Goal: Task Accomplishment & Management: Manage account settings

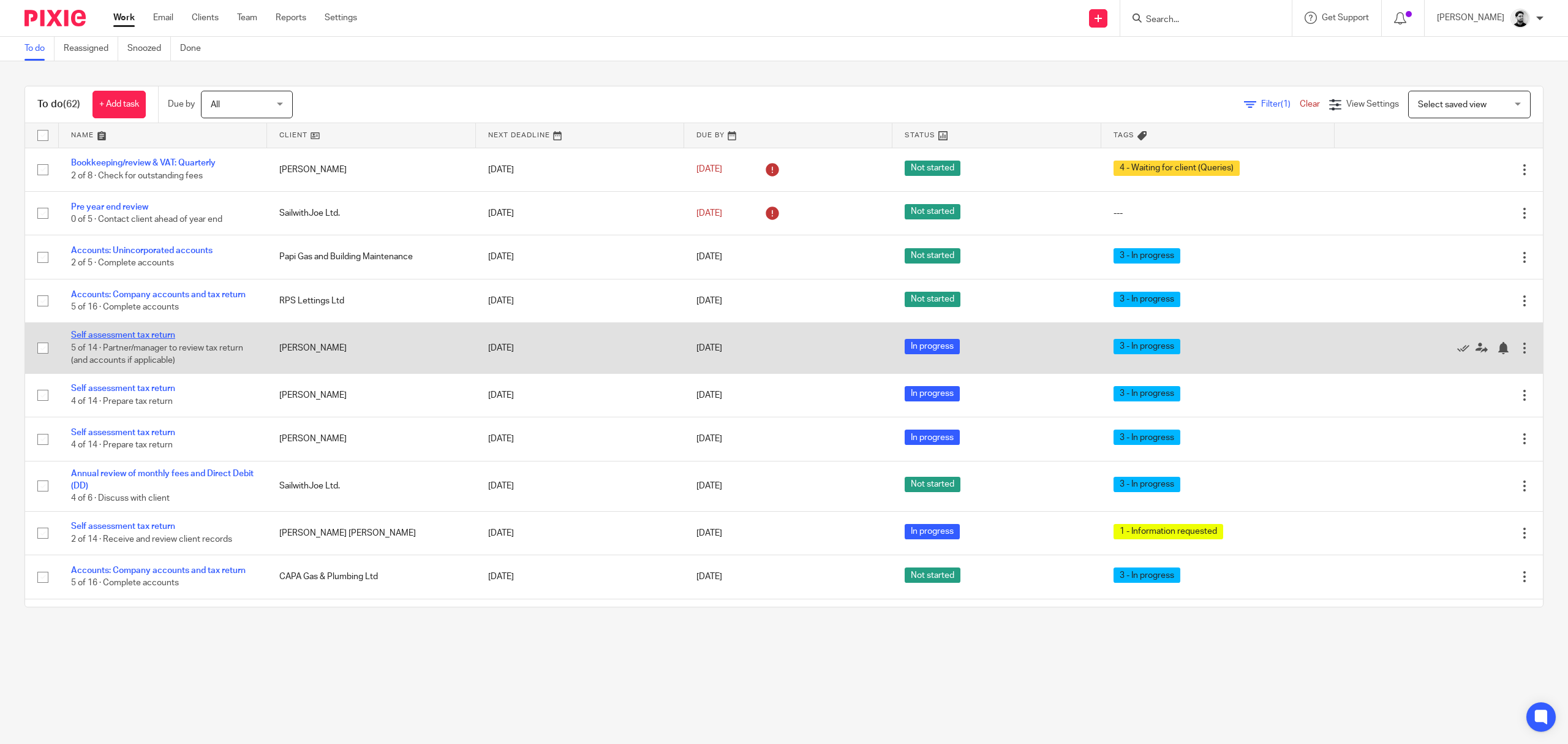
click at [146, 333] on link "Self assessment tax return" at bounding box center [123, 335] width 104 height 9
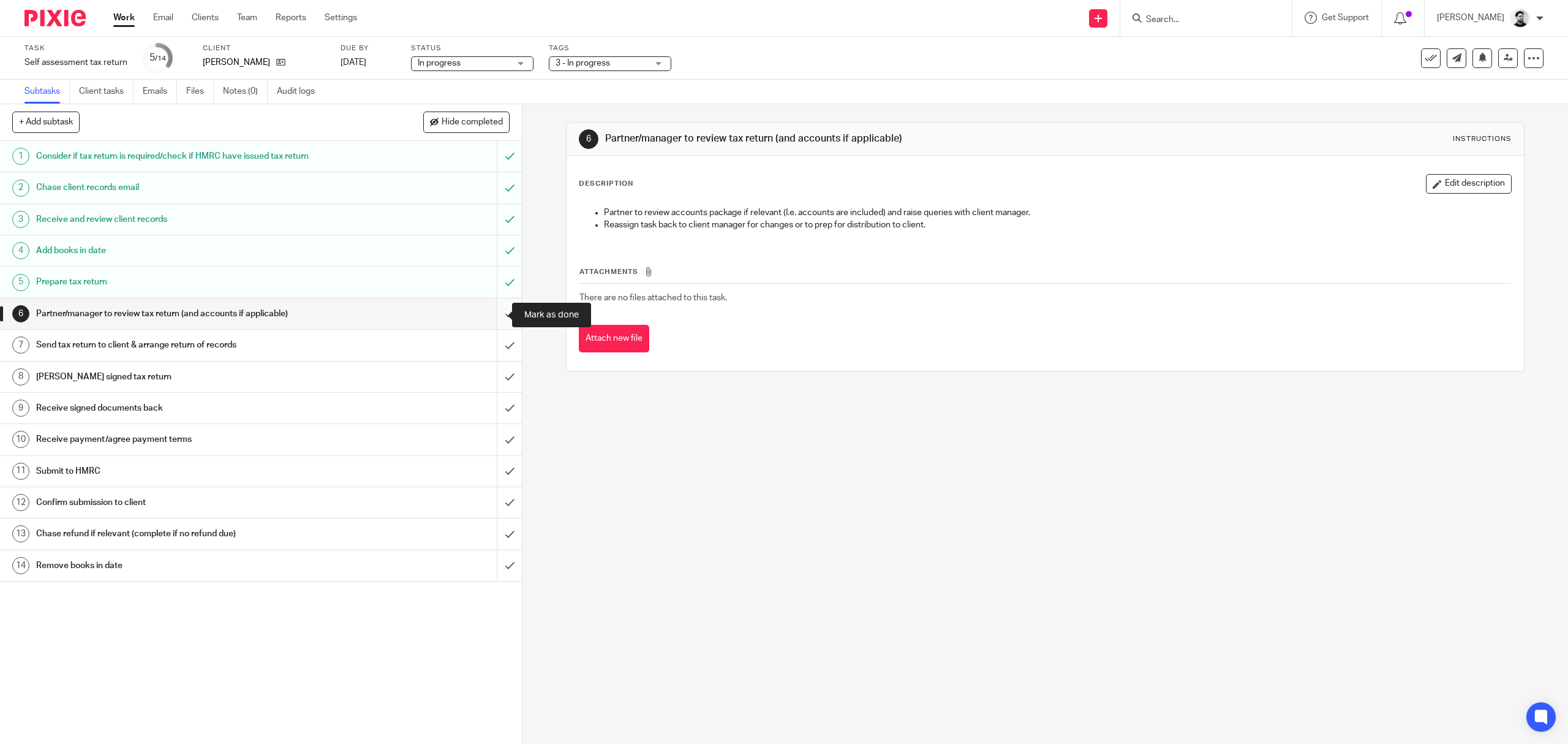
click at [496, 314] on input "submit" at bounding box center [261, 313] width 522 height 30
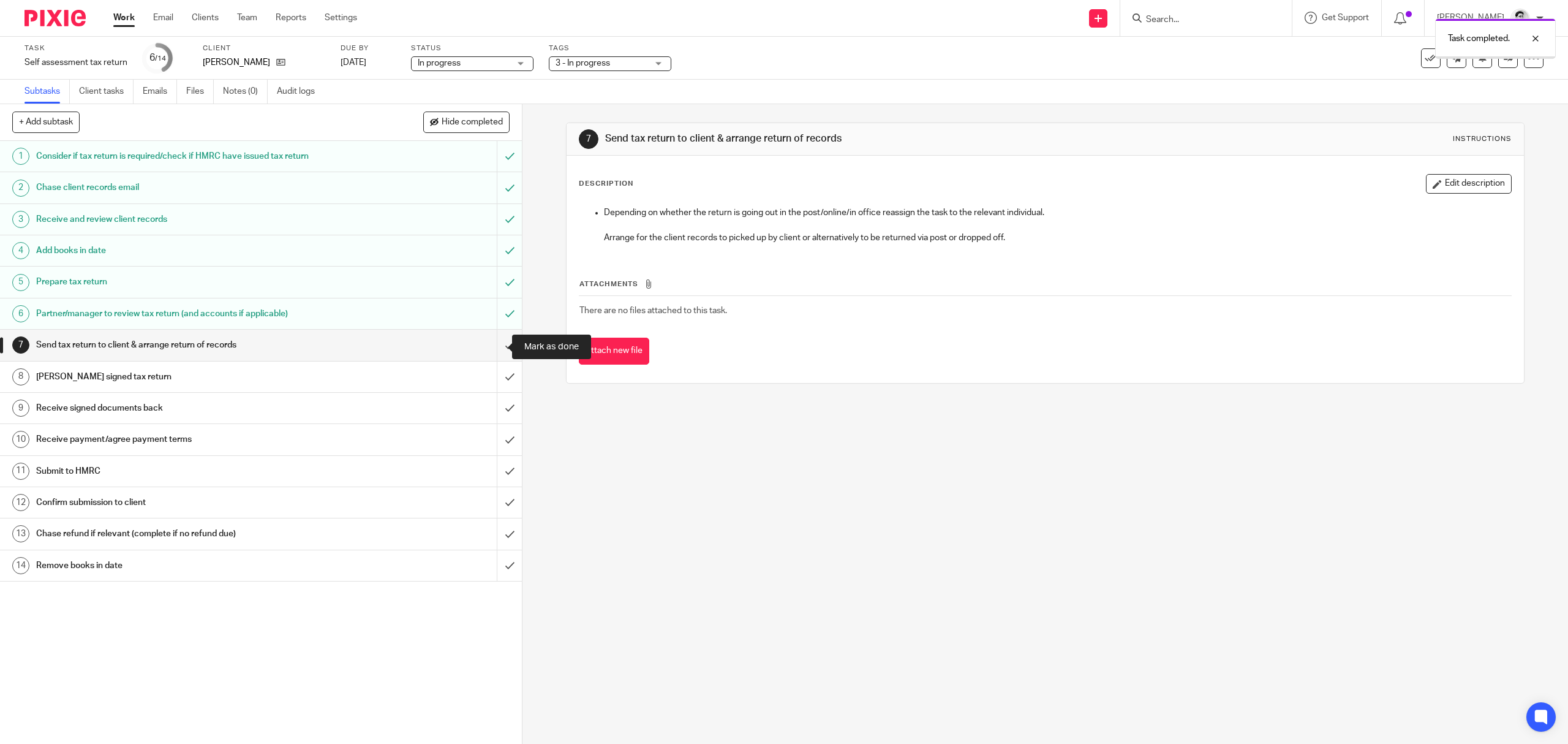
click at [489, 346] on input "submit" at bounding box center [261, 344] width 522 height 30
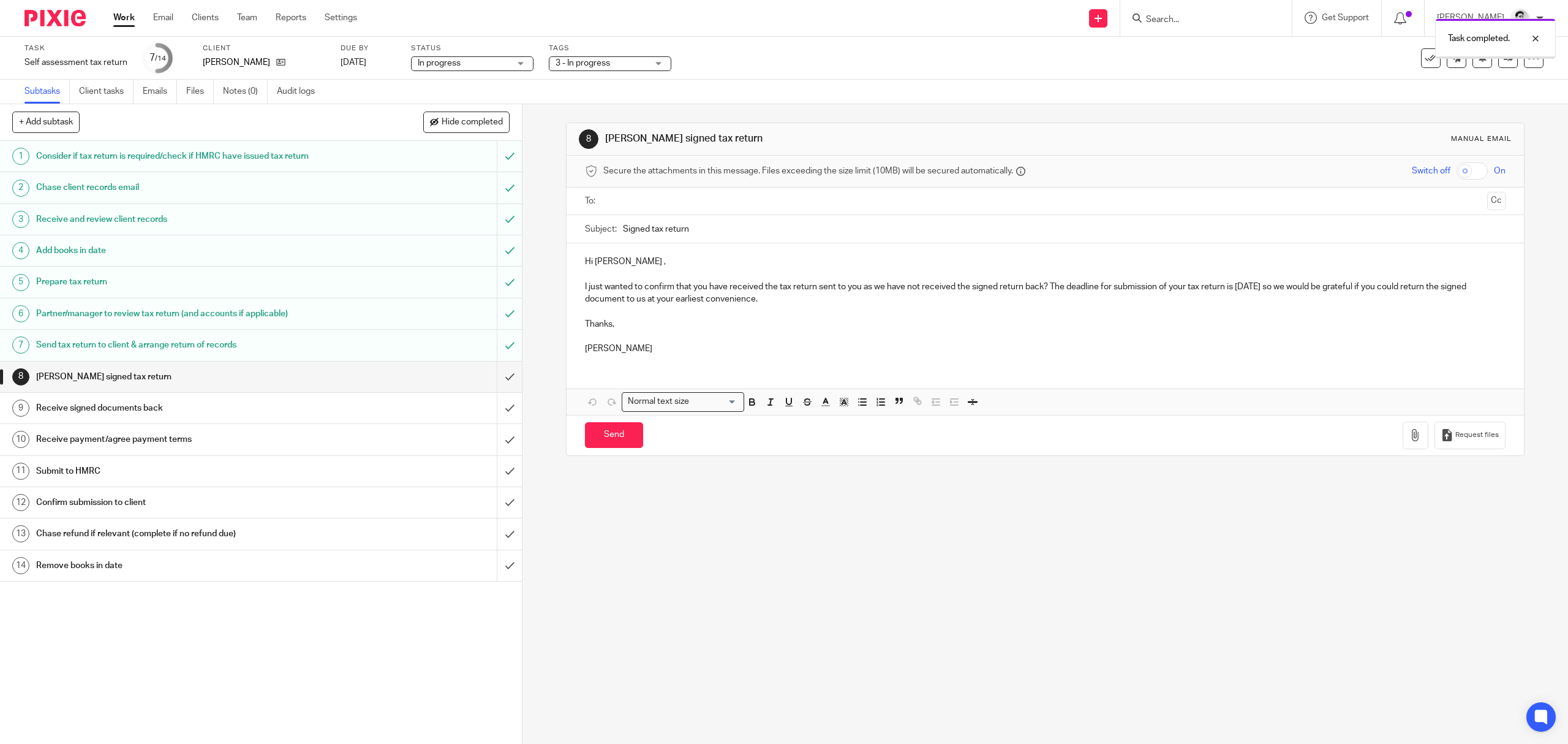
drag, startPoint x: 648, startPoint y: 53, endPoint x: 643, endPoint y: 57, distance: 6.4
click at [645, 54] on div "Tags 3 - In progress 1 - Information requested 2 - Books in (records received) …" at bounding box center [610, 58] width 122 height 29
click at [643, 57] on span "3 - In progress" at bounding box center [601, 63] width 92 height 13
click at [619, 159] on span "3 - In progress" at bounding box center [597, 159] width 55 height 9
checkbox input "false"
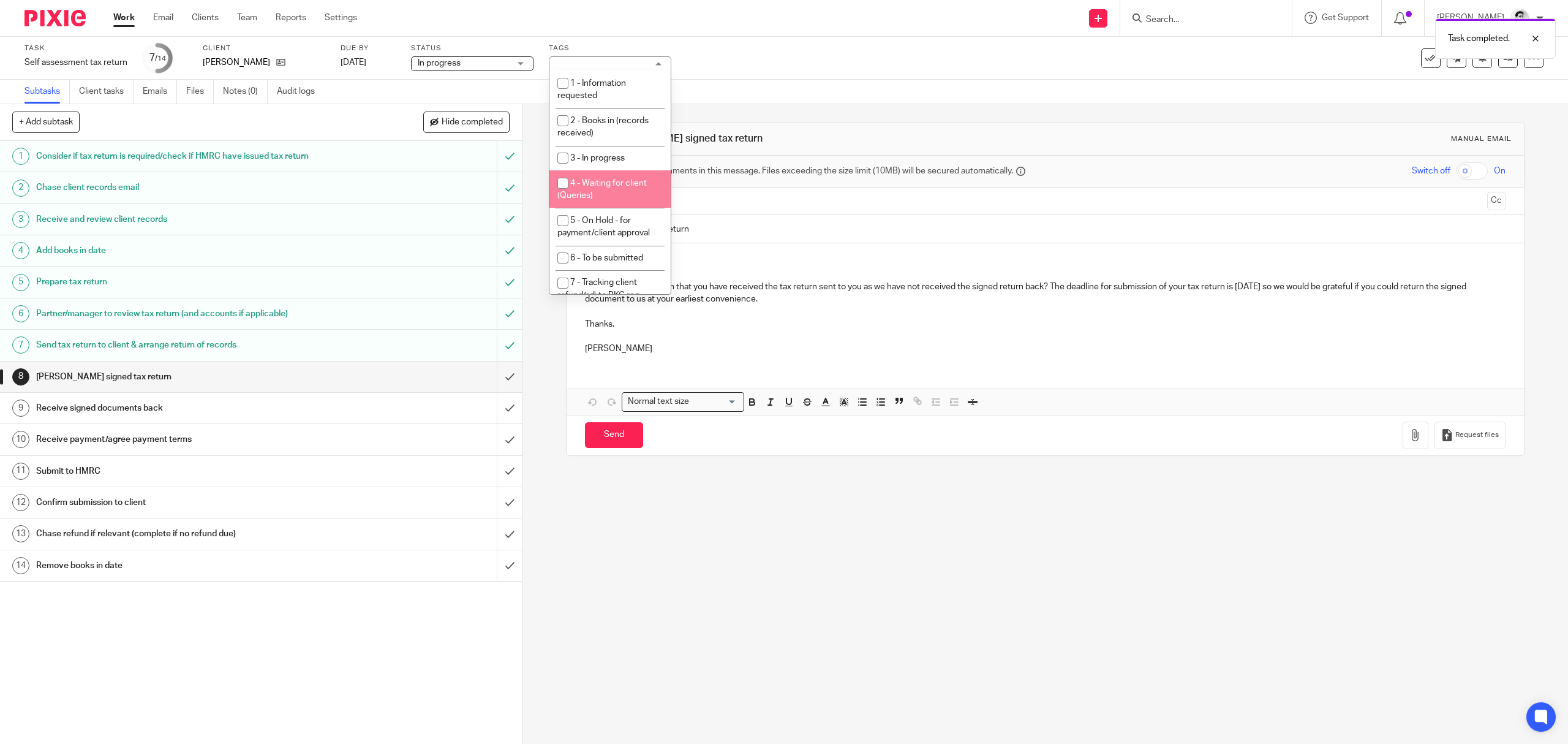
click at [608, 236] on span "5 - On Hold - for payment/client approval" at bounding box center [604, 227] width 93 height 22
checkbox input "true"
click at [785, 64] on div "Task Self assessment tax return Save Self assessment tax return 7 /14 Client Ro…" at bounding box center [658, 58] width 1267 height 29
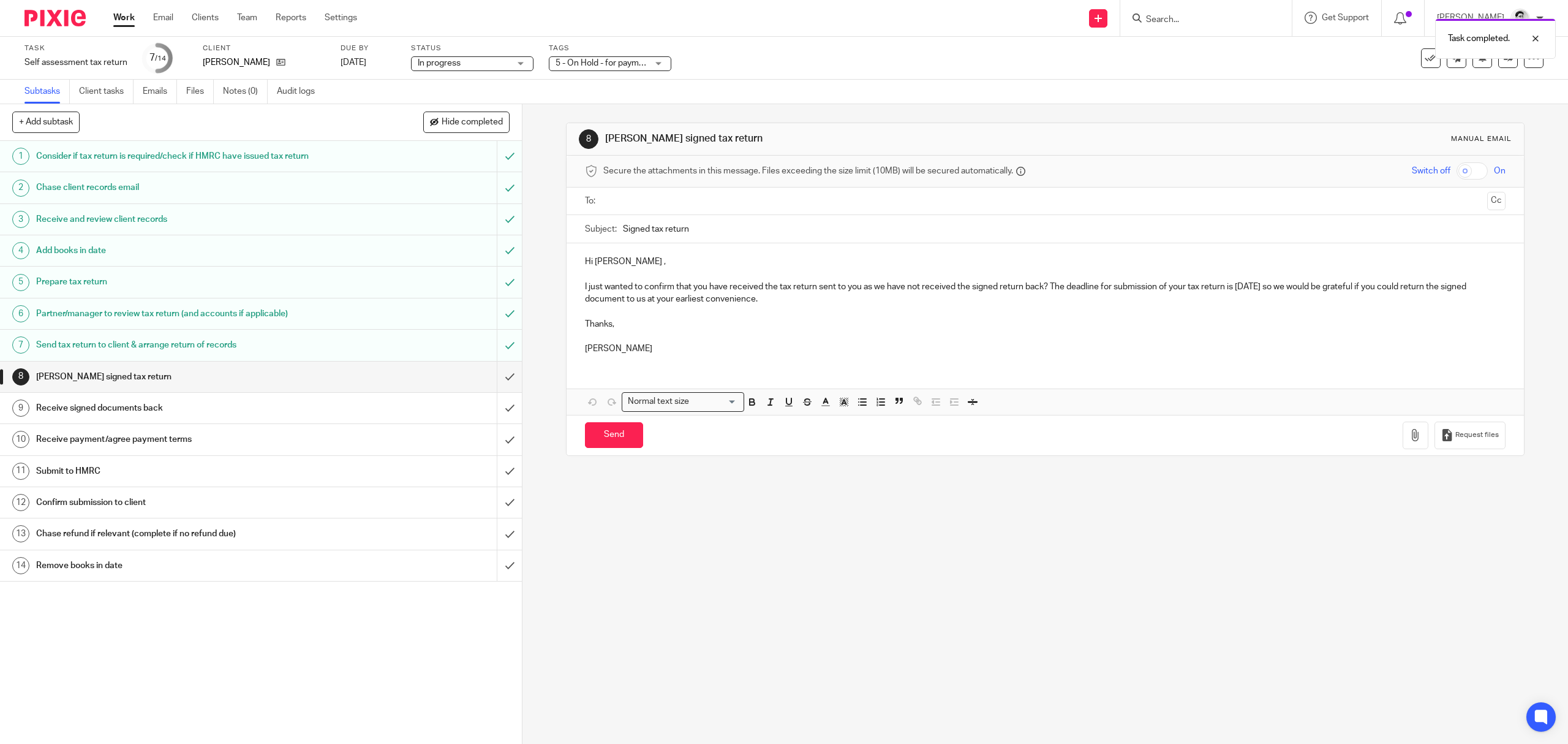
click at [1165, 16] on div "Task completed." at bounding box center [1170, 36] width 772 height 47
click at [1189, 20] on input "Search" at bounding box center [1200, 20] width 110 height 11
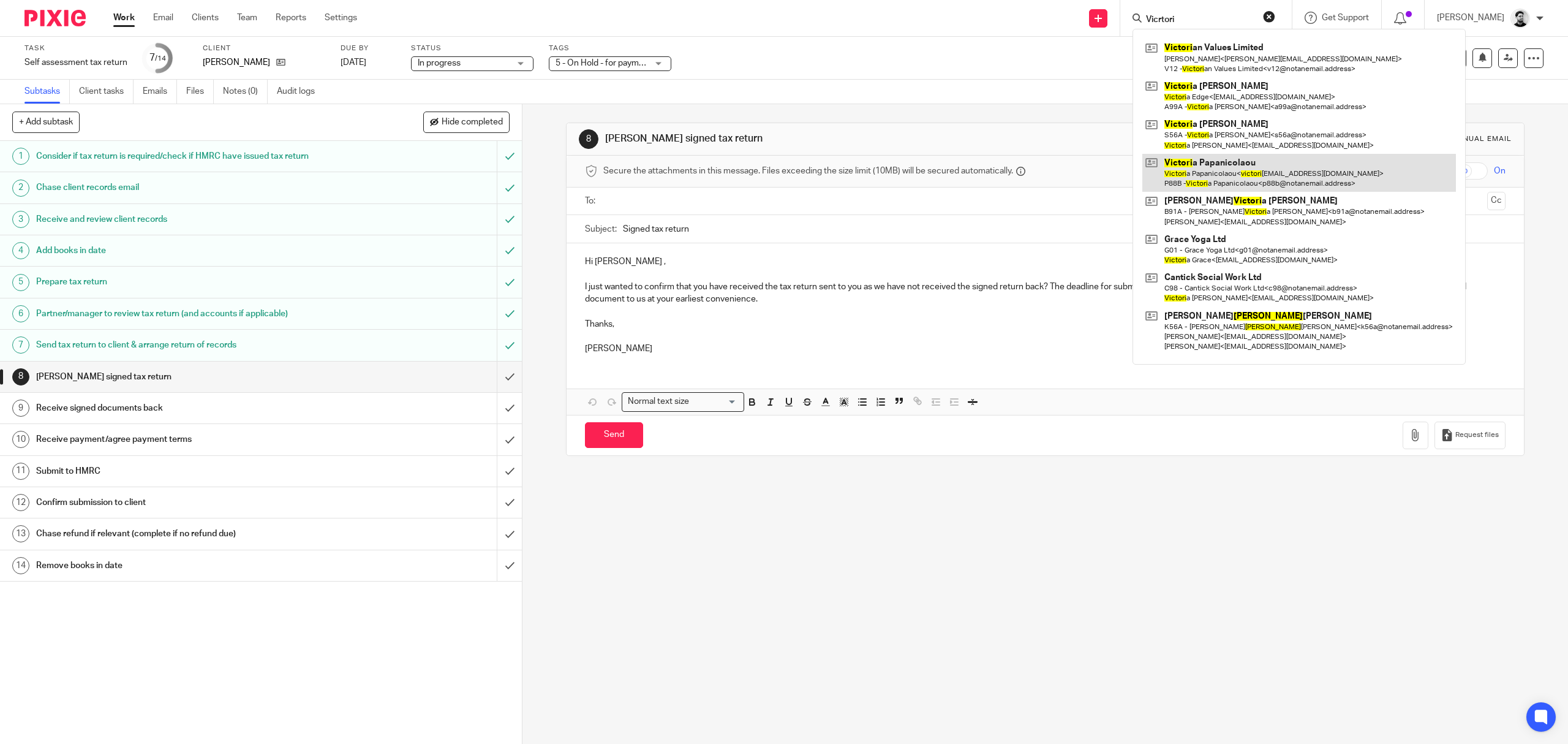
type input "Vicrtori"
click at [1242, 174] on link at bounding box center [1299, 173] width 314 height 38
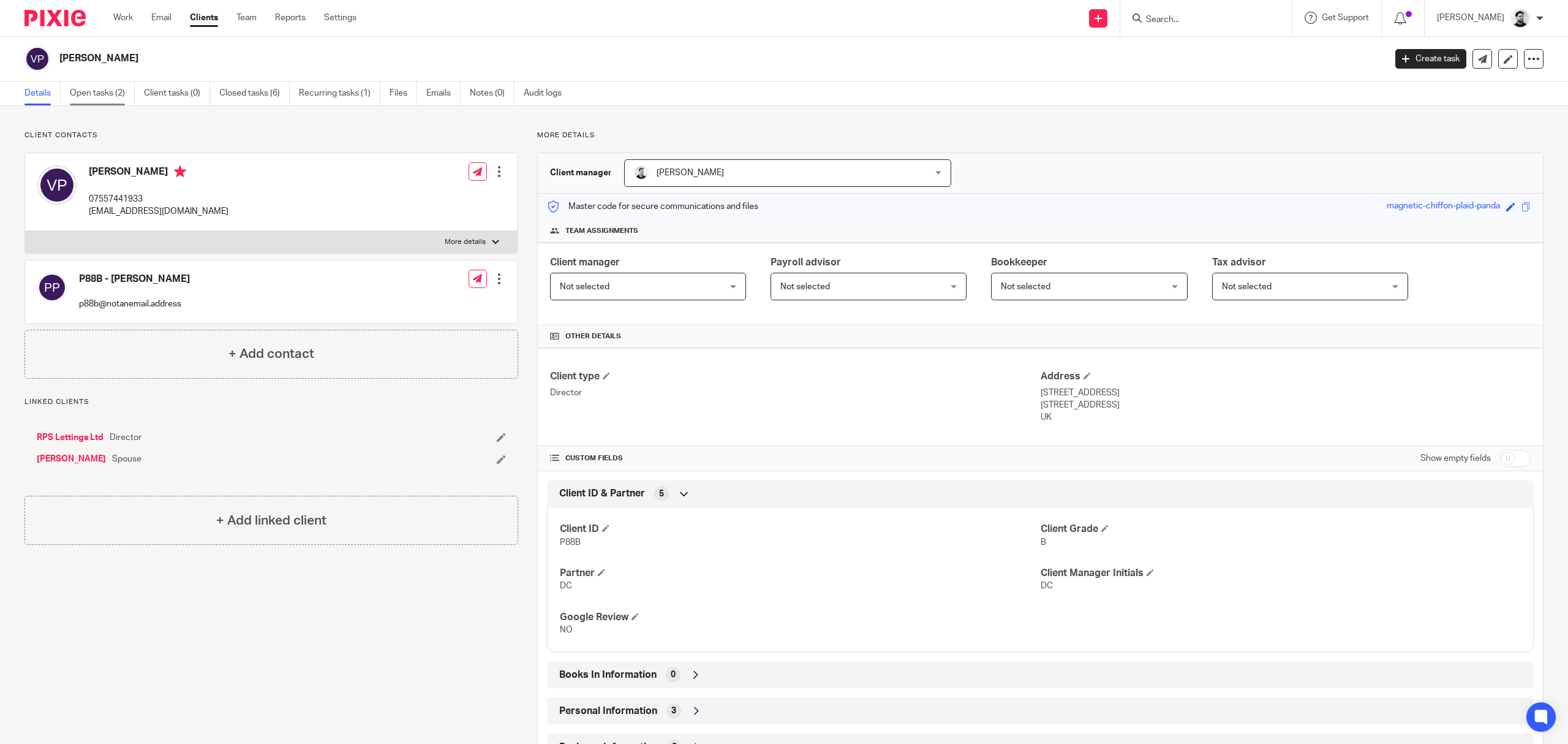
click at [109, 94] on link "Open tasks (2)" at bounding box center [102, 94] width 65 height 24
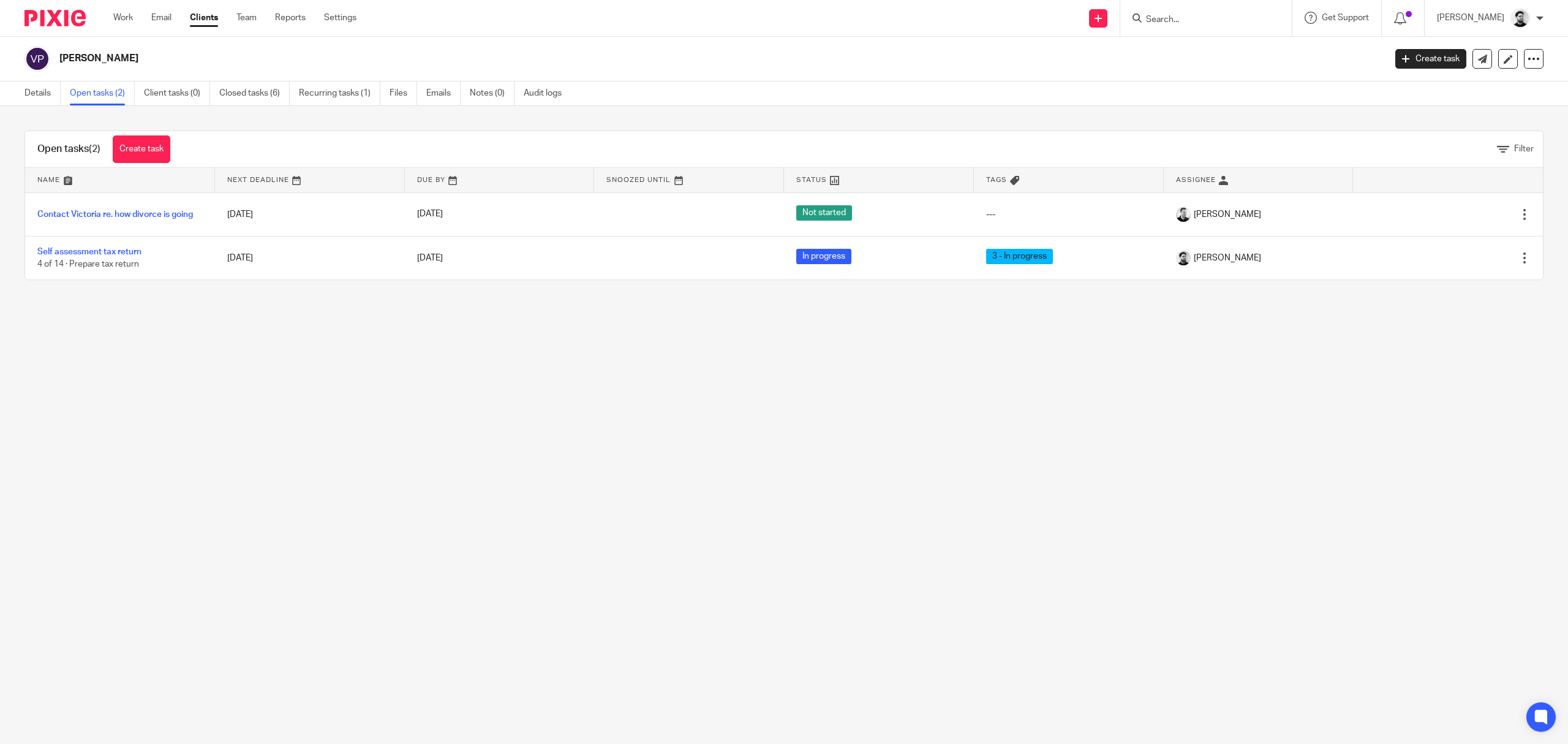
click at [1156, 16] on input "Search" at bounding box center [1200, 20] width 110 height 11
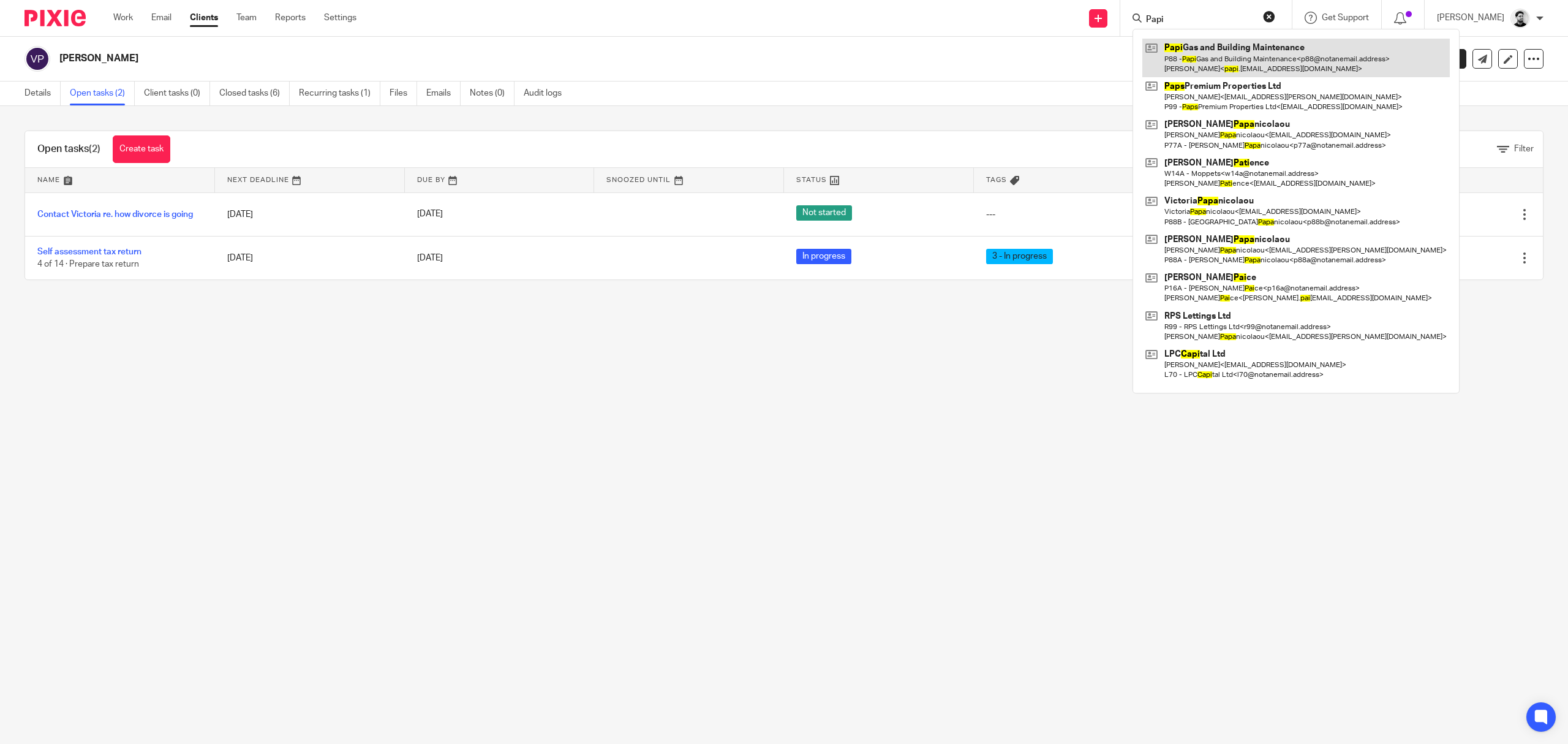
type input "Papi"
click at [1248, 55] on link at bounding box center [1296, 58] width 308 height 38
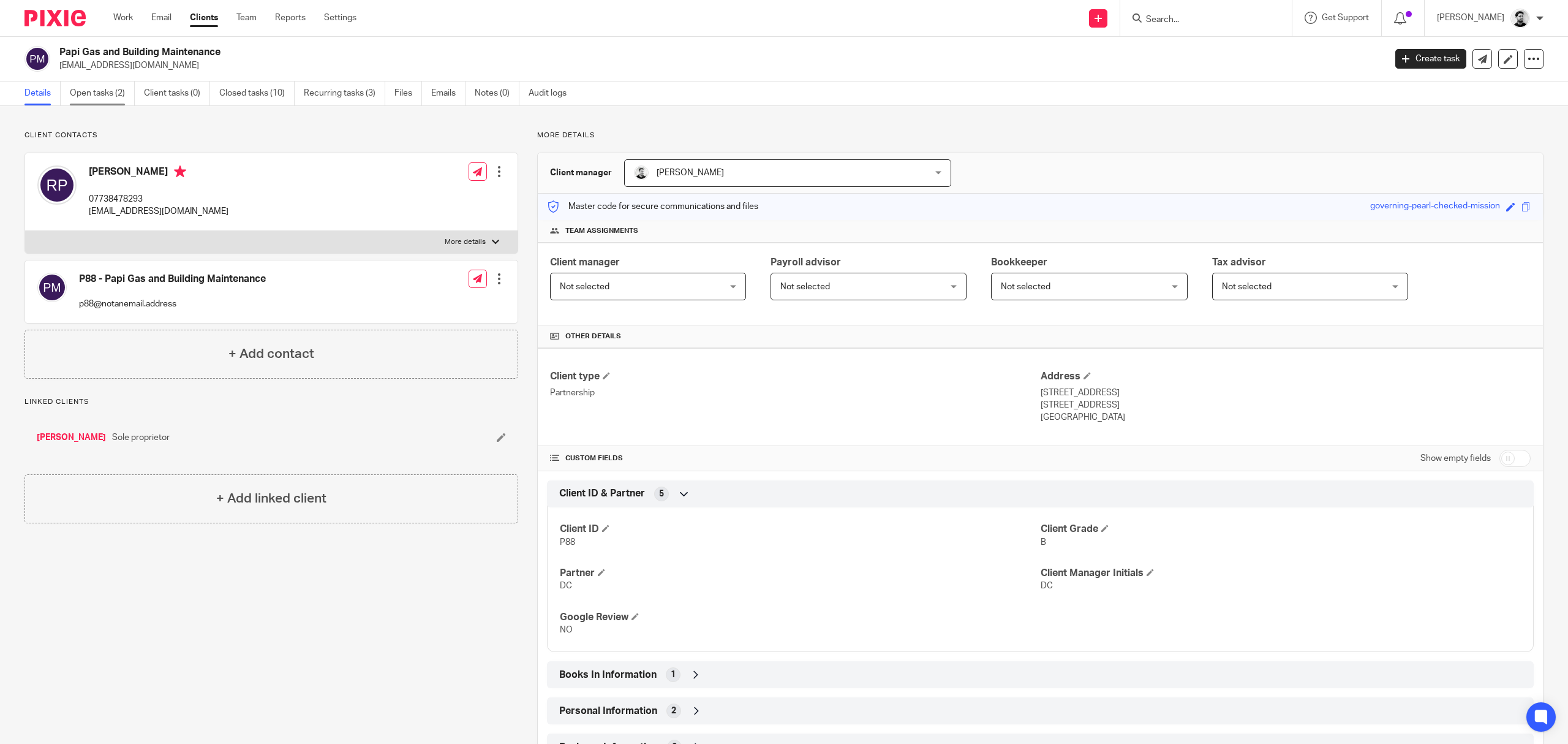
click at [104, 89] on link "Open tasks (2)" at bounding box center [102, 94] width 65 height 24
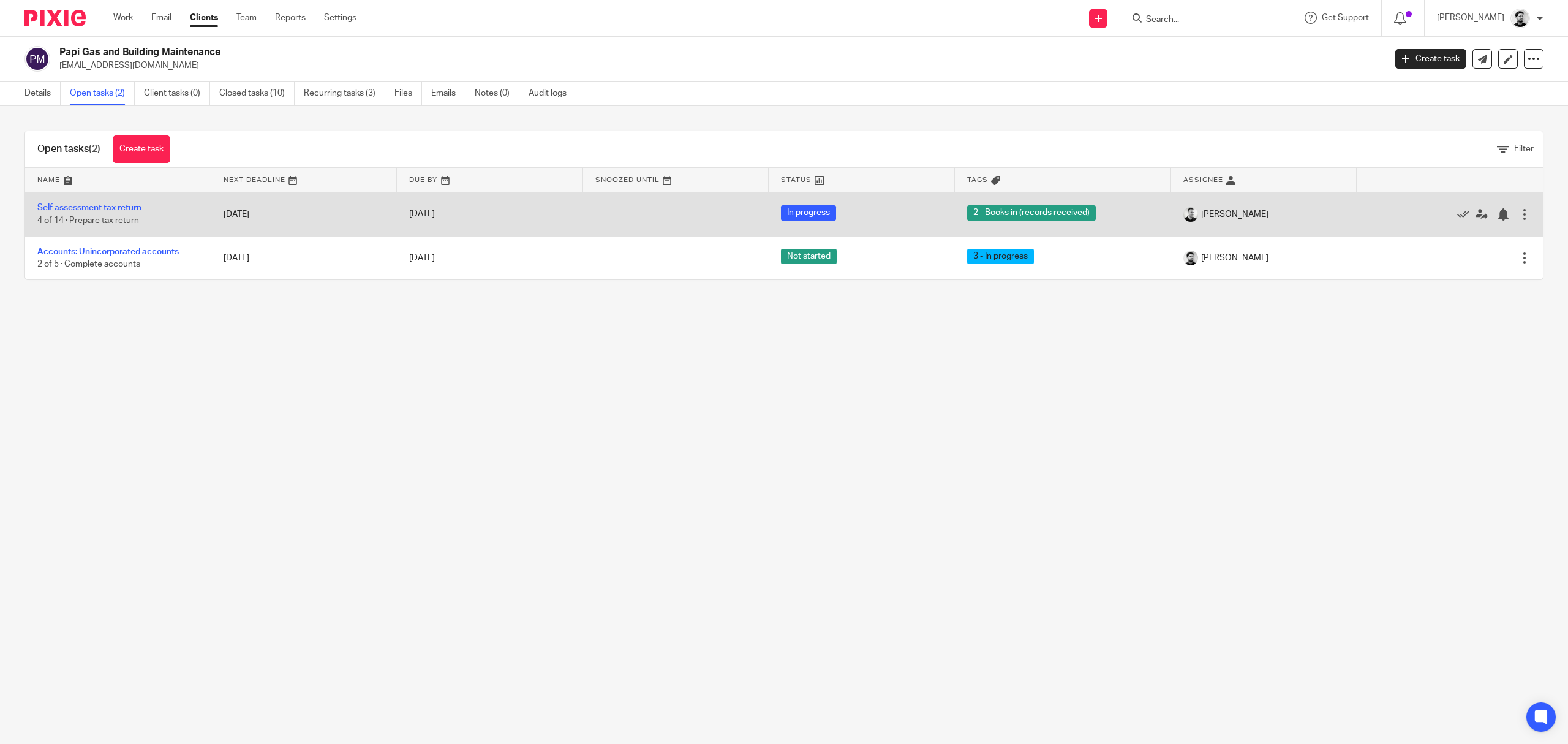
click at [1519, 215] on div at bounding box center [1525, 214] width 12 height 12
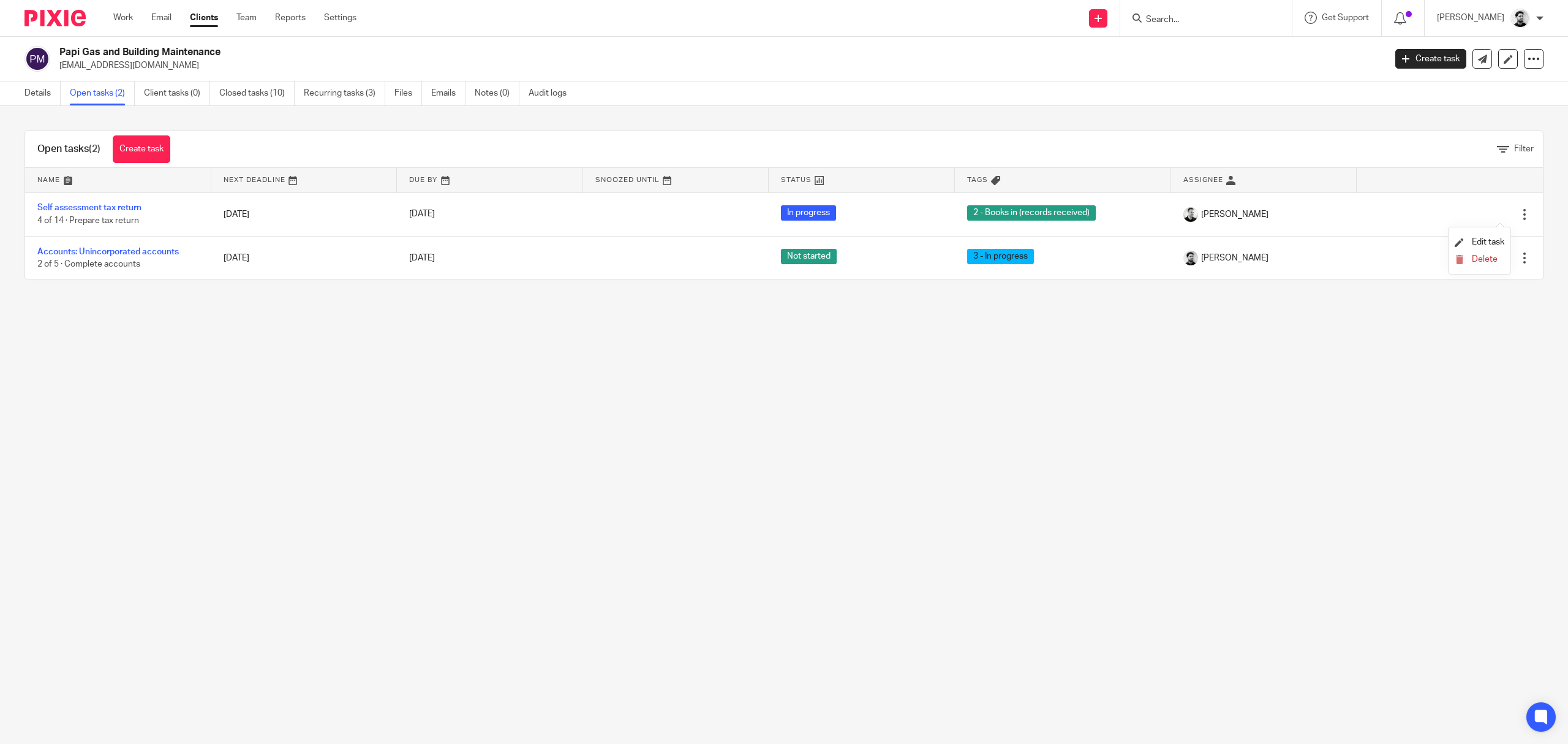
click at [1127, 443] on main "Papi Gas and Building Maintenance [EMAIL_ADDRESS][DOMAIN_NAME] Create task Upda…" at bounding box center [784, 372] width 1568 height 744
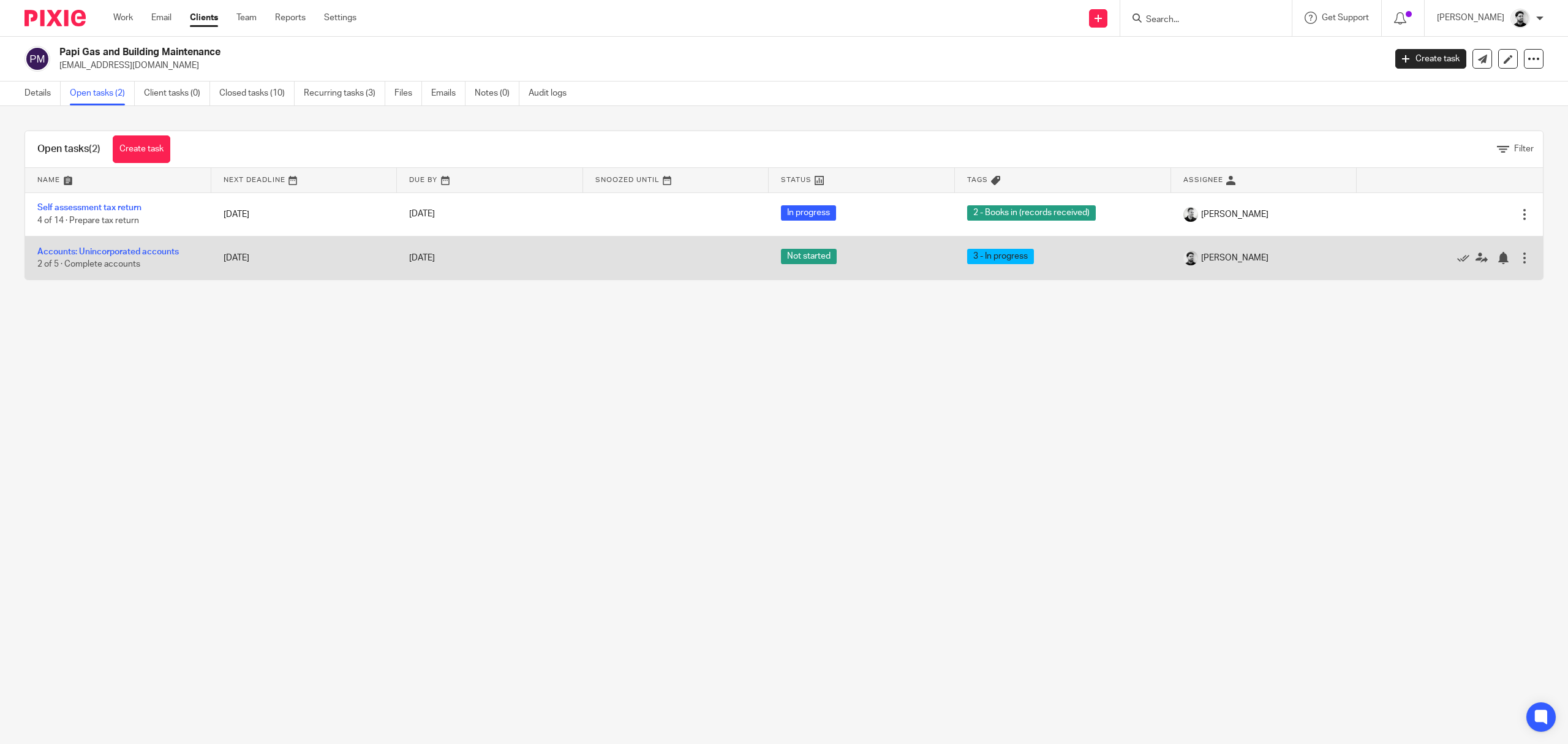
click at [1519, 257] on div at bounding box center [1525, 258] width 12 height 12
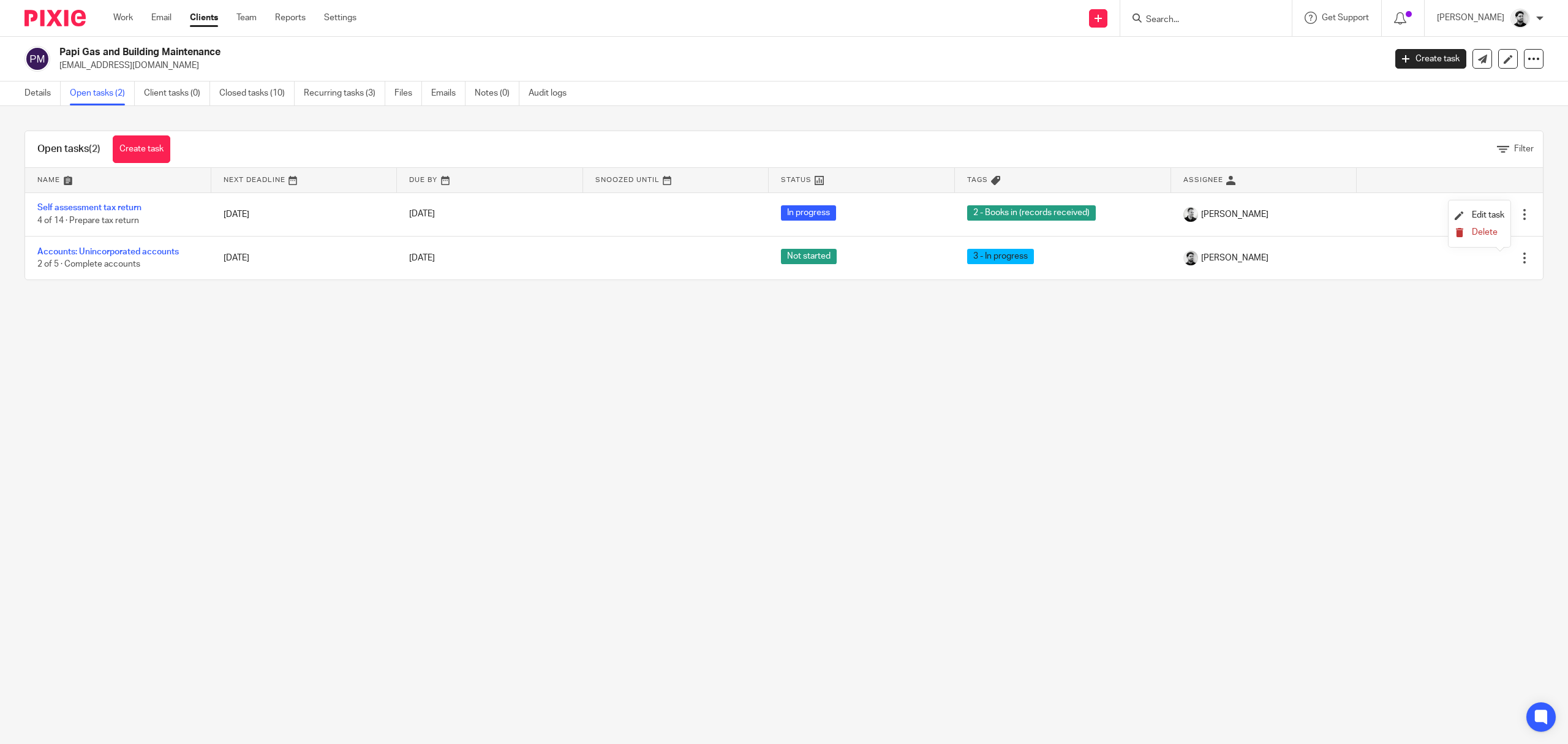
click at [1491, 233] on span "Delete" at bounding box center [1485, 232] width 26 height 9
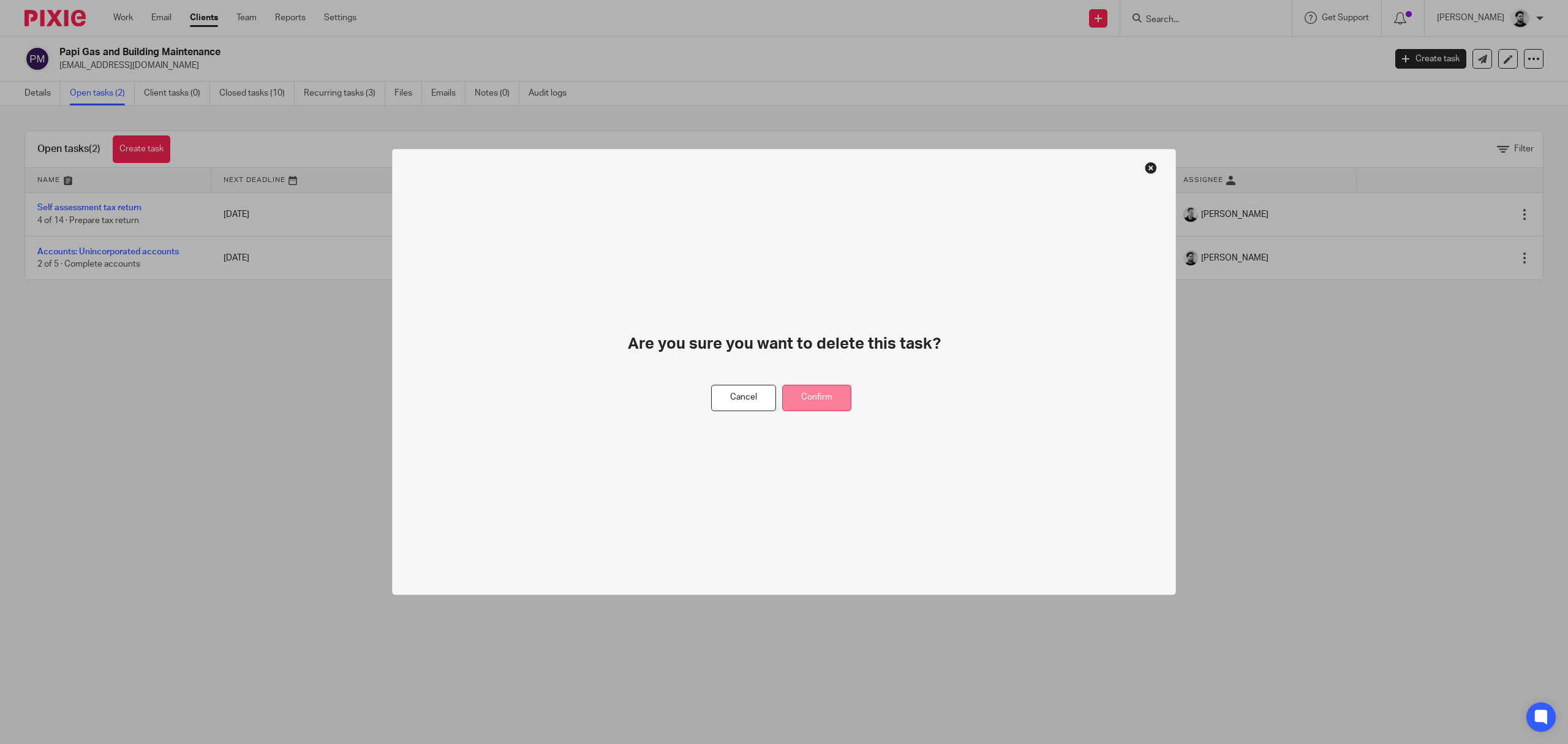
click at [826, 401] on button "Confirm" at bounding box center [817, 398] width 69 height 26
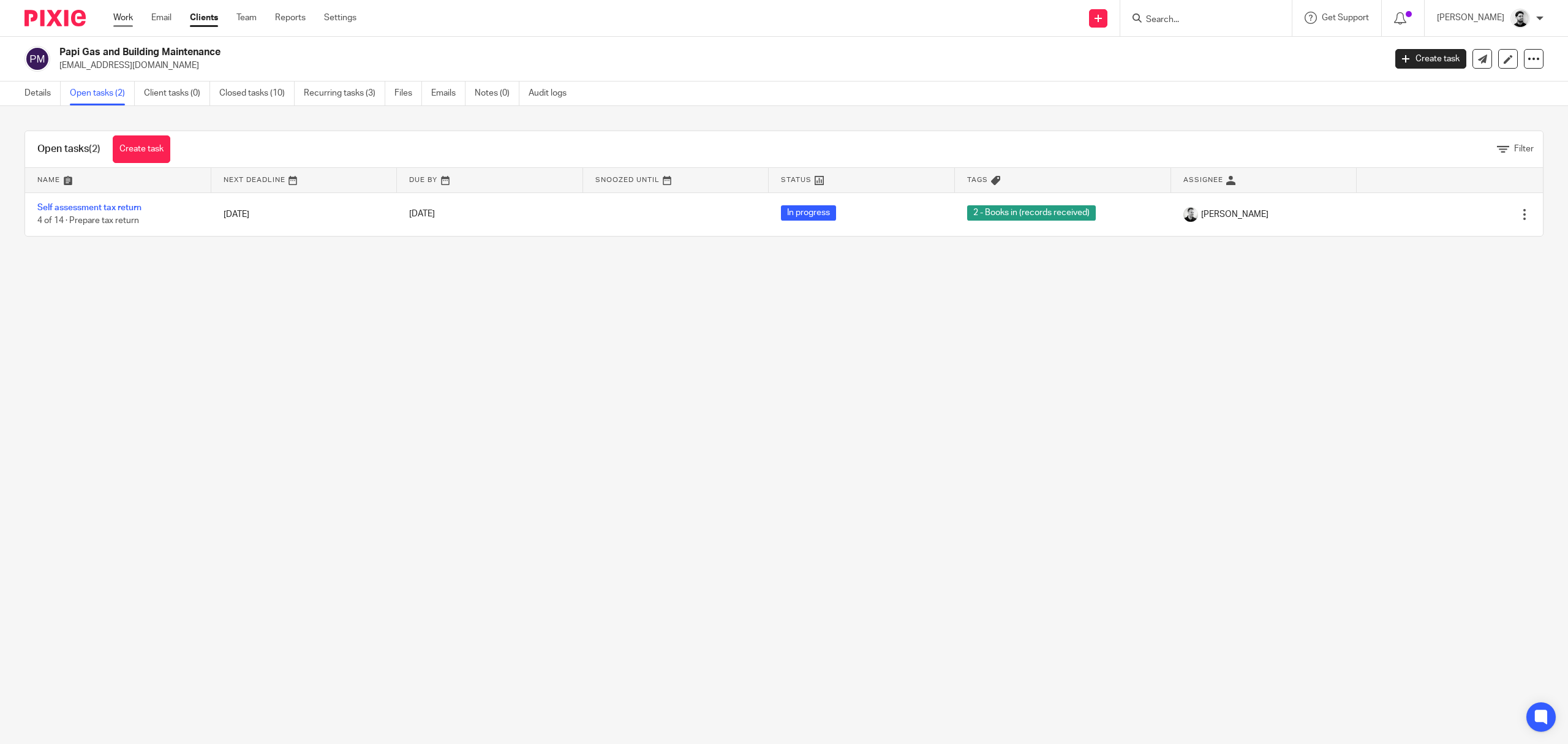
click at [121, 17] on link "Work" at bounding box center [123, 17] width 20 height 12
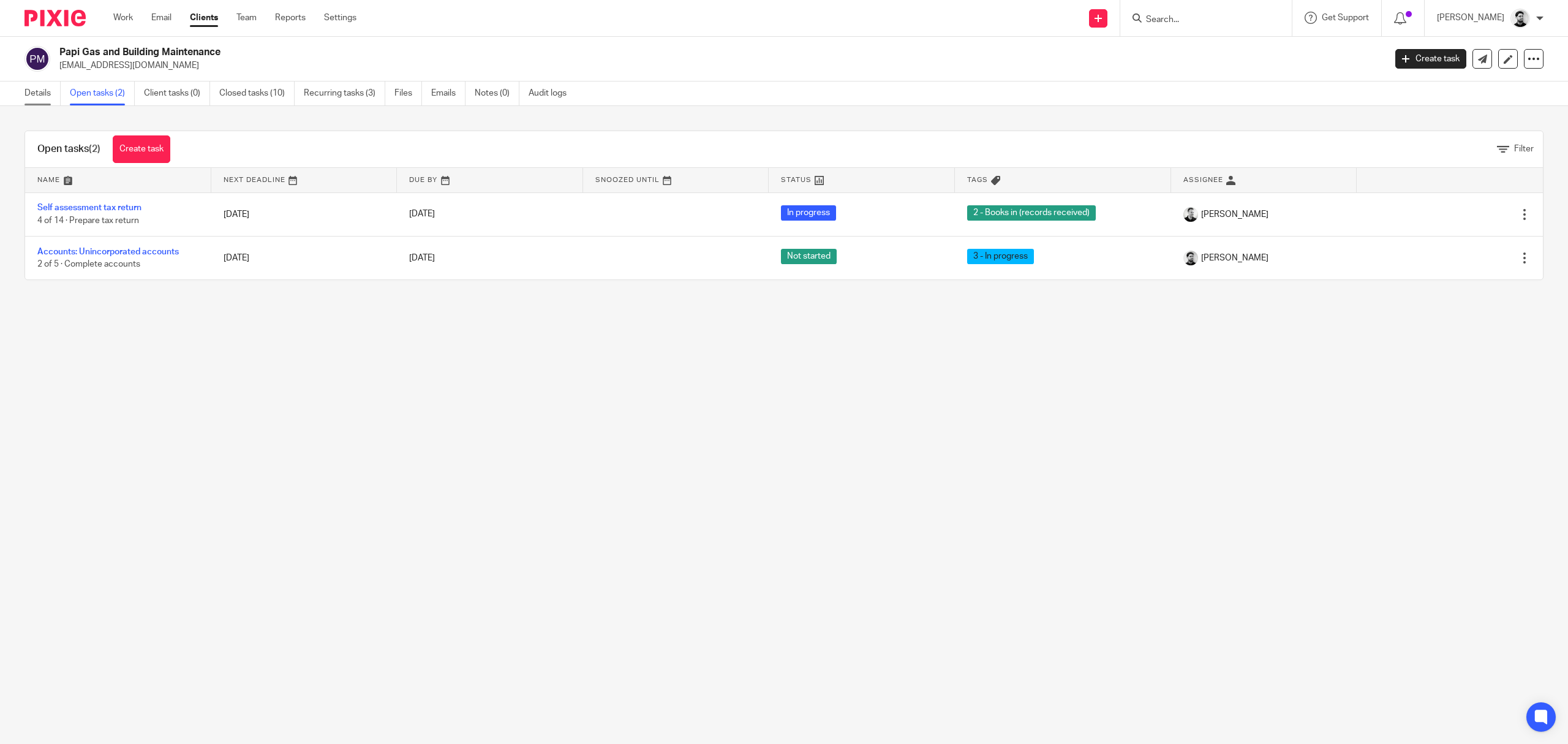
click at [47, 91] on link "Details" at bounding box center [42, 94] width 36 height 24
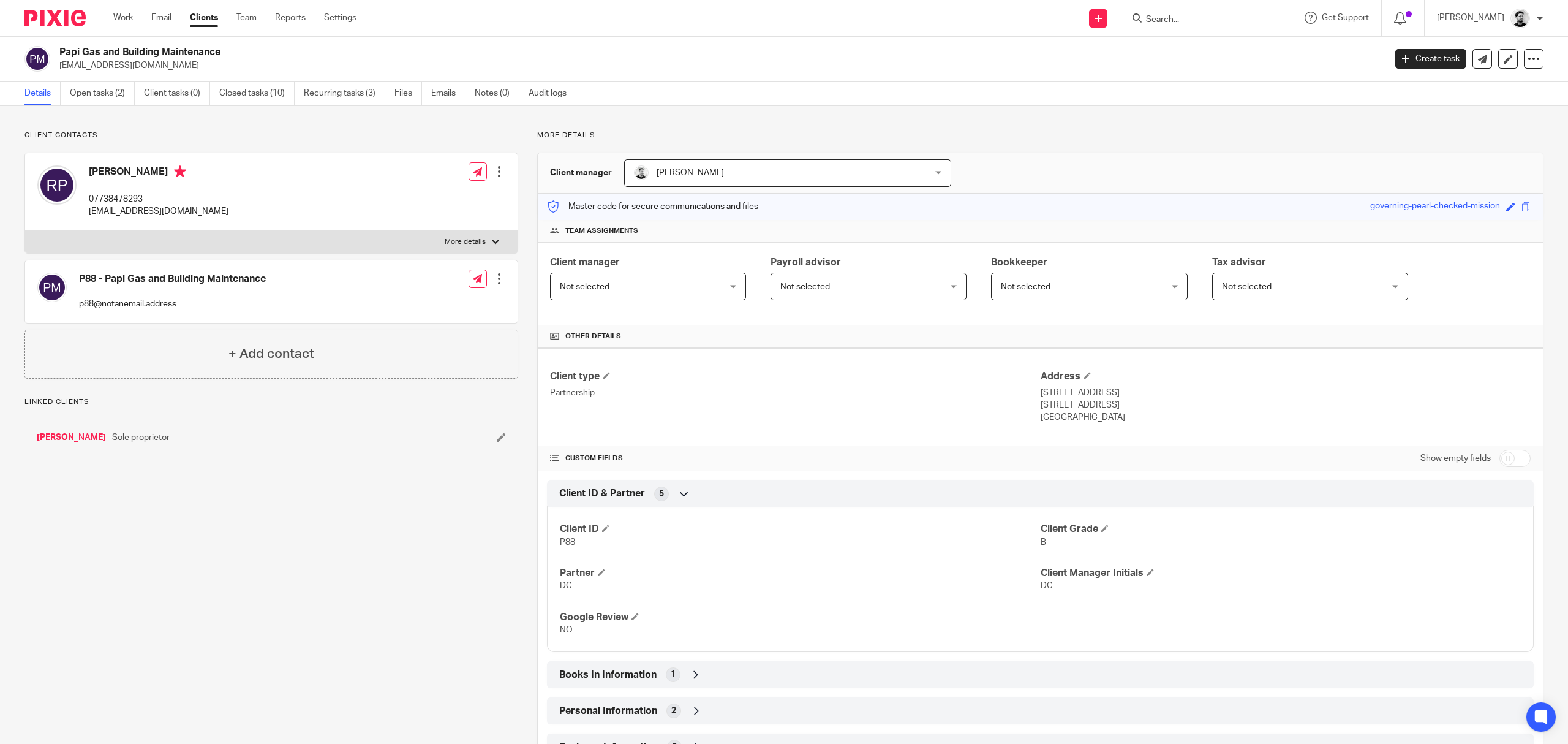
scroll to position [162, 0]
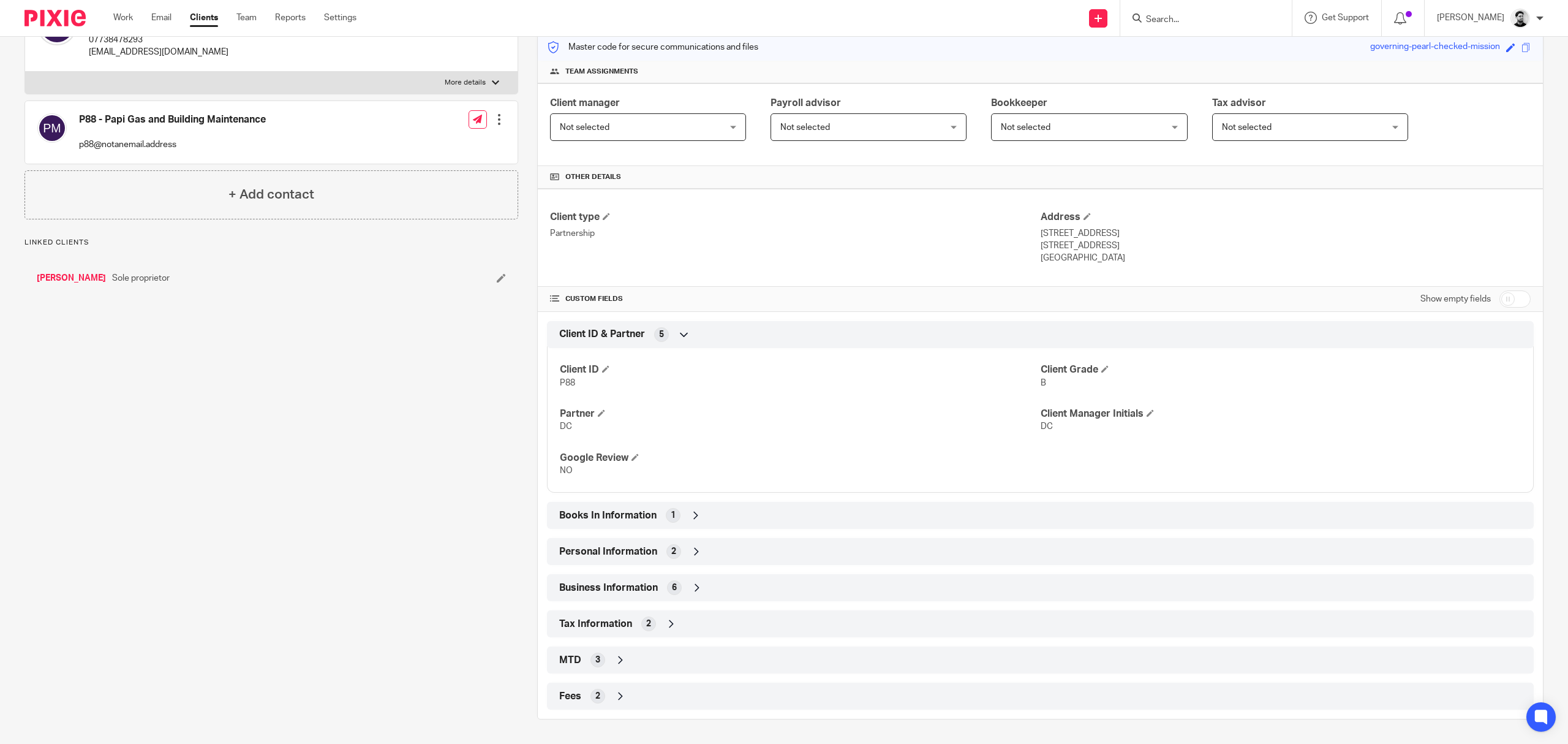
click at [671, 505] on div "Books In Information 1" at bounding box center [1040, 515] width 969 height 21
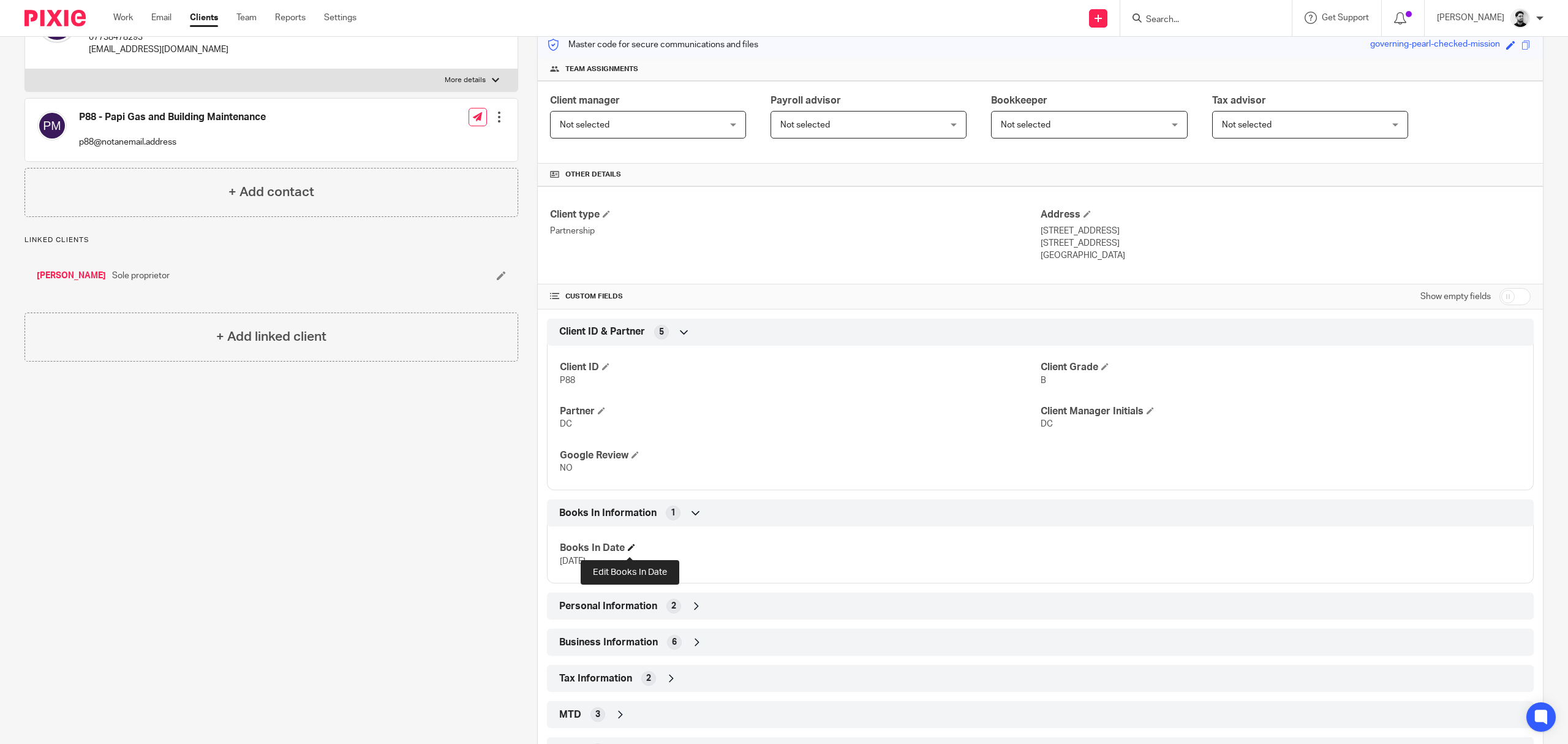
click at [628, 549] on span at bounding box center [632, 547] width 7 height 7
click at [628, 551] on span at bounding box center [632, 547] width 7 height 7
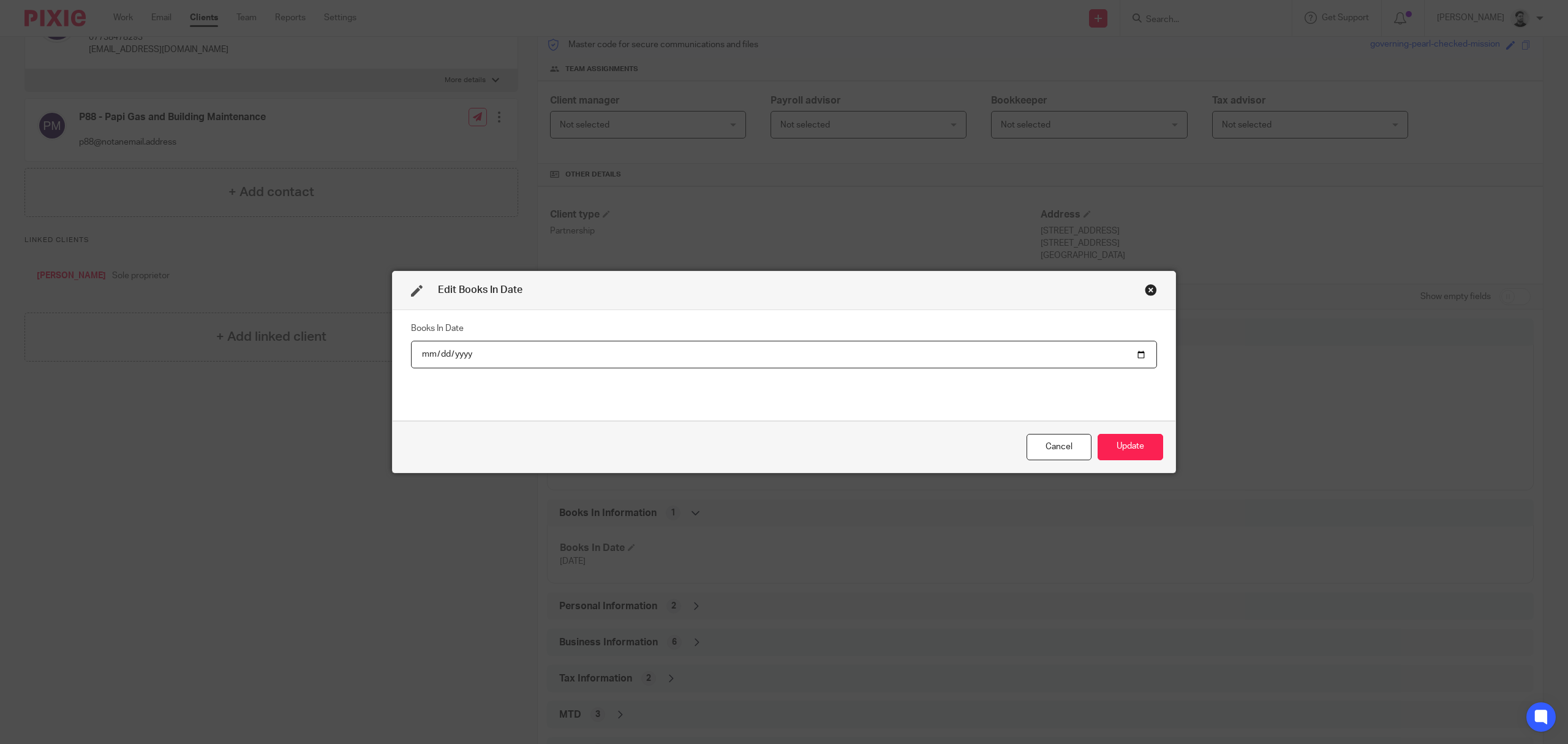
click at [455, 353] on input "2025-09-18" at bounding box center [784, 354] width 746 height 28
click at [932, 402] on div "Books In Date" at bounding box center [784, 365] width 746 height 92
click at [1106, 447] on button "Update" at bounding box center [1131, 447] width 66 height 26
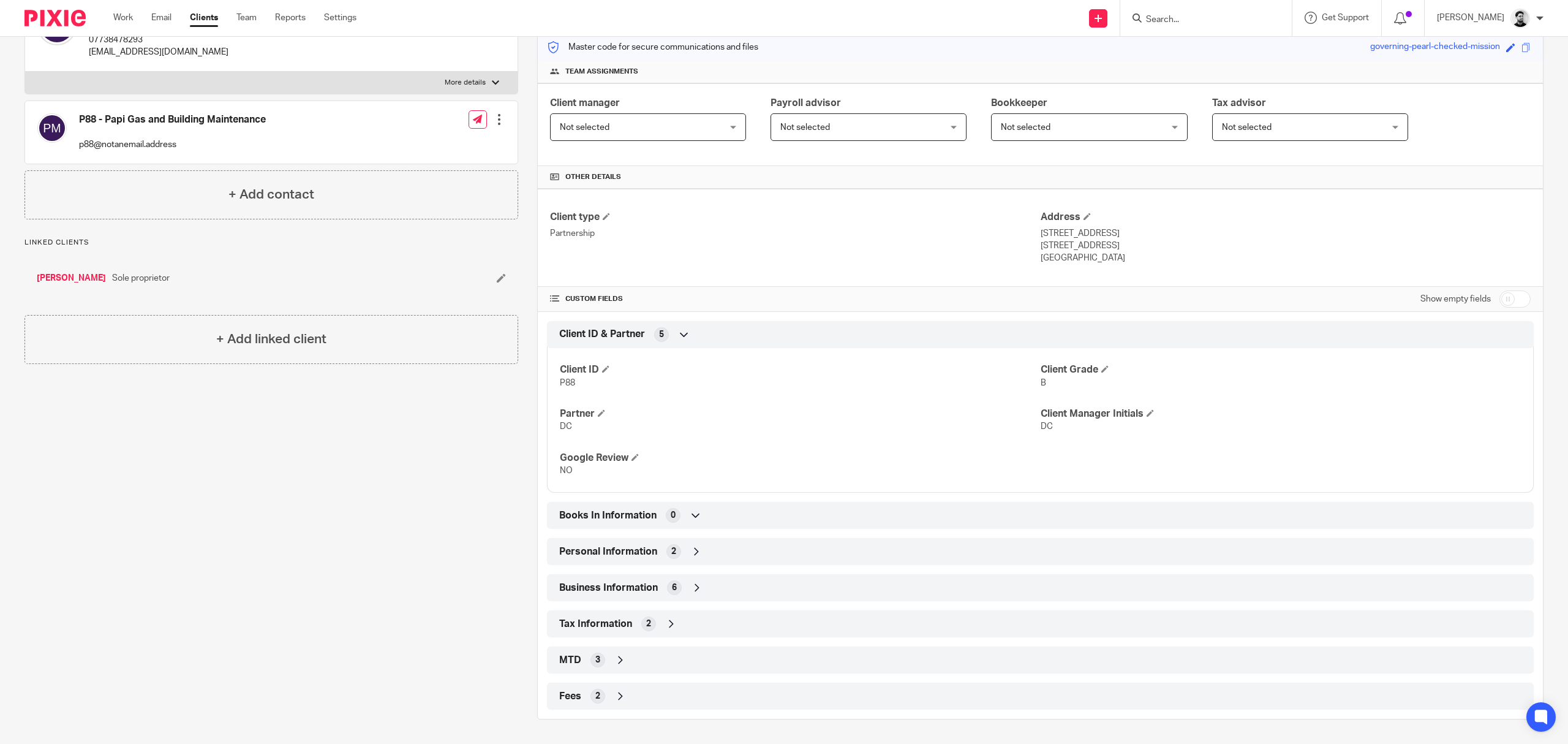
click at [667, 625] on icon at bounding box center [671, 624] width 12 height 12
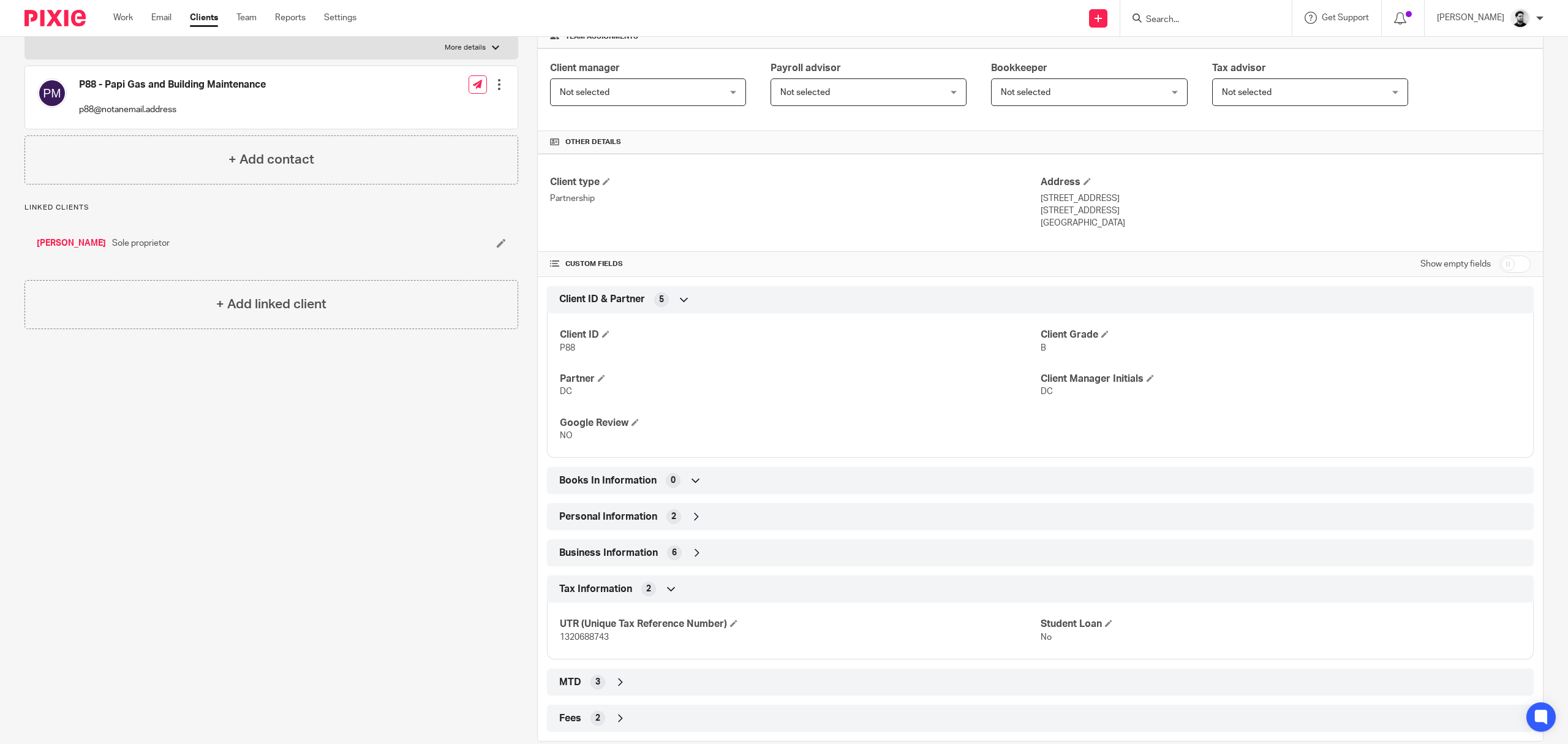
scroll to position [218, 0]
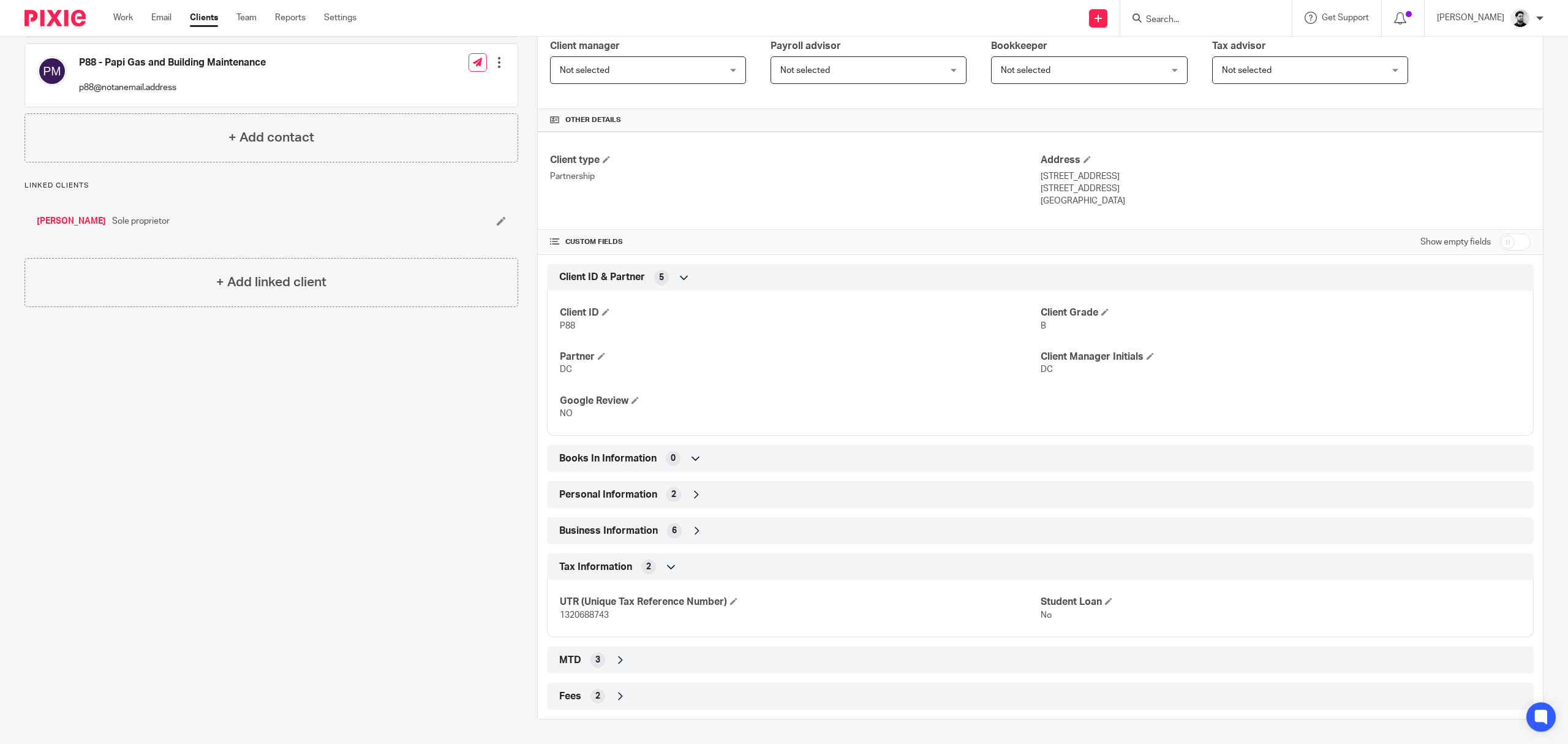
click at [656, 691] on div "Fees 2" at bounding box center [1040, 695] width 969 height 21
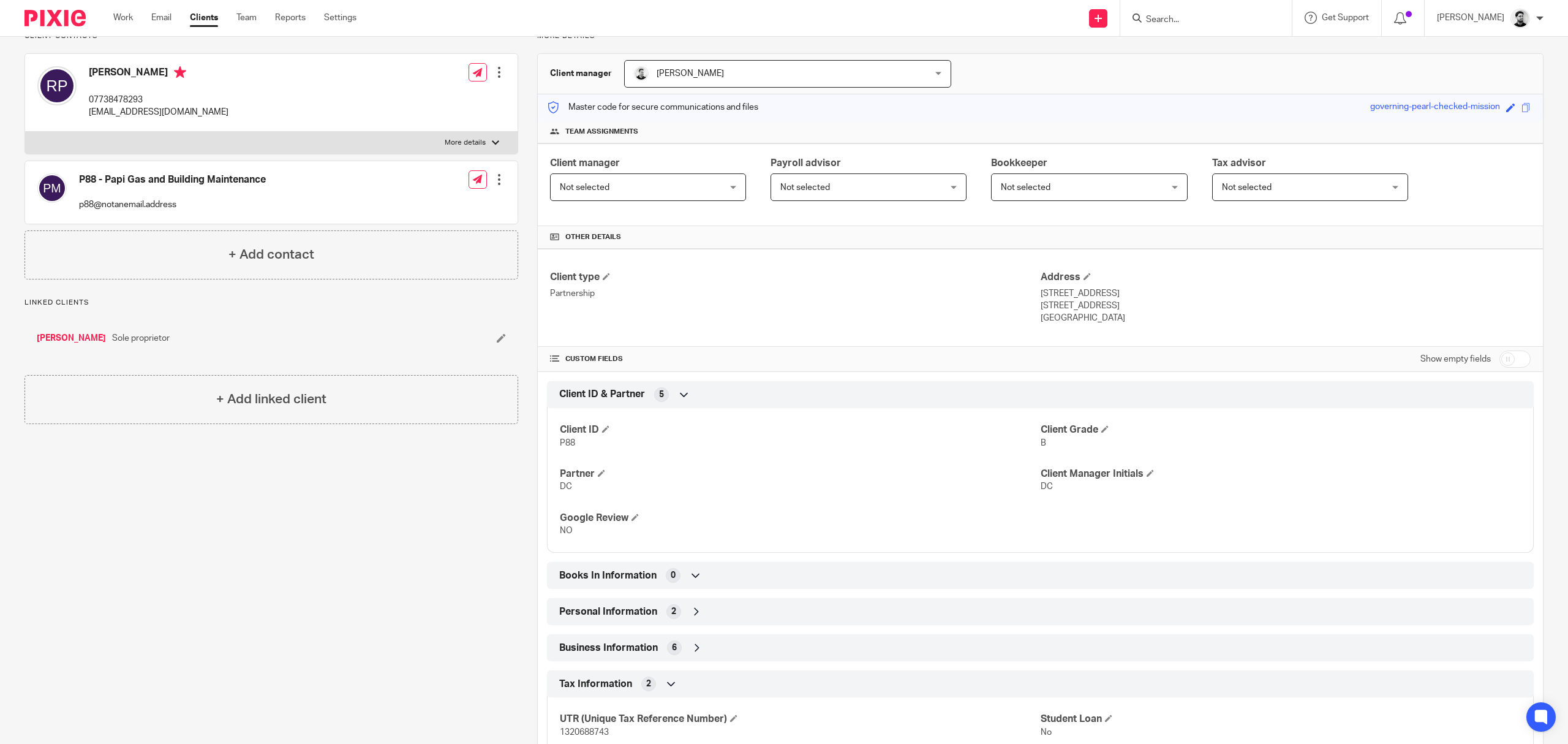
scroll to position [245, 0]
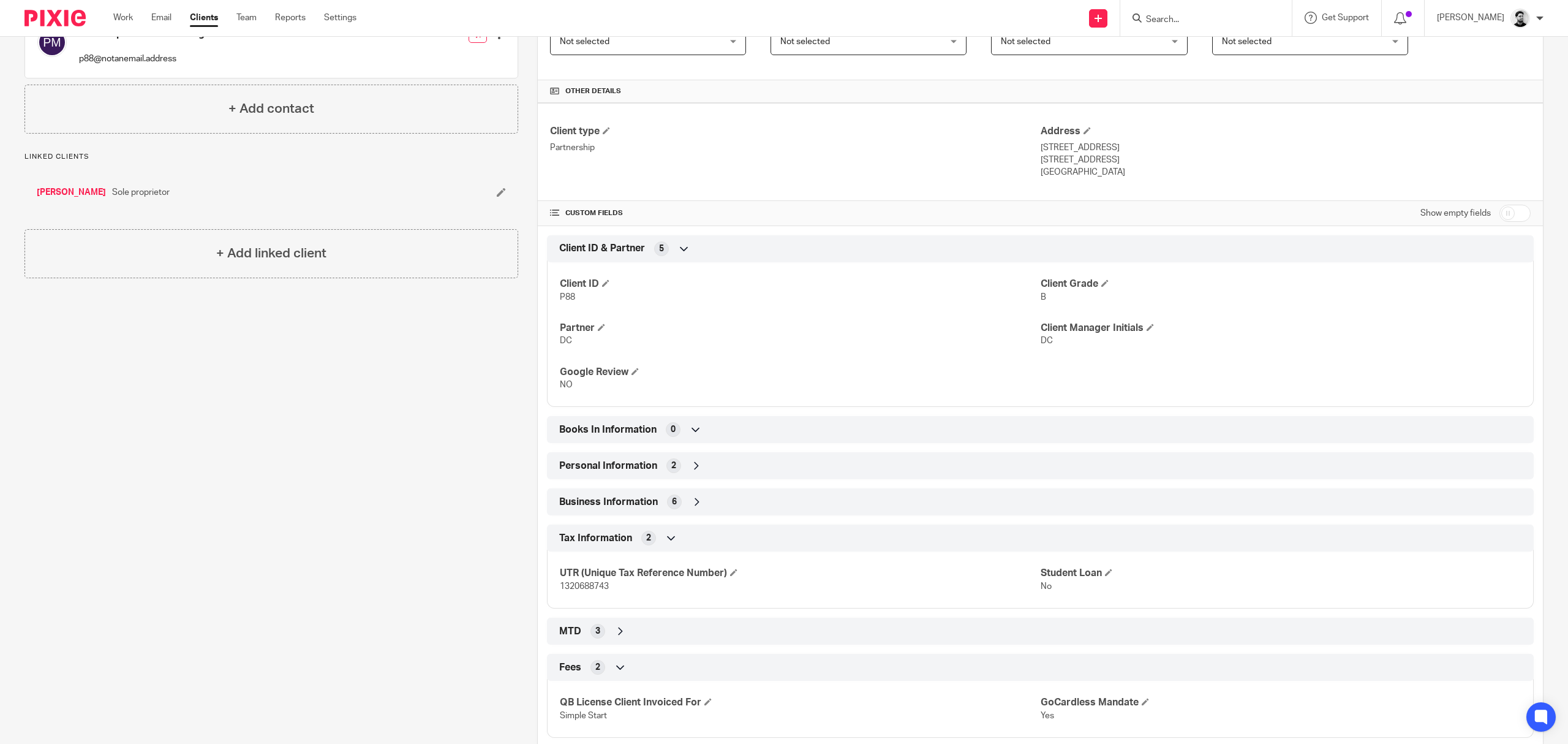
click at [1504, 219] on input "checkbox" at bounding box center [1515, 213] width 31 height 17
checkbox input "true"
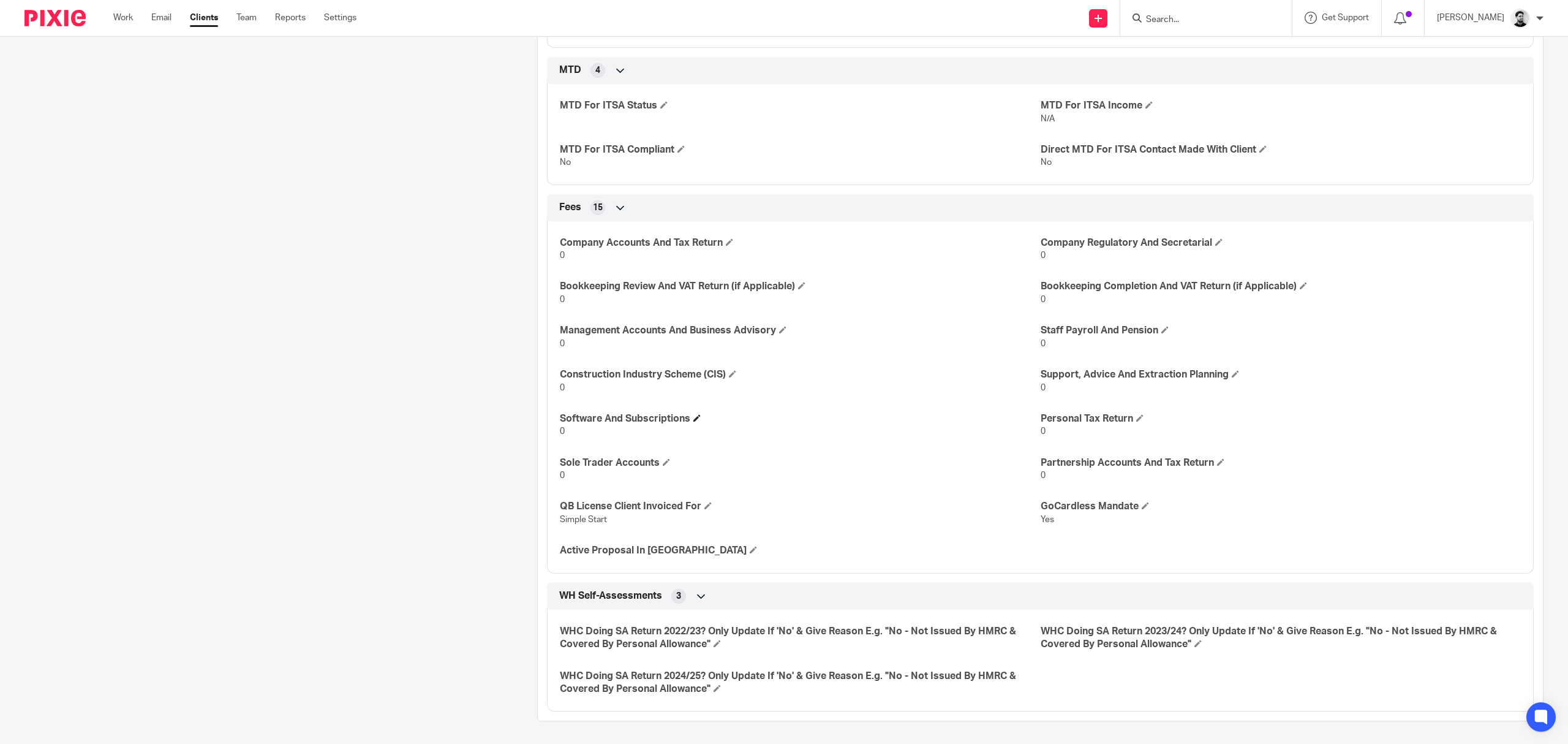
scroll to position [2103, 0]
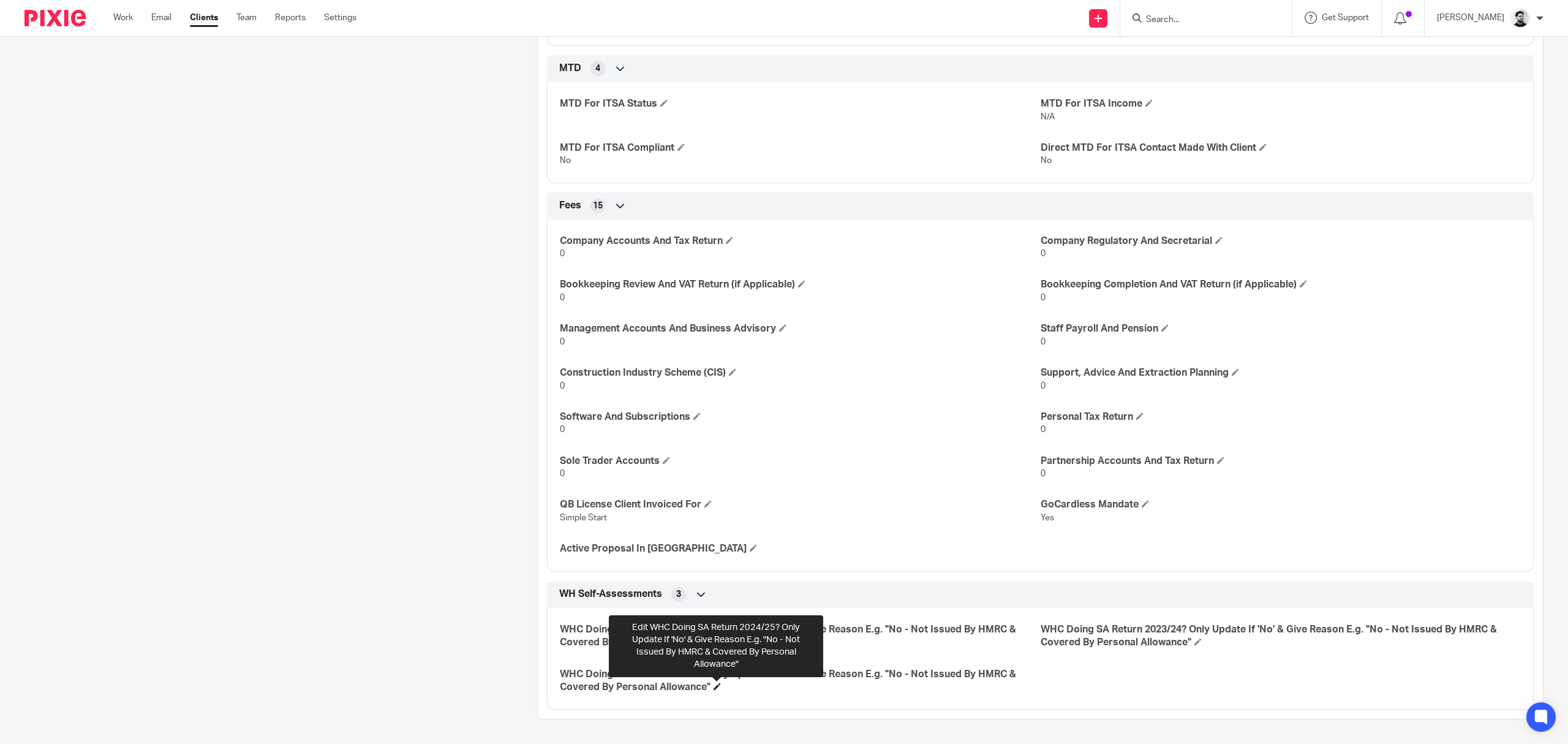
click at [716, 685] on span at bounding box center [717, 686] width 7 height 7
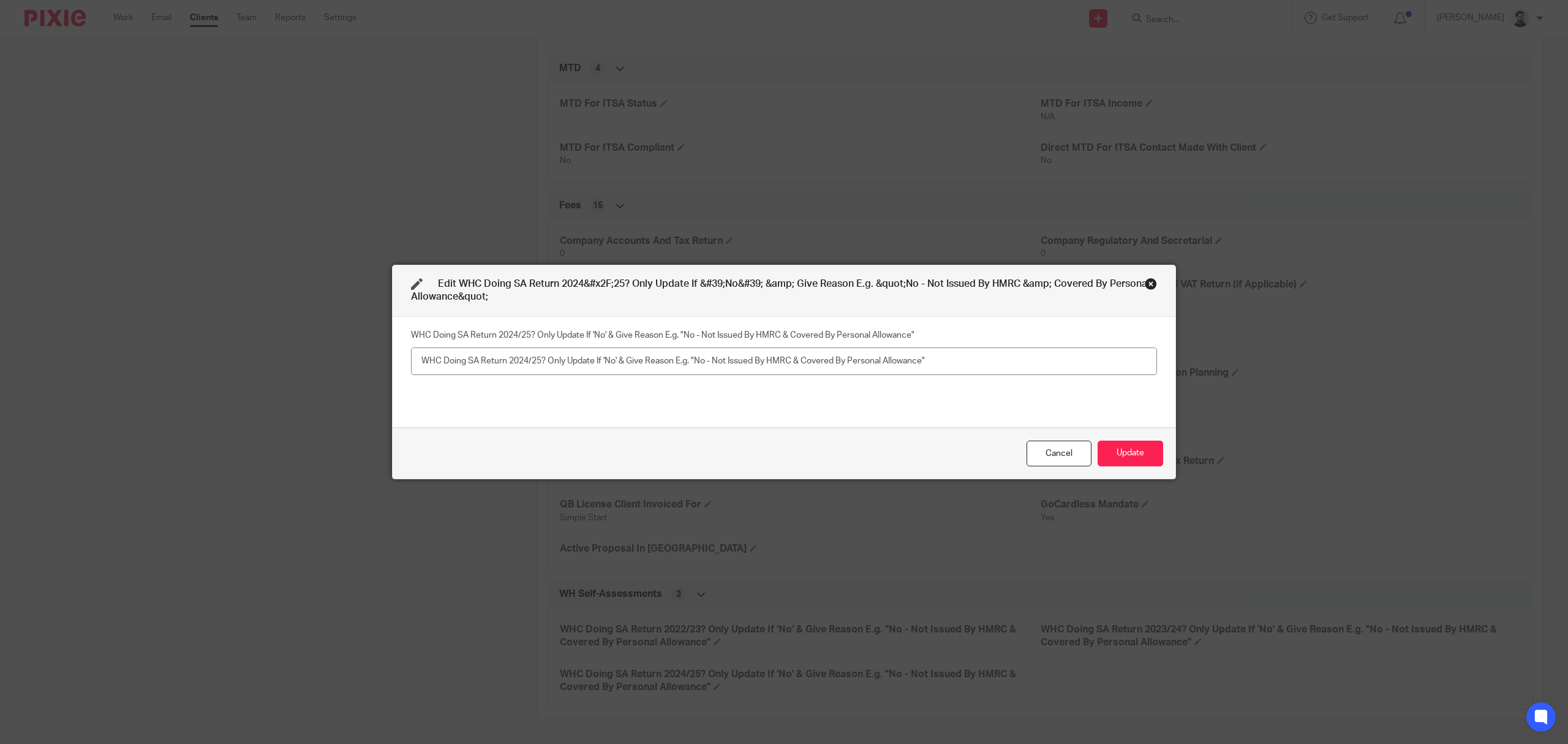
click at [608, 366] on input "text" at bounding box center [784, 361] width 746 height 28
type input "No - Partnership ceased 31 March 2024 so no return needed for 24/25"
click at [1132, 452] on button "Update" at bounding box center [1131, 453] width 66 height 26
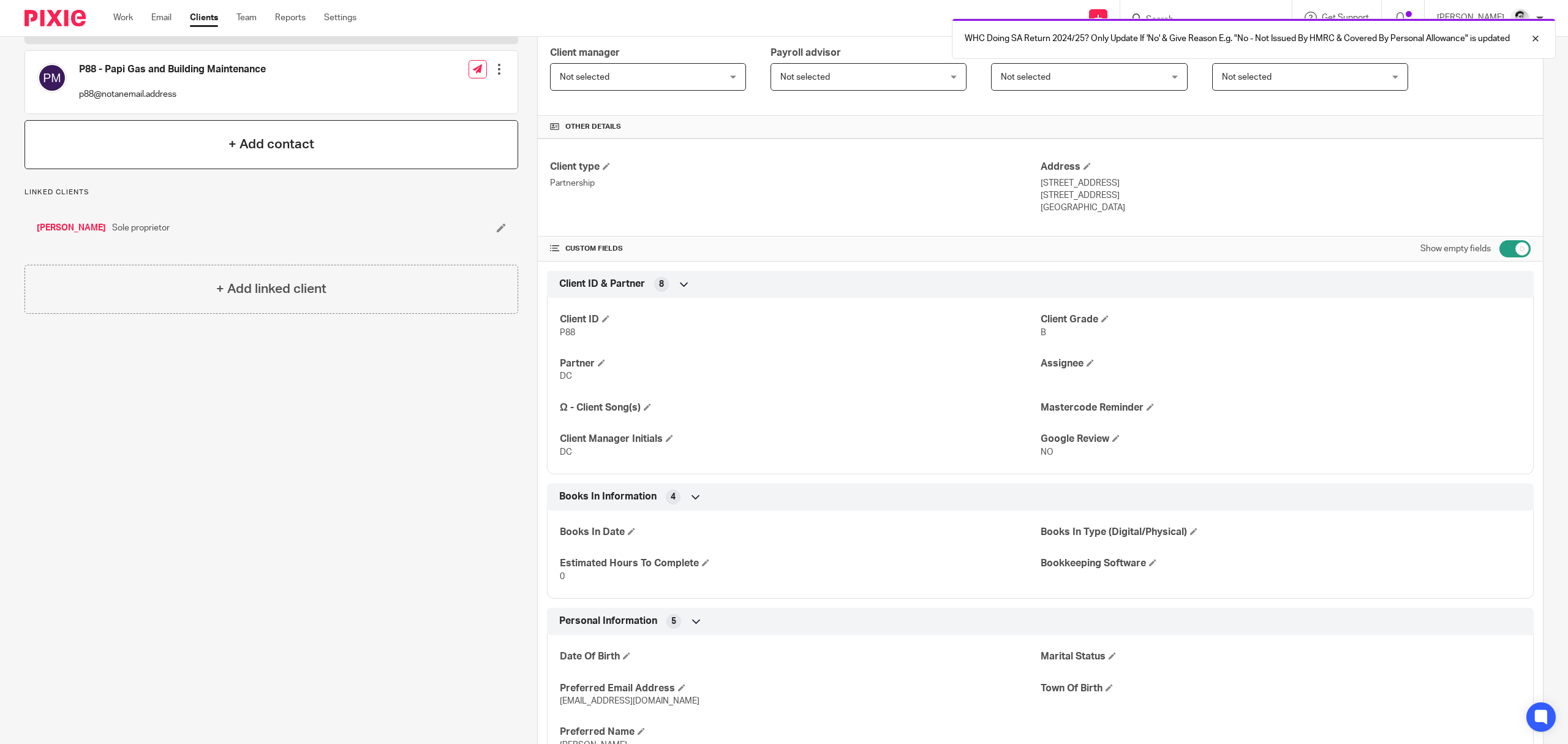
scroll to position [0, 0]
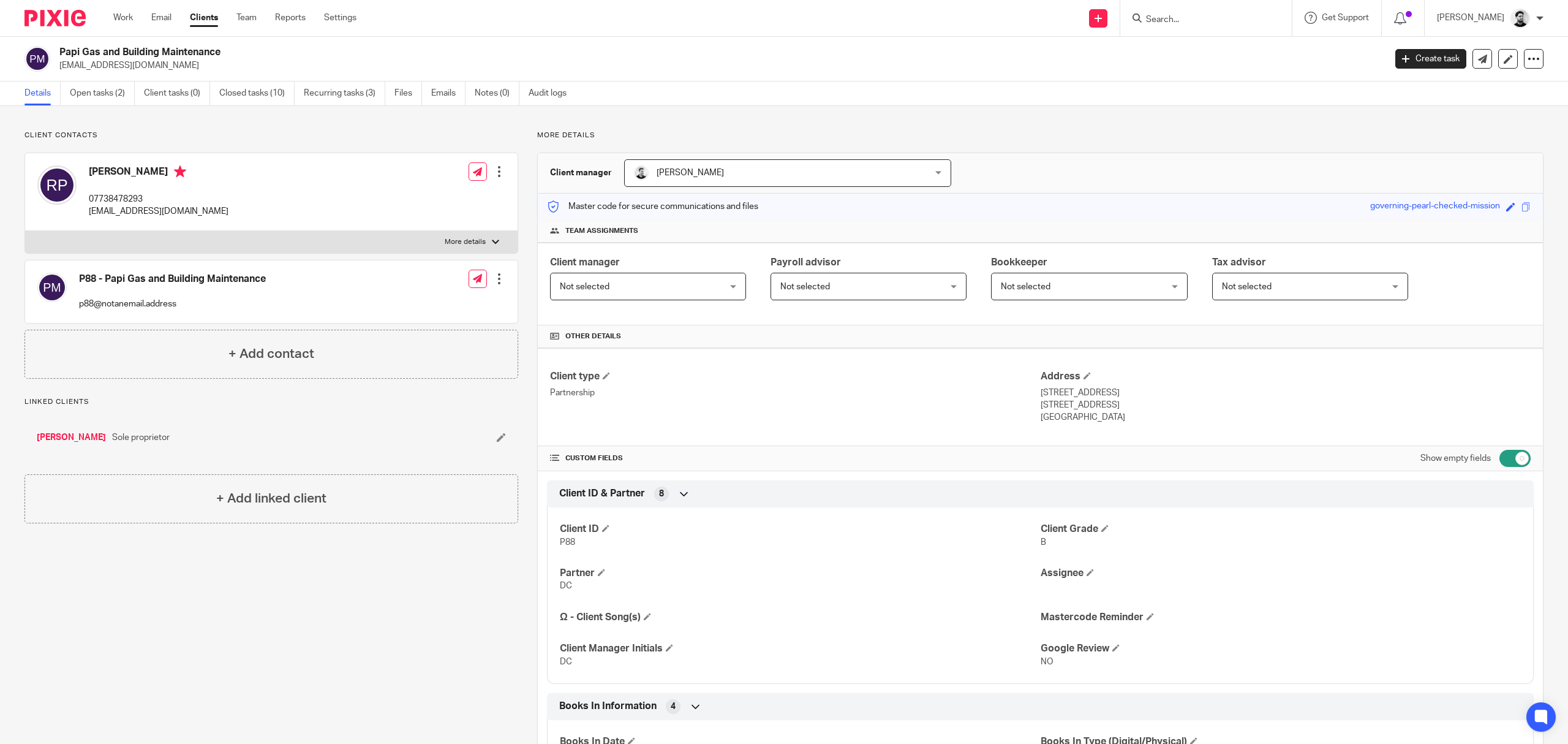
click at [1186, 20] on input "Search" at bounding box center [1200, 20] width 110 height 11
type input "Victoria pap"
click at [1201, 61] on link at bounding box center [1251, 58] width 217 height 38
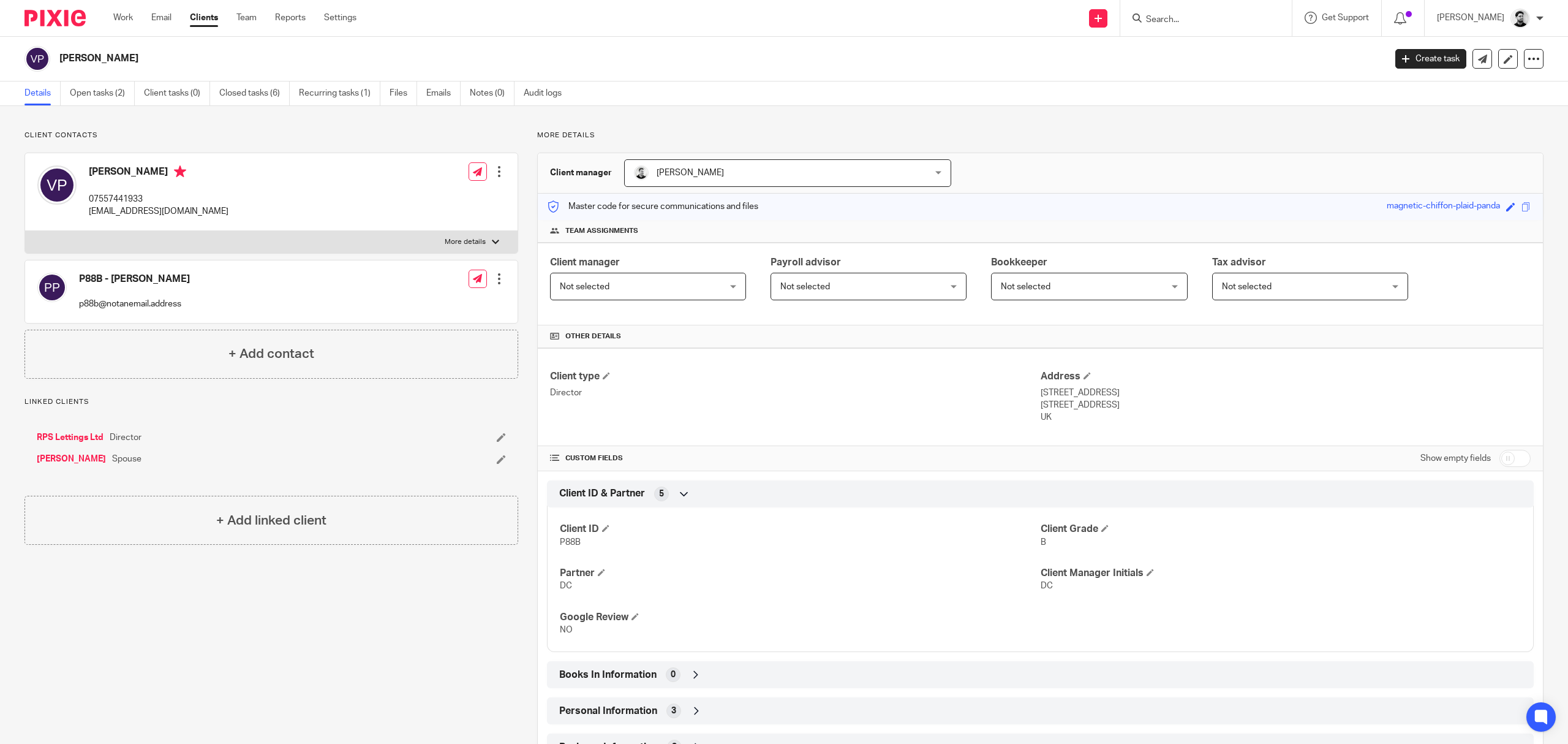
click at [1192, 16] on input "Search" at bounding box center [1200, 20] width 110 height 11
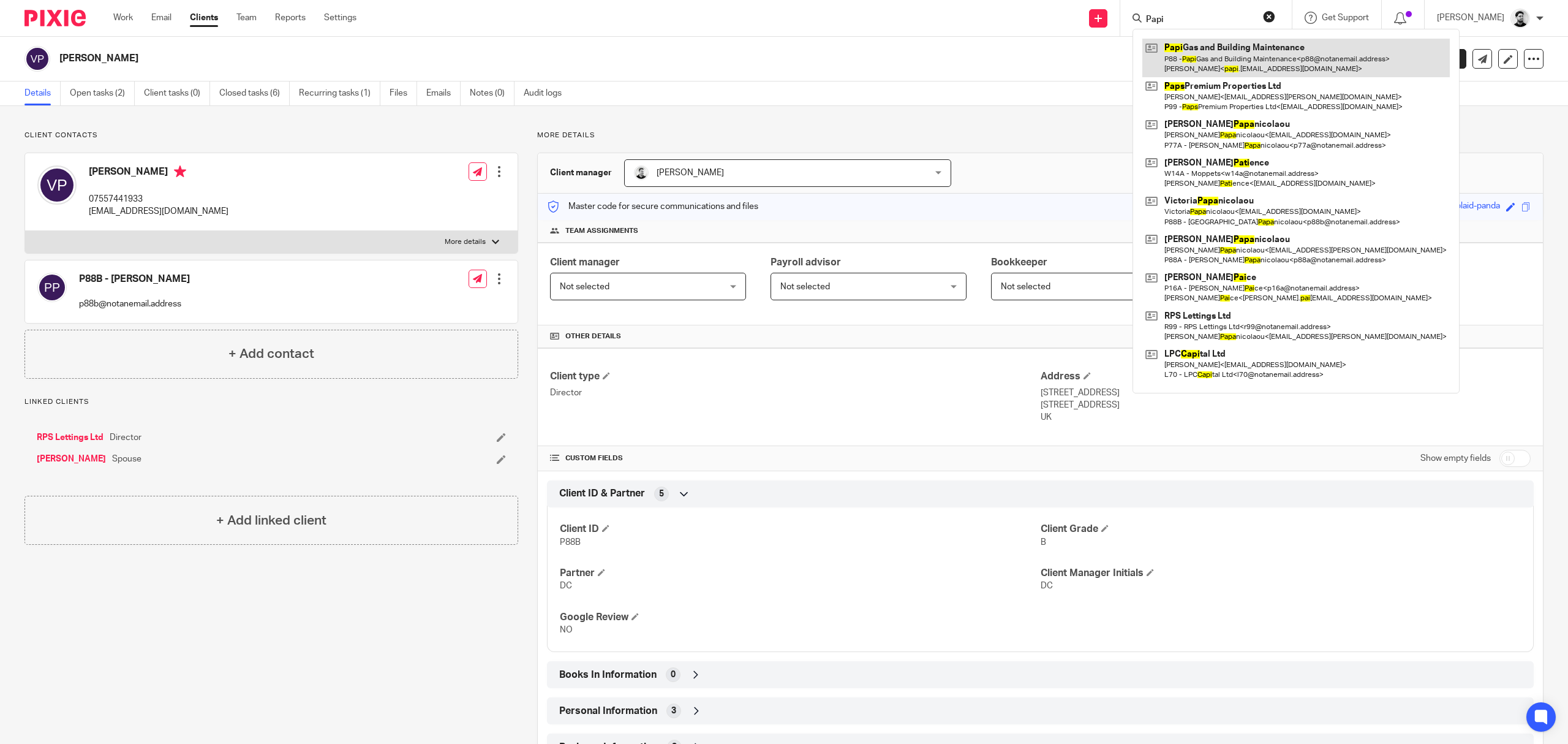
type input "Papi"
click at [1213, 62] on link at bounding box center [1296, 58] width 308 height 38
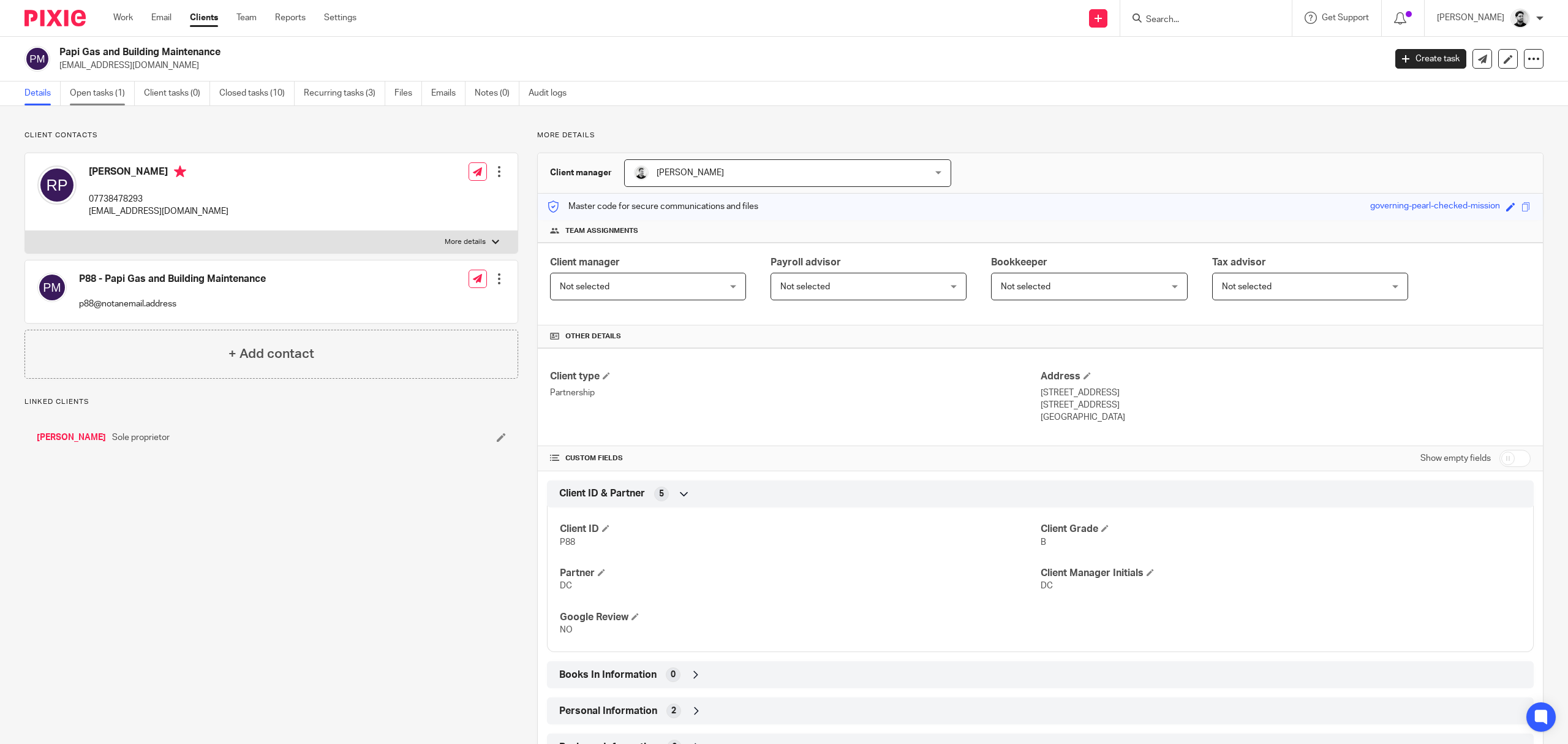
click at [81, 92] on link "Open tasks (1)" at bounding box center [102, 94] width 65 height 24
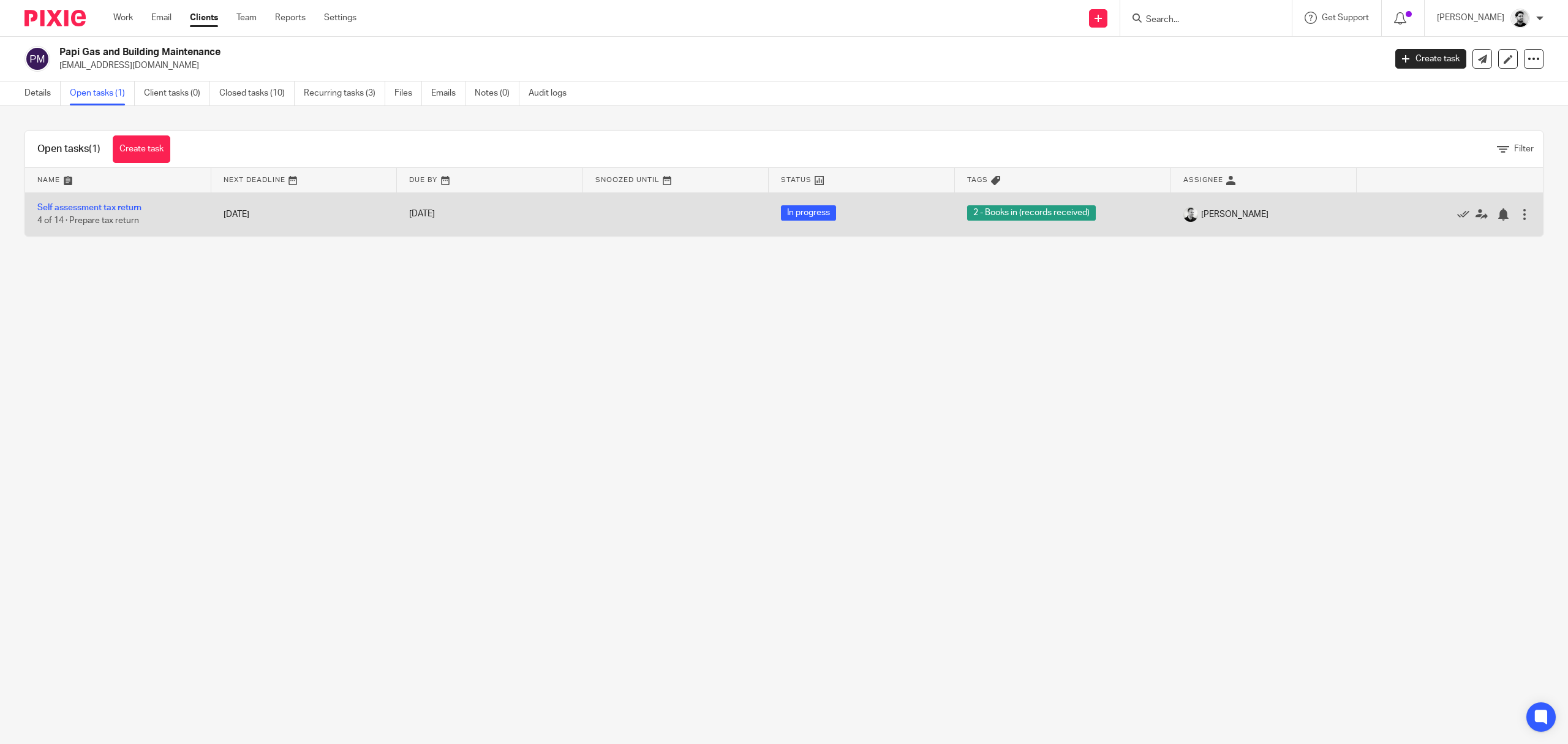
click at [1519, 216] on div at bounding box center [1525, 214] width 12 height 12
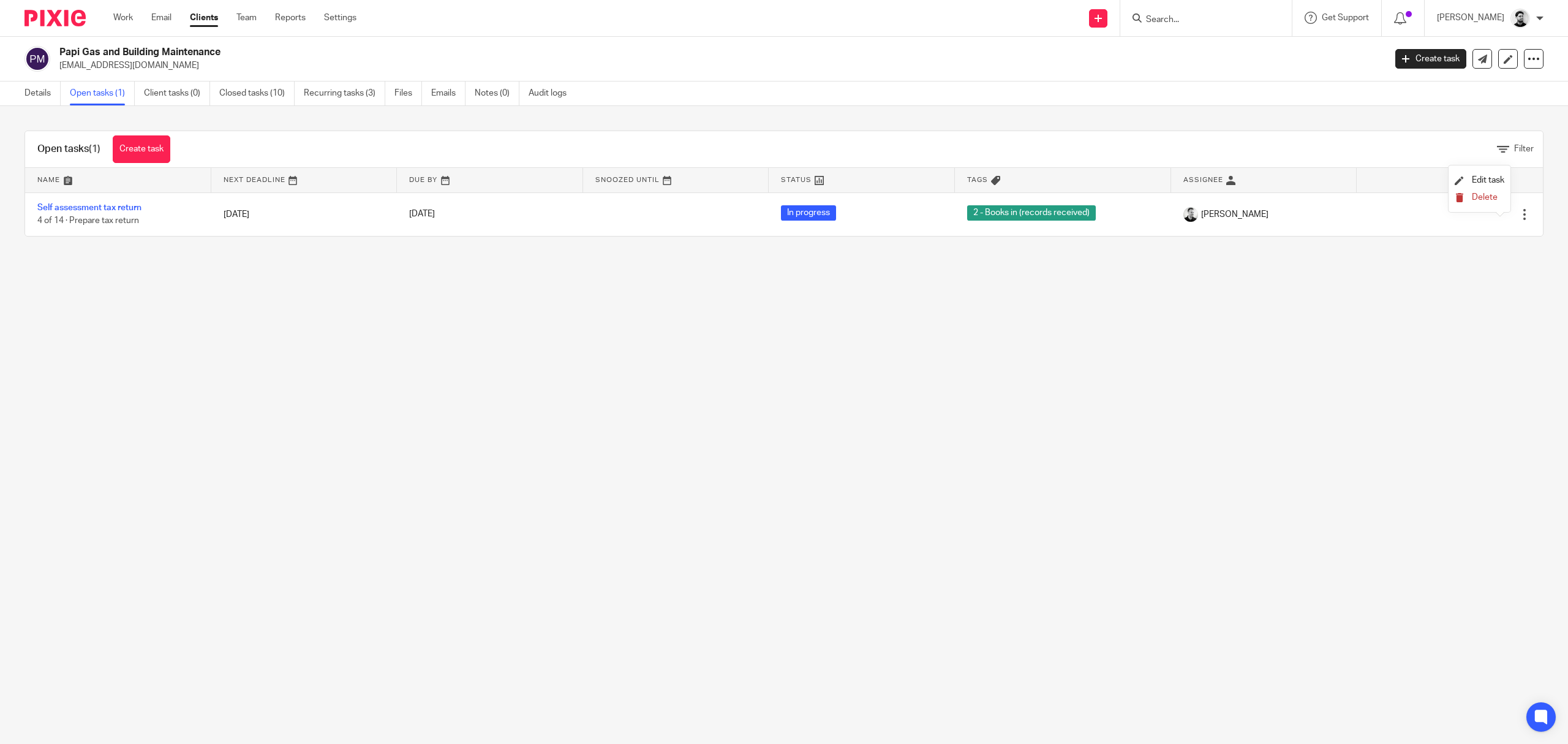
click at [1481, 195] on span "Delete" at bounding box center [1485, 197] width 26 height 9
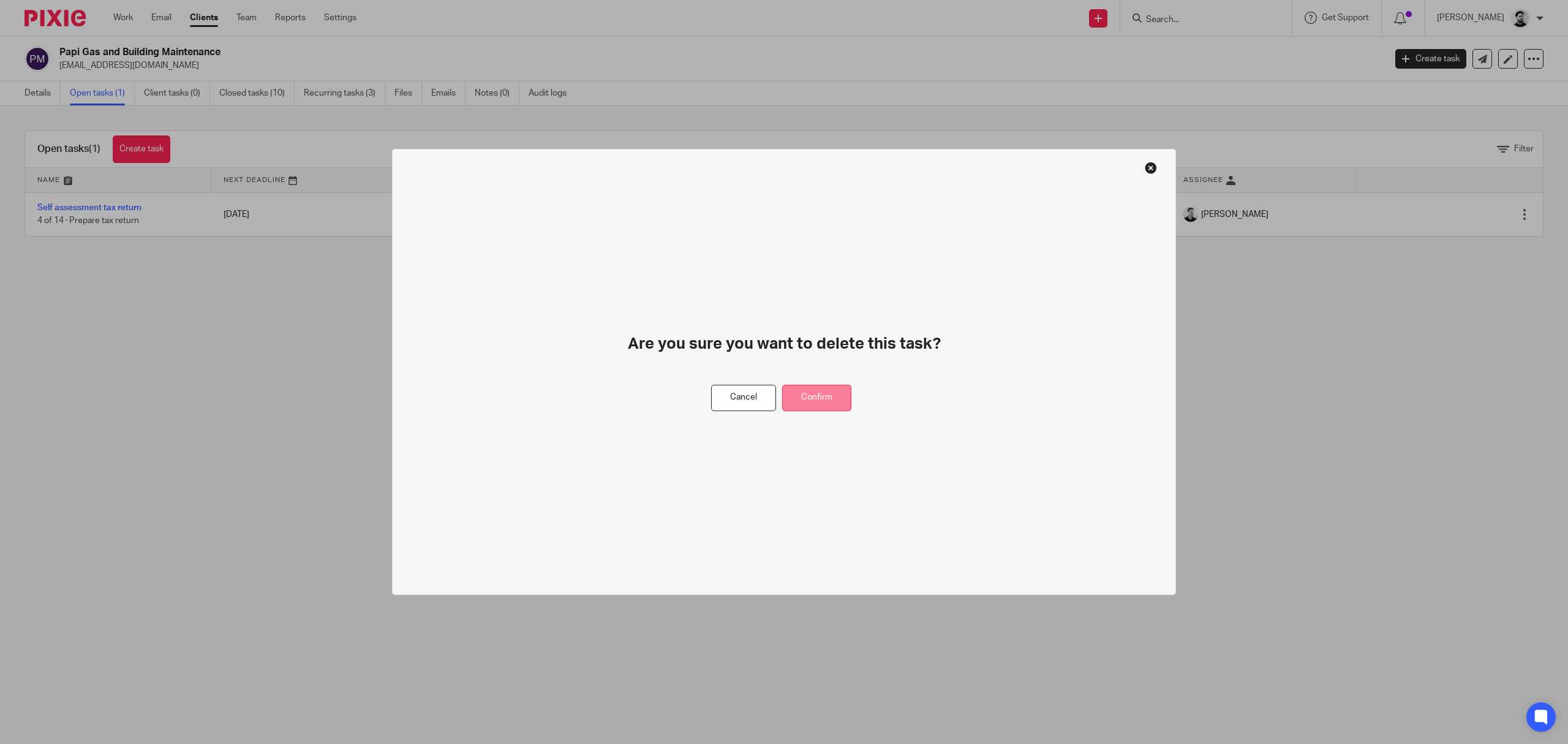
click at [834, 397] on button "Confirm" at bounding box center [817, 398] width 69 height 26
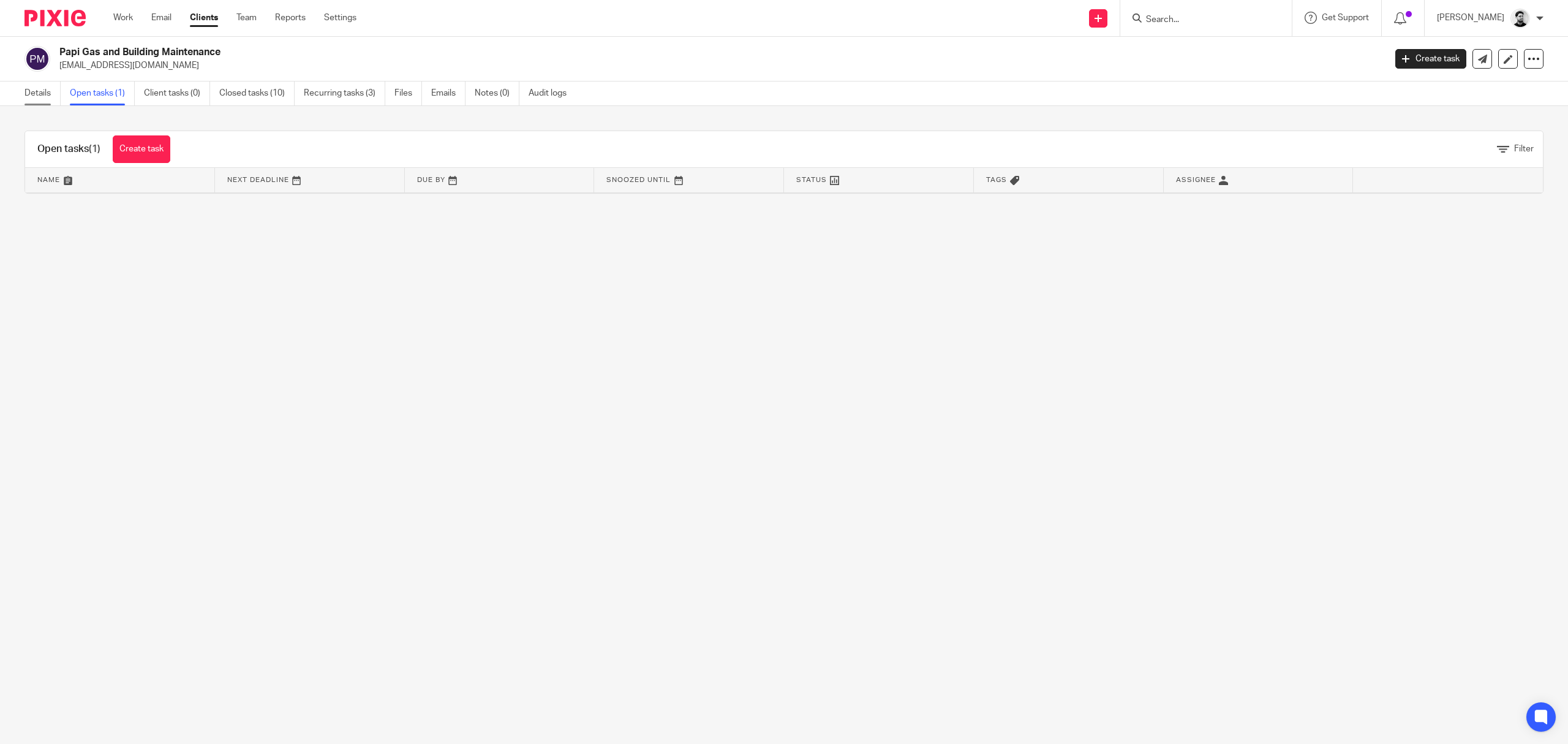
click at [50, 91] on link "Details" at bounding box center [42, 94] width 36 height 24
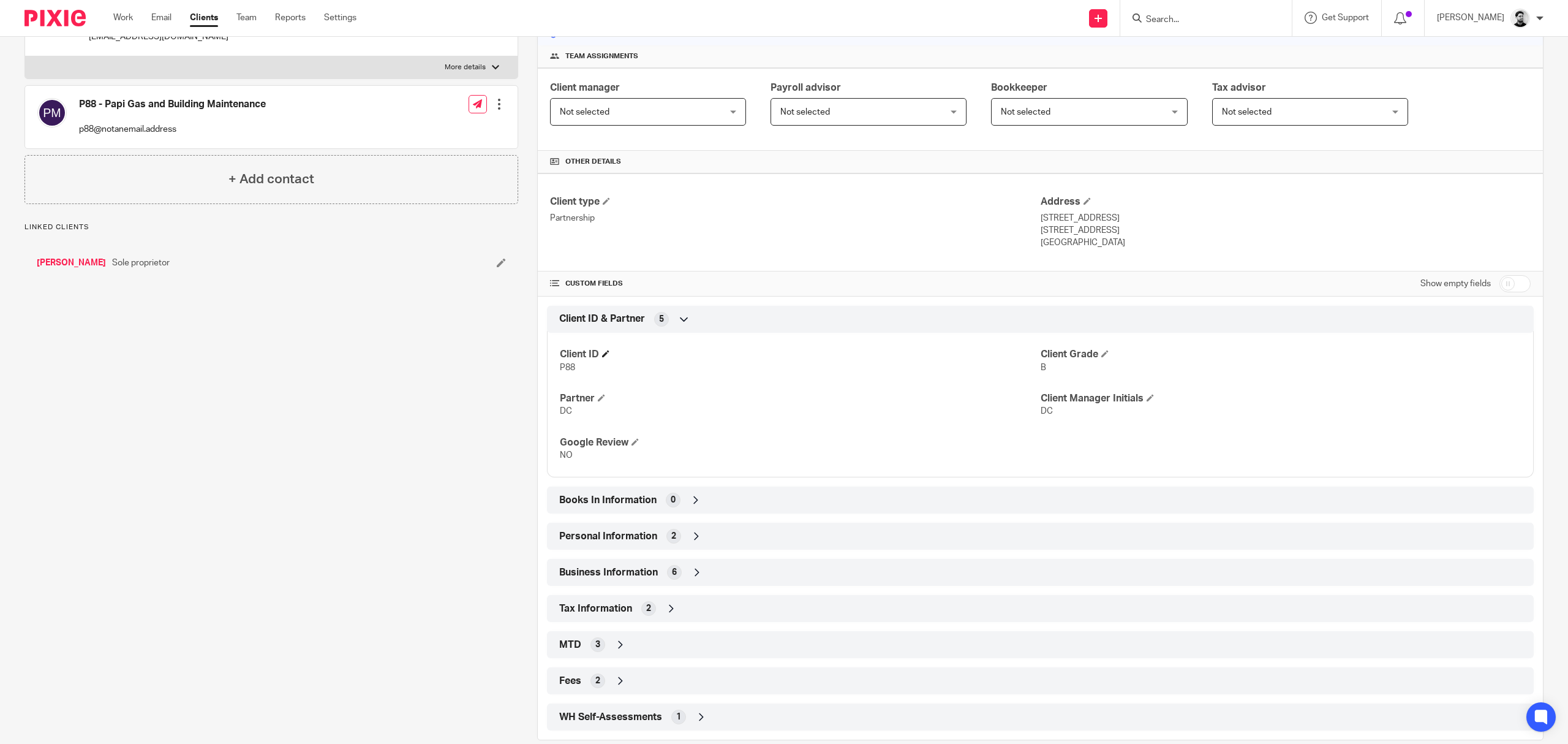
scroll to position [197, 0]
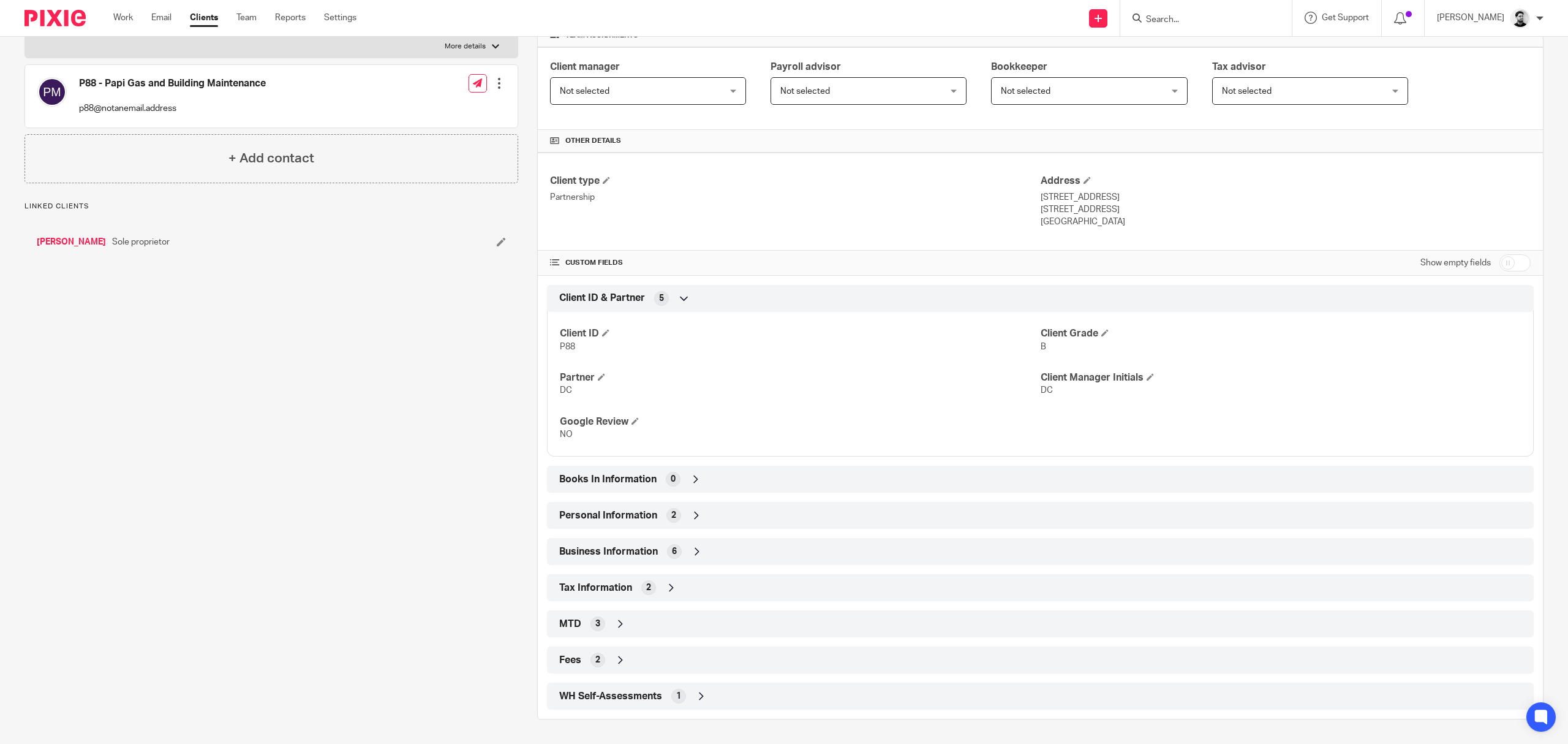
click at [679, 697] on div "1" at bounding box center [678, 695] width 15 height 15
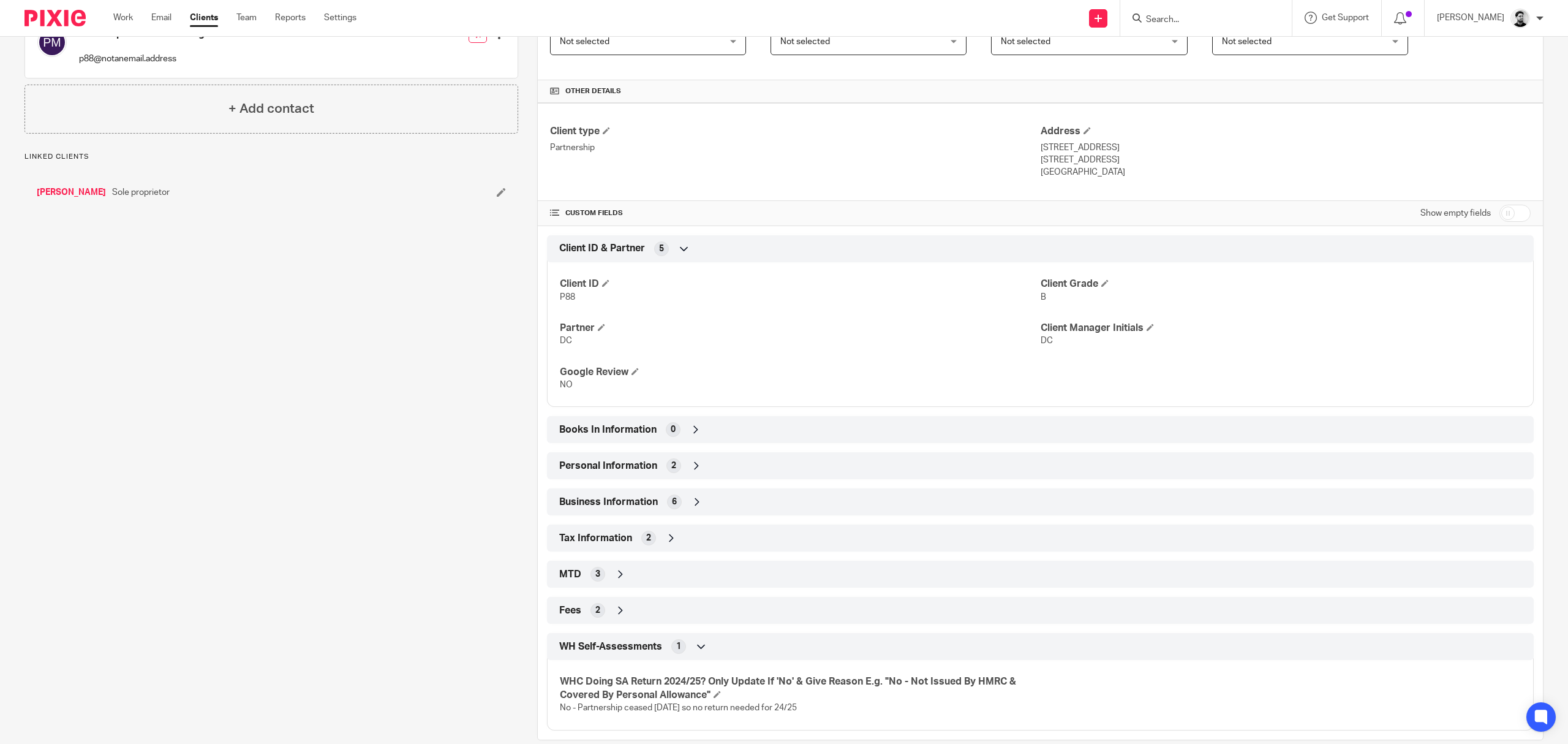
scroll to position [268, 0]
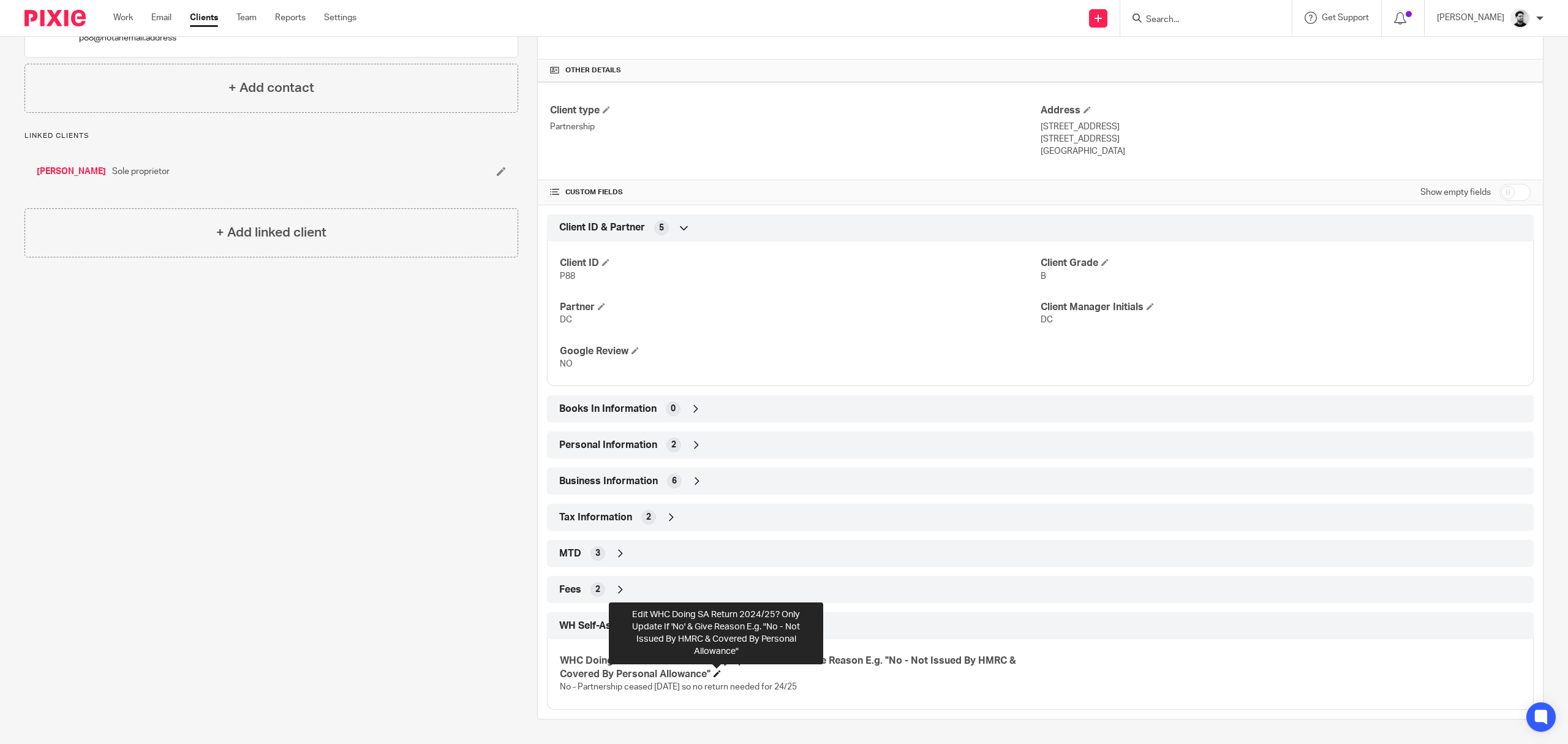
click at [716, 675] on span at bounding box center [717, 673] width 7 height 7
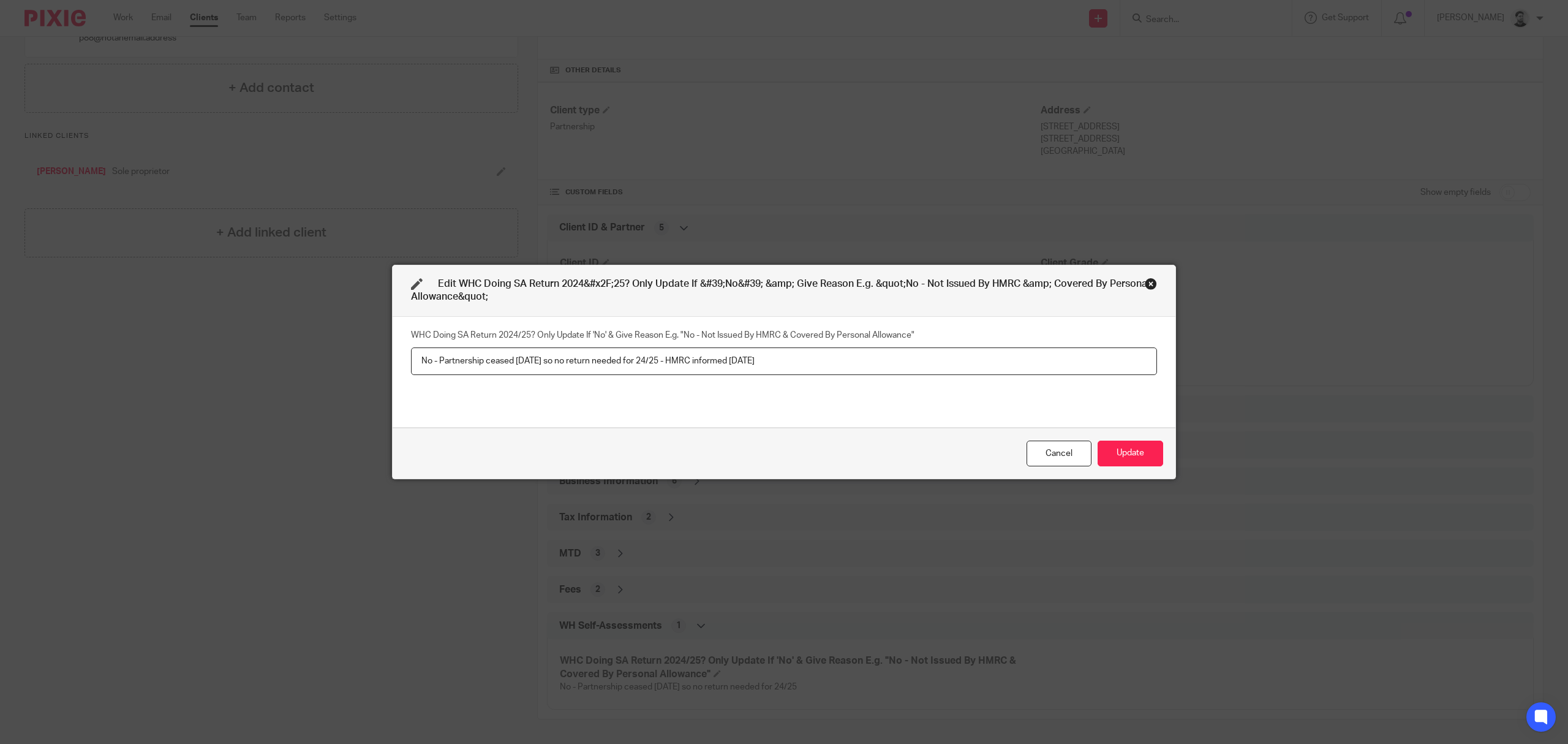
type input "No - Partnership ceased 31 March 2024 so no return needed for 24/25 - HMRC info…"
click at [974, 426] on div "WHC Doing SA Return 2024/25? Only Update If 'No' & Give Reason E.g. "No - Not I…" at bounding box center [784, 372] width 783 height 111
click at [1121, 451] on button "Update" at bounding box center [1131, 453] width 66 height 26
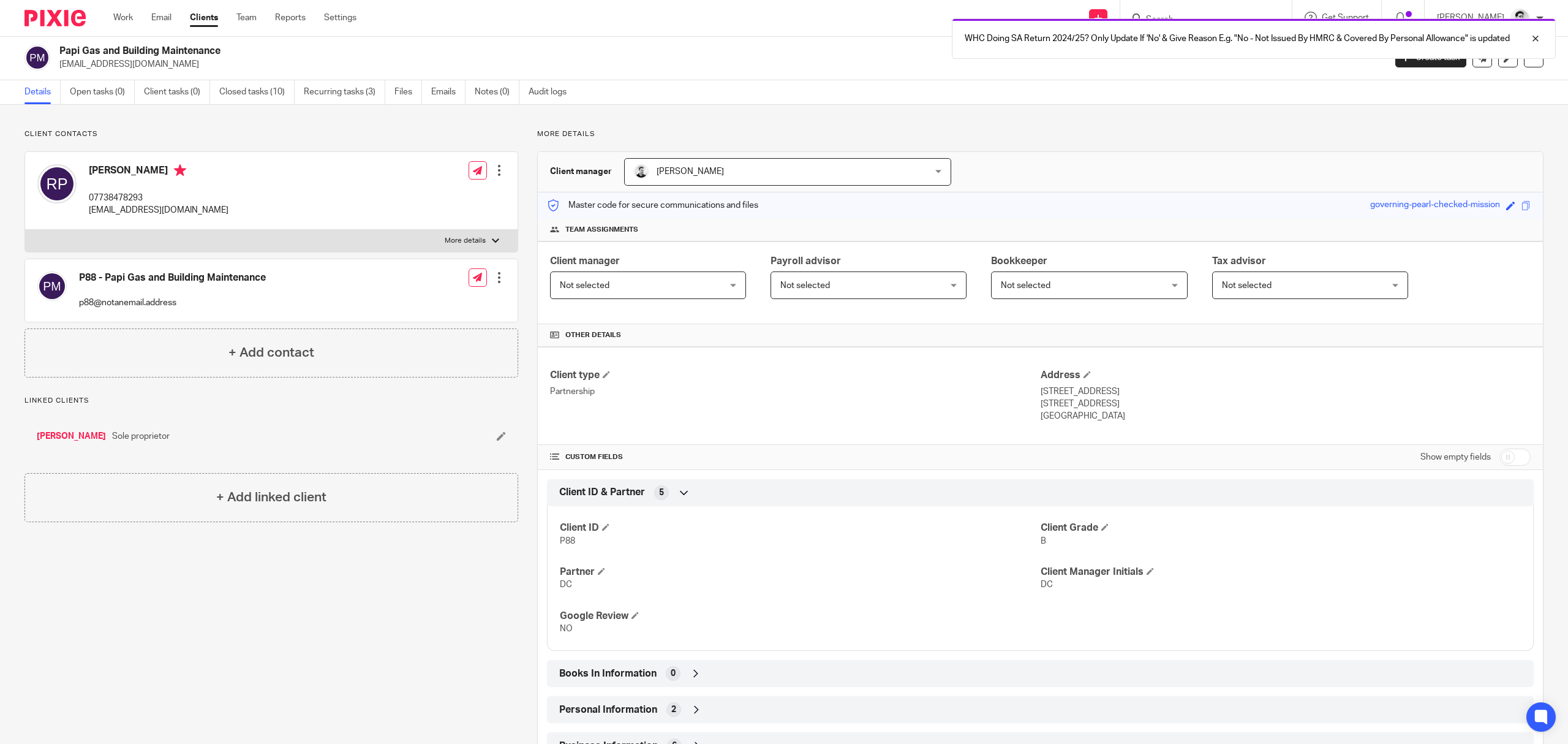
scroll to position [0, 0]
click at [112, 91] on link "Open tasks (0)" at bounding box center [102, 94] width 65 height 24
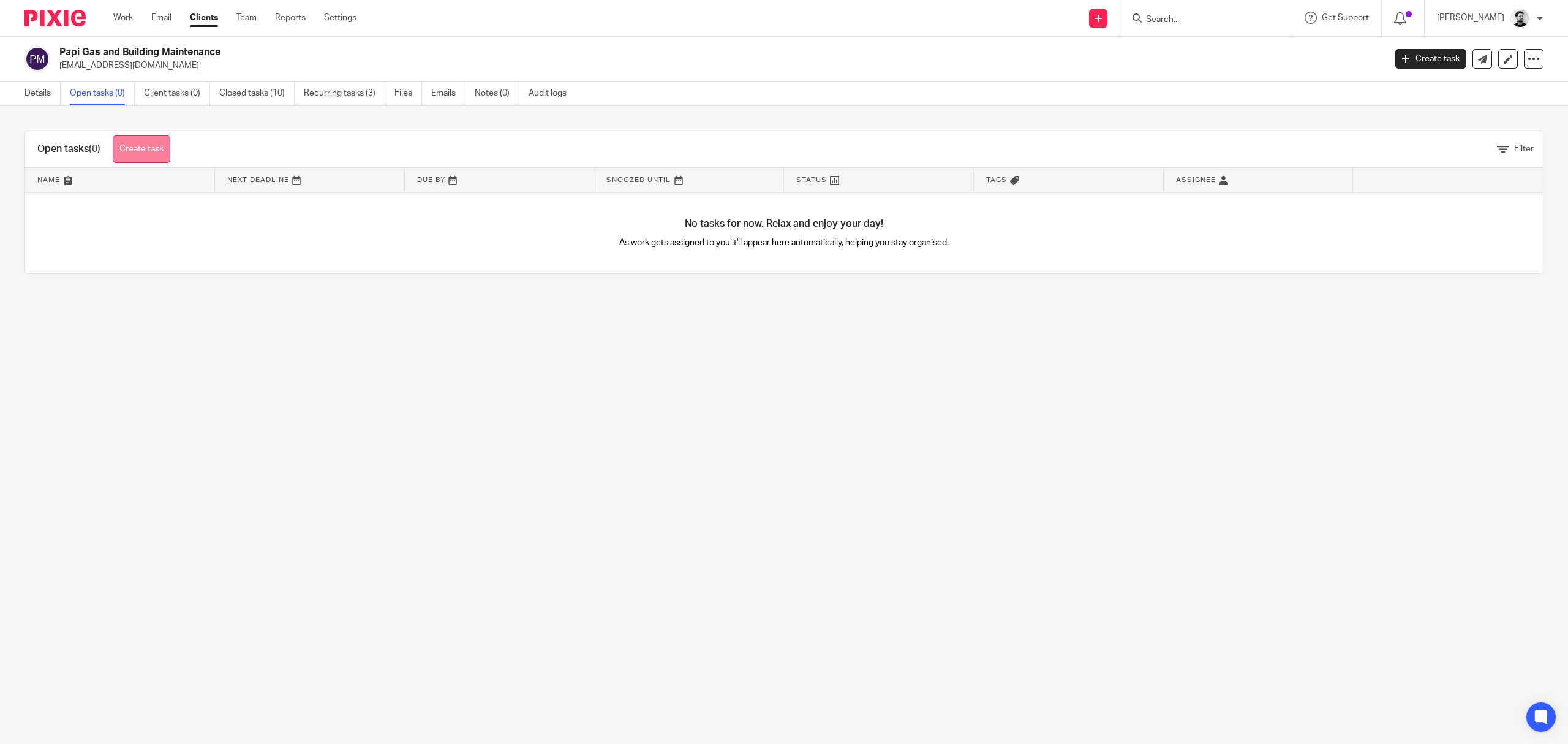
drag, startPoint x: 172, startPoint y: 146, endPoint x: 166, endPoint y: 148, distance: 6.3
click at [172, 146] on div "Open tasks (0) Create task" at bounding box center [104, 149] width 158 height 36
click at [165, 148] on link "Create task" at bounding box center [141, 149] width 57 height 28
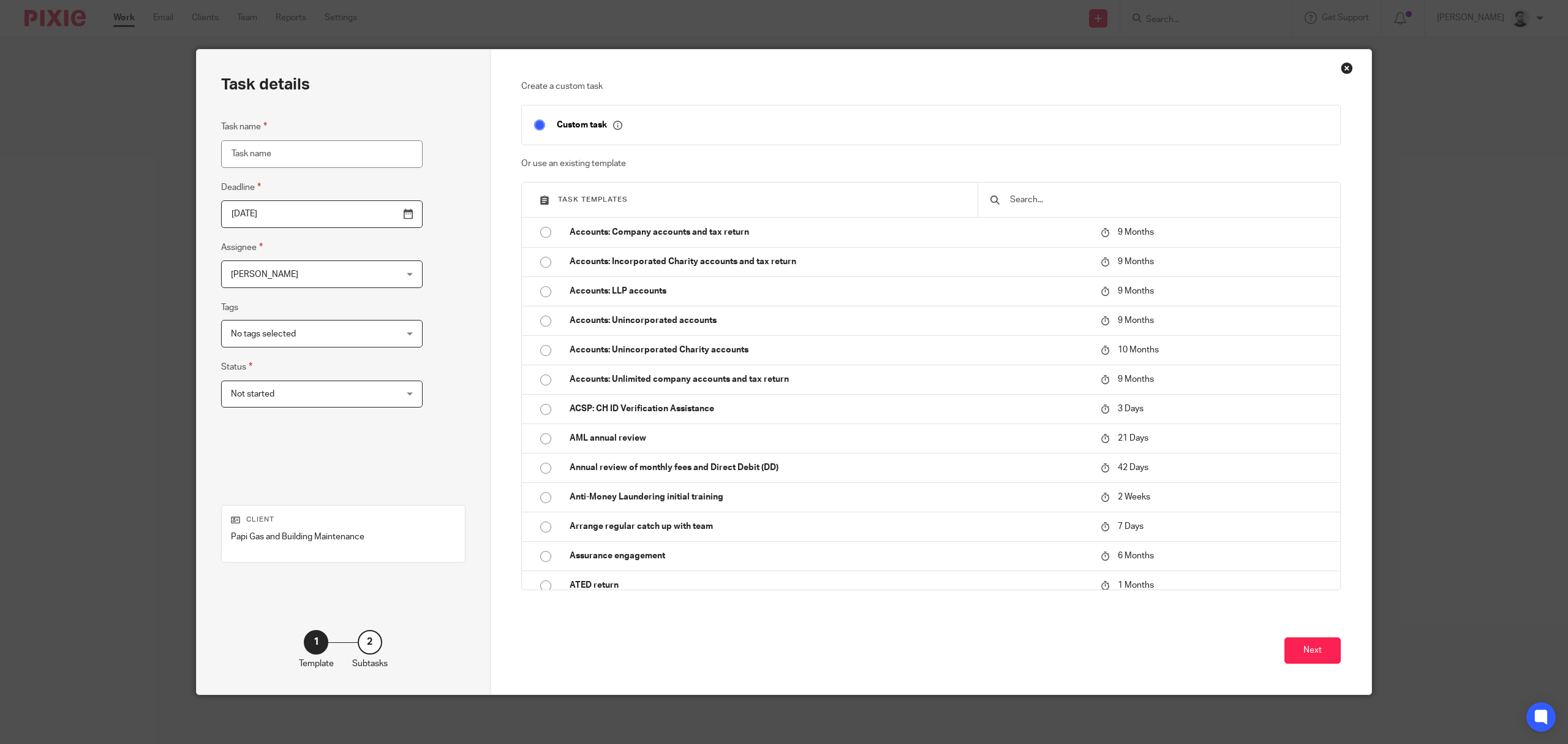
click at [1046, 204] on input "text" at bounding box center [1169, 200] width 319 height 14
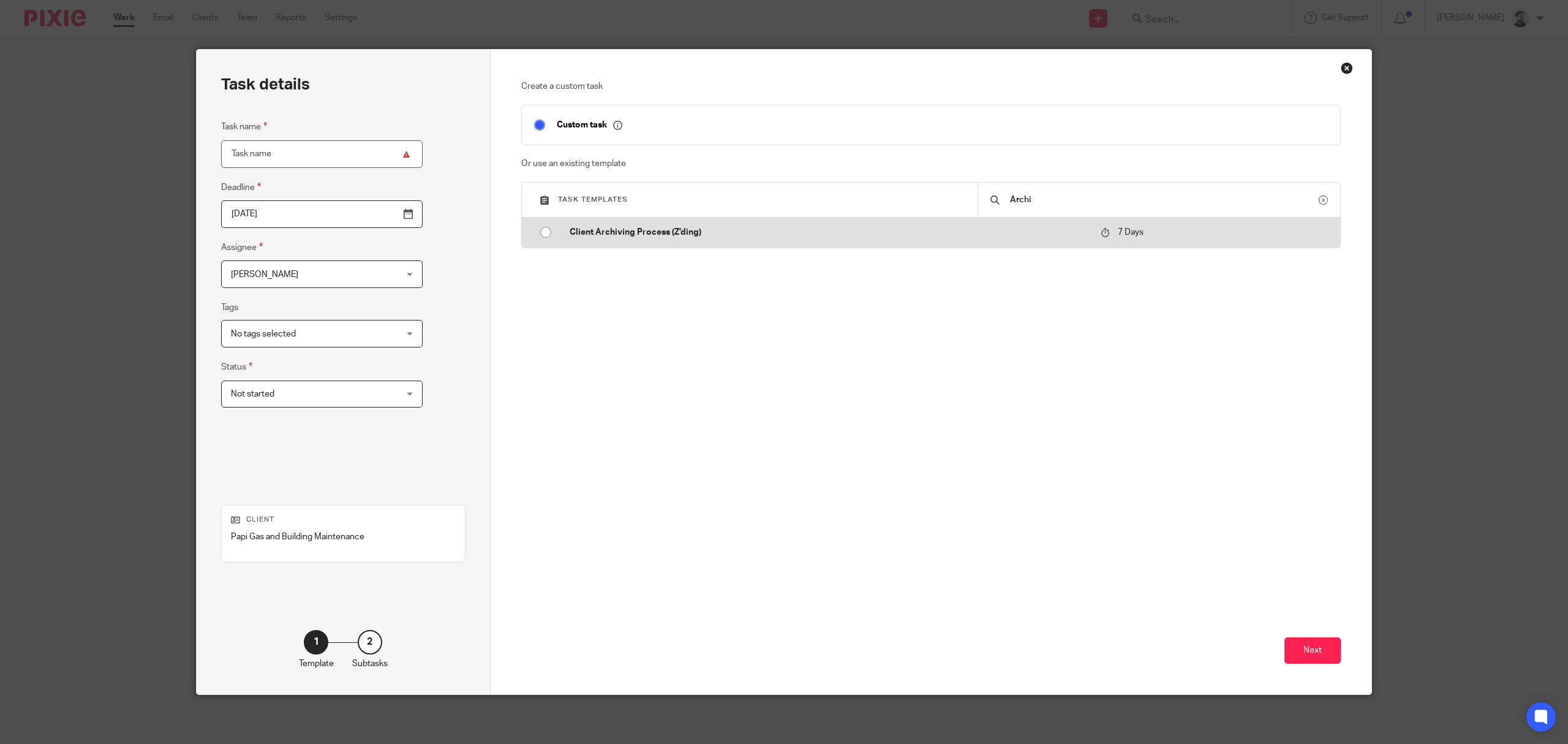
type input "Archi"
click at [539, 231] on input "radio" at bounding box center [546, 232] width 23 height 23
type input "[DATE]"
type input "Client Archiving Process (Z'ding)"
checkbox input "false"
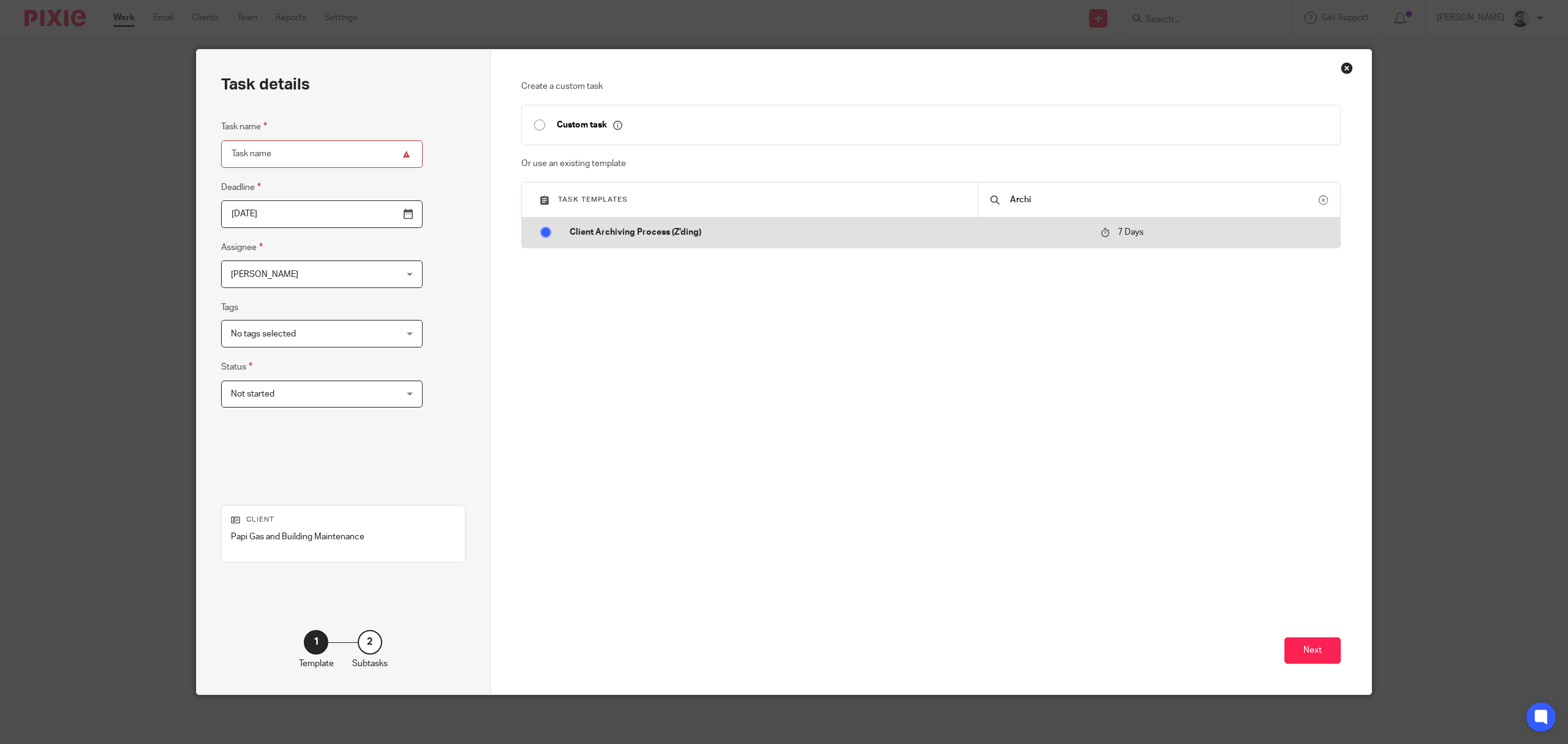
radio input "false"
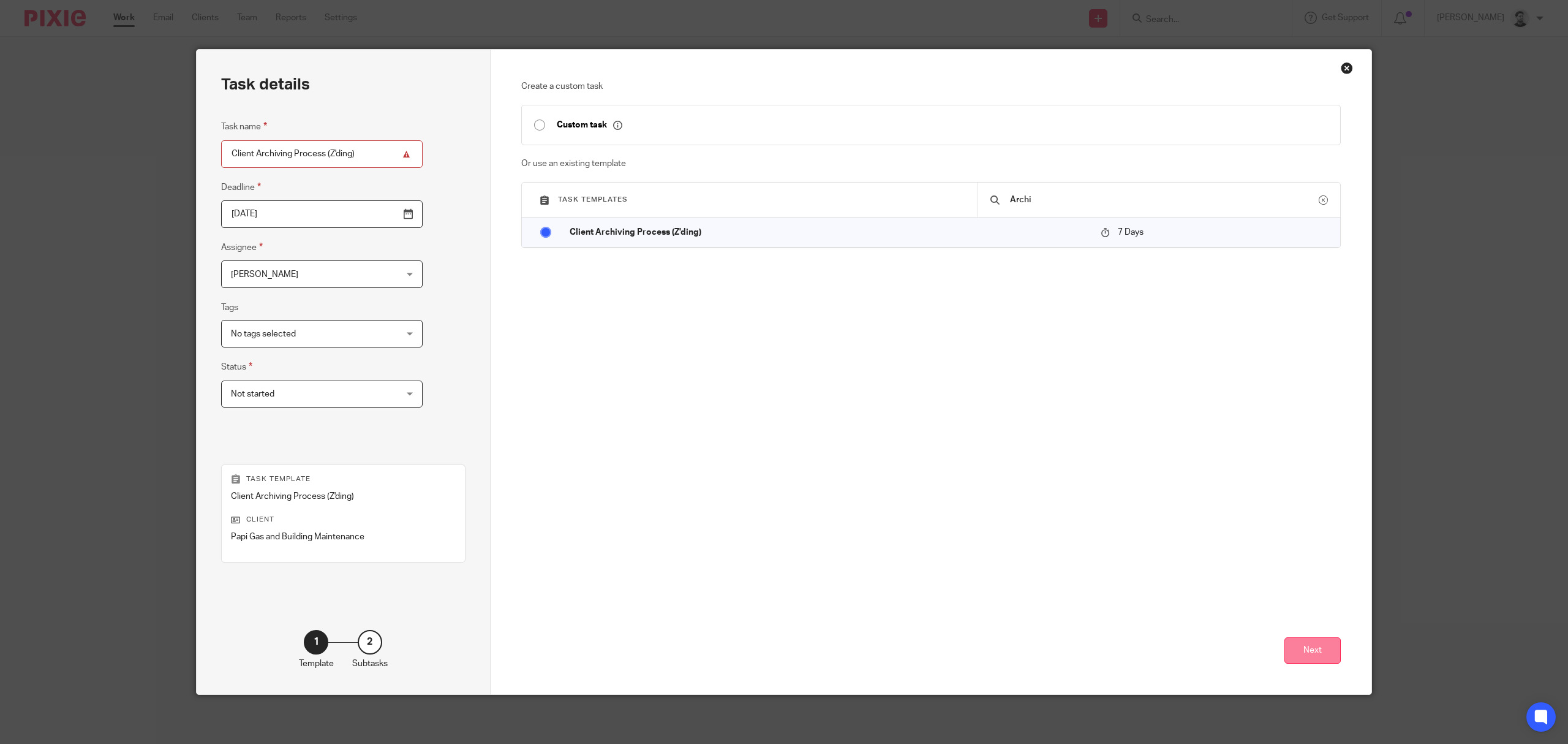
click at [1319, 648] on button "Next" at bounding box center [1312, 650] width 56 height 26
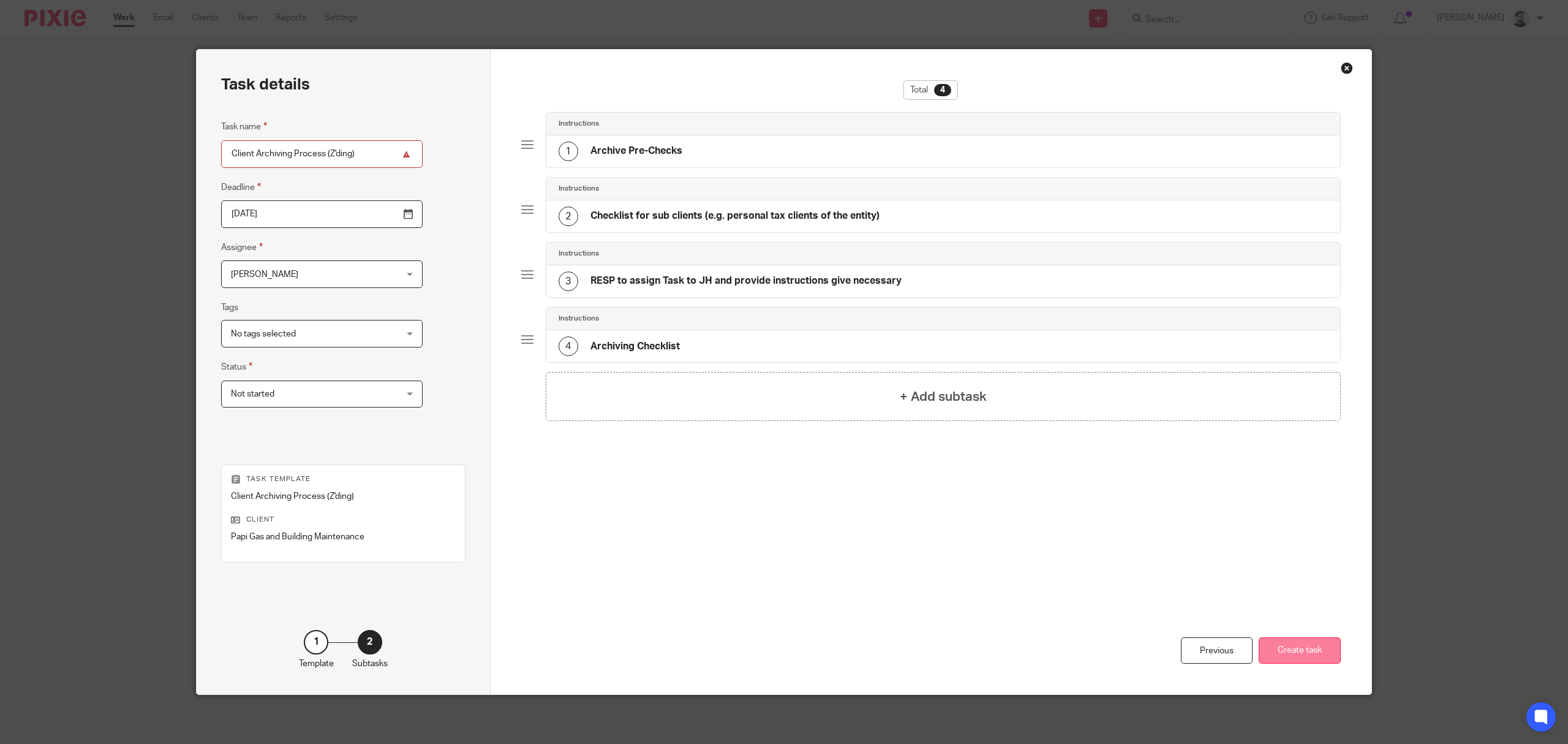
click at [1305, 645] on button "Create task" at bounding box center [1299, 650] width 82 height 26
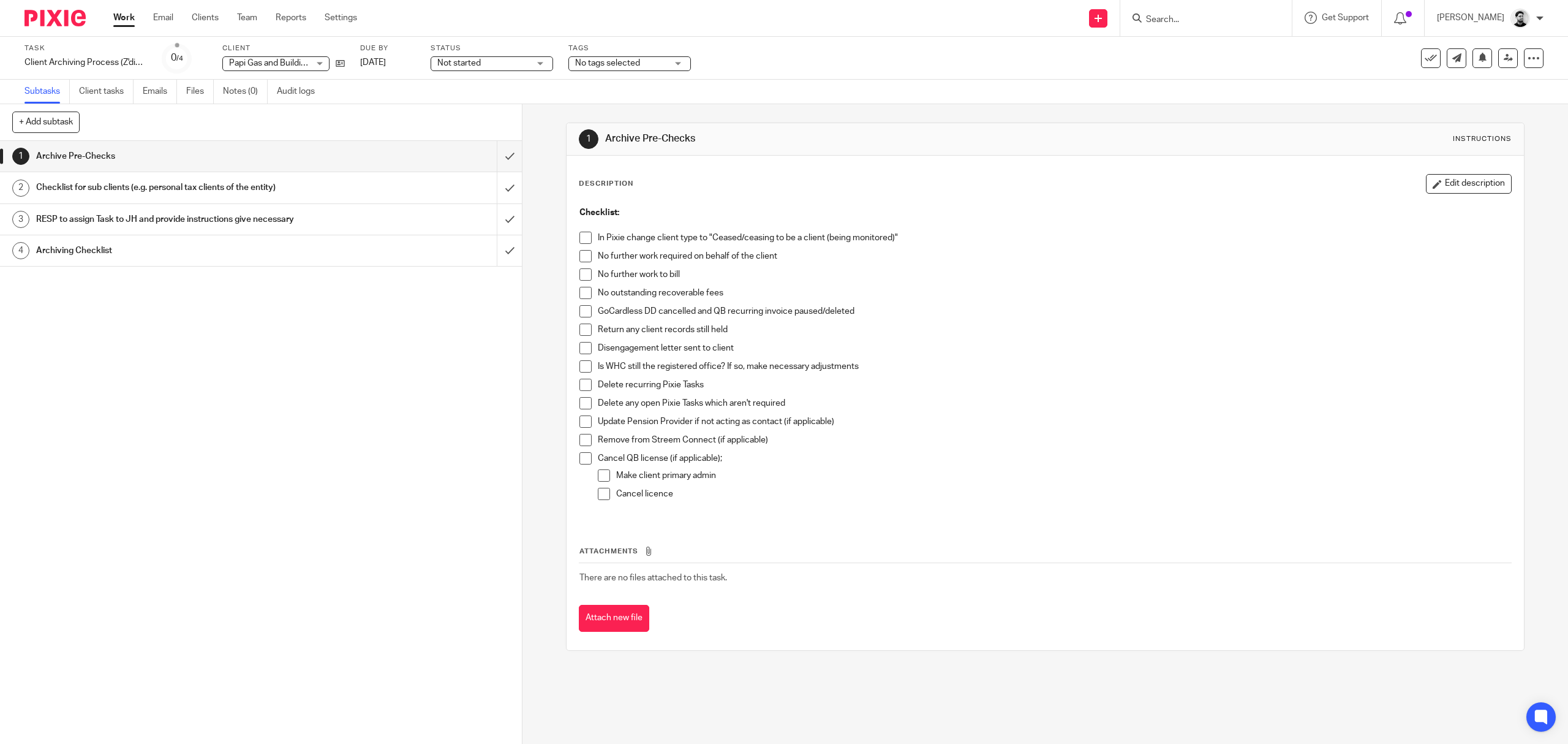
click at [580, 236] on span at bounding box center [586, 237] width 12 height 12
click at [582, 255] on span at bounding box center [586, 256] width 12 height 12
click at [581, 275] on span at bounding box center [586, 275] width 12 height 12
click at [581, 292] on span at bounding box center [586, 293] width 12 height 12
click at [580, 290] on span at bounding box center [586, 293] width 12 height 12
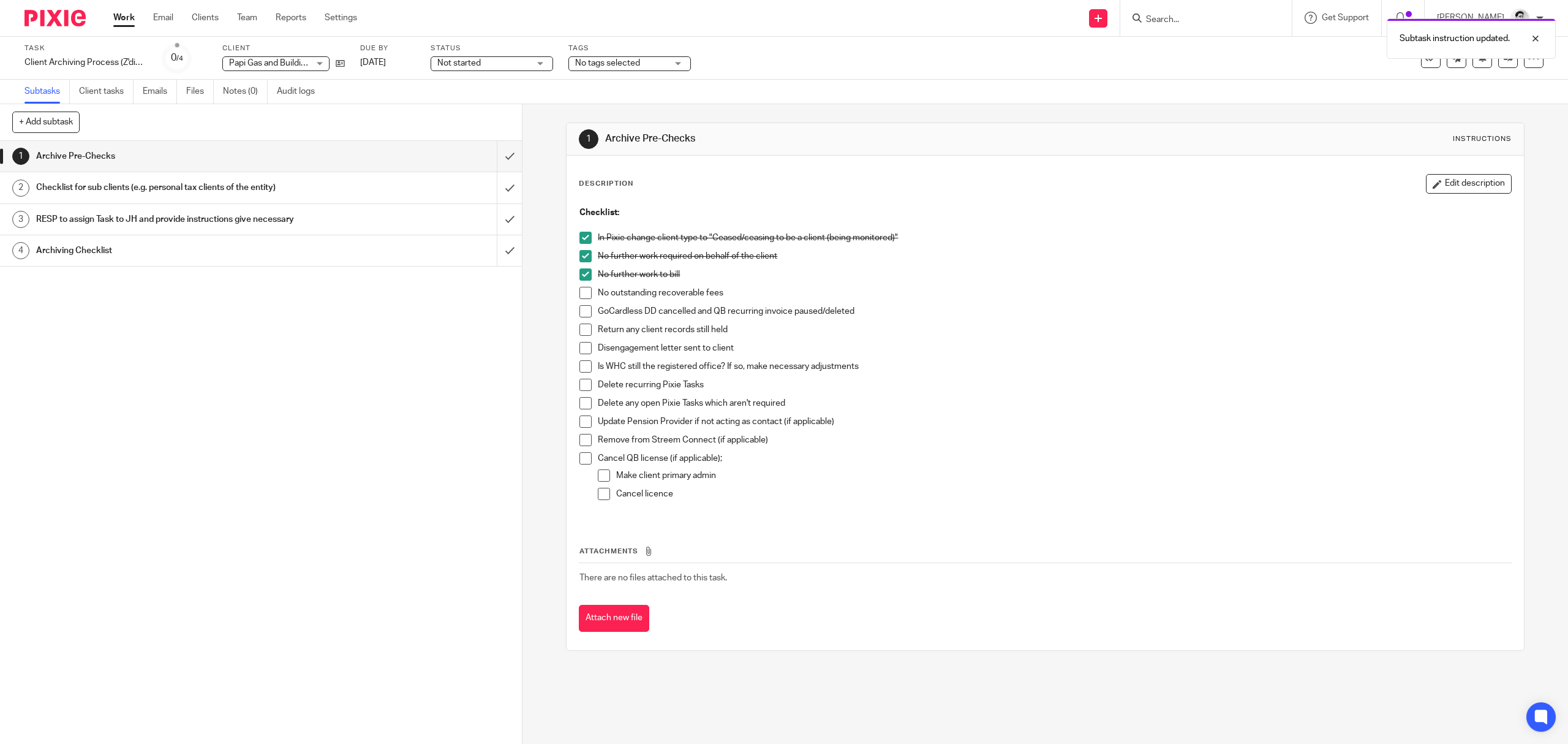
click at [580, 275] on span at bounding box center [586, 275] width 12 height 12
click at [126, 18] on link "Work" at bounding box center [124, 17] width 22 height 12
click at [342, 61] on icon at bounding box center [340, 63] width 10 height 10
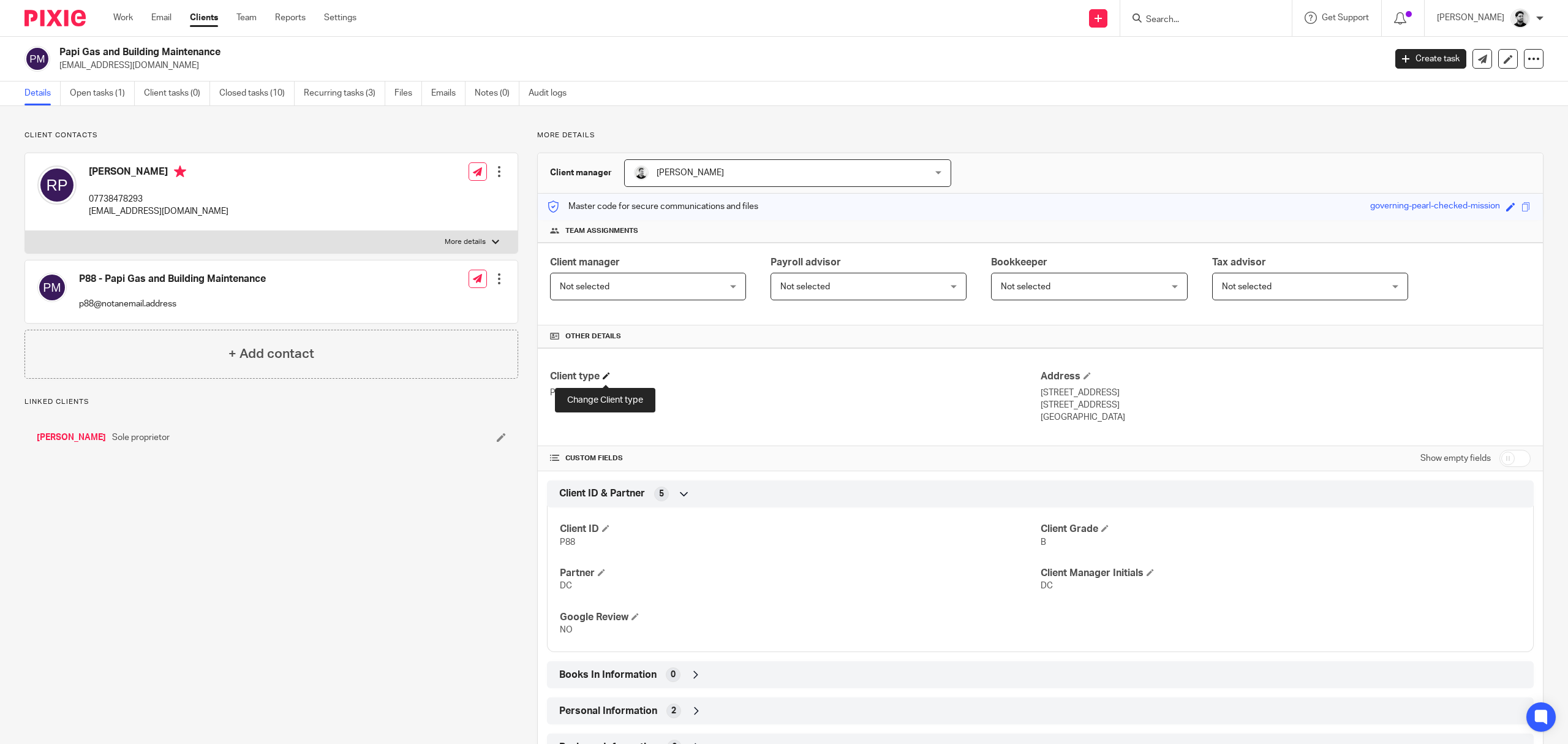
click at [604, 373] on span at bounding box center [606, 375] width 7 height 7
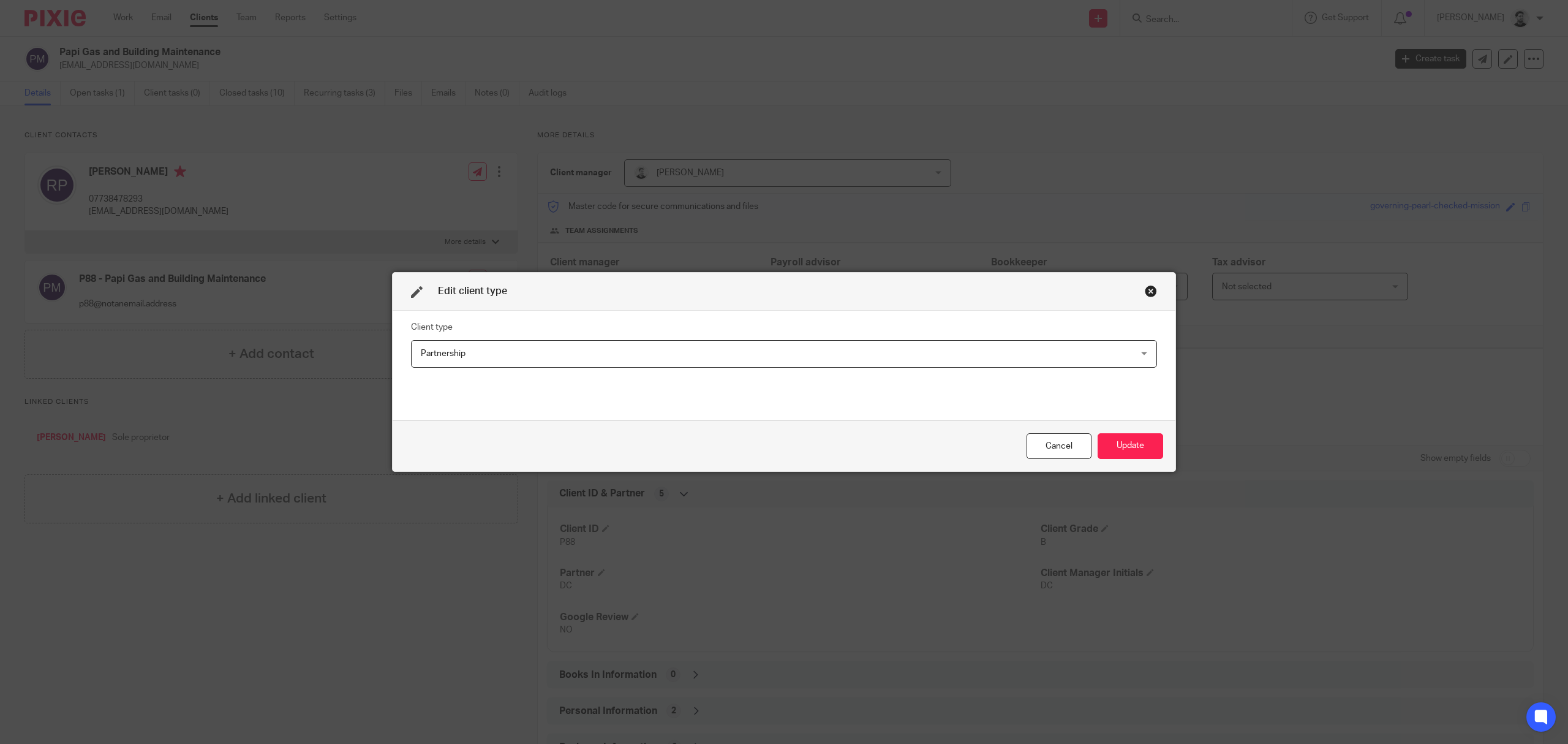
click at [633, 366] on span "Partnership" at bounding box center [716, 353] width 589 height 26
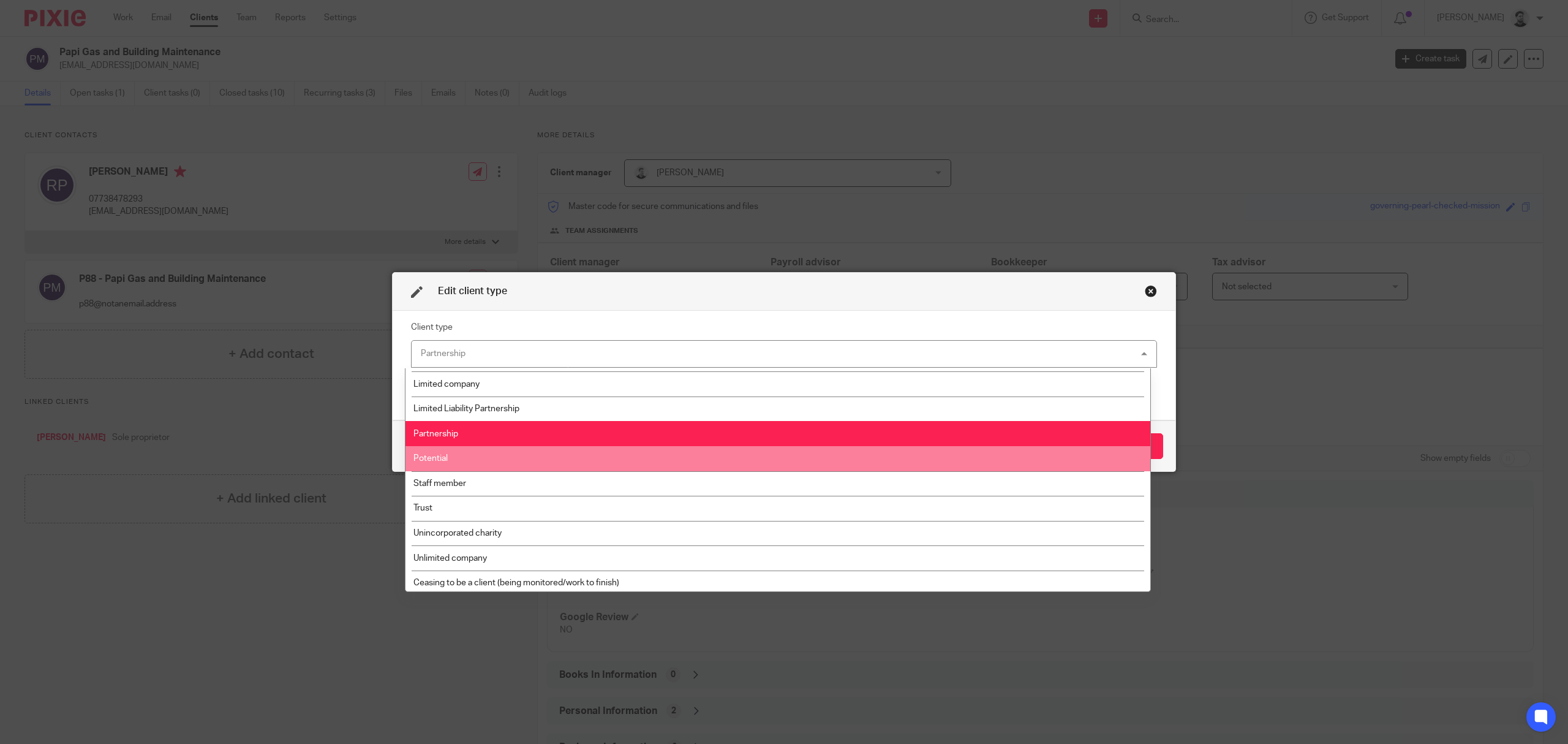
scroll to position [151, 0]
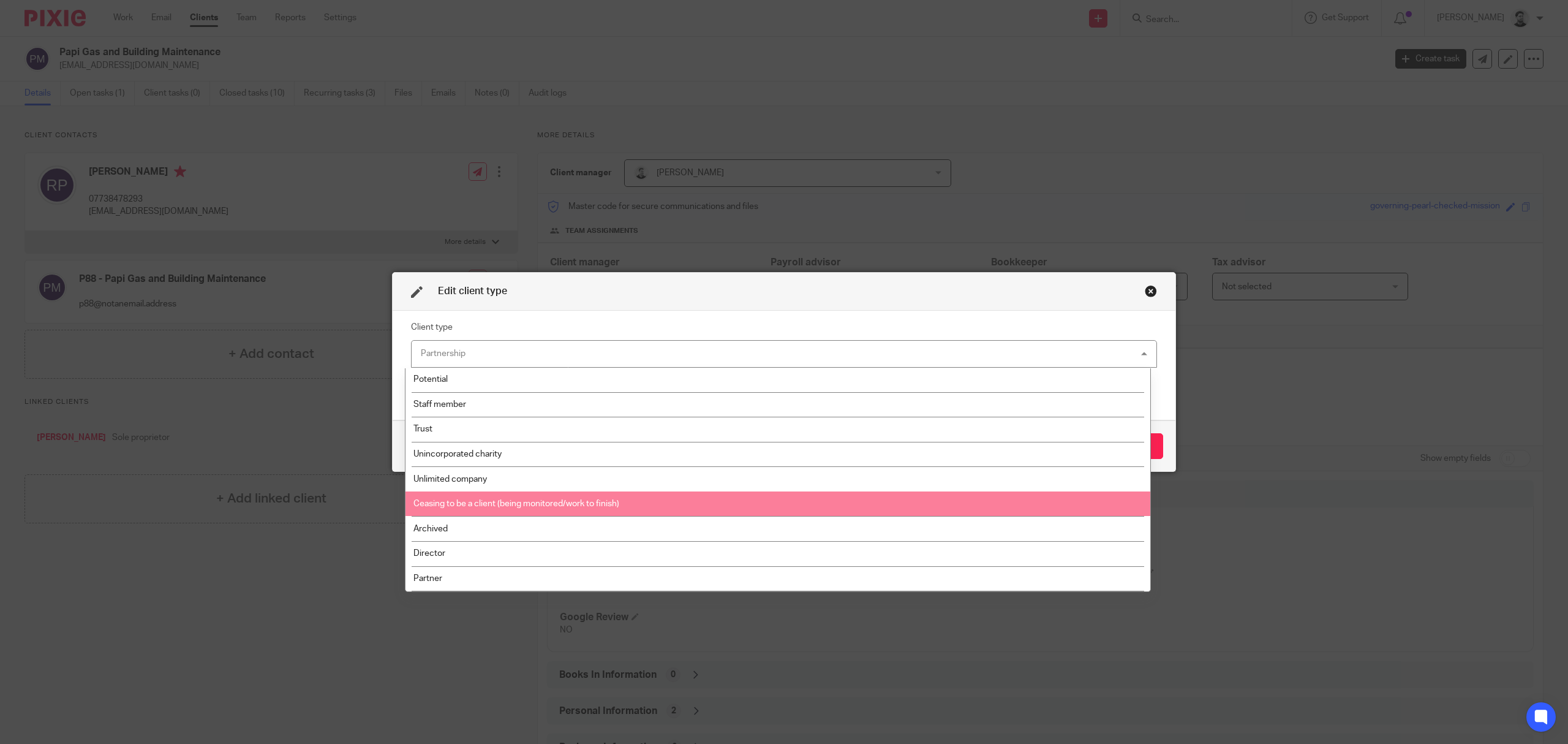
click at [499, 501] on span "Ceasing to be a client (being monitored/work to finish)" at bounding box center [516, 503] width 206 height 9
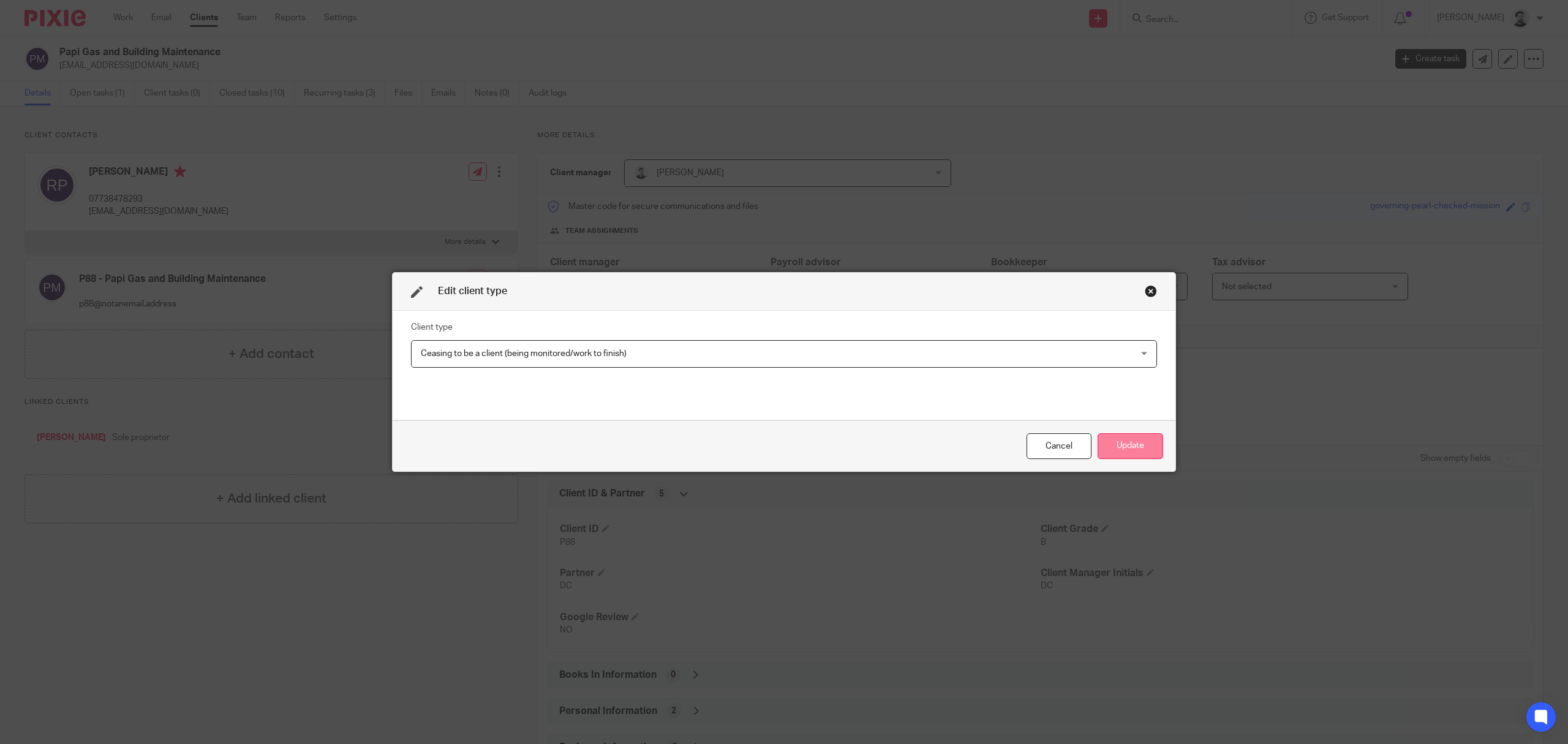
click at [1129, 451] on button "Update" at bounding box center [1131, 446] width 66 height 26
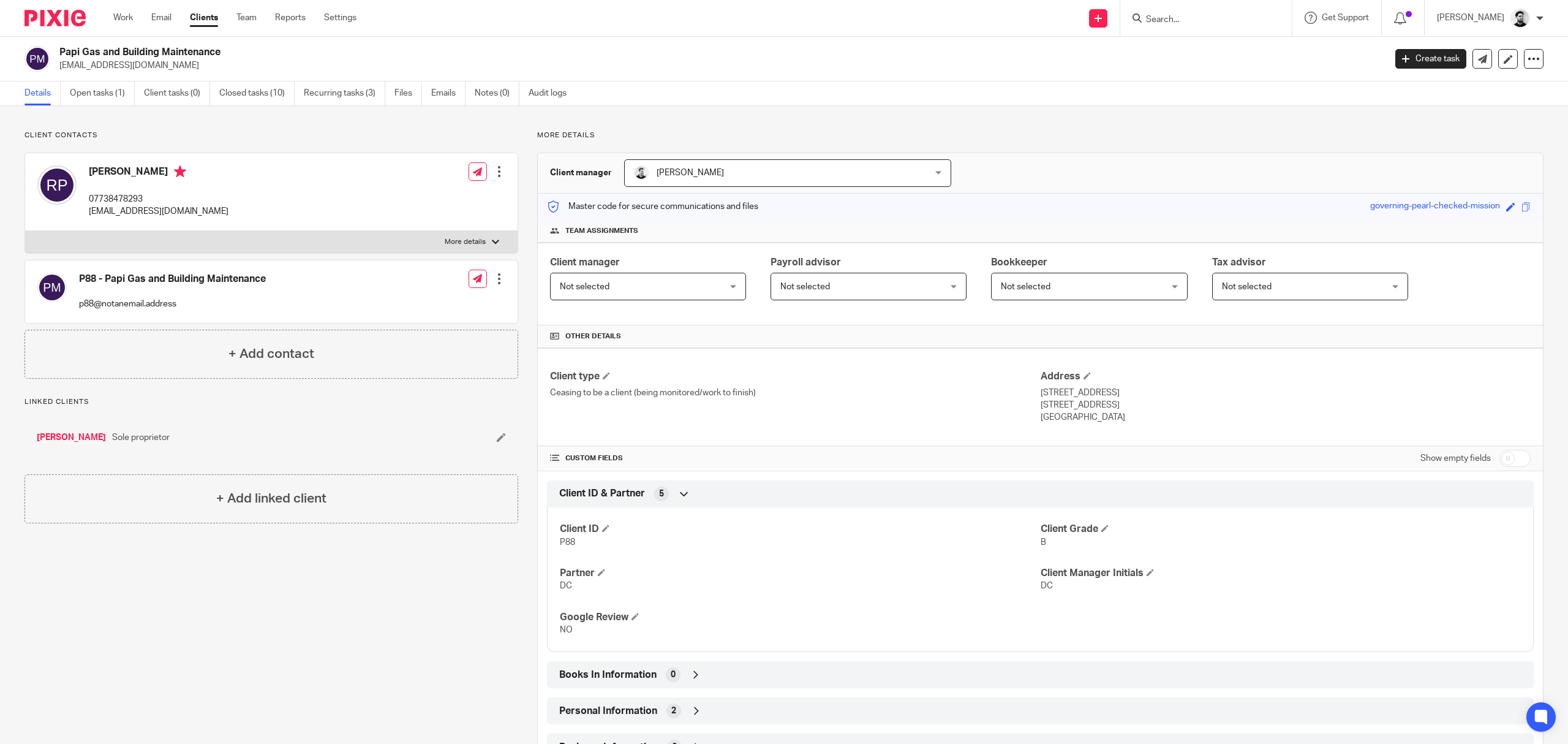
drag, startPoint x: 106, startPoint y: 93, endPoint x: 530, endPoint y: 140, distance: 426.6
click at [106, 93] on link "Open tasks (1)" at bounding box center [102, 94] width 65 height 24
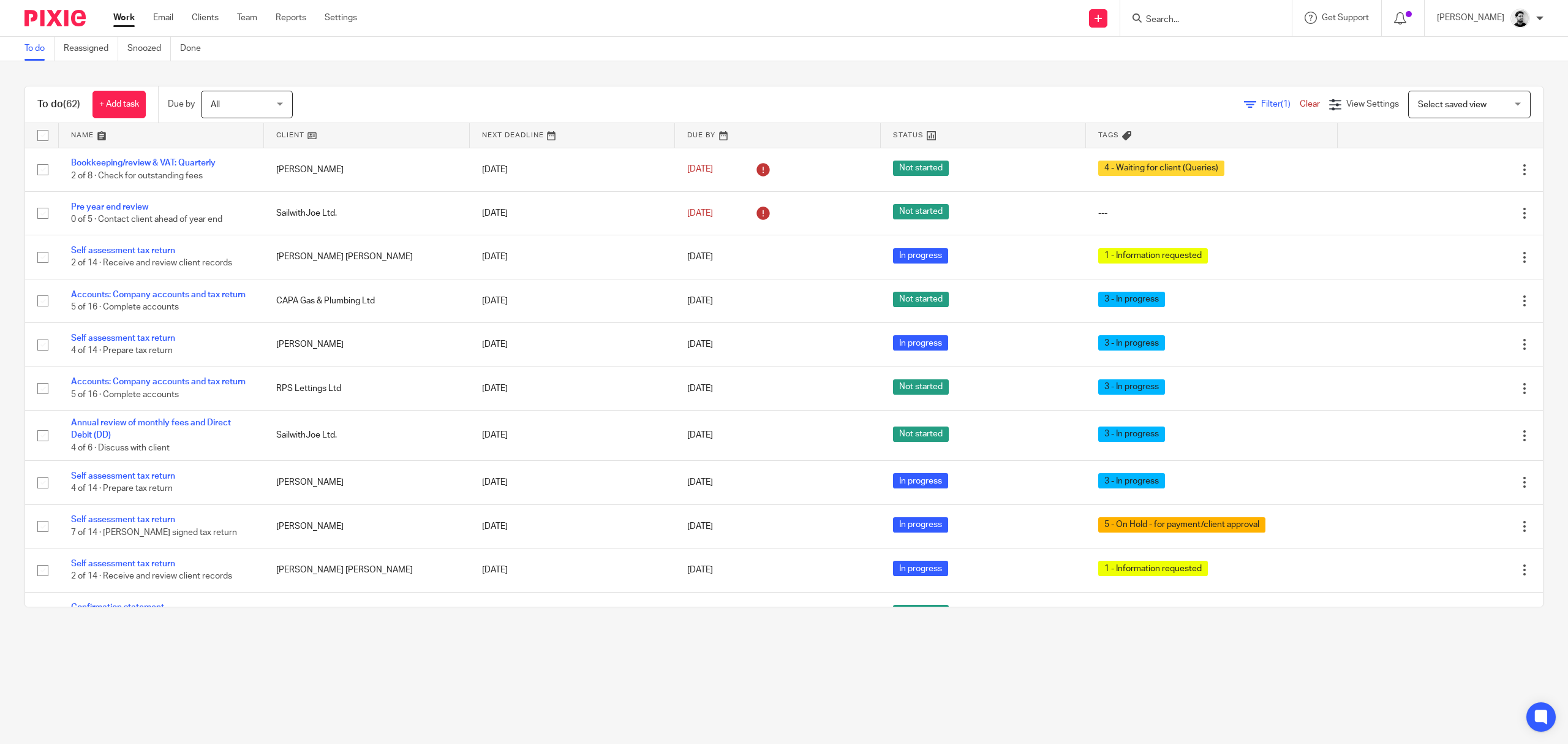
click at [1157, 15] on input "Search" at bounding box center [1200, 20] width 110 height 11
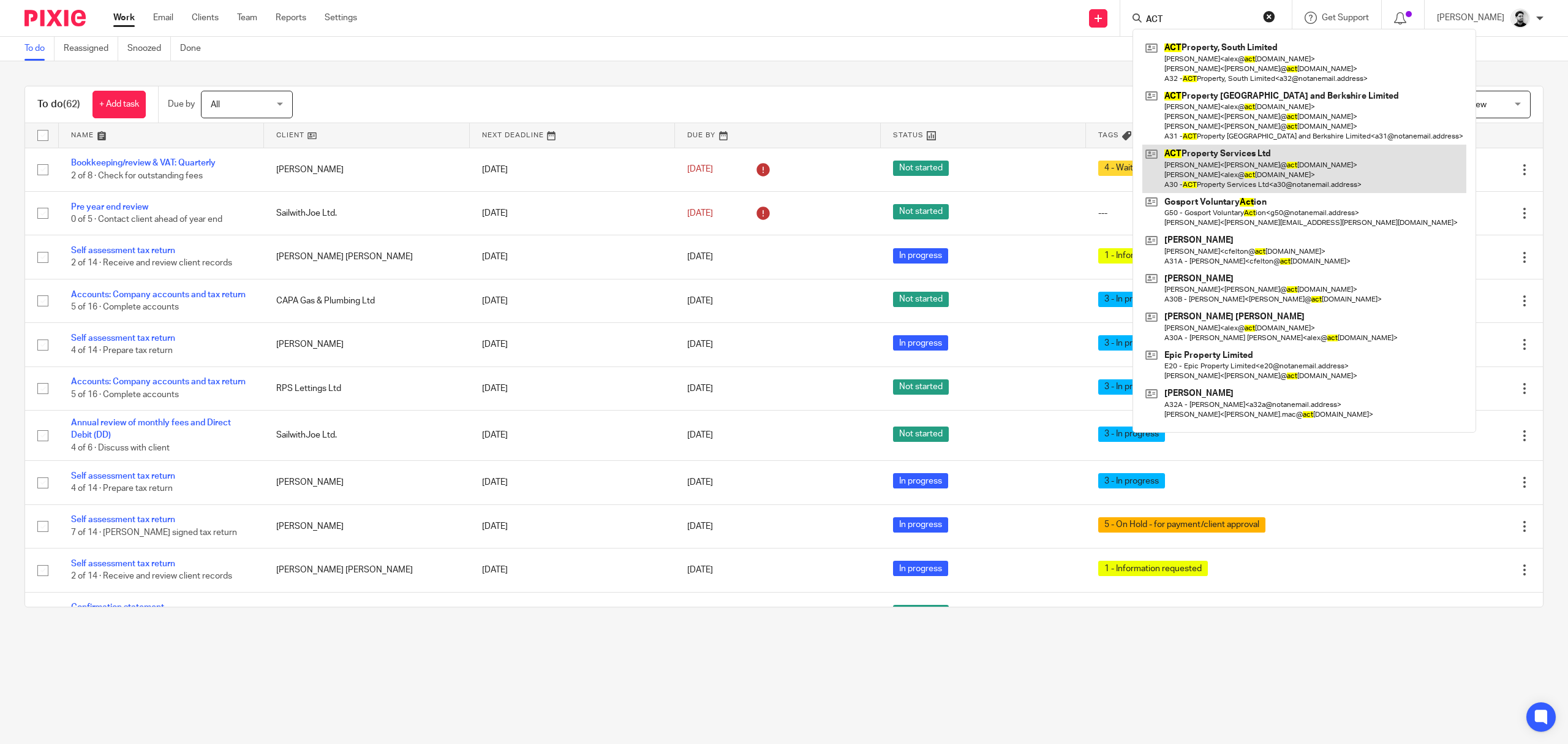
type input "ACT"
click at [1245, 169] on link at bounding box center [1305, 169] width 324 height 49
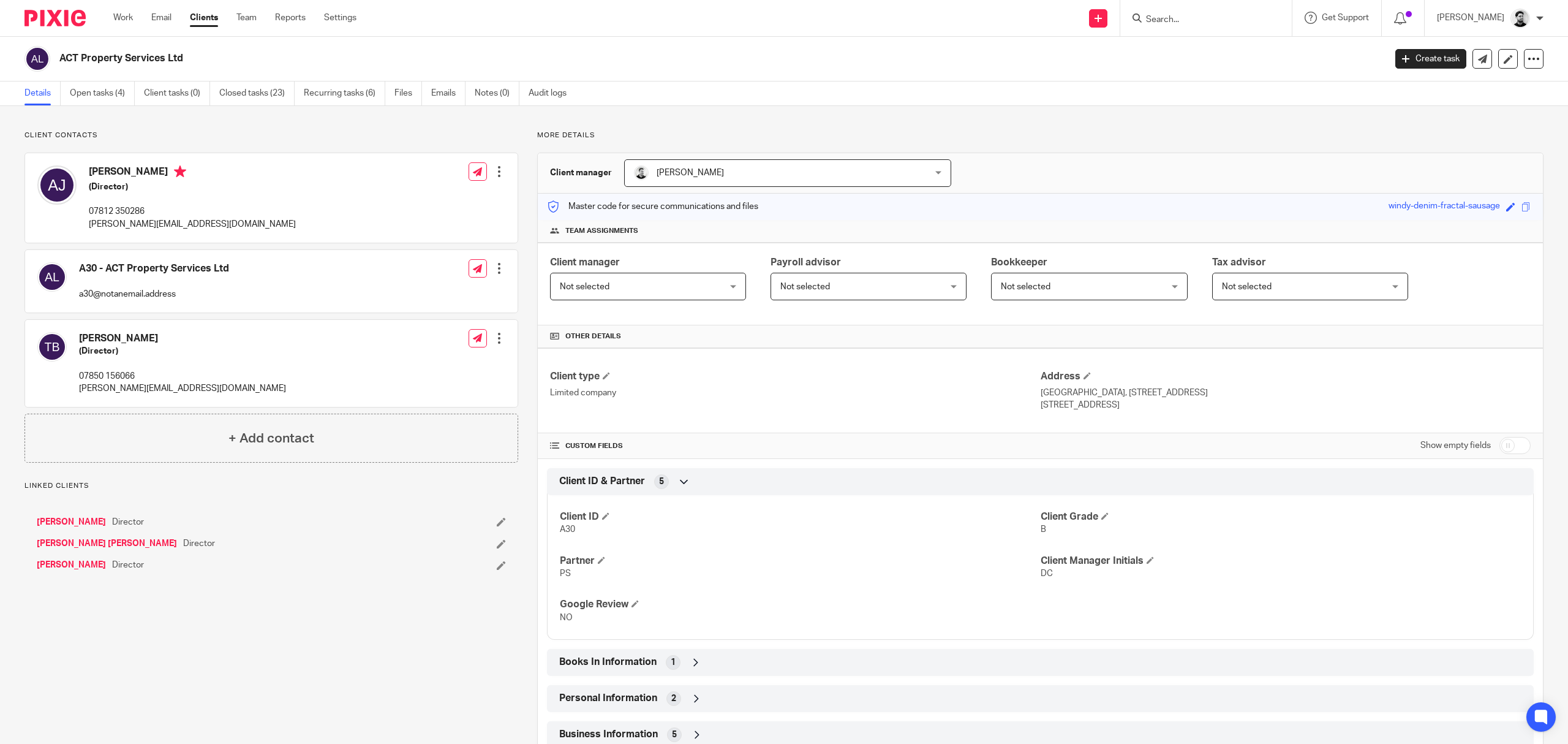
click at [453, 96] on link "Emails" at bounding box center [449, 94] width 35 height 24
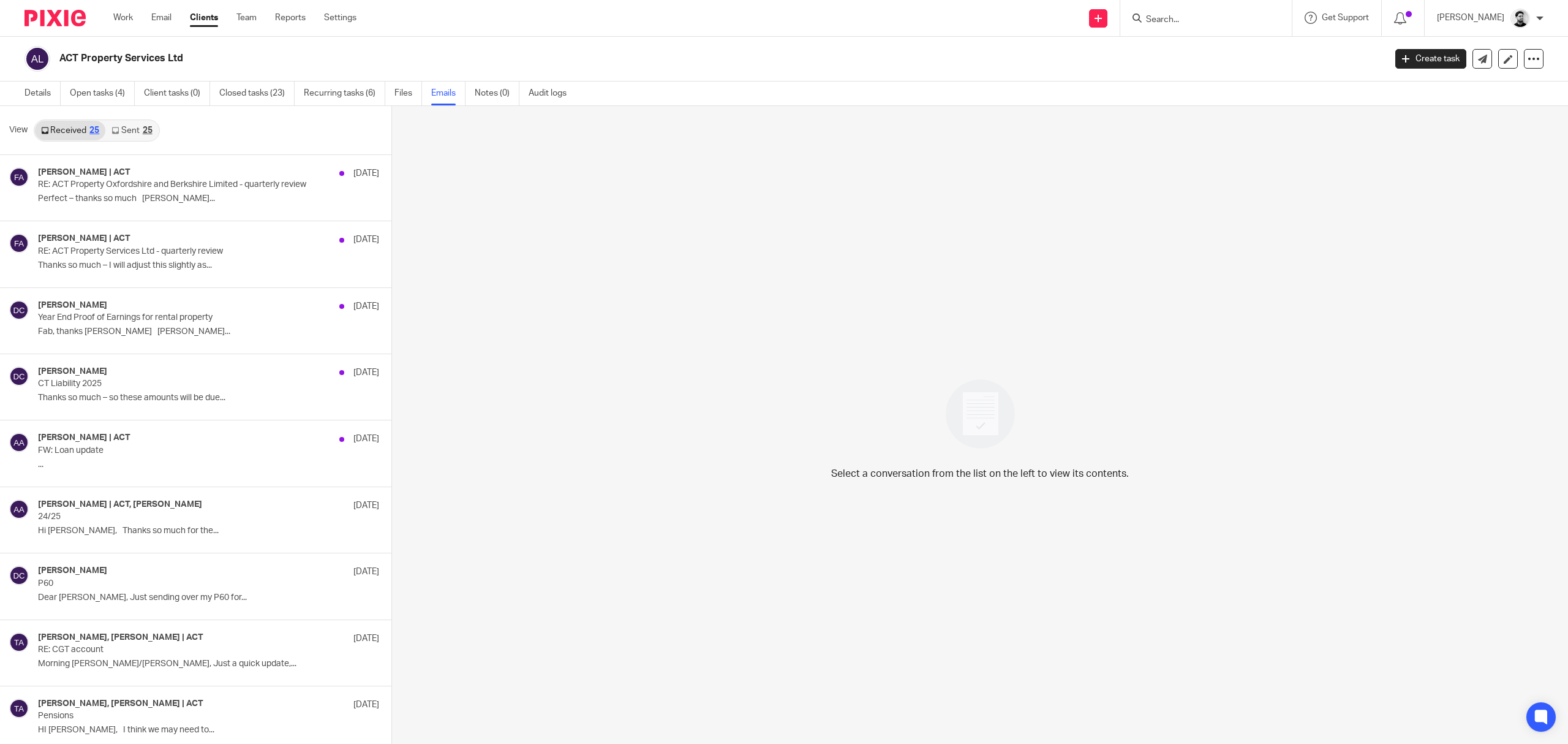
click at [150, 129] on div "25" at bounding box center [147, 131] width 10 height 9
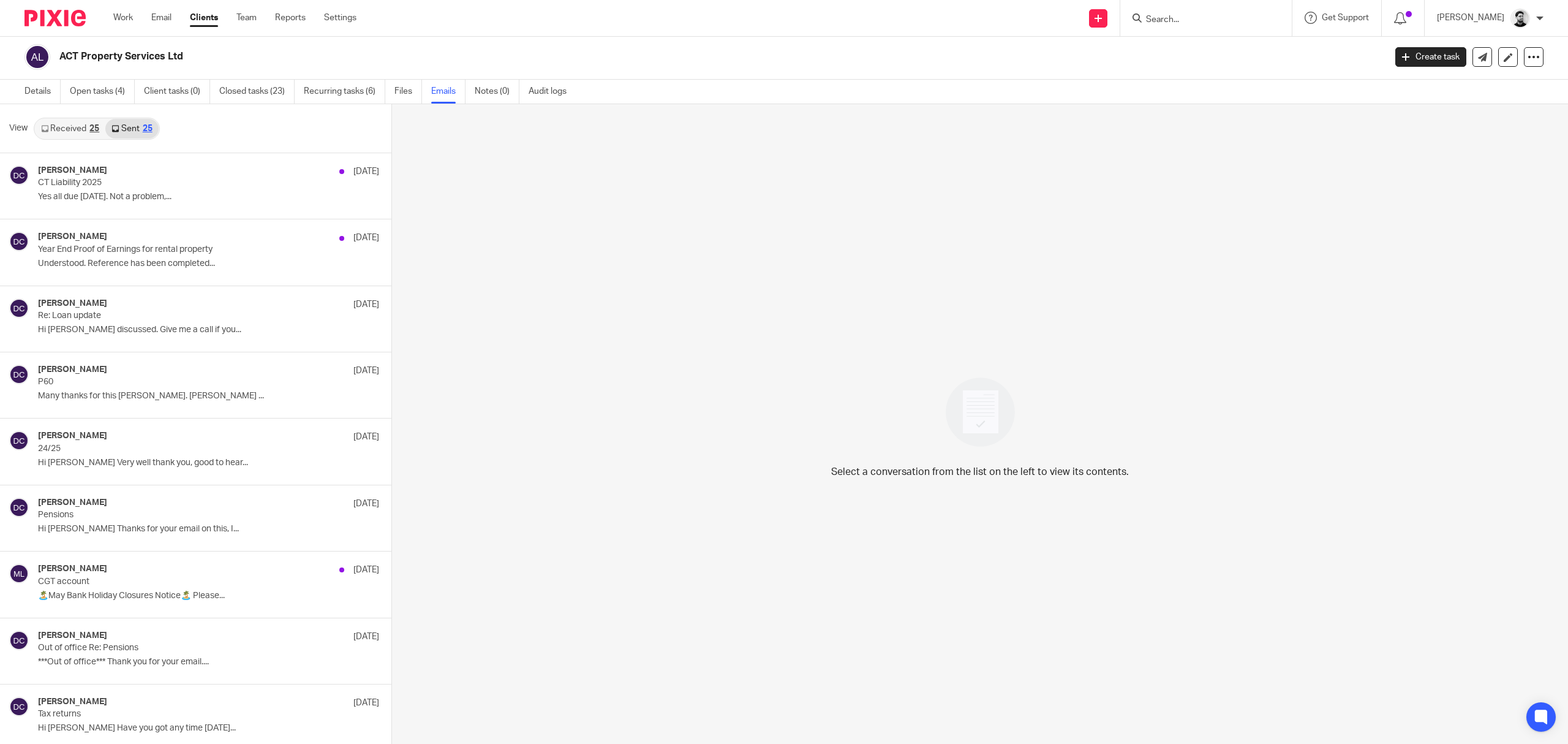
click at [1157, 18] on input "Search" at bounding box center [1200, 20] width 110 height 11
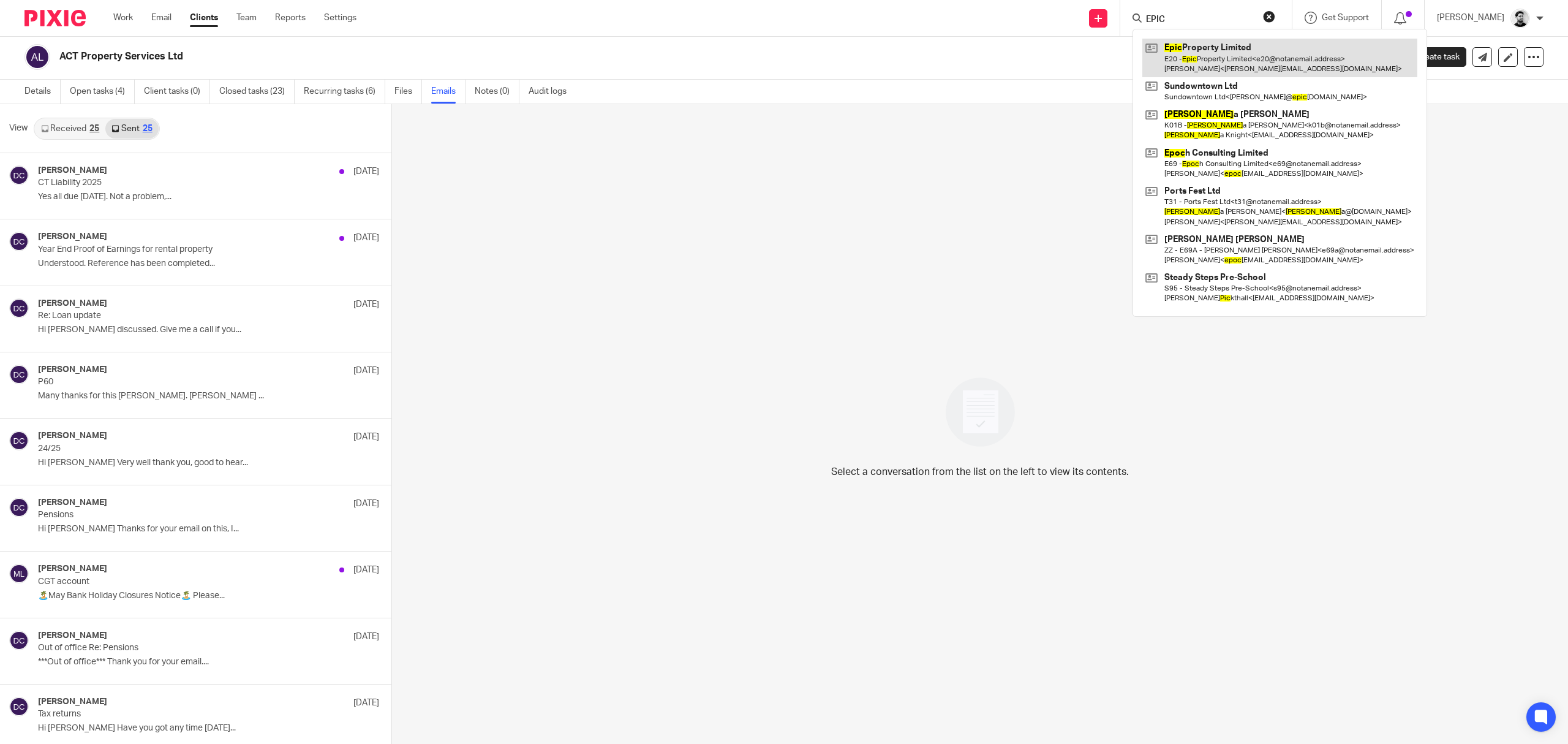
type input "EPIC"
click at [1180, 47] on link at bounding box center [1280, 58] width 275 height 38
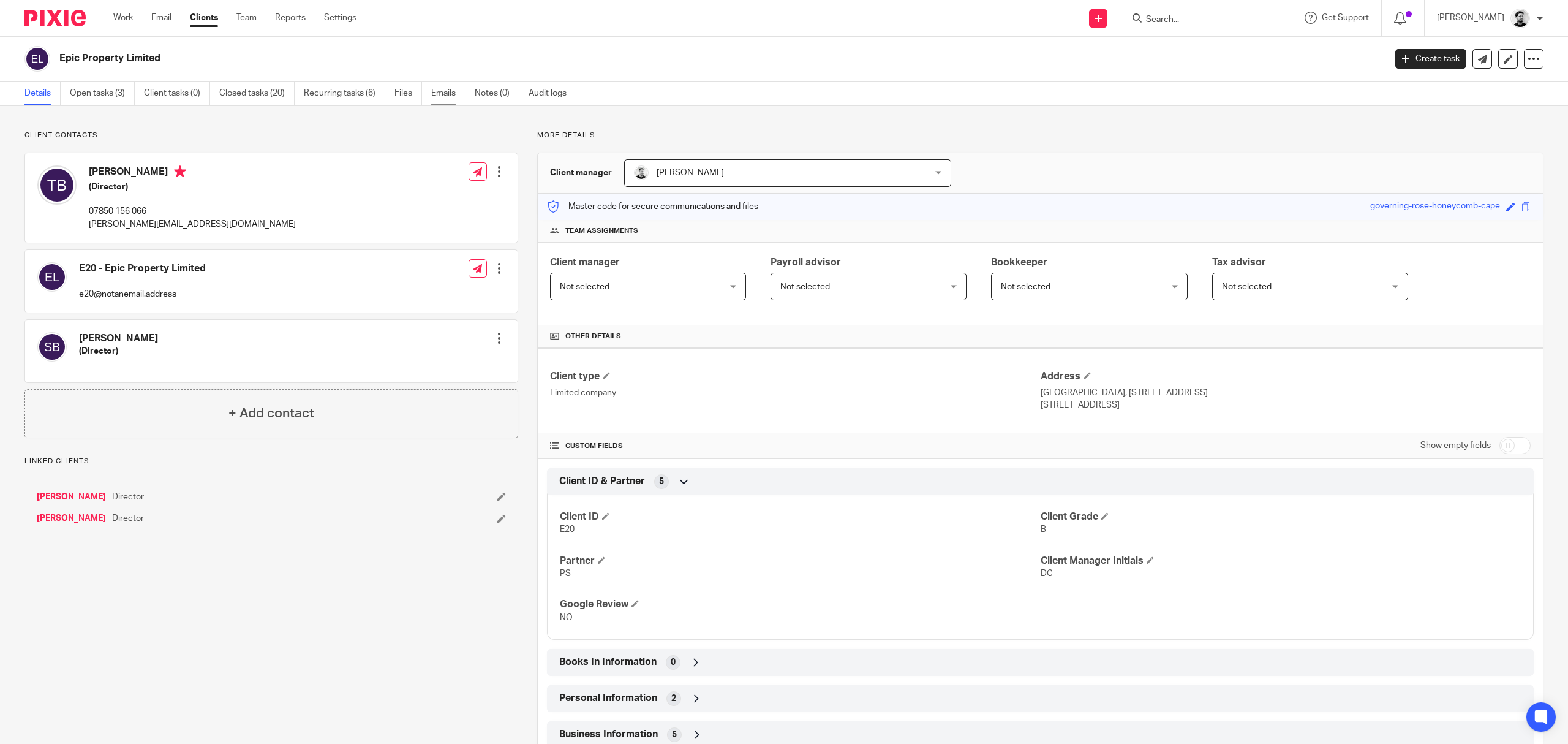
click at [446, 92] on link "Emails" at bounding box center [449, 94] width 35 height 24
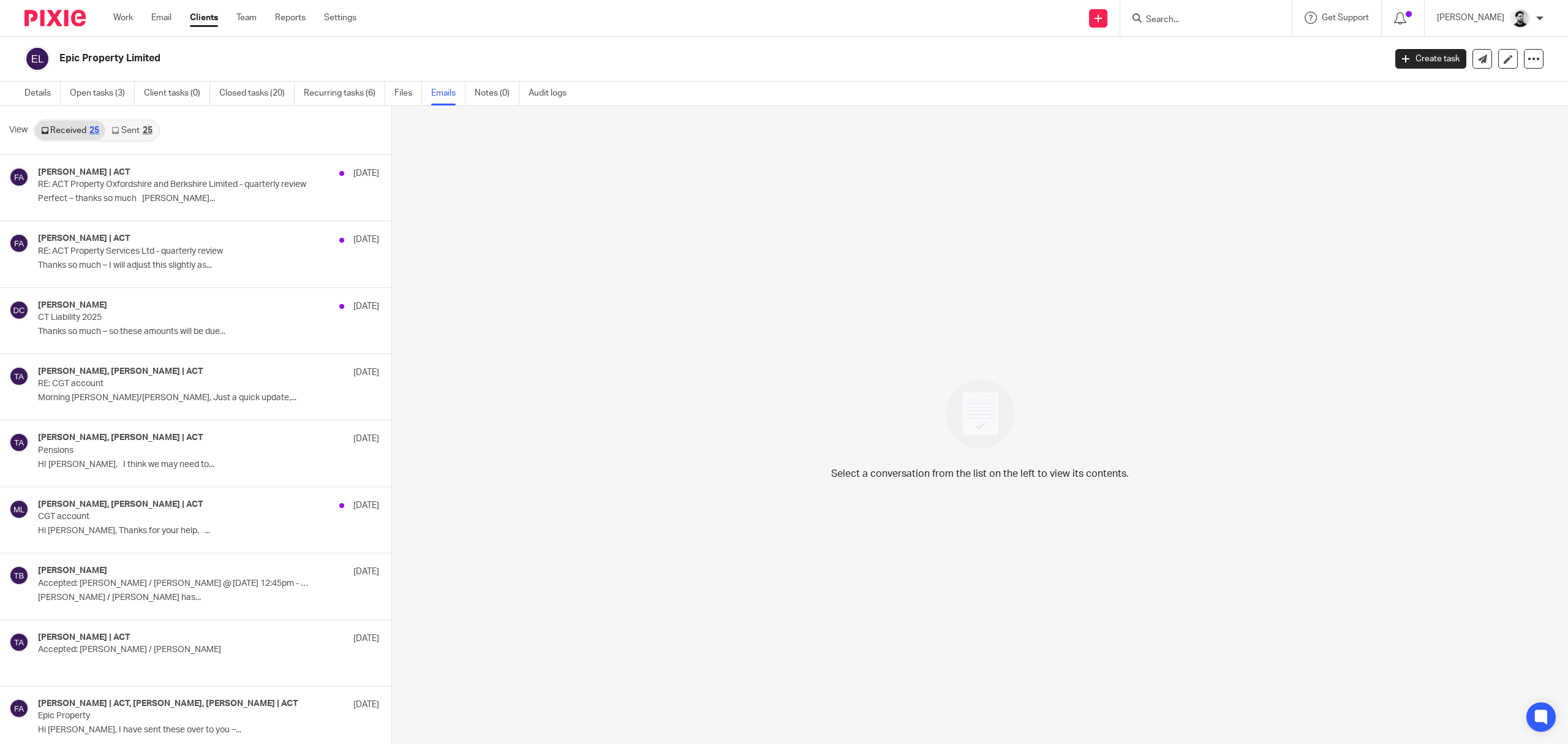
click at [150, 130] on div "25" at bounding box center [147, 131] width 10 height 9
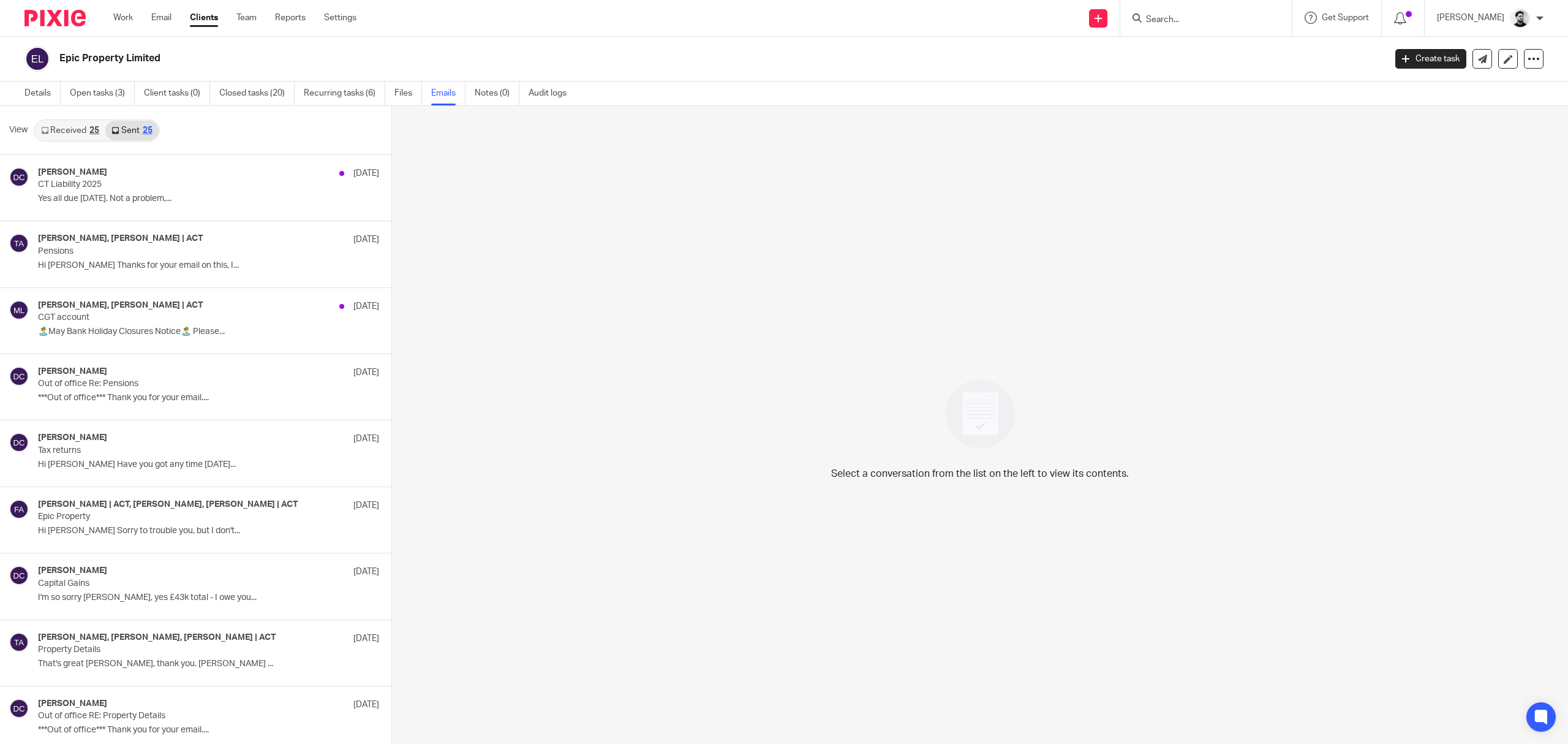
scroll to position [3, 0]
click at [171, 183] on p "CT Liability 2025" at bounding box center [159, 183] width 243 height 10
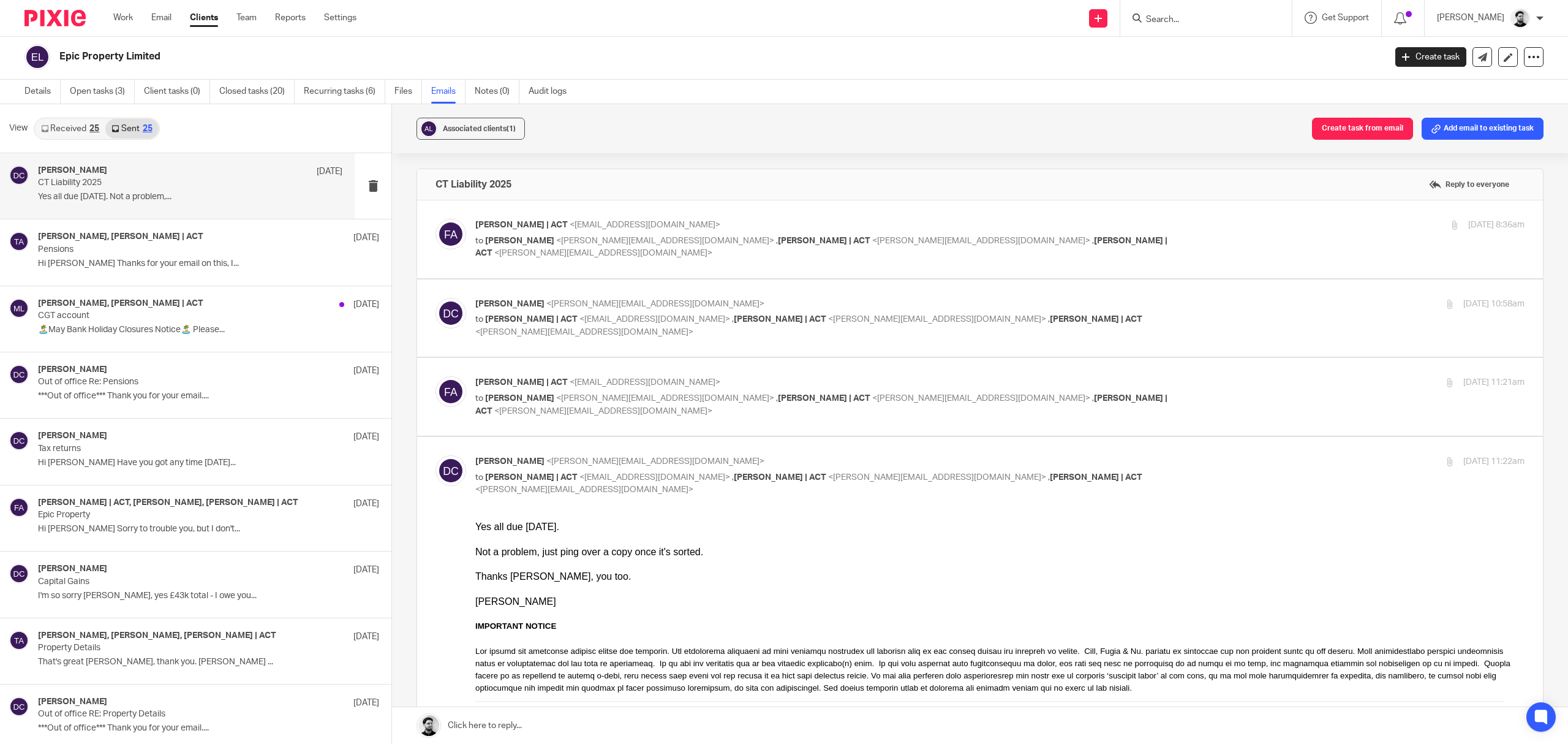
scroll to position [0, 0]
click at [840, 219] on p "Fiona Scofield | ACT <fscofield@actproperty.co.uk>" at bounding box center [826, 224] width 700 height 13
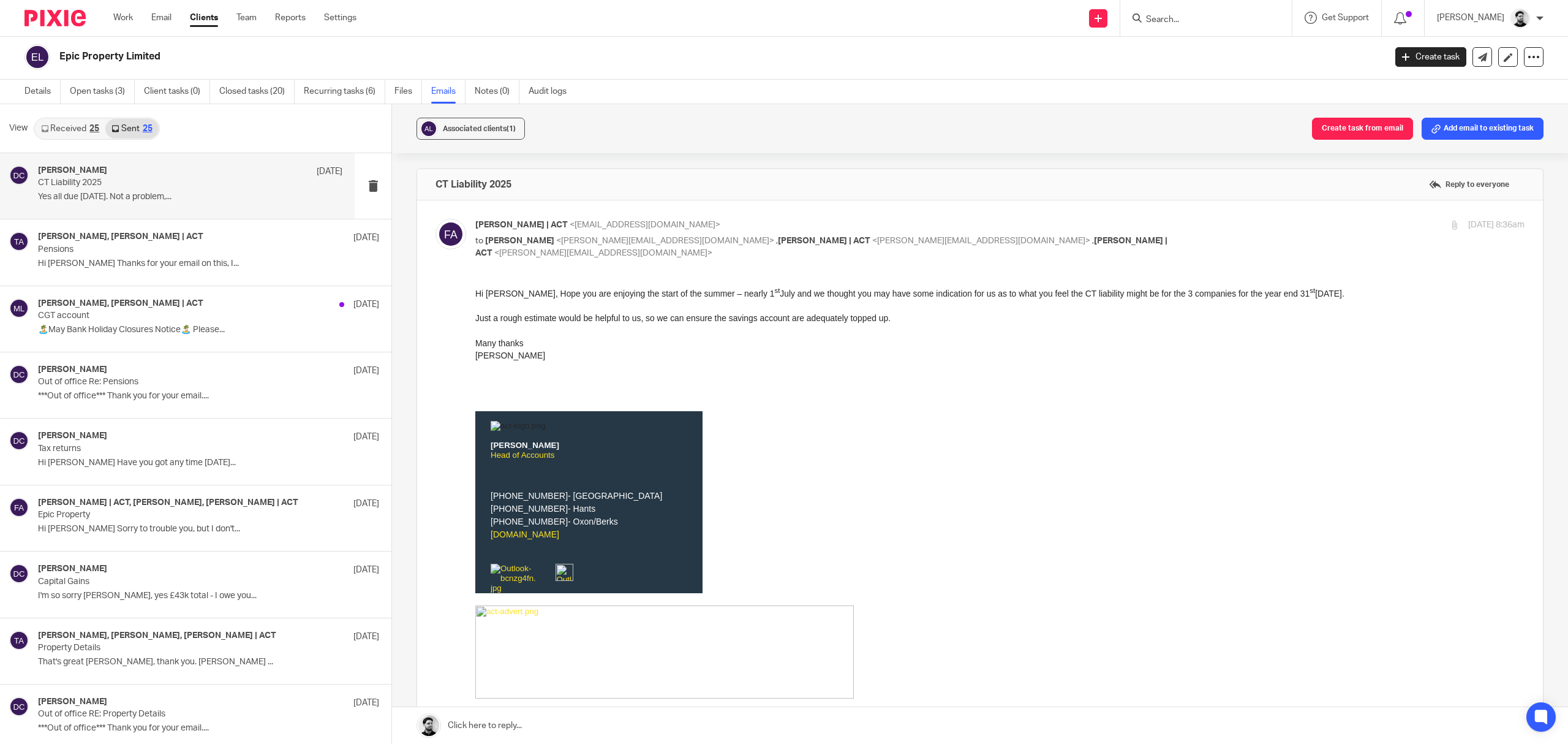
click at [840, 219] on p "Fiona Scofield | ACT <fscofield@actproperty.co.uk>" at bounding box center [826, 224] width 700 height 13
checkbox input "false"
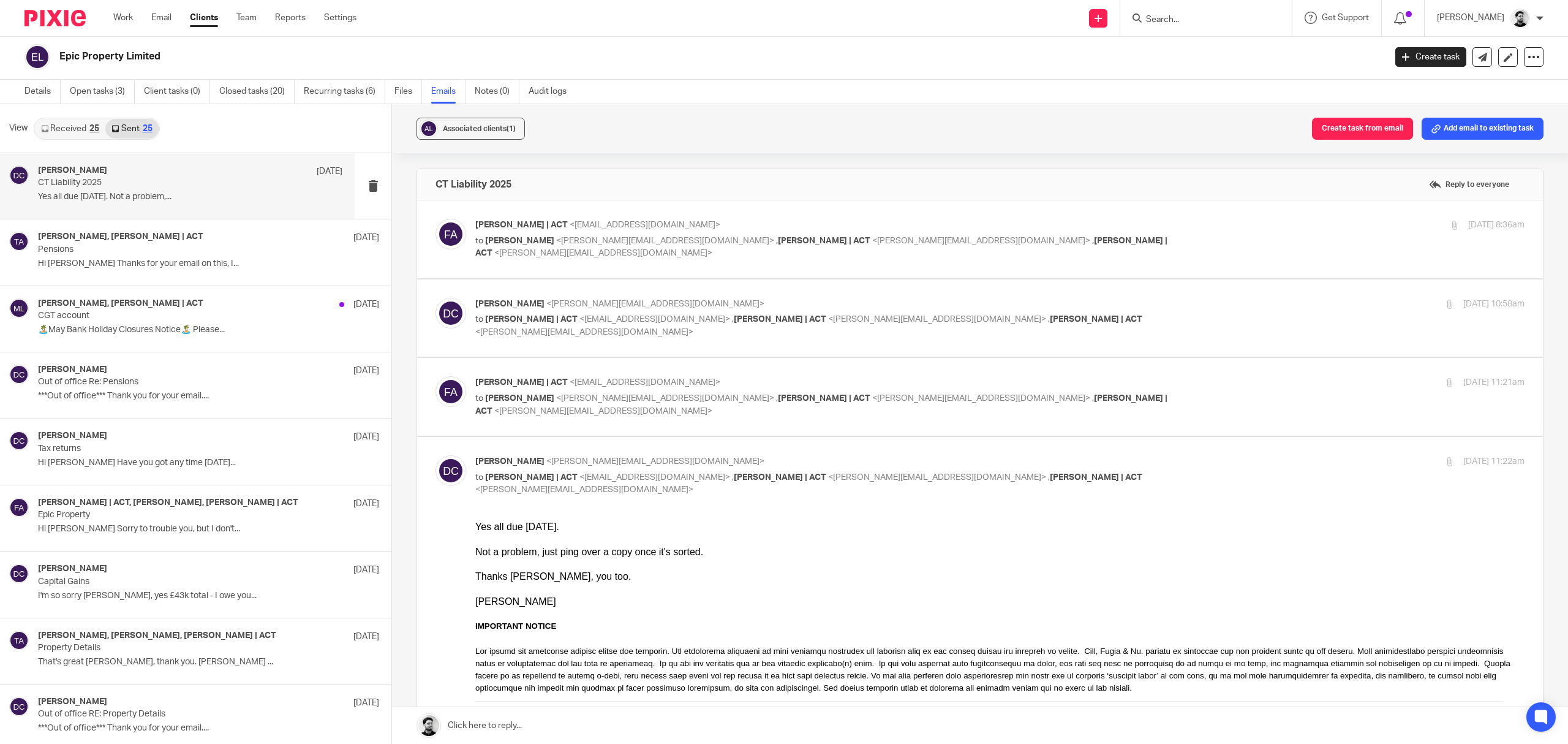
click at [813, 298] on p "David Clarke <d.clarke@woodhicks.co.uk>" at bounding box center [826, 304] width 700 height 13
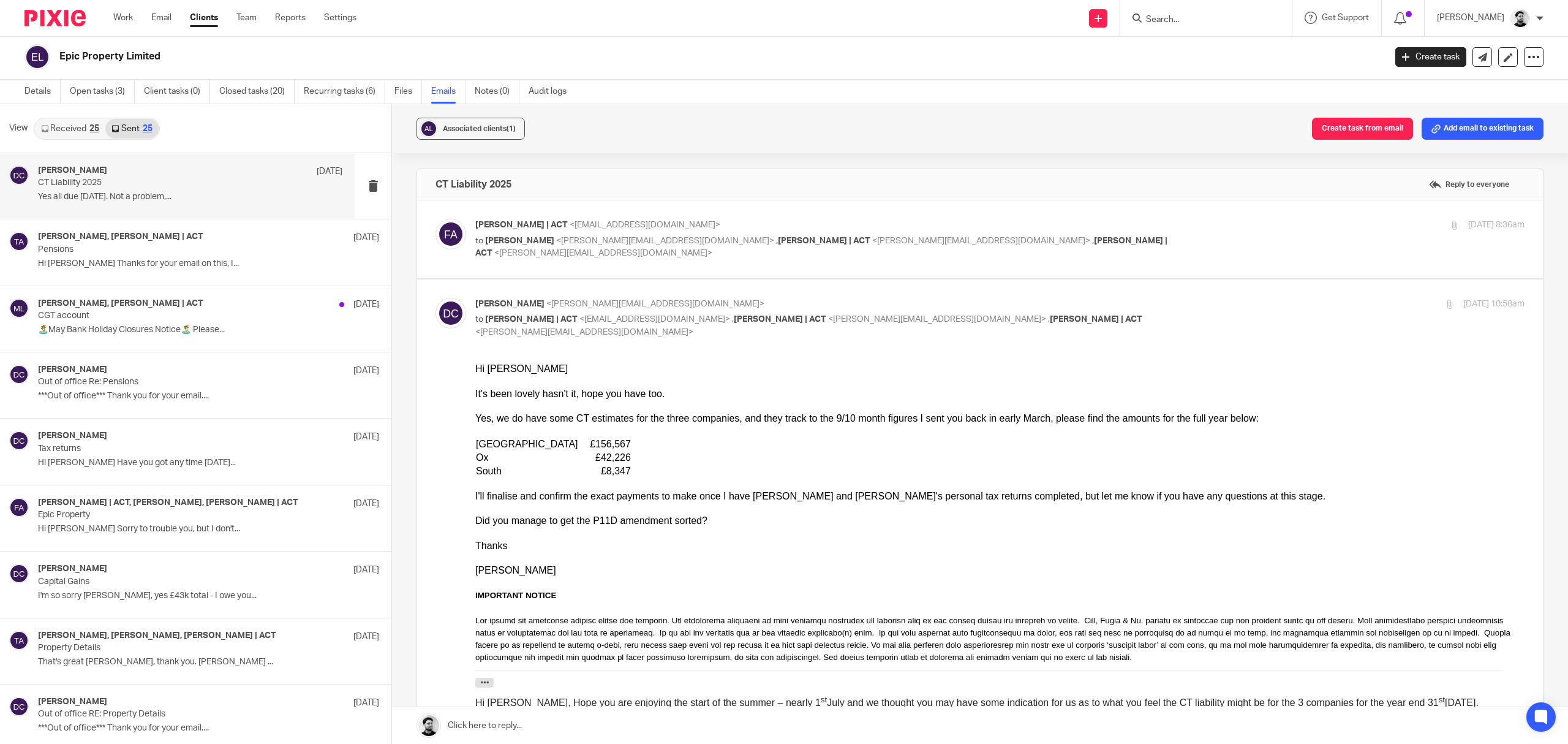
click at [767, 314] on p "to Fiona Scofield | ACT <fscofield@actproperty.co.uk> , Alex Jackson | ACT <ale…" at bounding box center [826, 325] width 700 height 25
checkbox input "false"
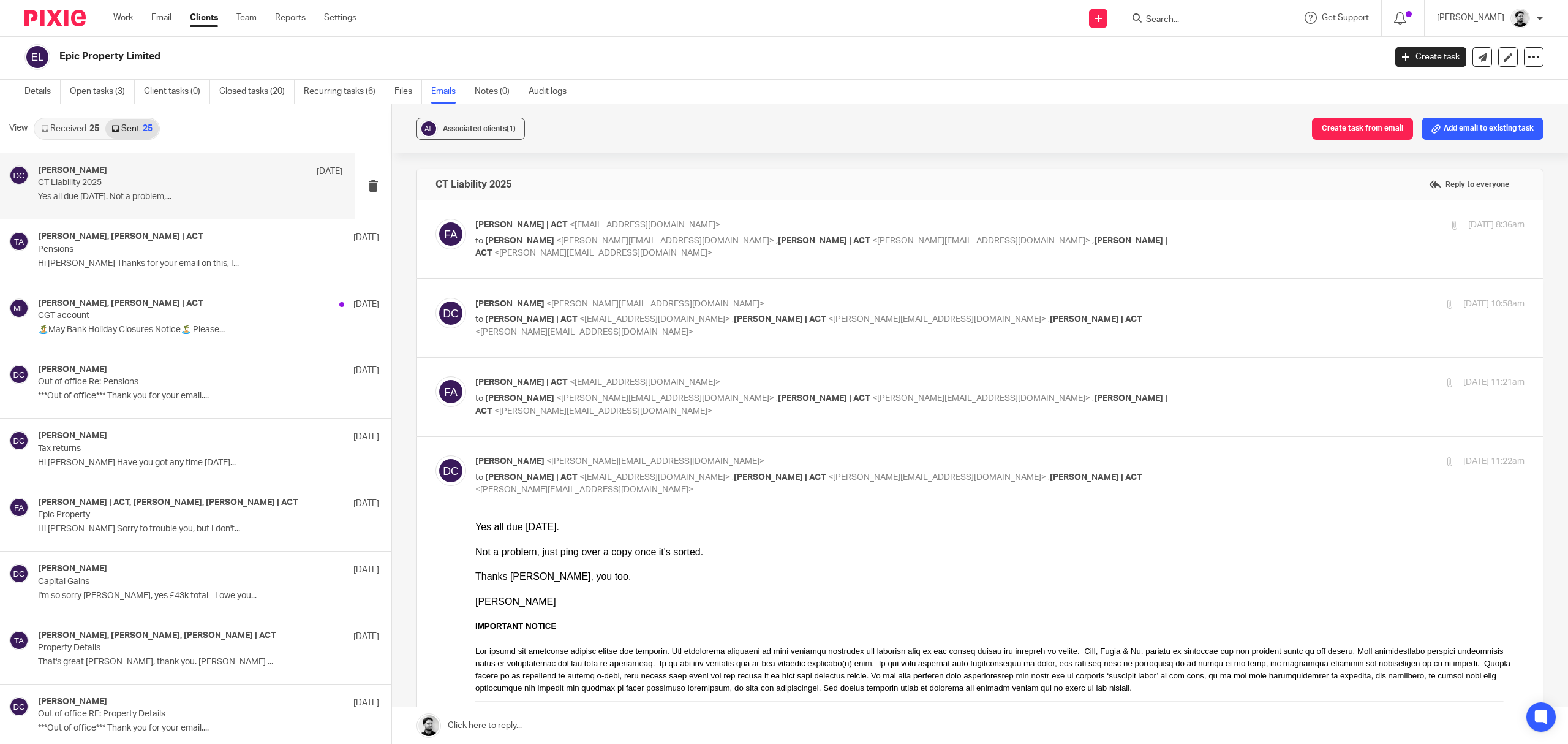
click at [778, 395] on span "Alex Jackson | ACT" at bounding box center [824, 398] width 93 height 9
checkbox input "true"
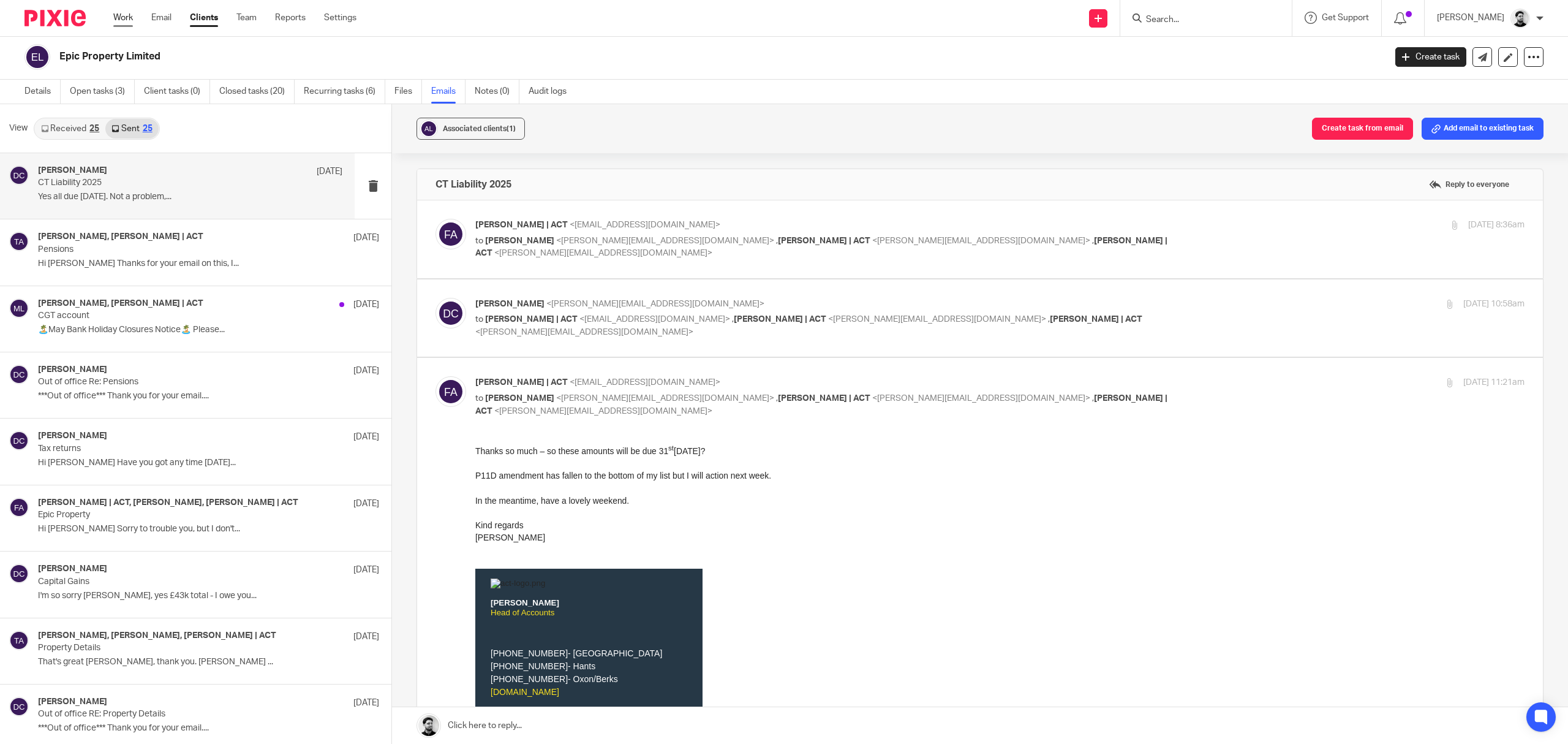
click at [120, 18] on link "Work" at bounding box center [123, 17] width 20 height 12
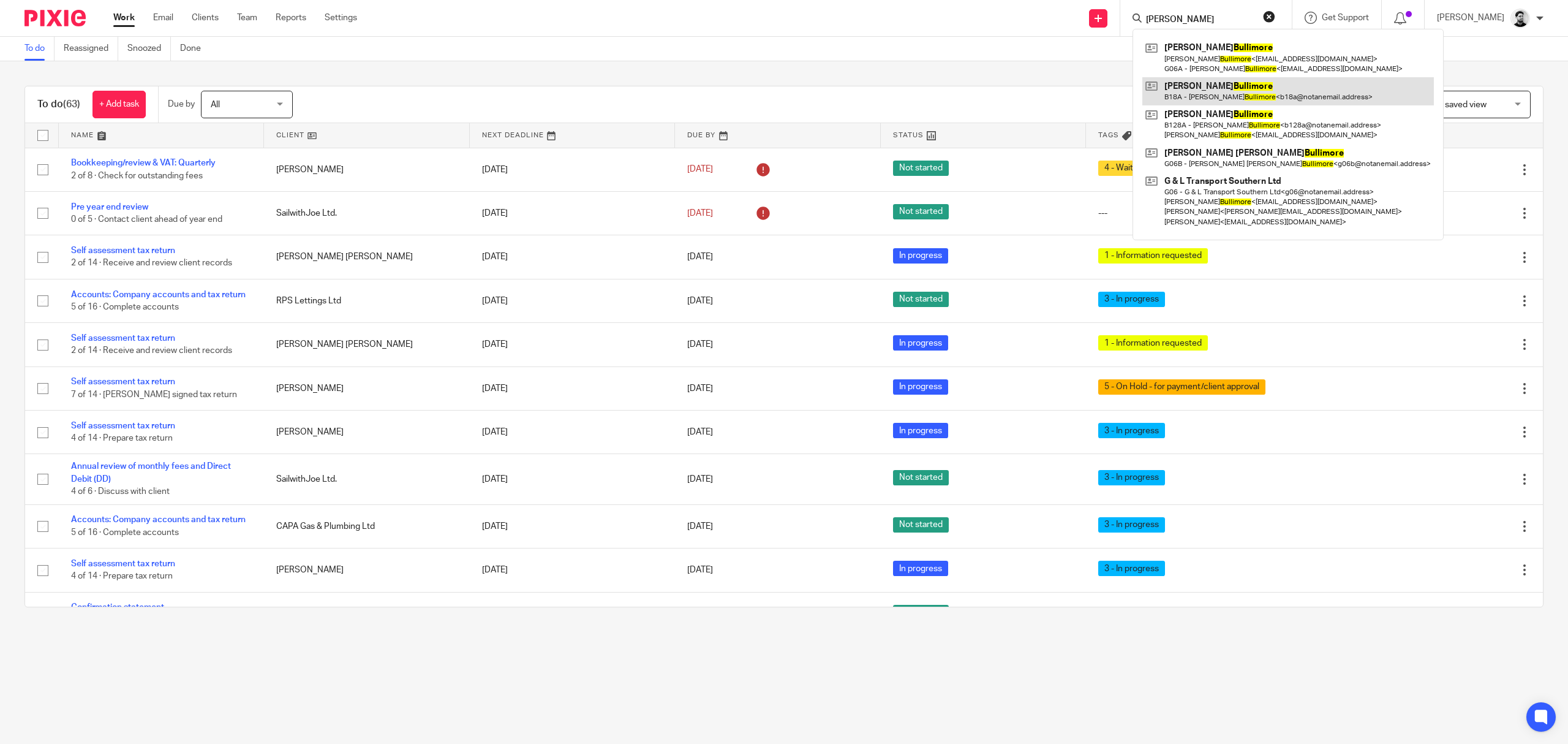
type input "Kim bullimore"
click at [1260, 87] on link at bounding box center [1288, 91] width 292 height 29
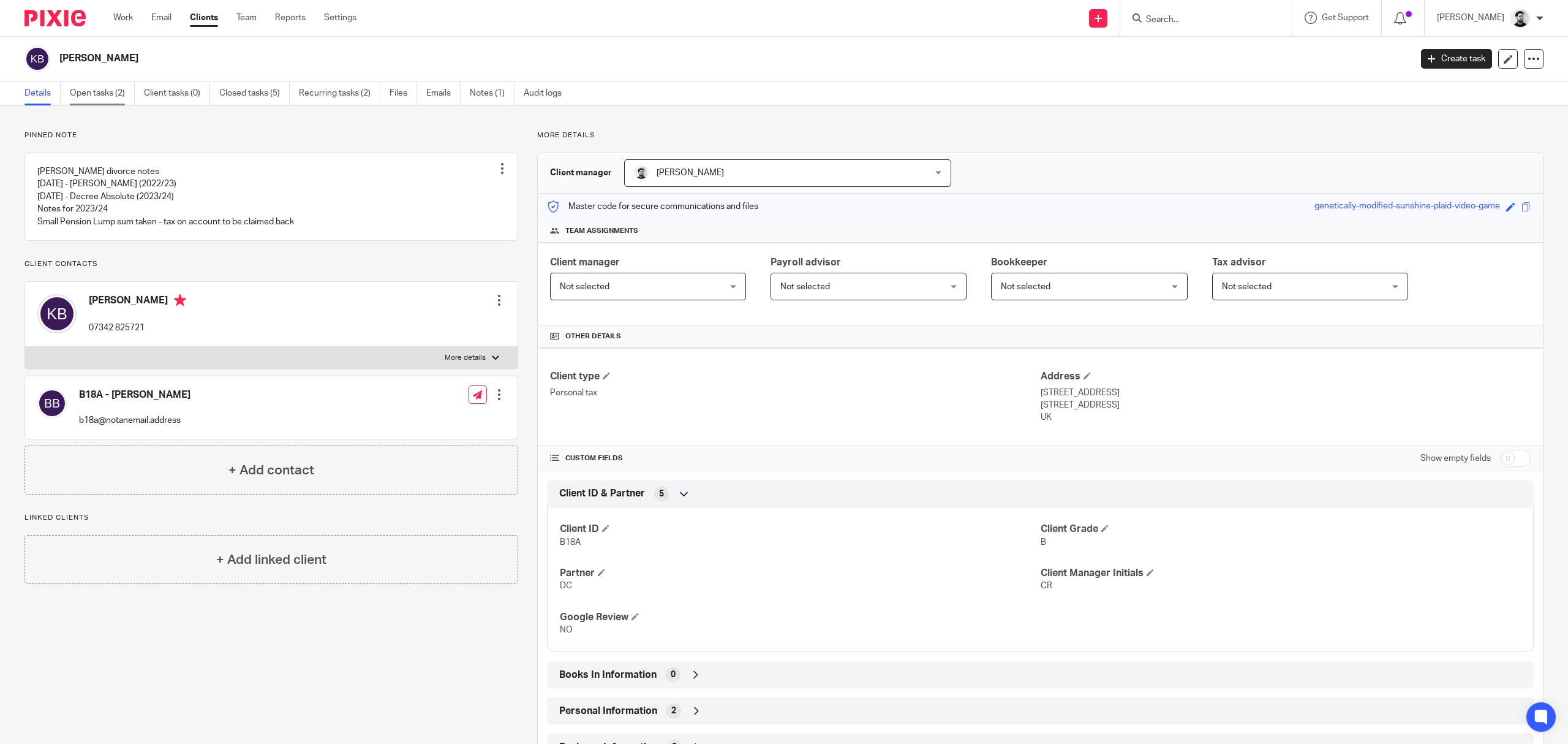
click at [120, 99] on link "Open tasks (2)" at bounding box center [102, 94] width 65 height 24
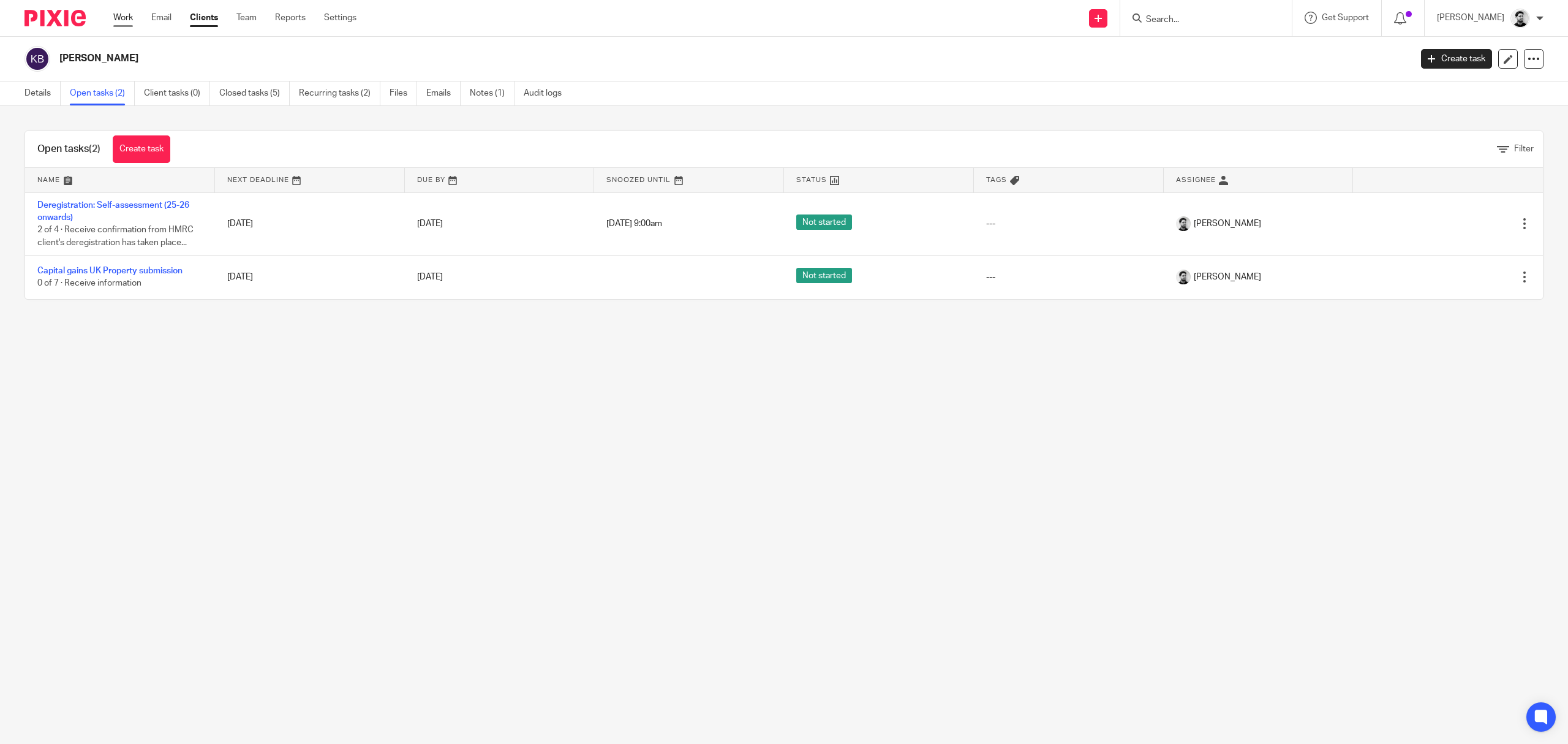
click at [122, 20] on link "Work" at bounding box center [123, 17] width 20 height 12
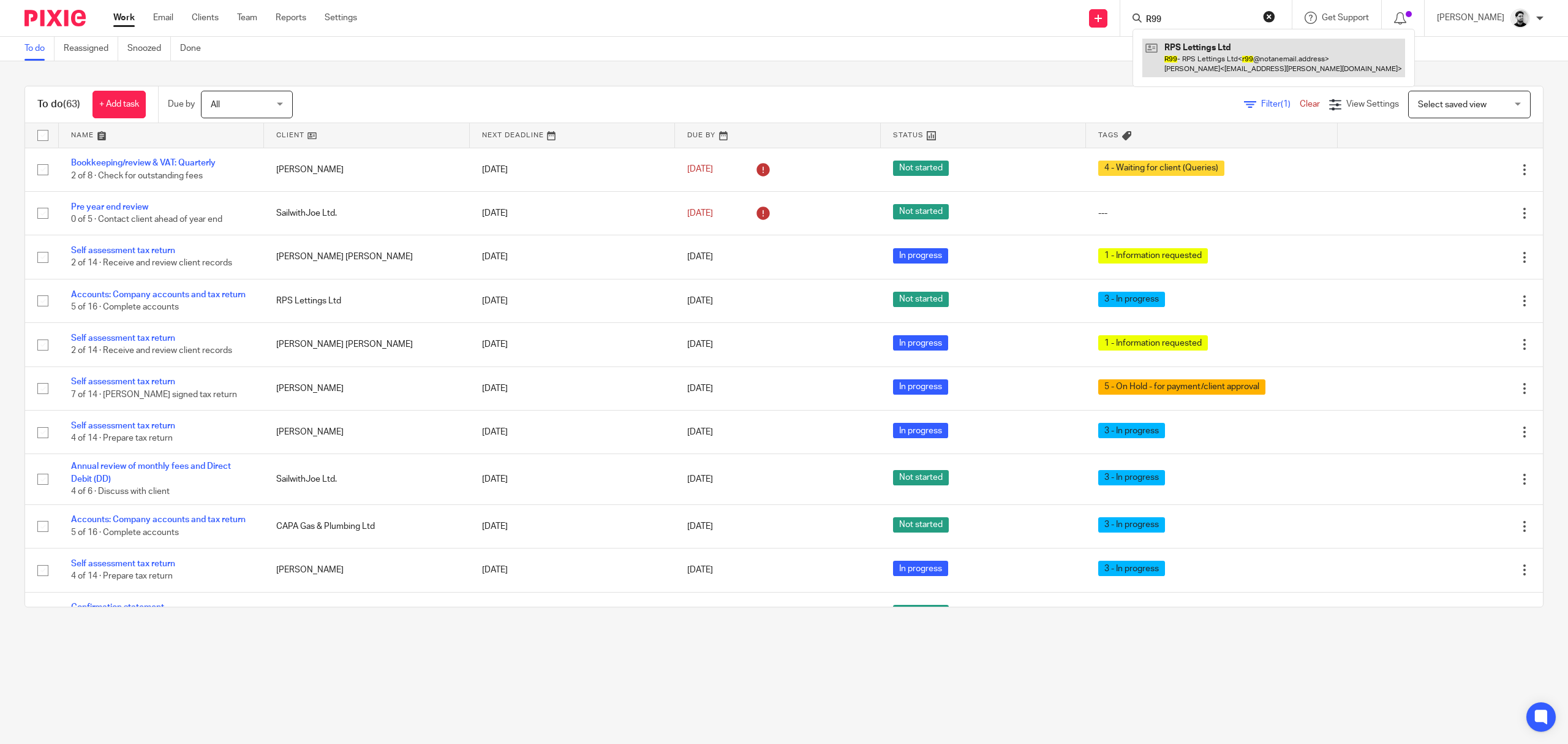
type input "R99"
click at [1192, 56] on link at bounding box center [1273, 58] width 262 height 38
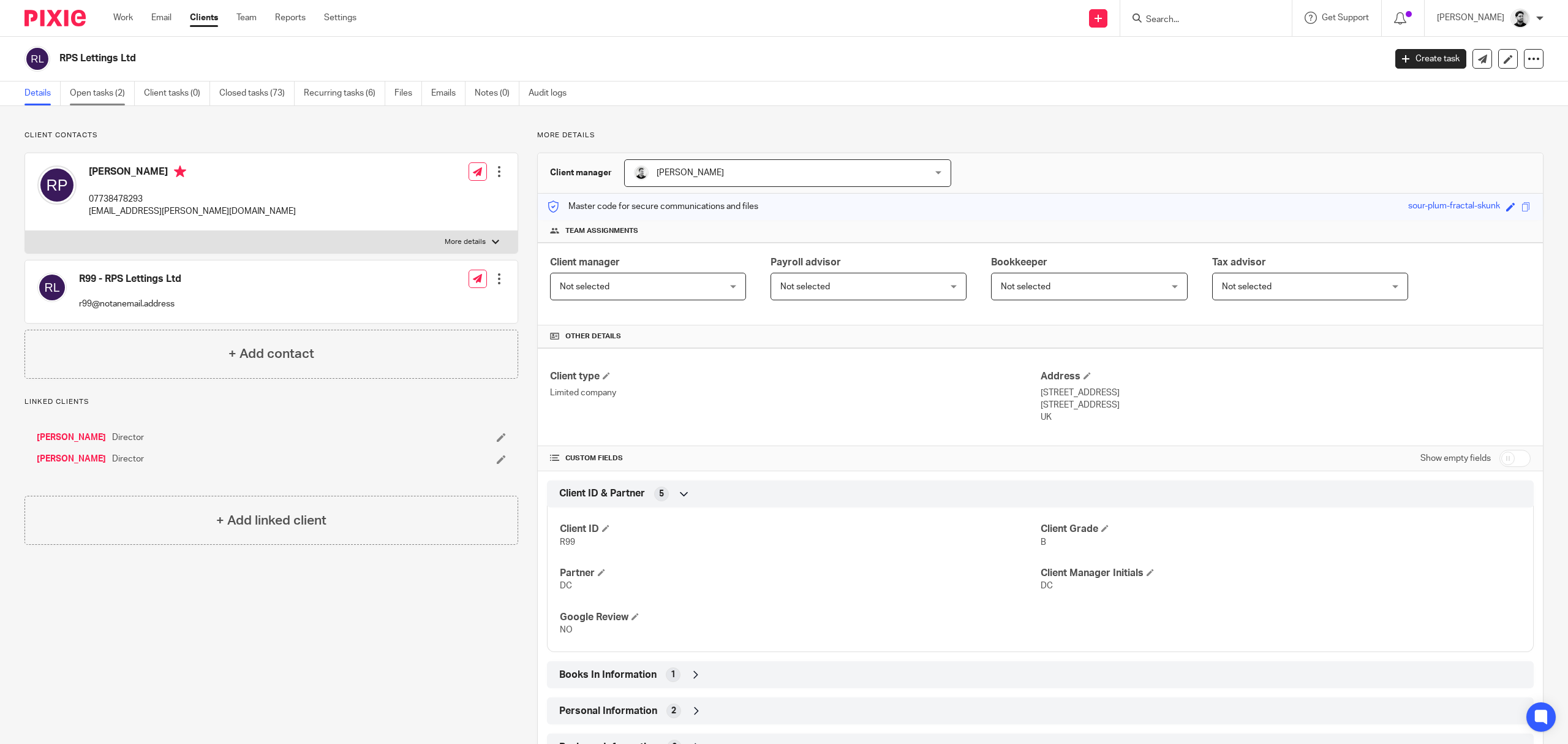
click at [96, 89] on link "Open tasks (2)" at bounding box center [102, 94] width 65 height 24
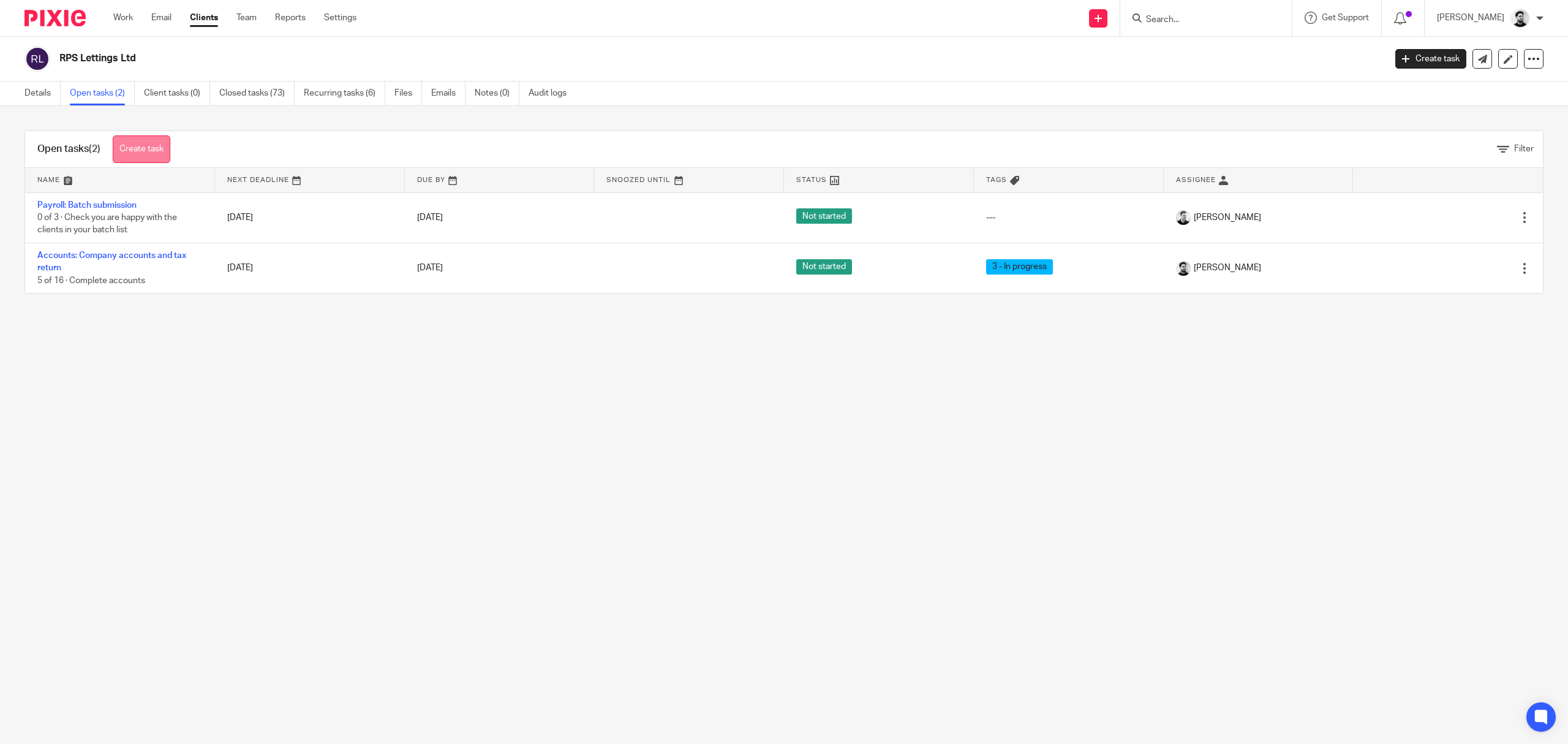
click at [163, 151] on link "Create task" at bounding box center [141, 149] width 57 height 28
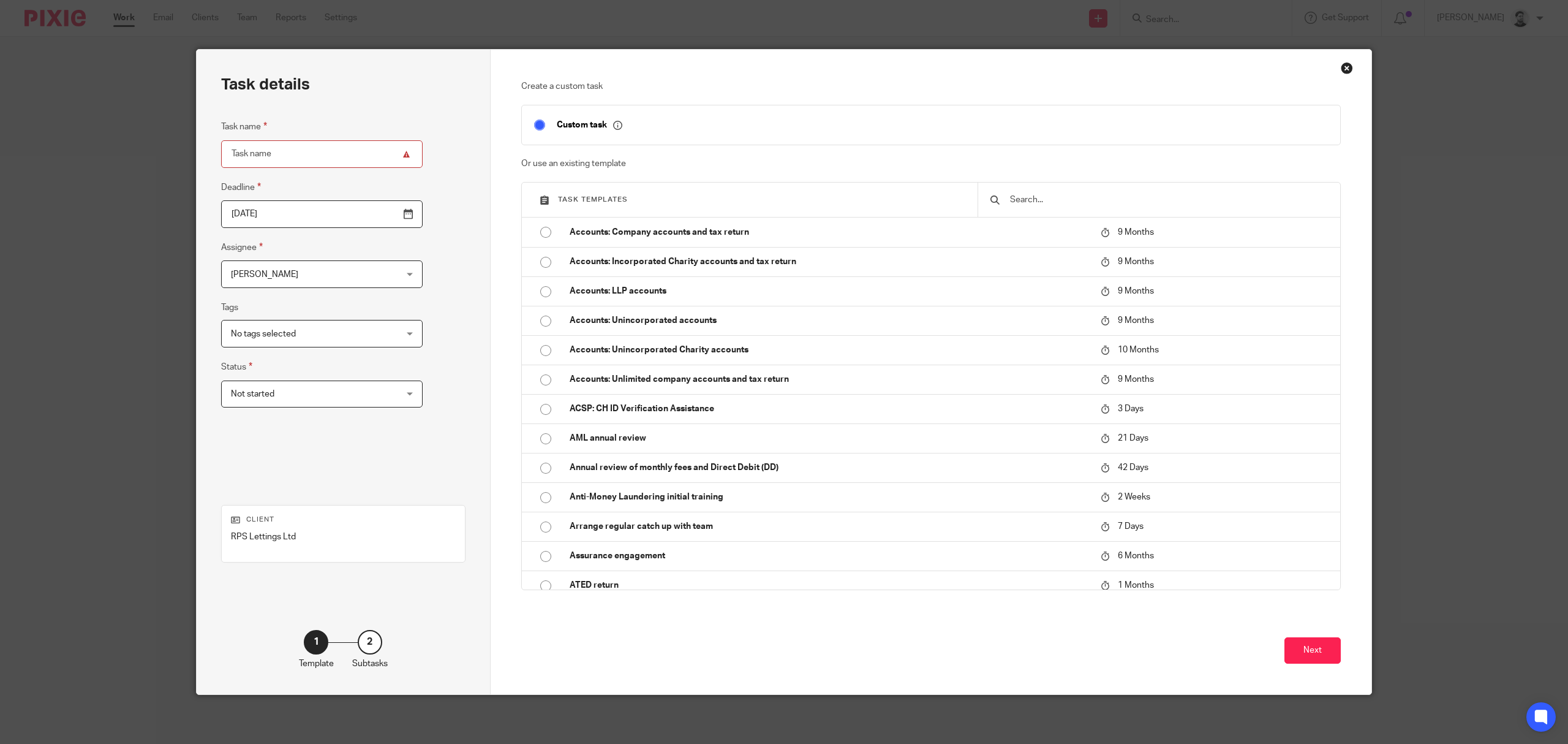
drag, startPoint x: 1029, startPoint y: 190, endPoint x: 1035, endPoint y: 201, distance: 12.5
click at [1031, 190] on div at bounding box center [1159, 200] width 363 height 35
click at [1035, 201] on input "text" at bounding box center [1169, 200] width 319 height 14
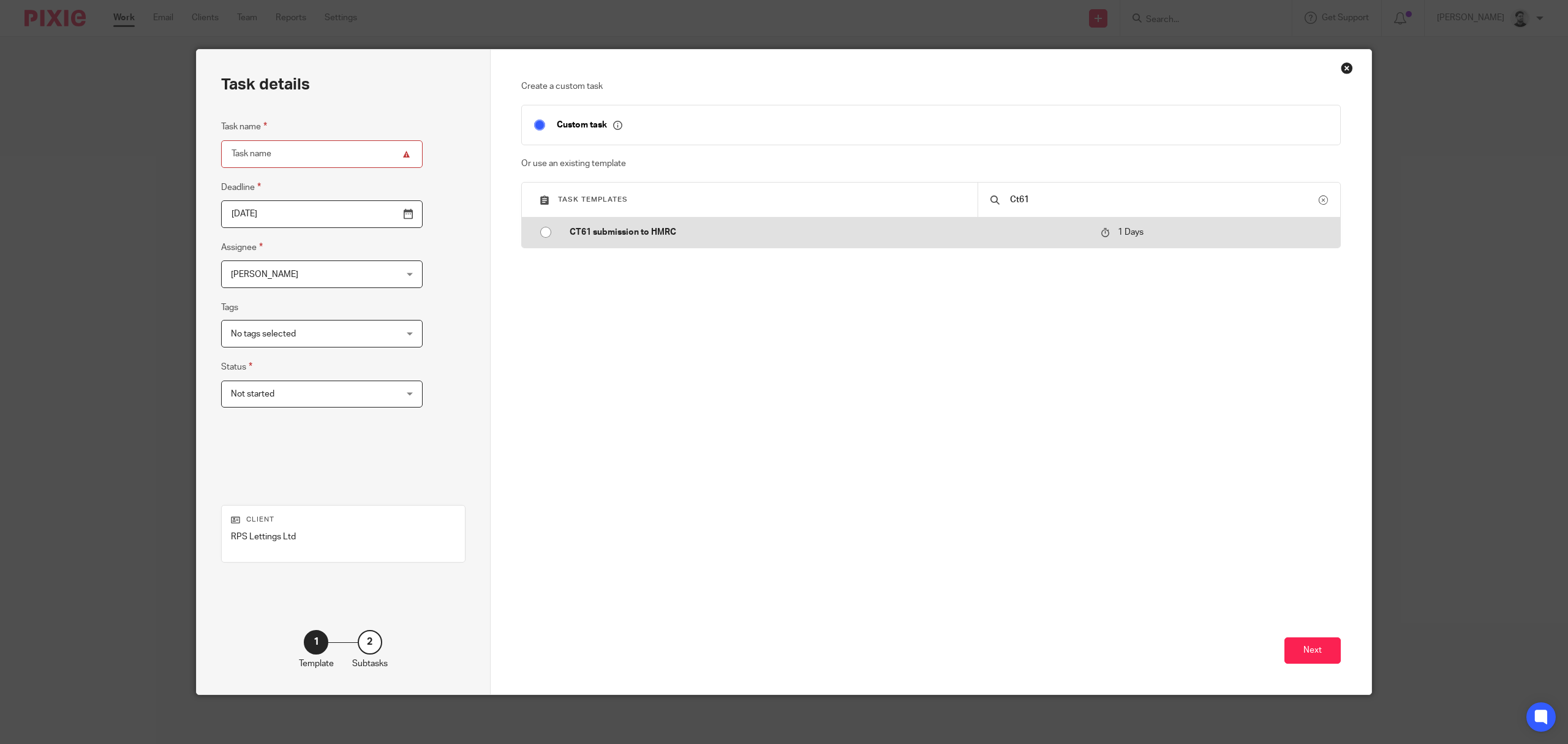
type input "Ct61"
click at [545, 234] on input "radio" at bounding box center [546, 232] width 23 height 23
type input "2025-09-26"
type input "CT61 submission to HMRC"
checkbox input "false"
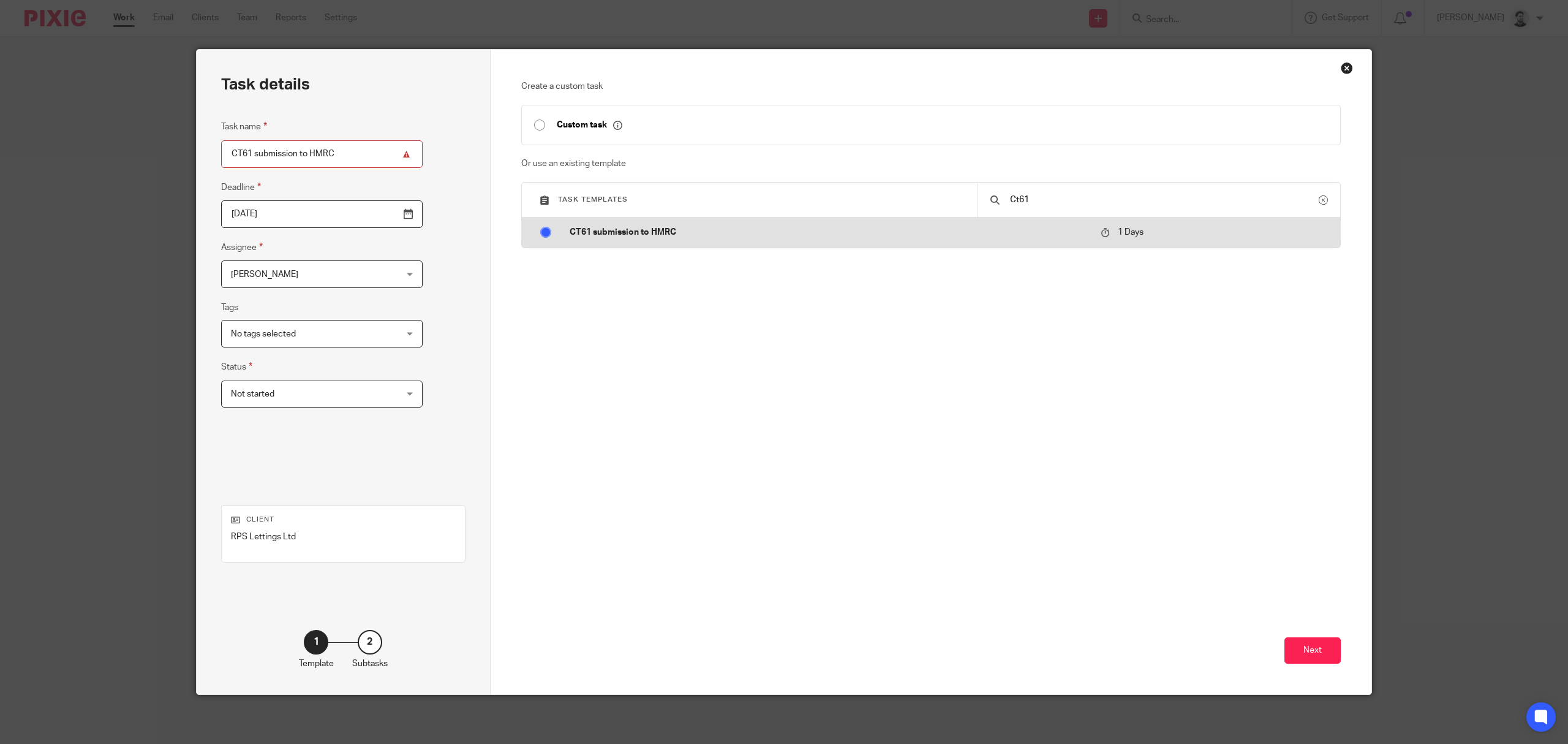
radio input "false"
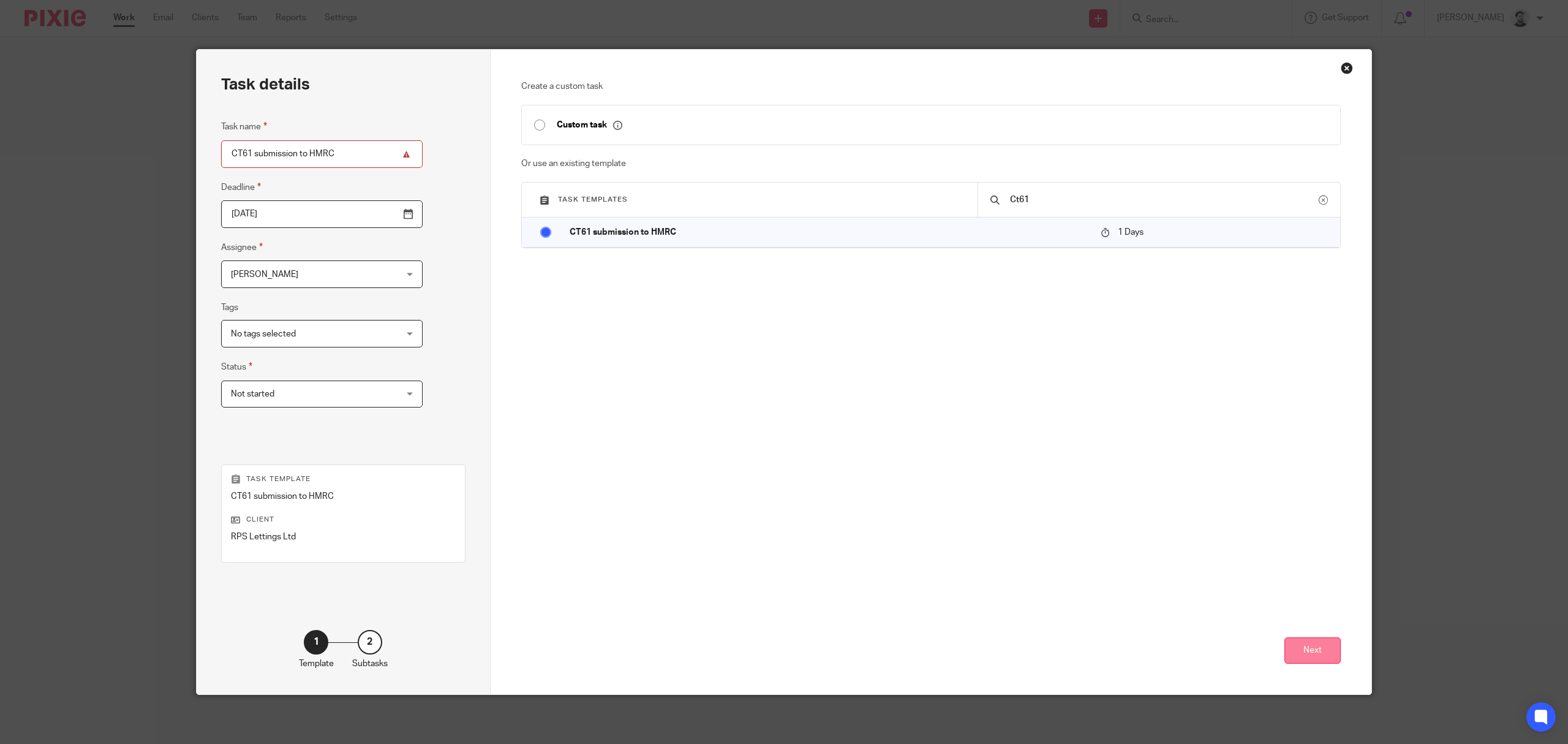
click at [1307, 655] on button "Next" at bounding box center [1312, 650] width 56 height 26
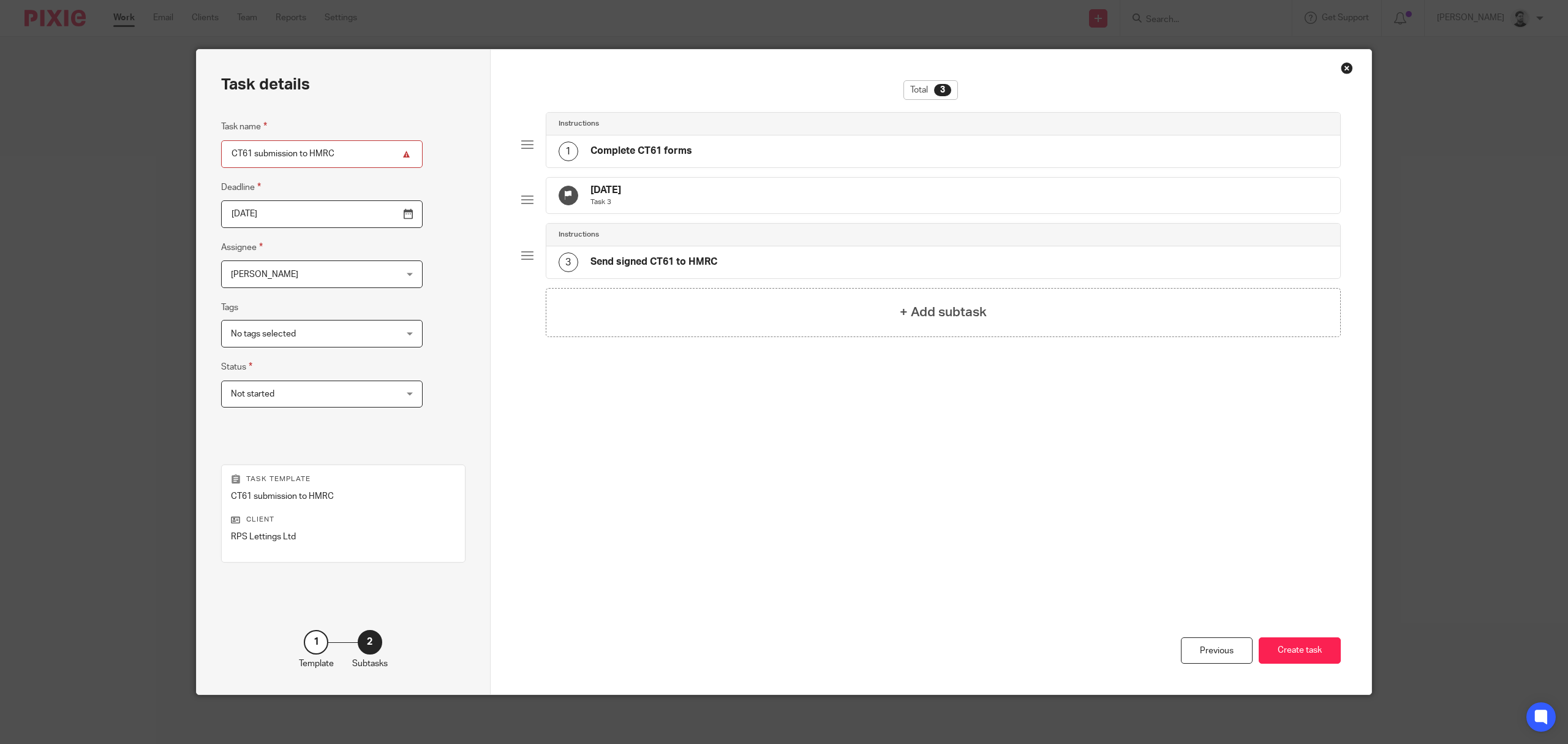
click at [288, 209] on input "2025-09-26" at bounding box center [321, 214] width 202 height 28
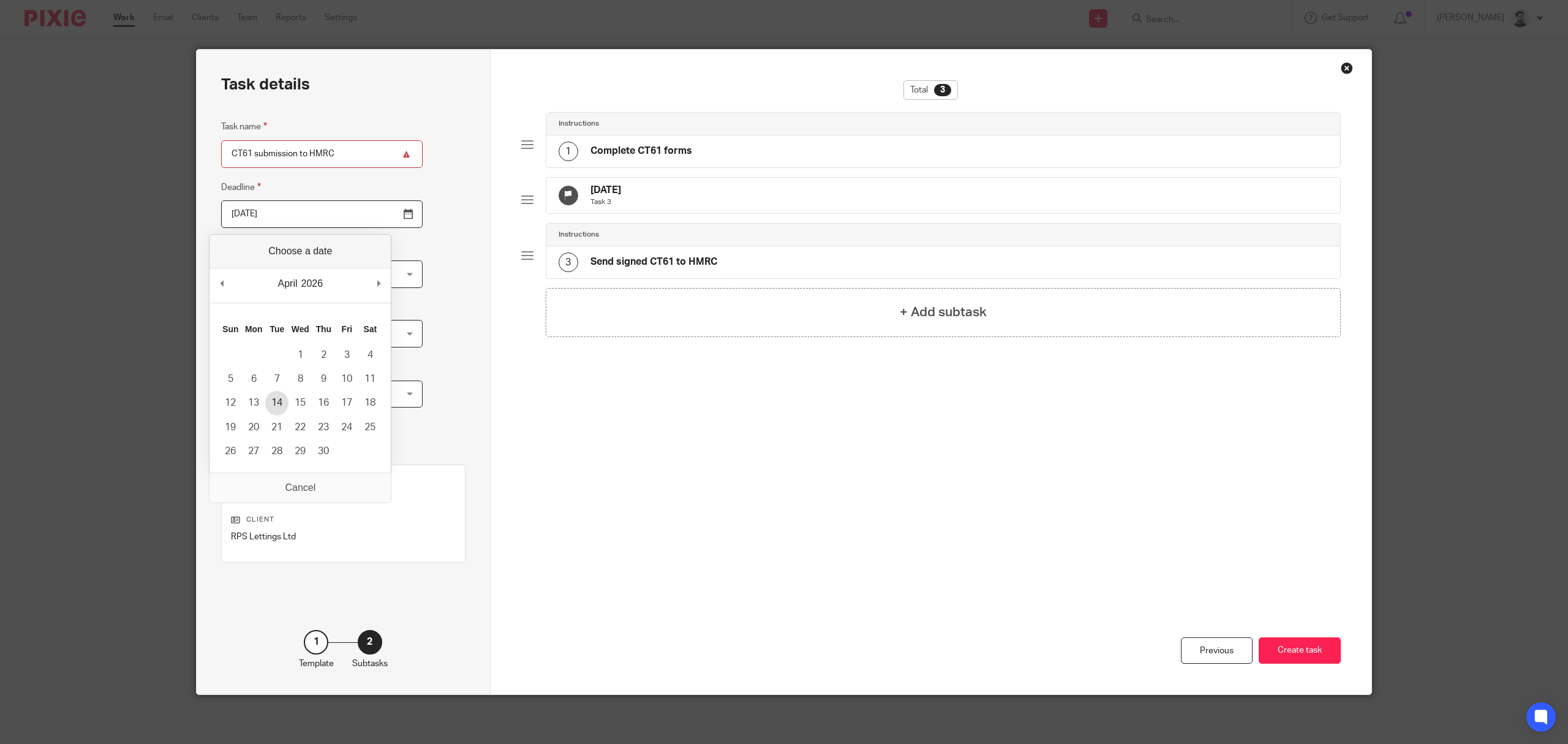
type input "2026-04-14"
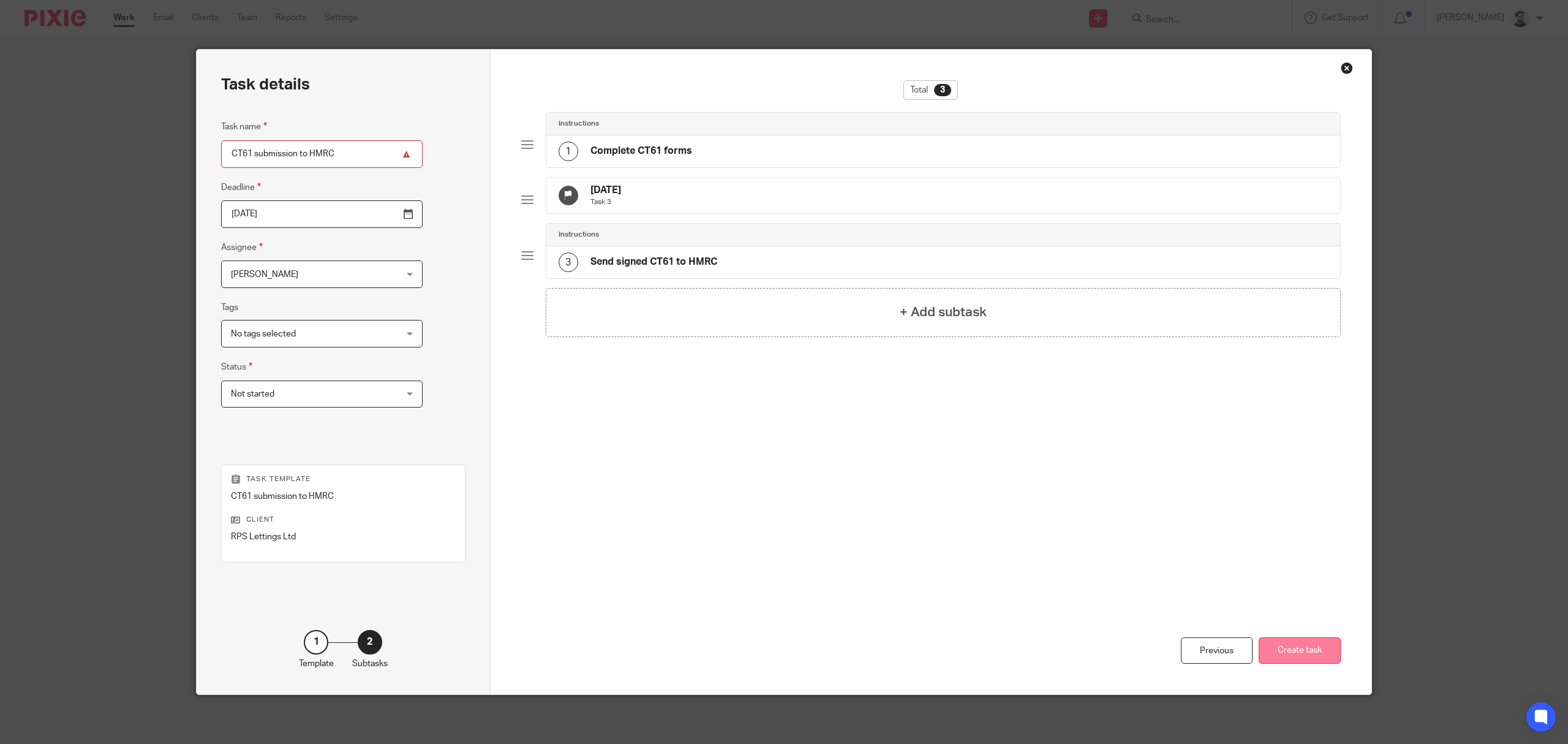
click at [1312, 644] on button "Create task" at bounding box center [1299, 650] width 82 height 26
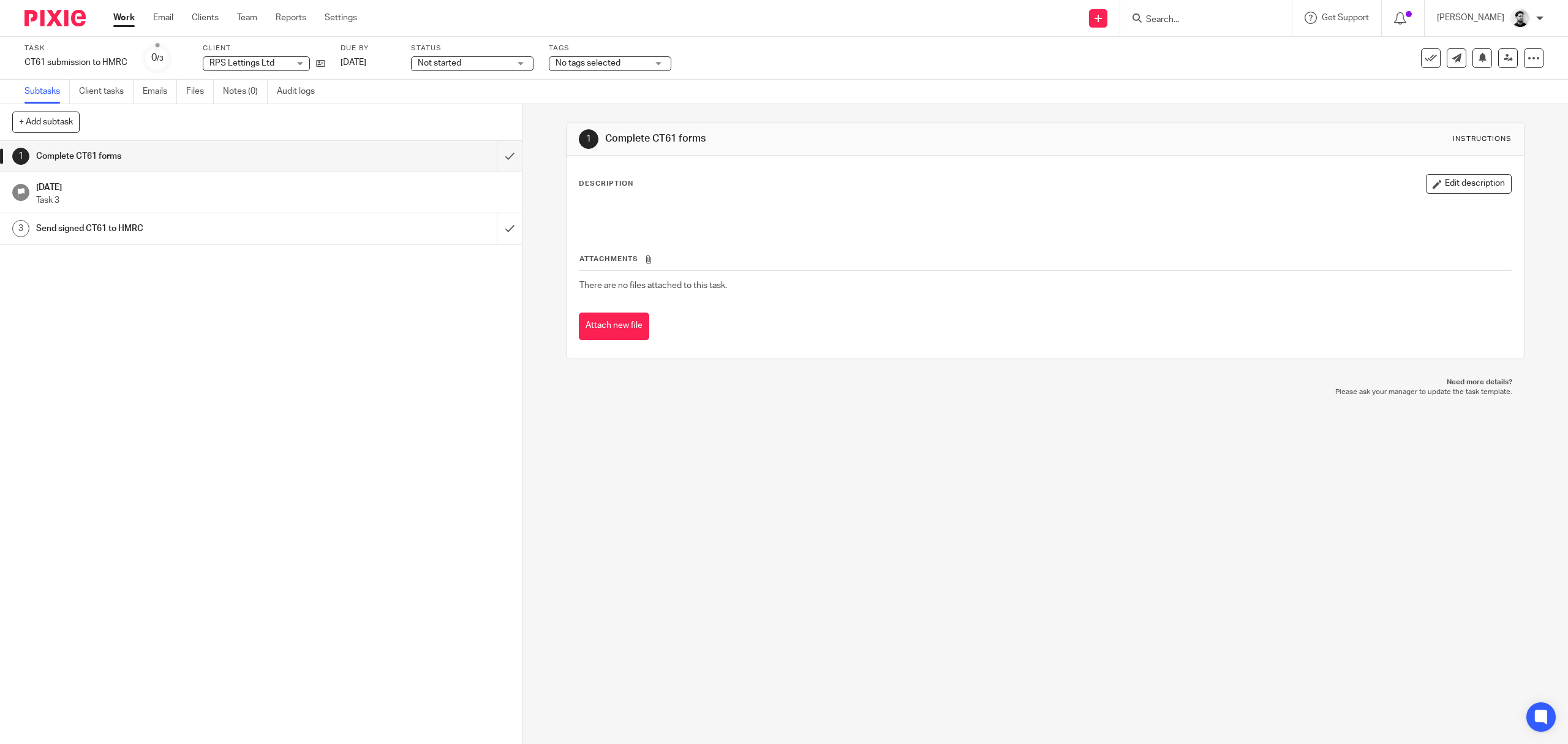
drag, startPoint x: 127, startPoint y: 10, endPoint x: 127, endPoint y: 17, distance: 7.0
click at [127, 10] on div "Work Email Clients Team Reports Settings Work Email Clients Team Reports Settin…" at bounding box center [238, 18] width 275 height 36
click at [127, 17] on link "Work" at bounding box center [124, 17] width 22 height 12
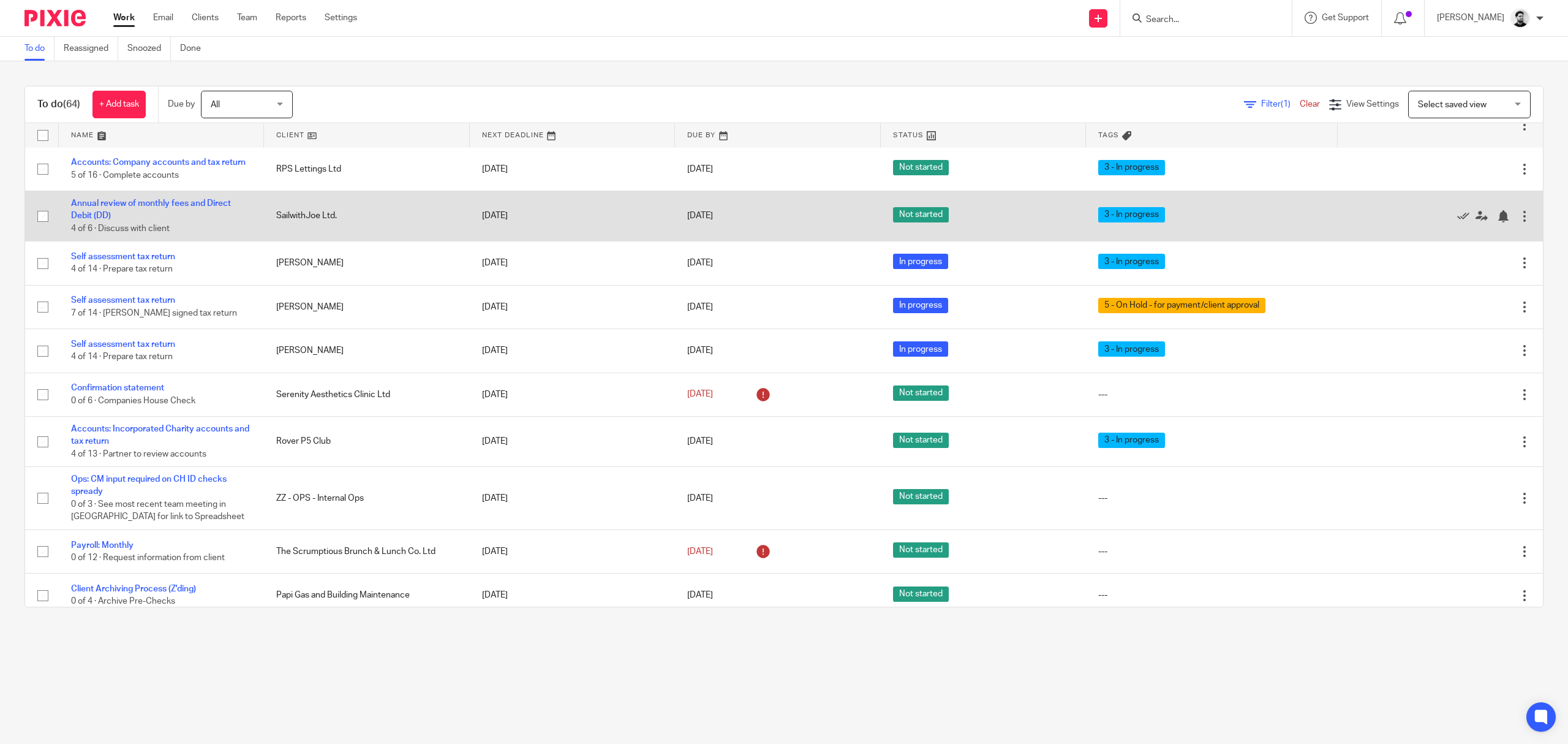
scroll to position [245, 0]
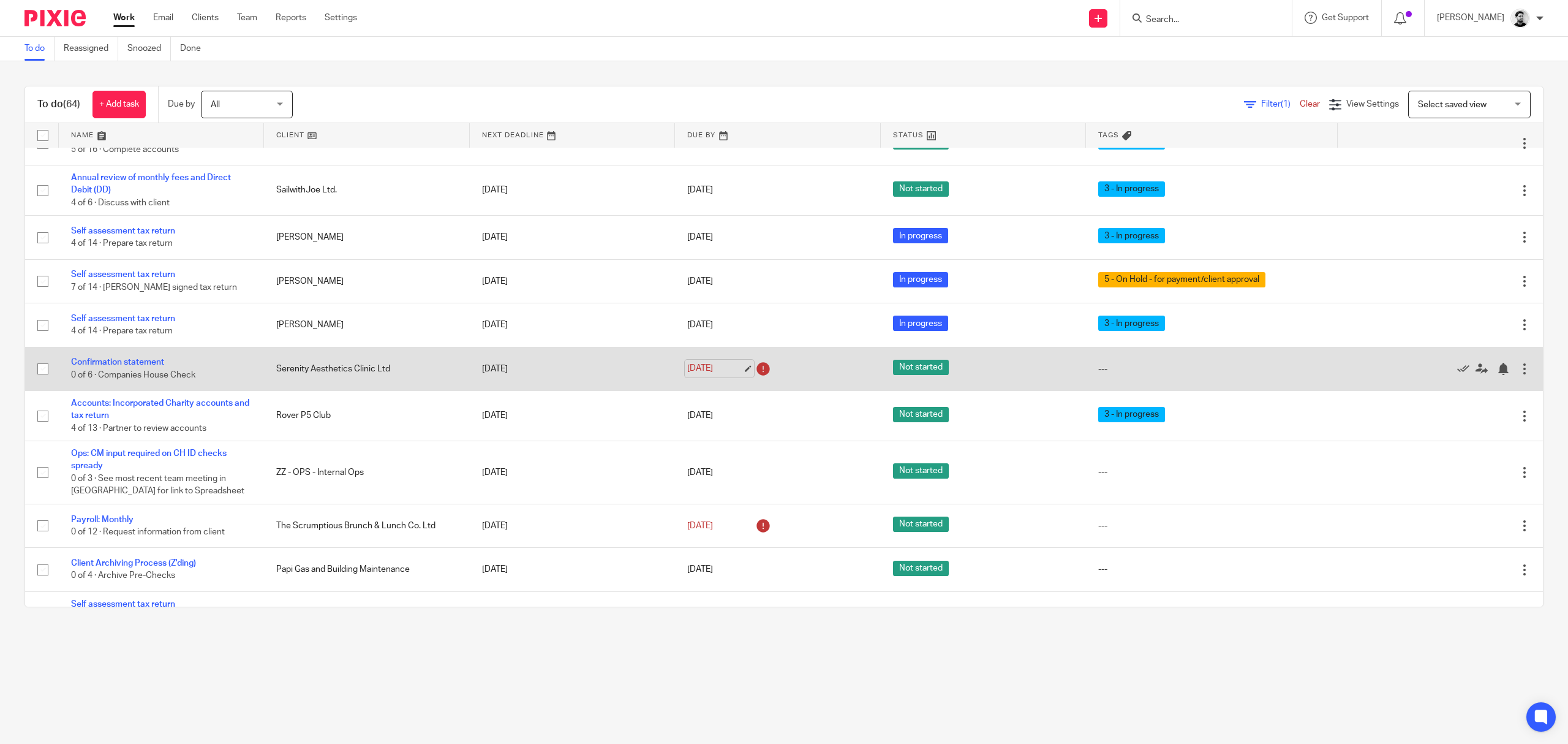
click at [694, 372] on link "[DATE]" at bounding box center [716, 368] width 55 height 13
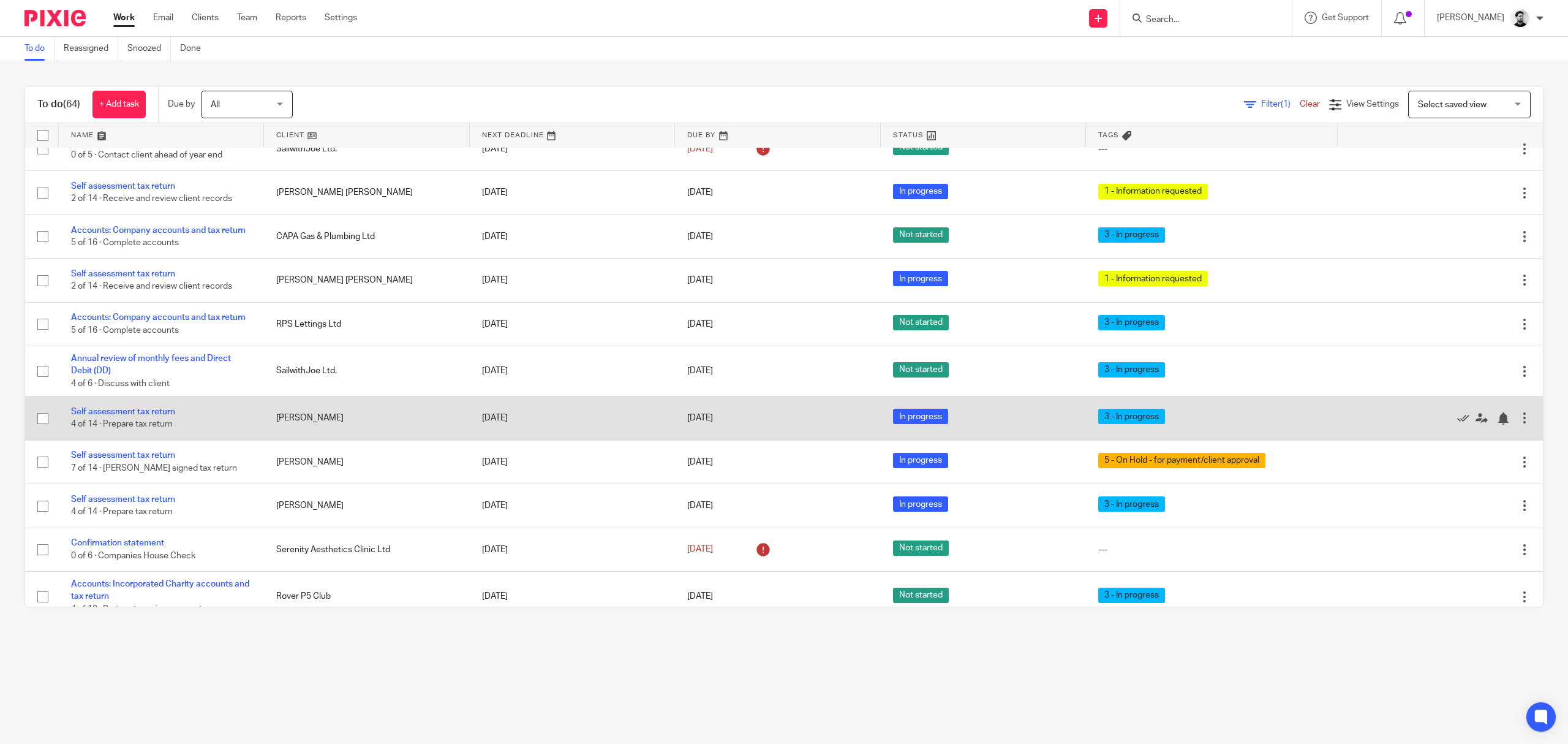
scroll to position [0, 0]
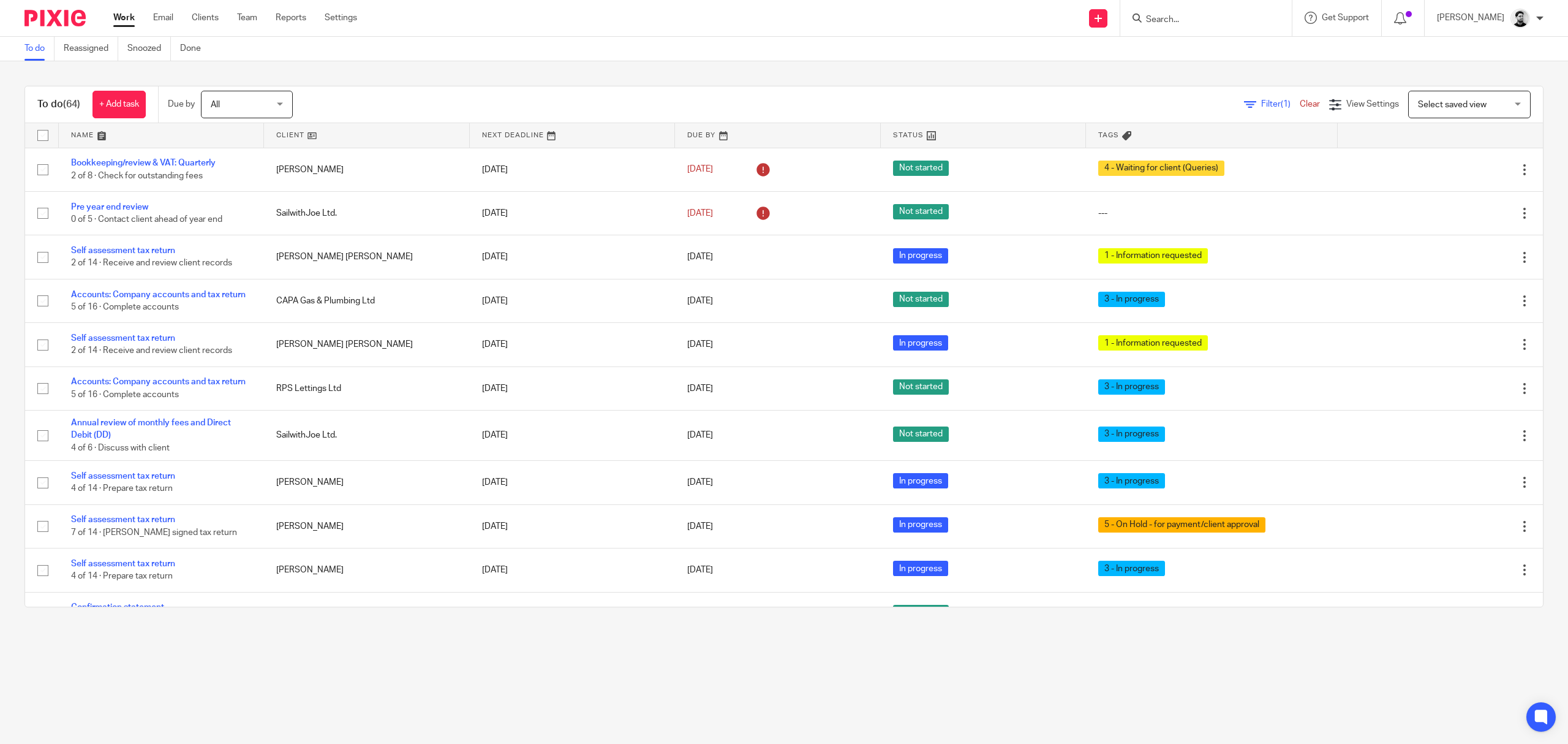
drag, startPoint x: 713, startPoint y: 261, endPoint x: 734, endPoint y: 290, distance: 35.8
click at [713, 261] on link "[DATE]" at bounding box center [716, 256] width 55 height 13
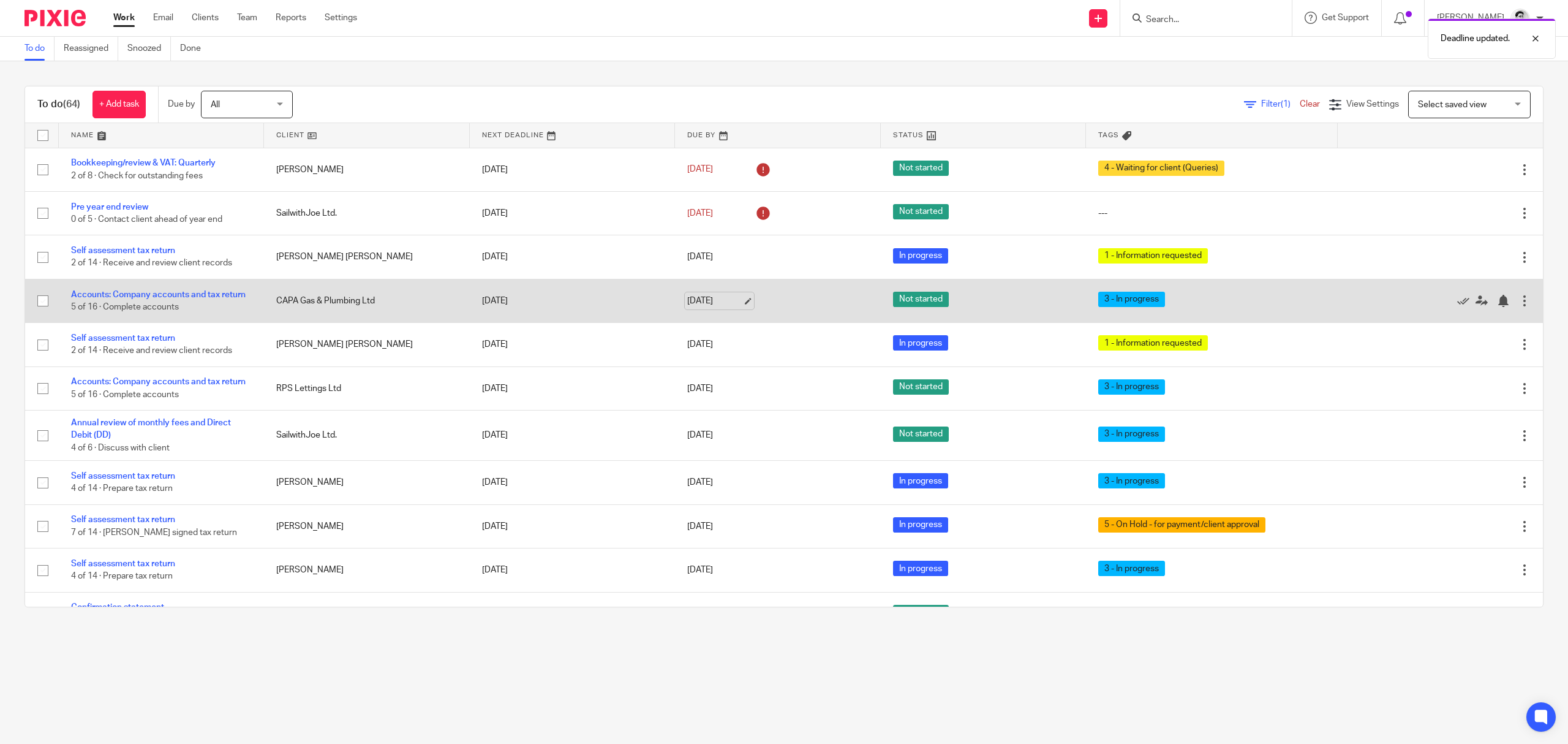
click at [688, 301] on link "[DATE]" at bounding box center [716, 301] width 55 height 13
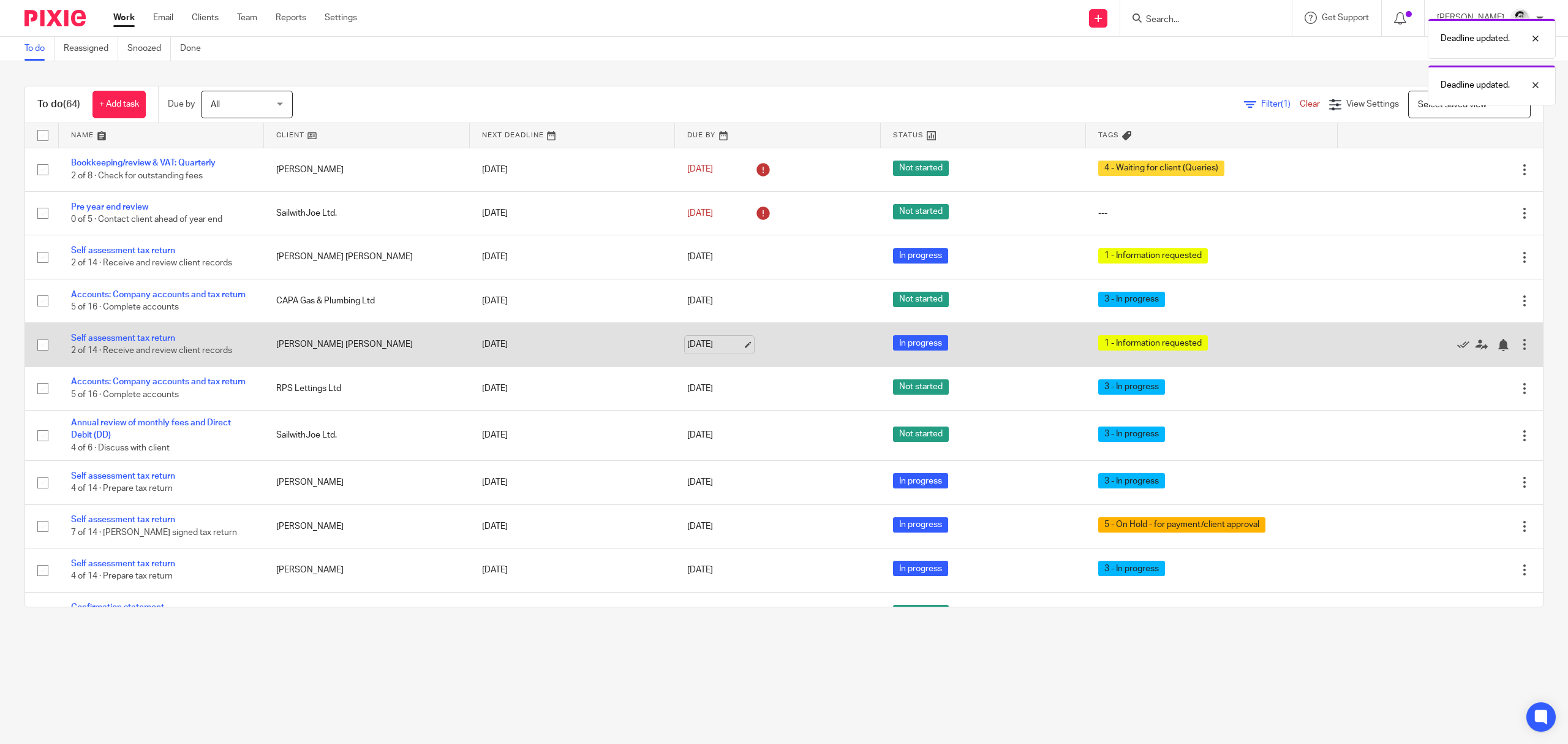
click at [704, 342] on link "[DATE]" at bounding box center [716, 344] width 55 height 13
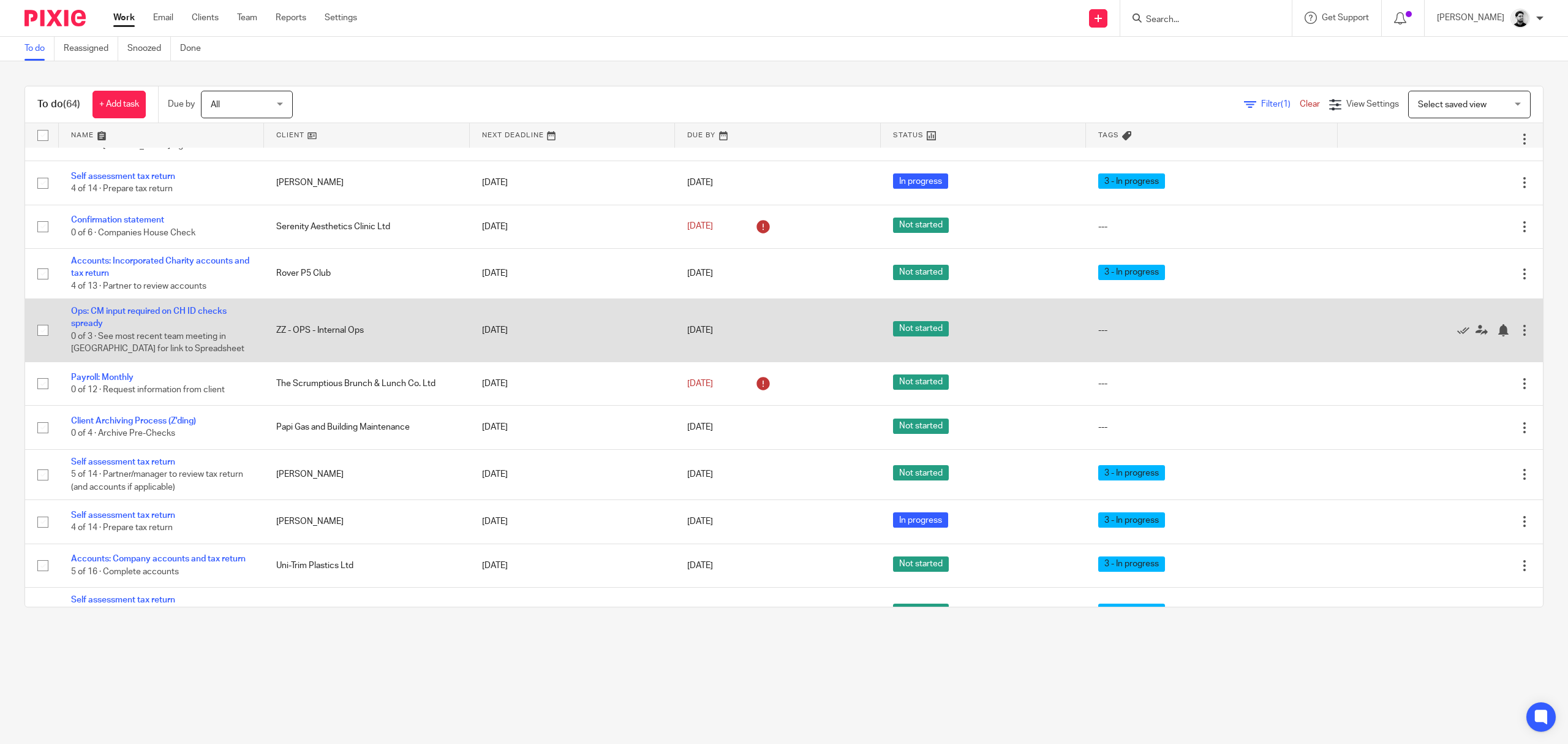
scroll to position [408, 0]
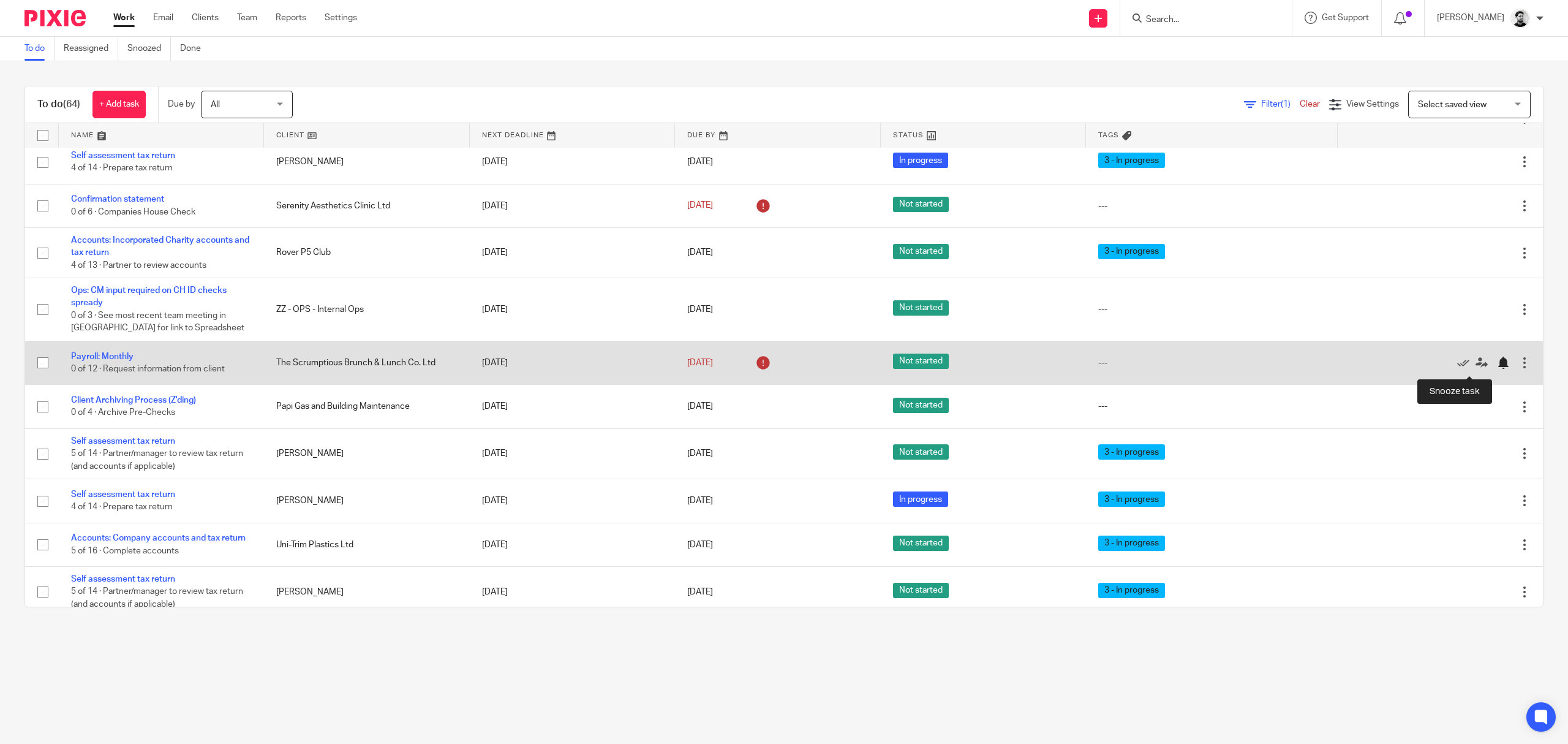
click at [1497, 369] on div at bounding box center [1503, 363] width 12 height 12
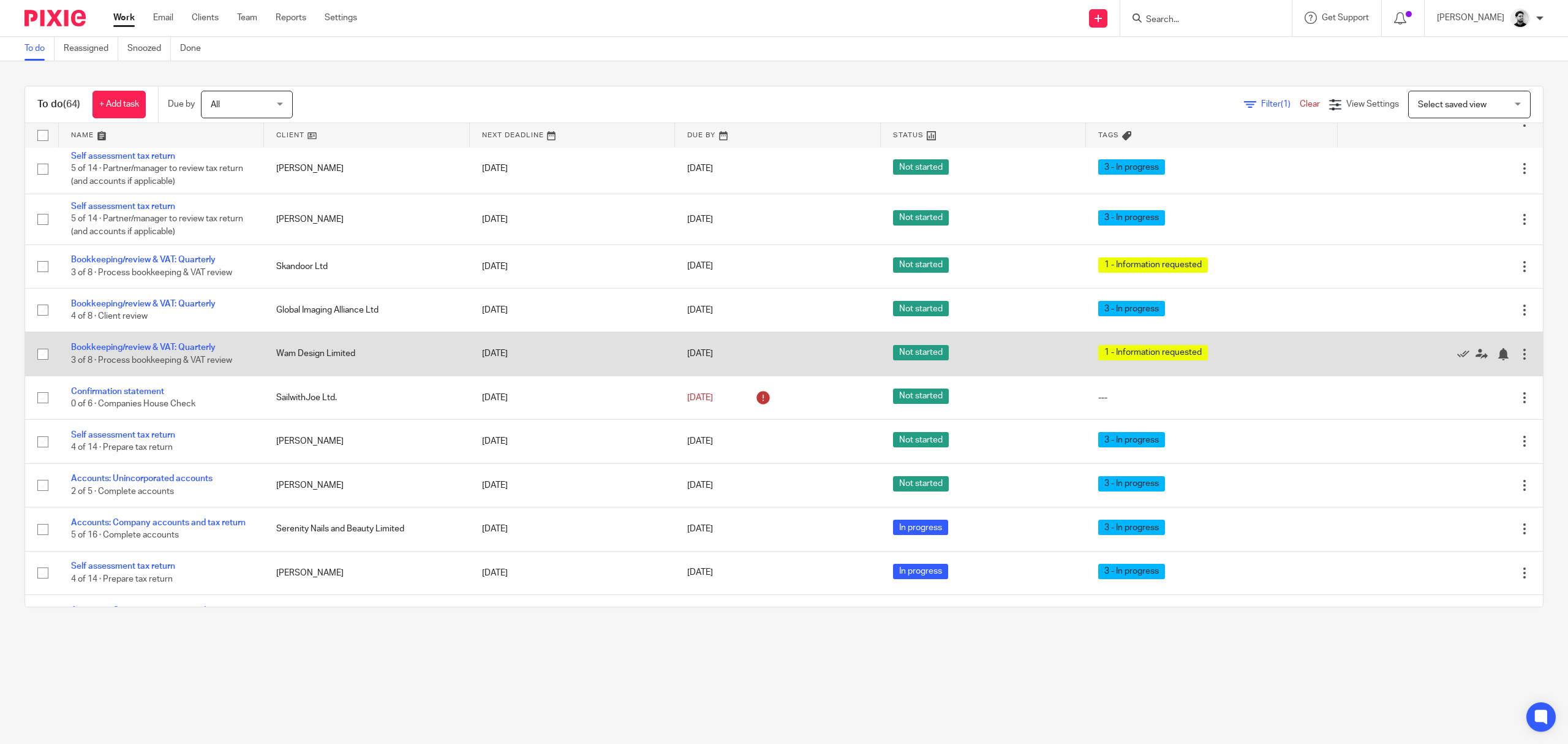
scroll to position [980, 0]
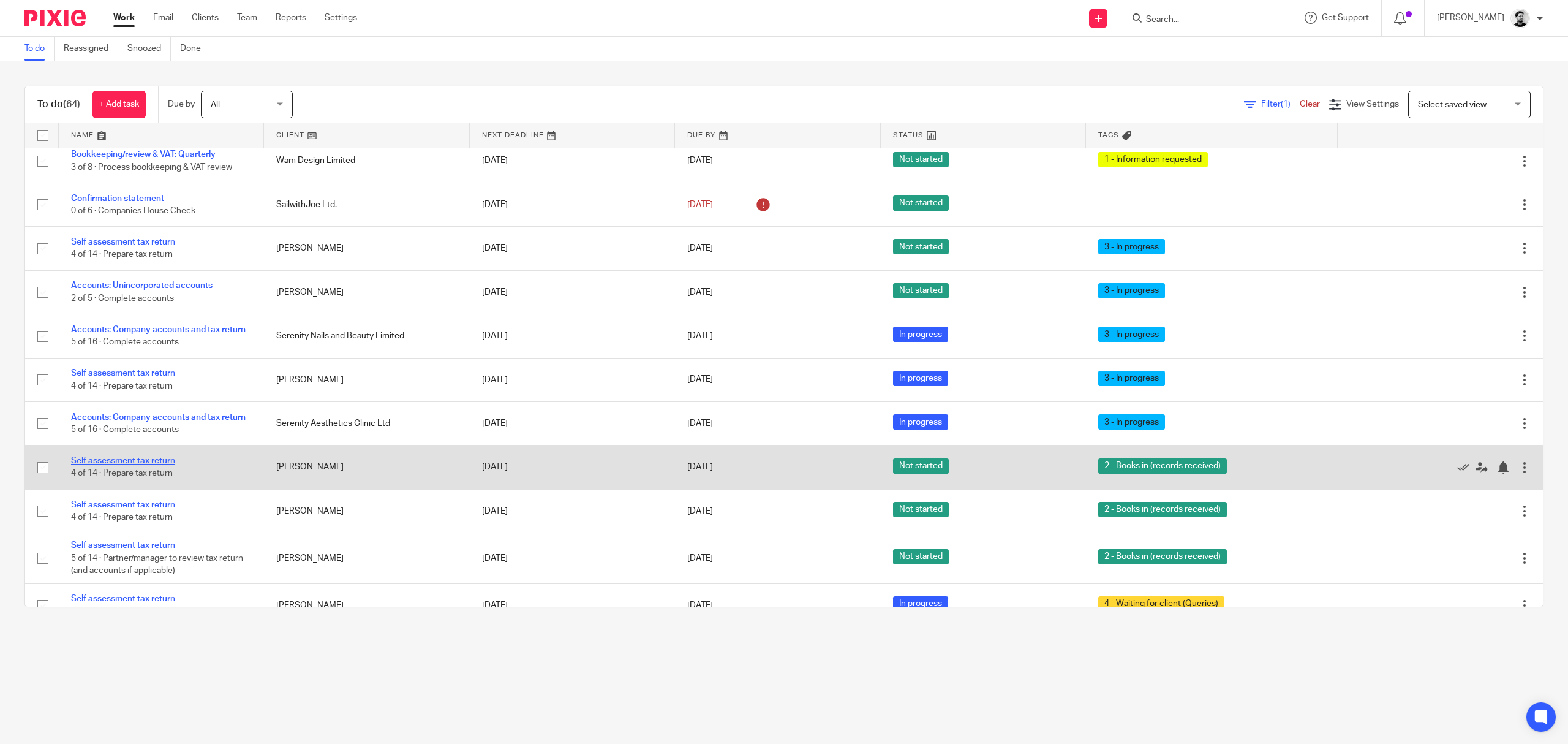
click at [166, 465] on link "Self assessment tax return" at bounding box center [123, 461] width 104 height 9
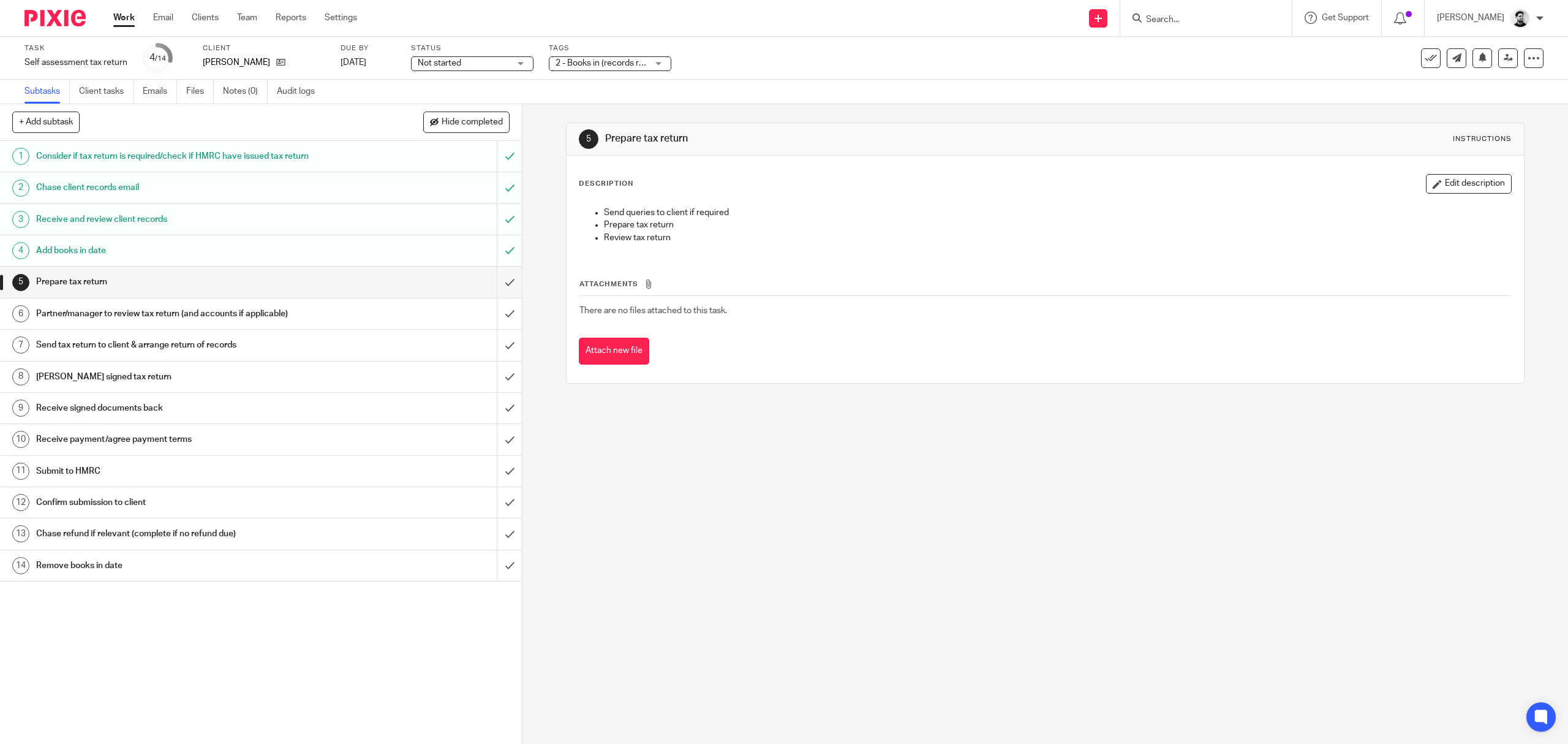
click at [604, 57] on span "2 - Books in (records received)" at bounding box center [601, 63] width 92 height 13
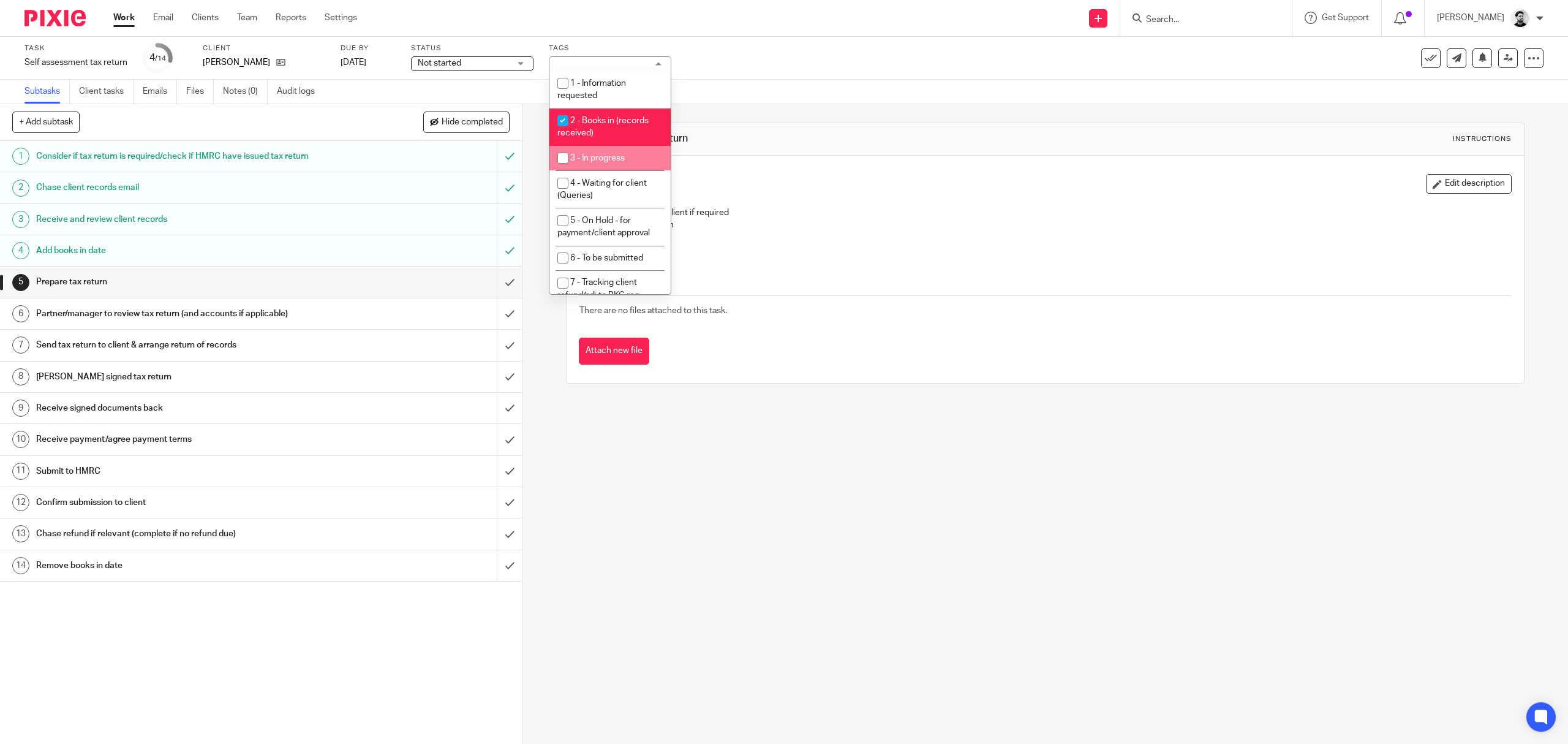
click at [609, 154] on span "3 - In progress" at bounding box center [597, 159] width 55 height 9
checkbox input "true"
click at [608, 126] on li "2 - Books in (records received)" at bounding box center [610, 126] width 121 height 37
checkbox input "false"
click at [731, 54] on div "Task Self assessment tax return Save Self assessment tax return 4 /14 Client St…" at bounding box center [658, 58] width 1267 height 29
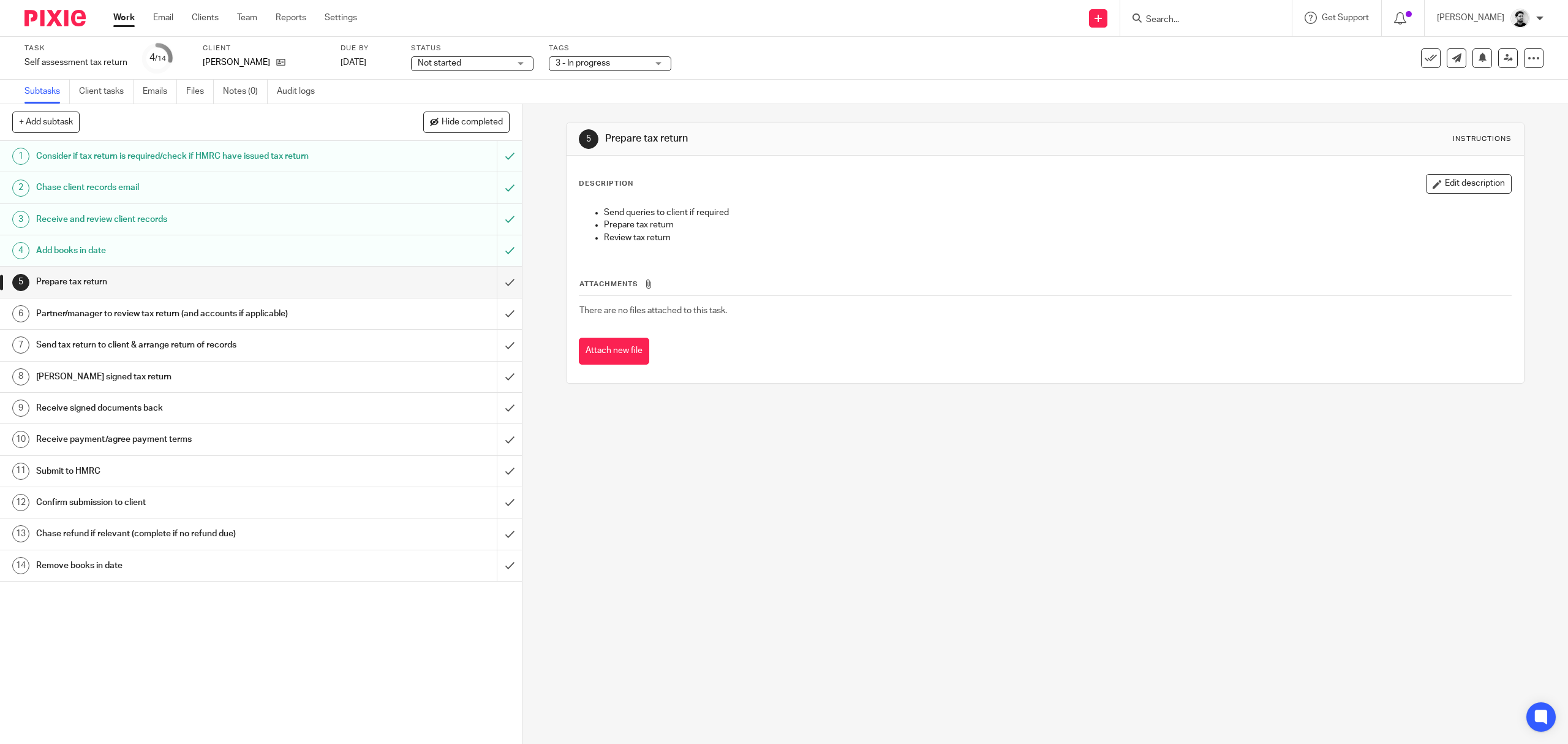
click at [116, 18] on link "Work" at bounding box center [124, 17] width 22 height 12
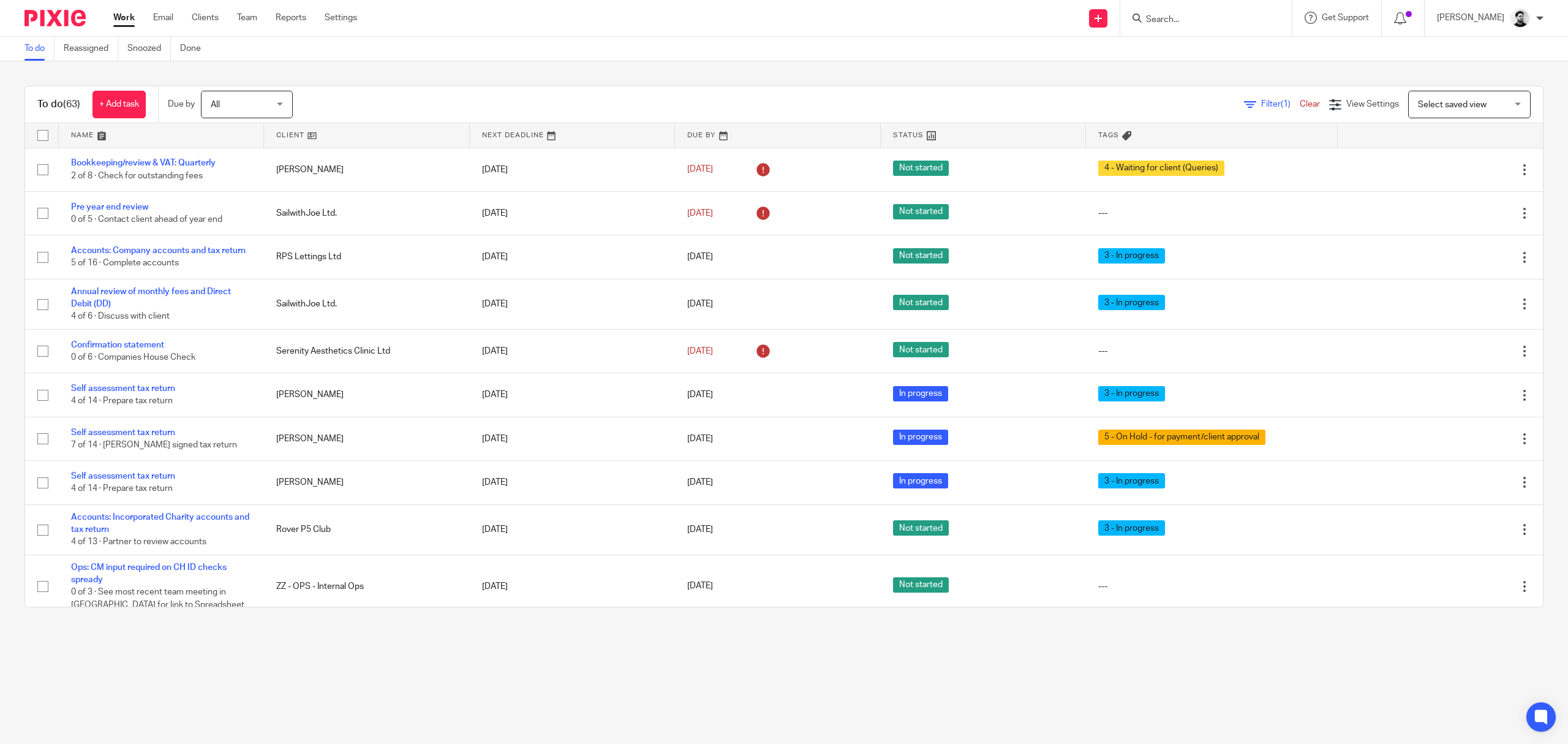
click at [1160, 20] on input "Search" at bounding box center [1200, 20] width 110 height 11
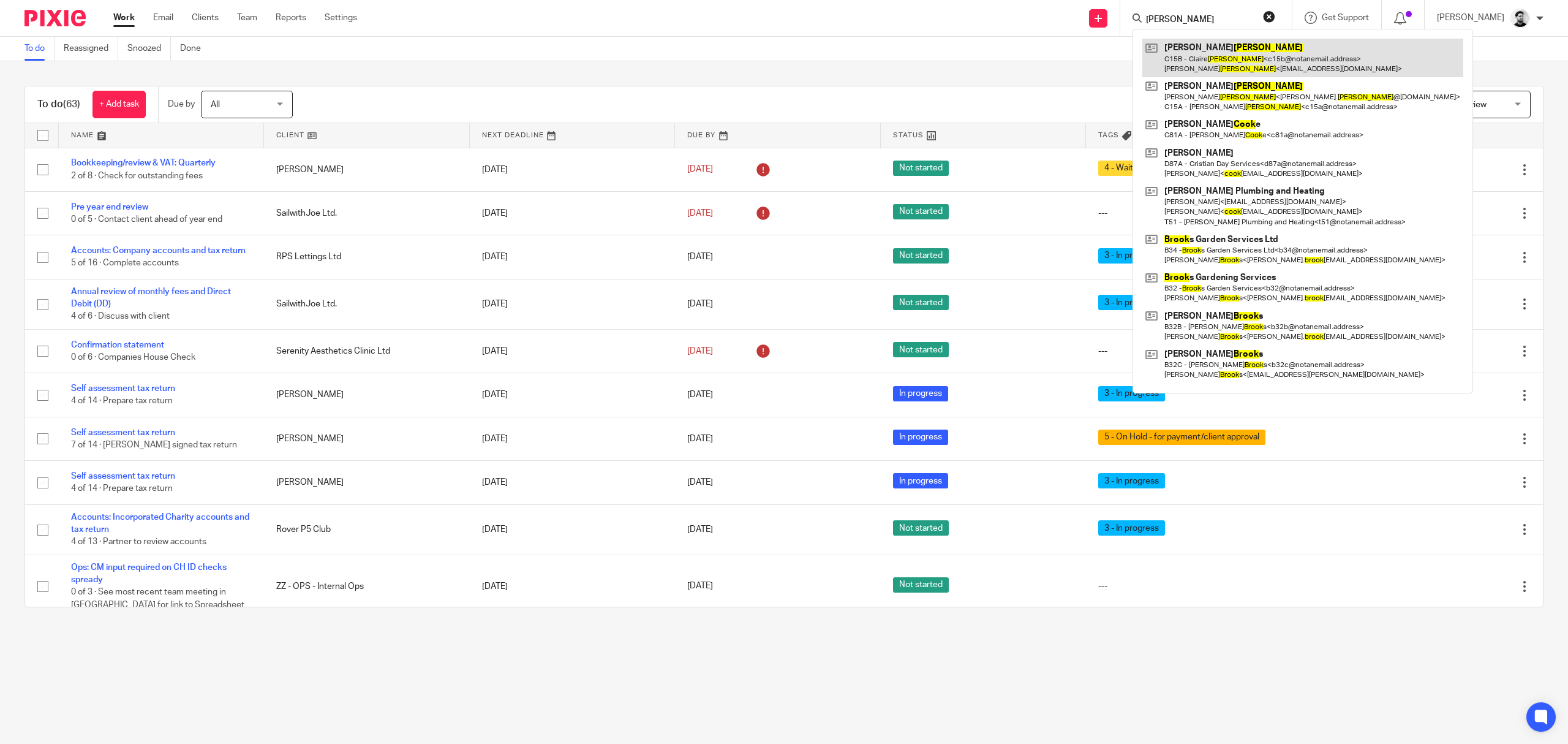
type input "[PERSON_NAME]"
click at [1208, 55] on link at bounding box center [1303, 58] width 321 height 38
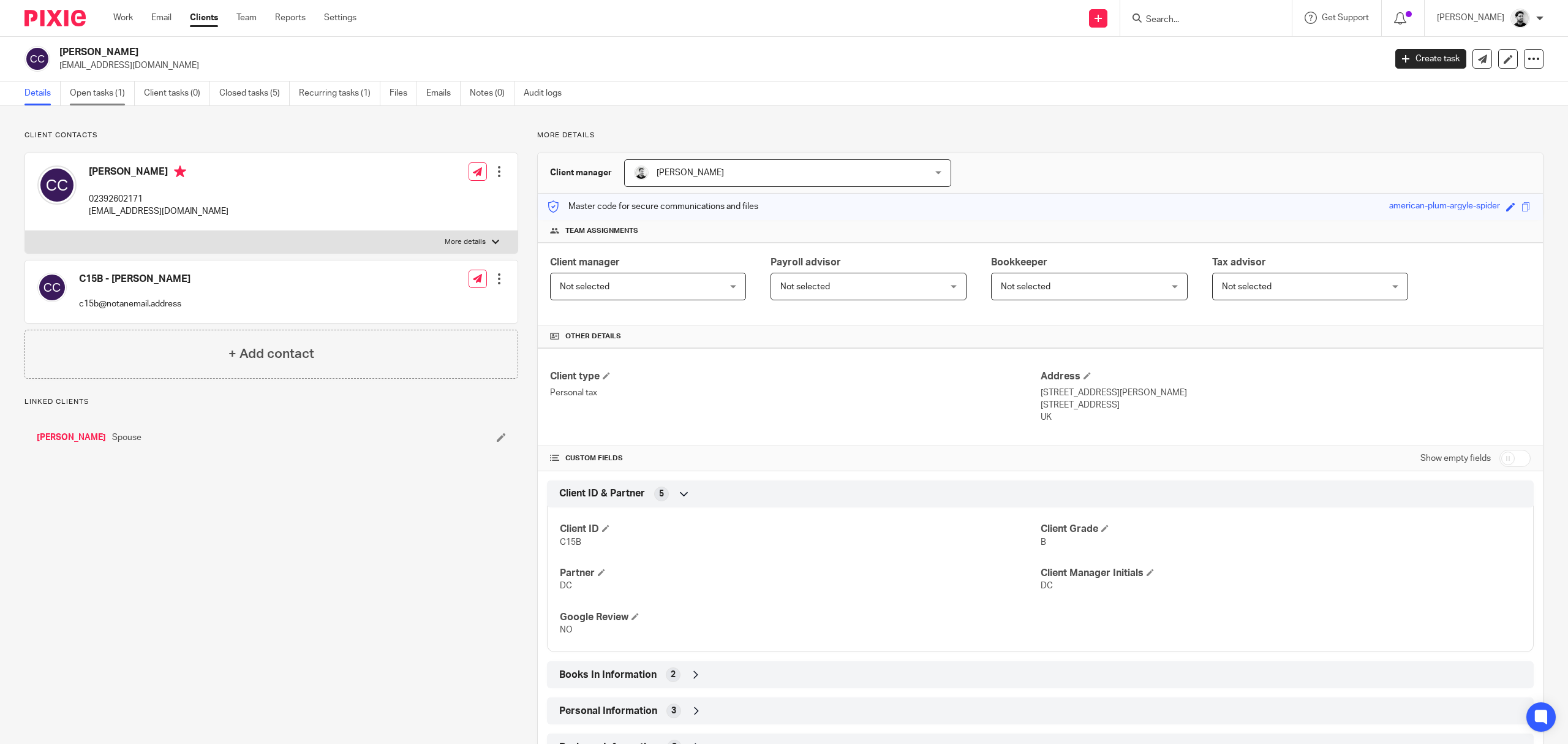
click at [111, 94] on link "Open tasks (1)" at bounding box center [102, 94] width 65 height 24
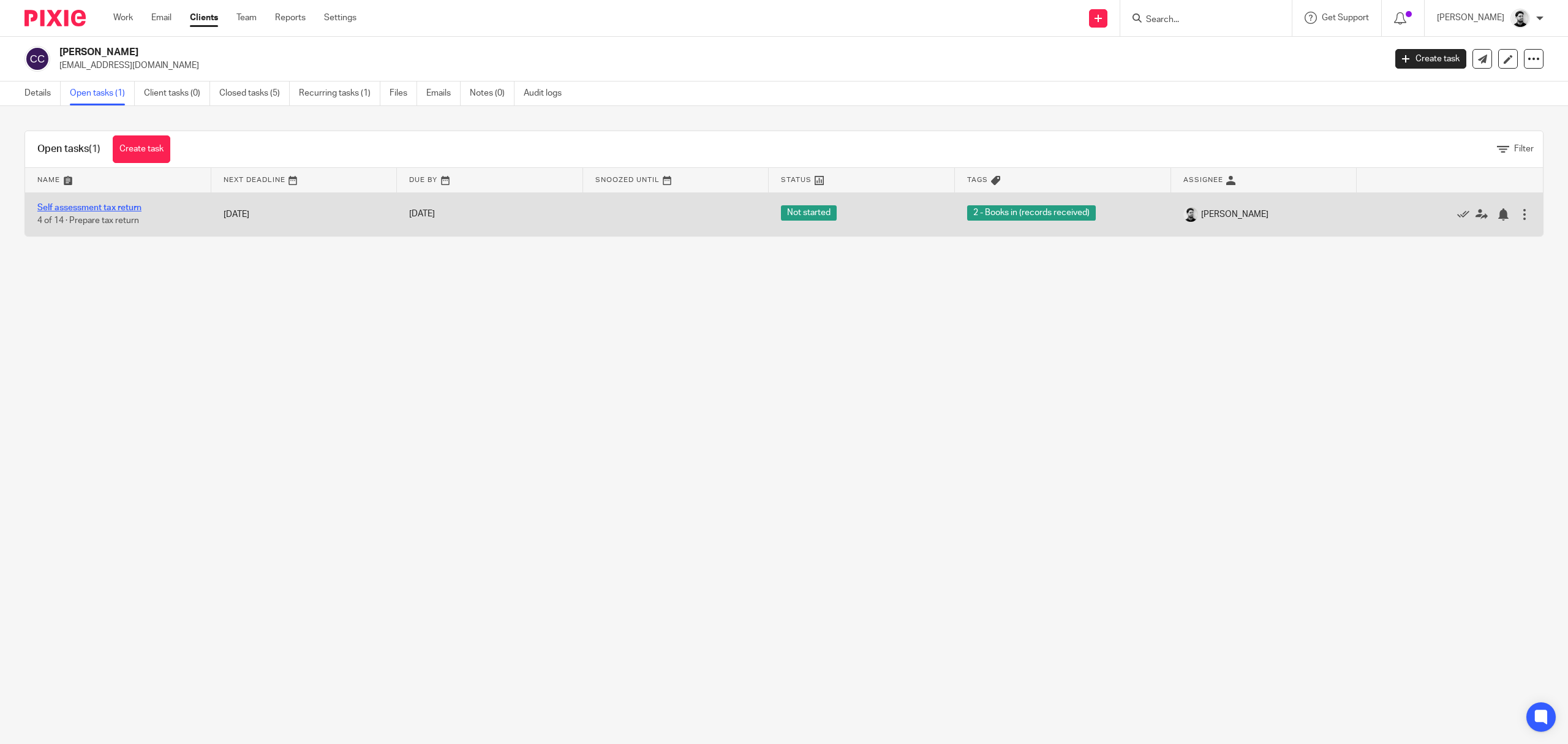
click at [100, 206] on link "Self assessment tax return" at bounding box center [89, 208] width 104 height 9
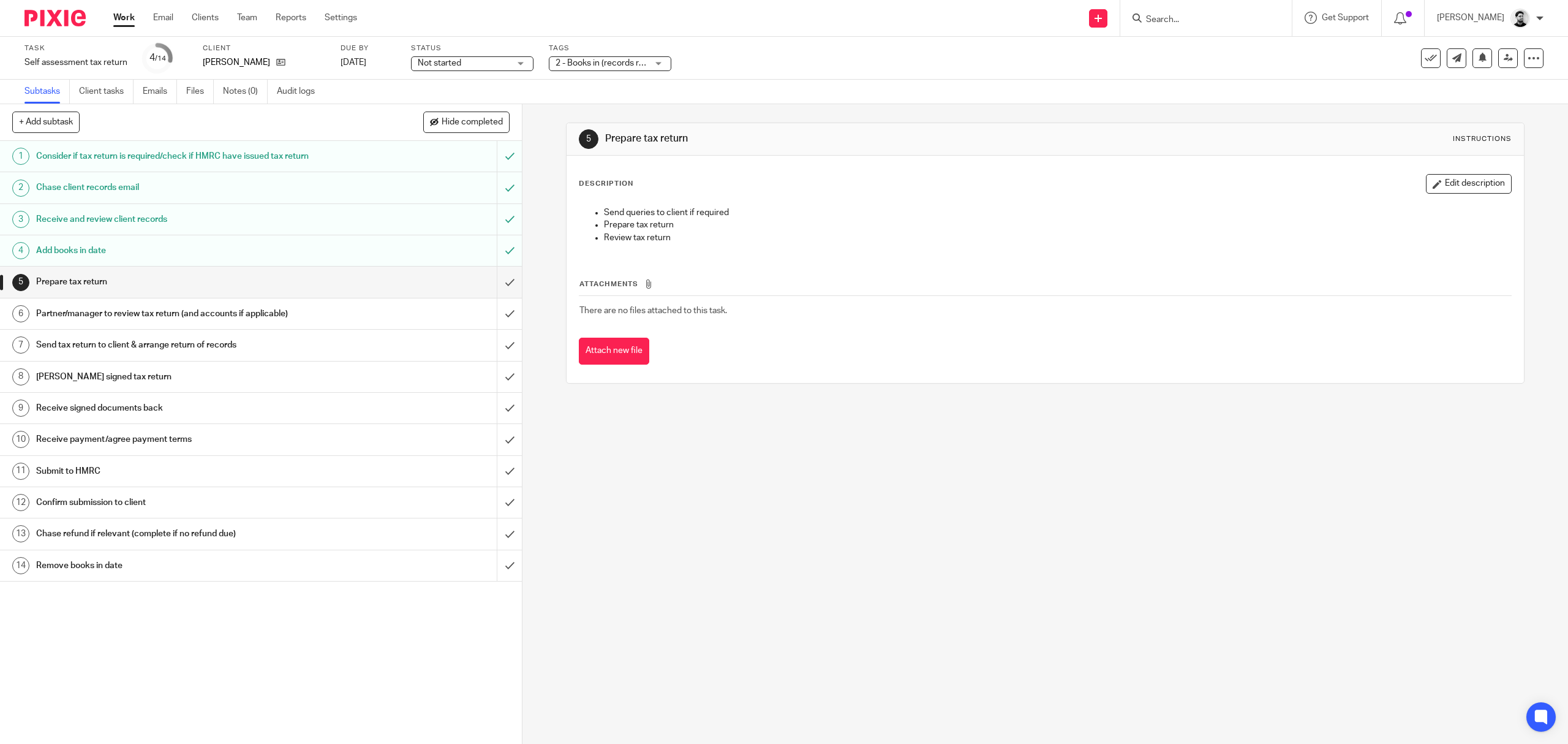
click at [608, 60] on span "2 - Books in (records received)" at bounding box center [613, 63] width 116 height 9
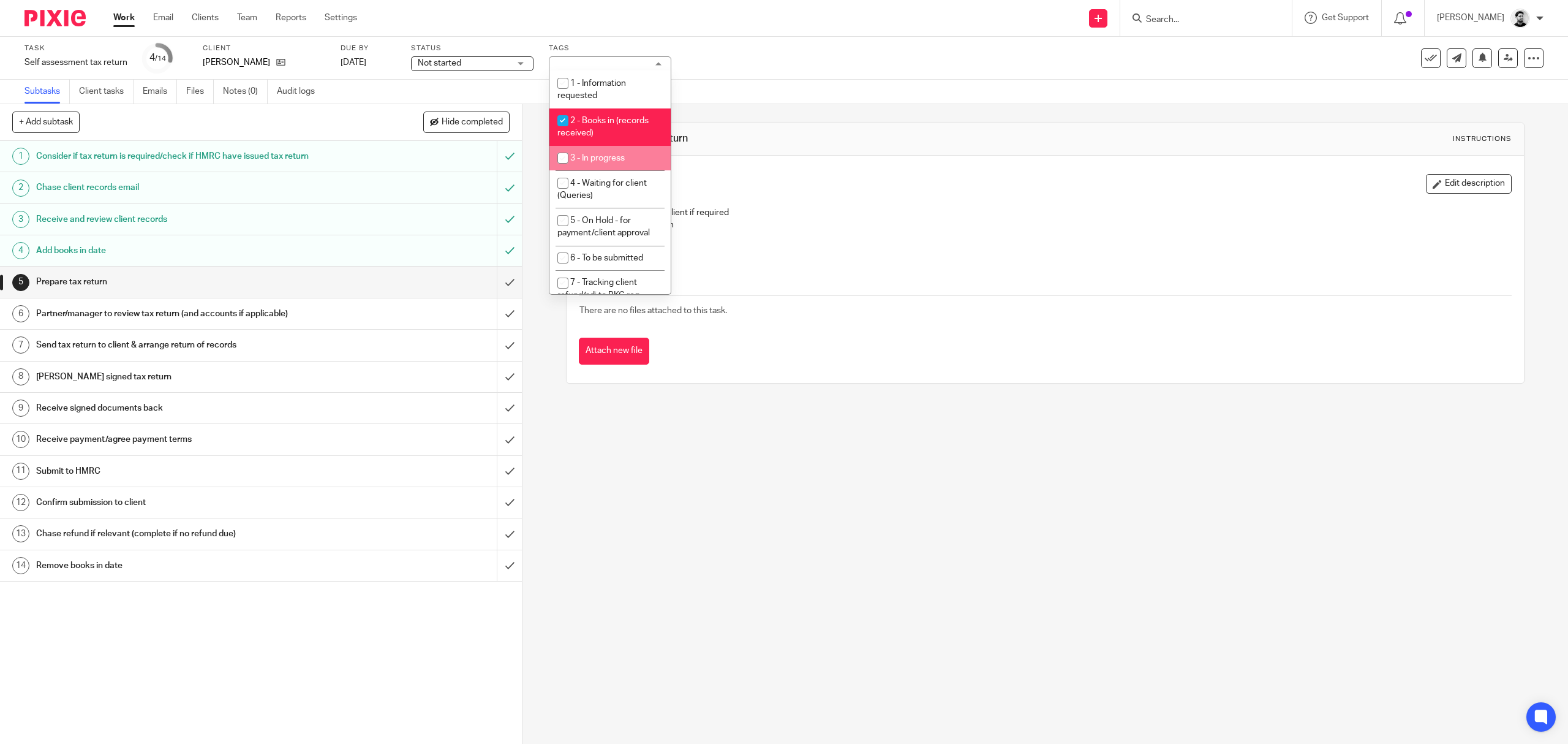
click at [612, 165] on li "3 - In progress" at bounding box center [610, 158] width 121 height 25
checkbox input "true"
click at [606, 120] on span "2 - Books in (records received)" at bounding box center [603, 126] width 91 height 22
checkbox input "false"
click at [687, 66] on div "Task Self assessment tax return Save Self assessment tax return 4 /14 Client Cl…" at bounding box center [658, 58] width 1267 height 29
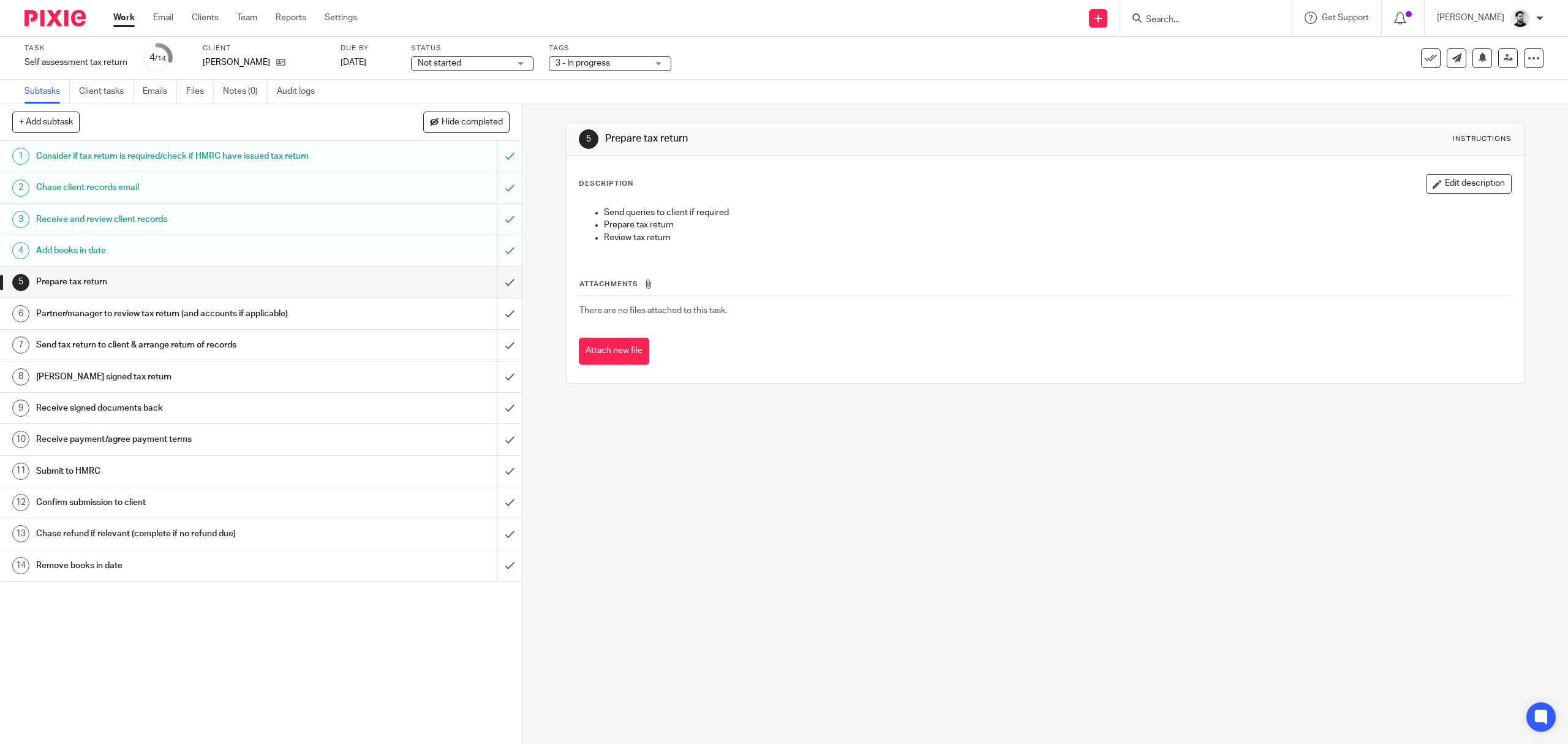
click at [123, 20] on link "Work" at bounding box center [124, 17] width 22 height 12
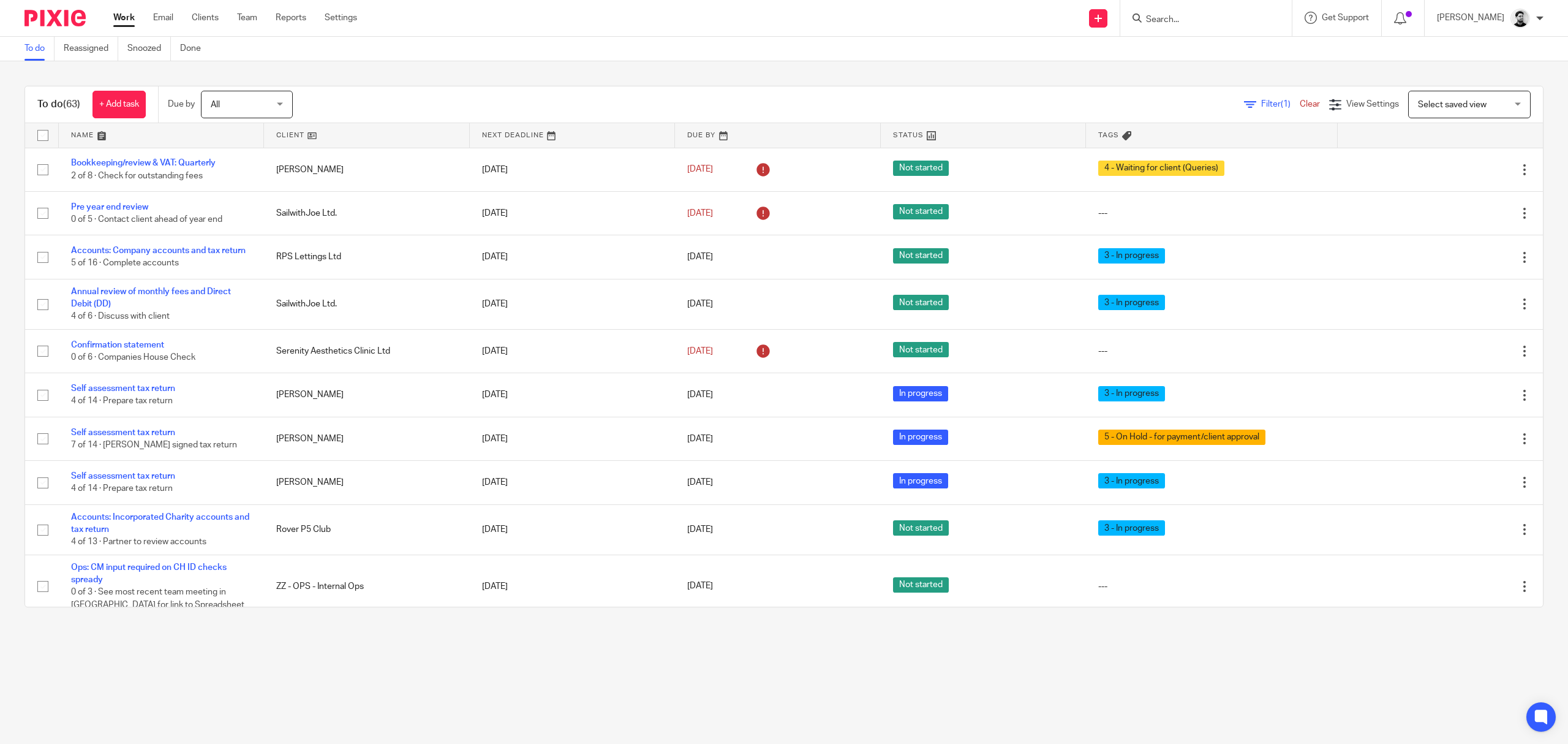
click at [1159, 12] on form at bounding box center [1210, 18] width 131 height 16
click at [1159, 20] on input "Search" at bounding box center [1200, 20] width 110 height 11
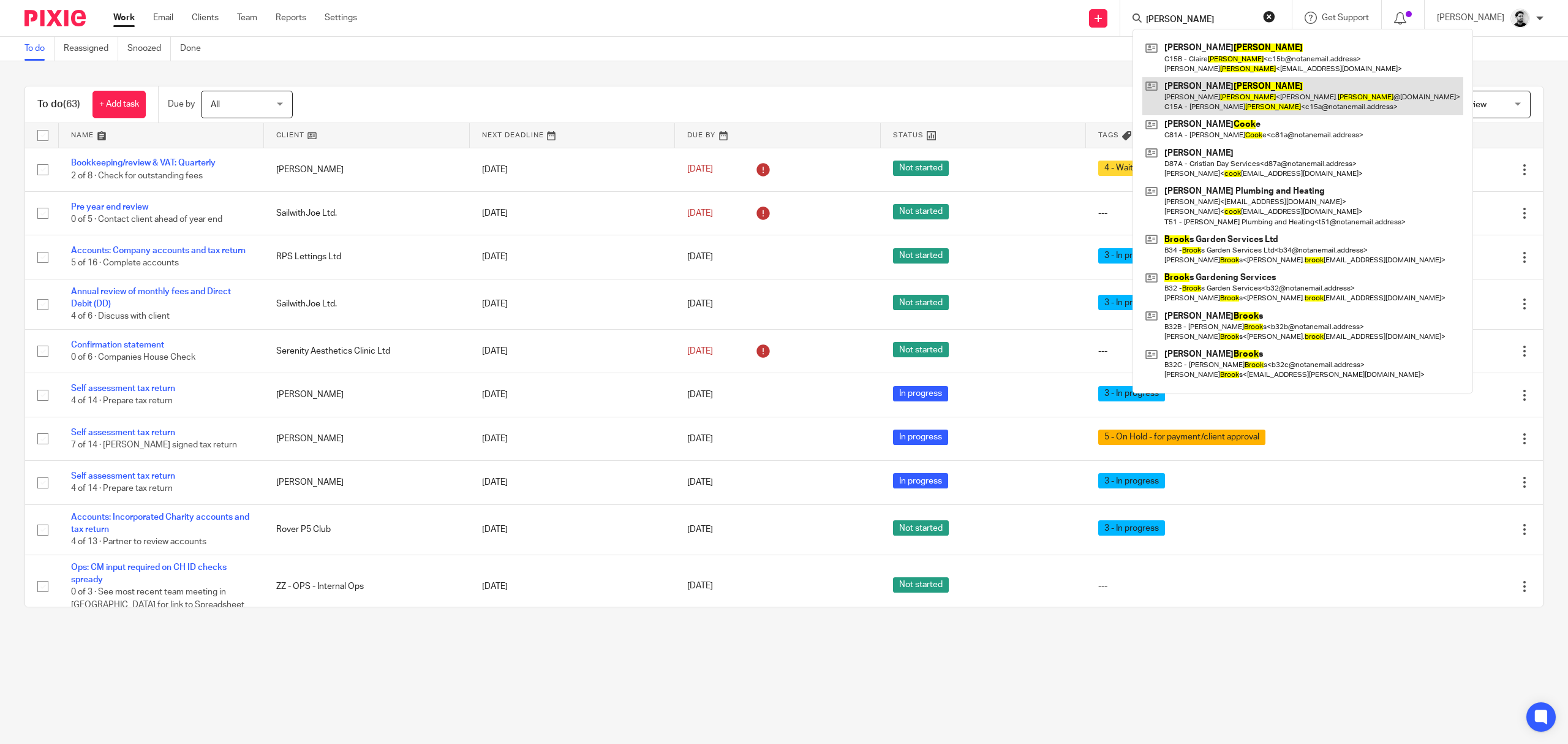
type input "crook"
click at [1206, 101] on link at bounding box center [1303, 96] width 321 height 38
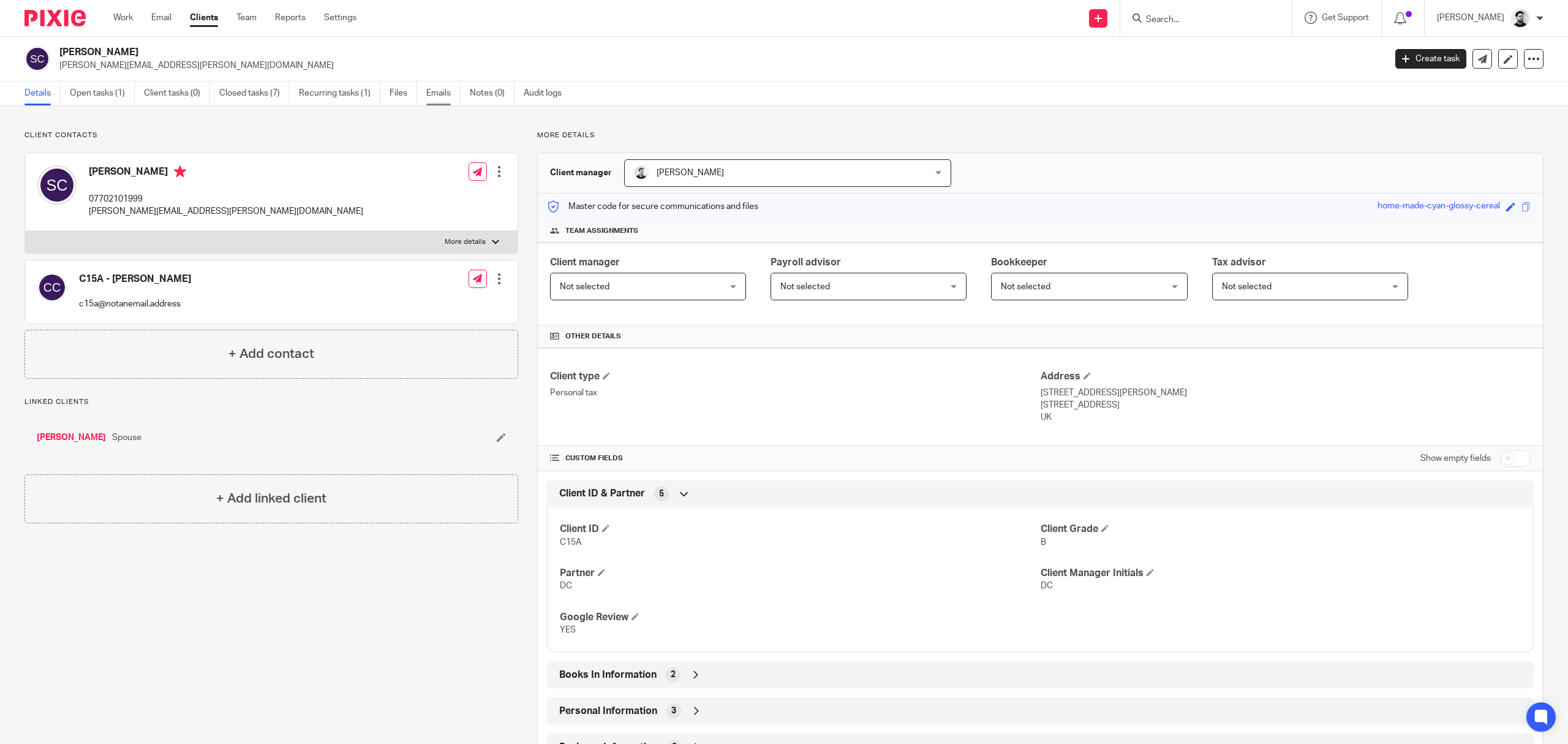
click at [443, 91] on link "Emails" at bounding box center [444, 94] width 35 height 24
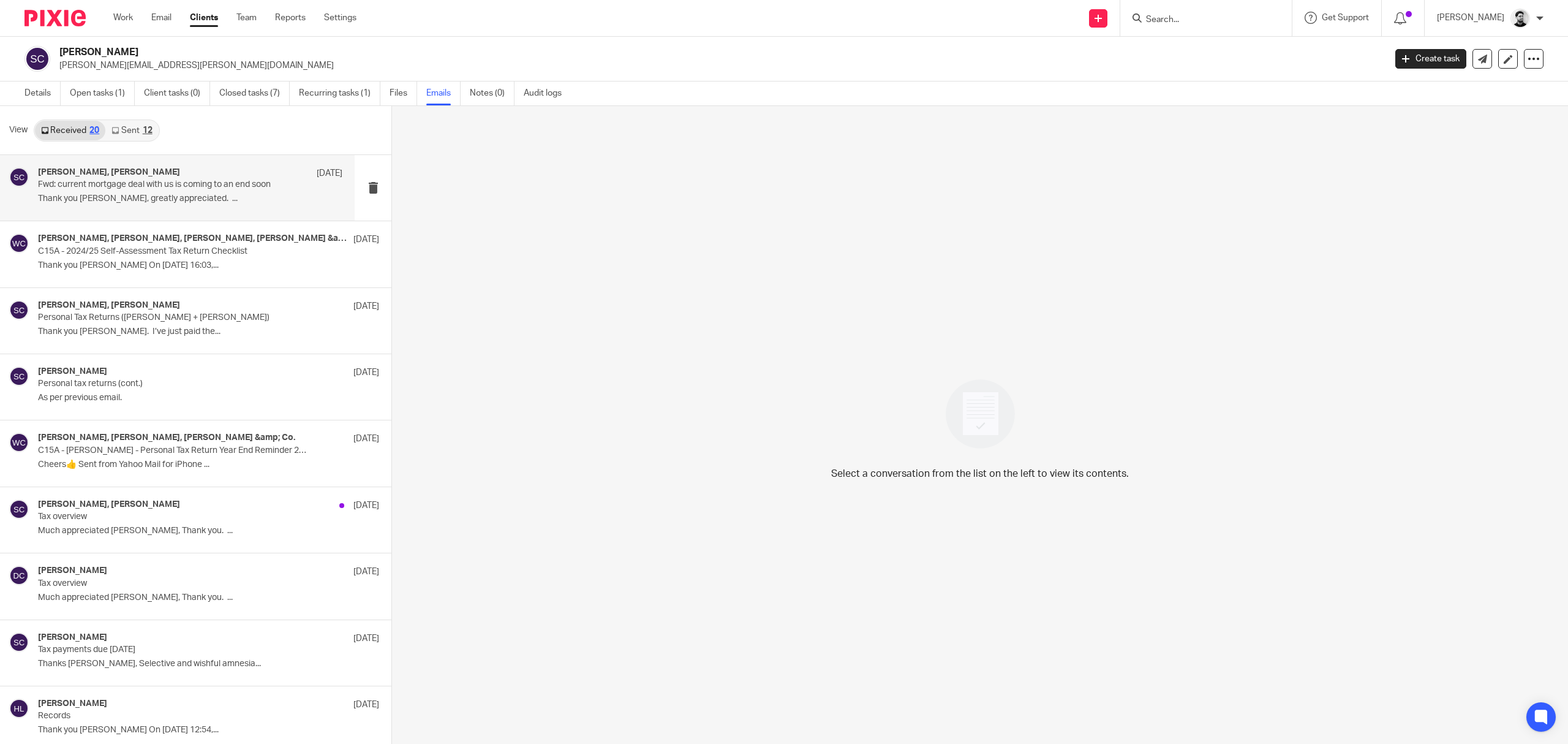
click at [184, 175] on div "[PERSON_NAME], [PERSON_NAME] [DATE]" at bounding box center [190, 173] width 304 height 12
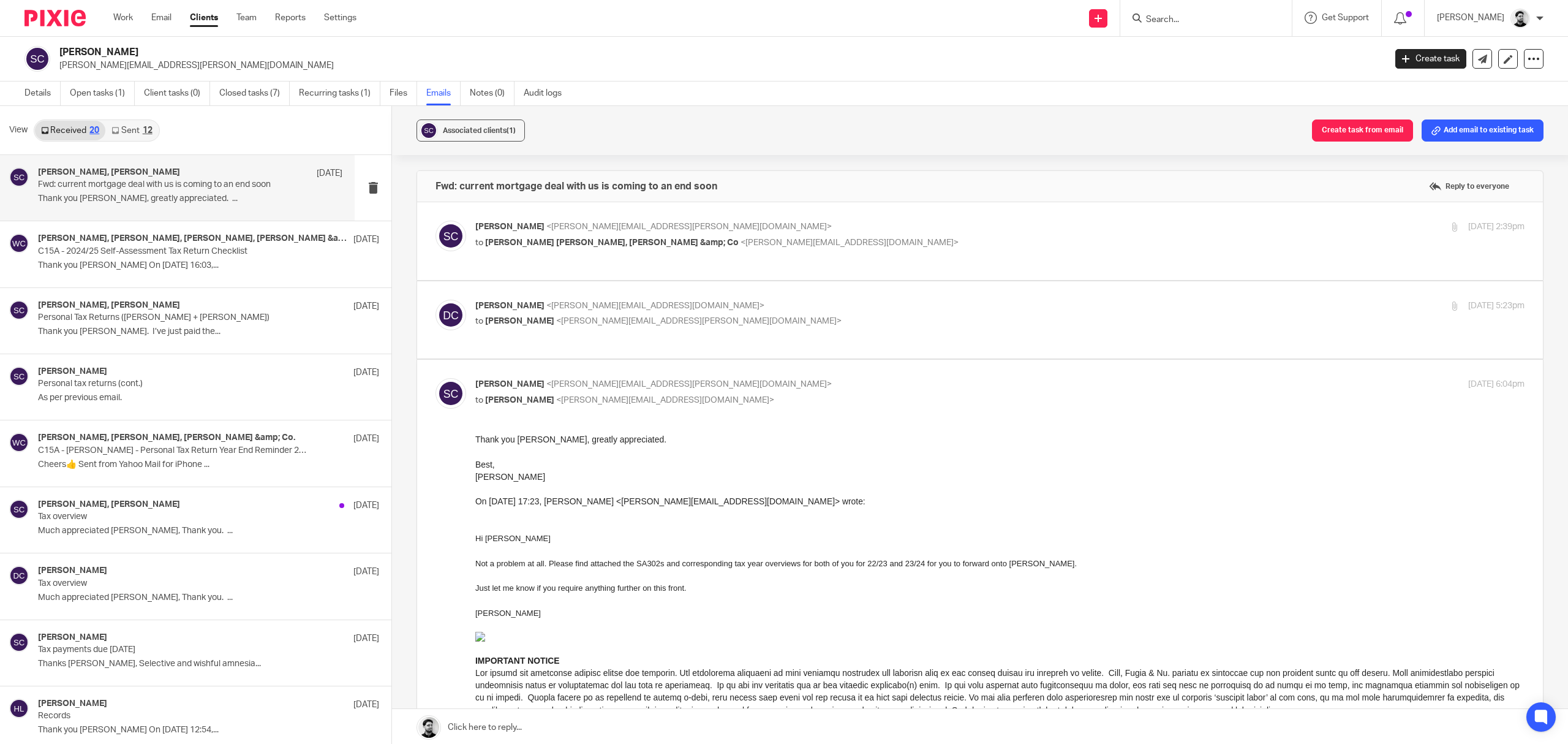
click at [699, 225] on p "[PERSON_NAME] <[PERSON_NAME][EMAIL_ADDRESS][PERSON_NAME][DOMAIN_NAME]>" at bounding box center [826, 227] width 700 height 13
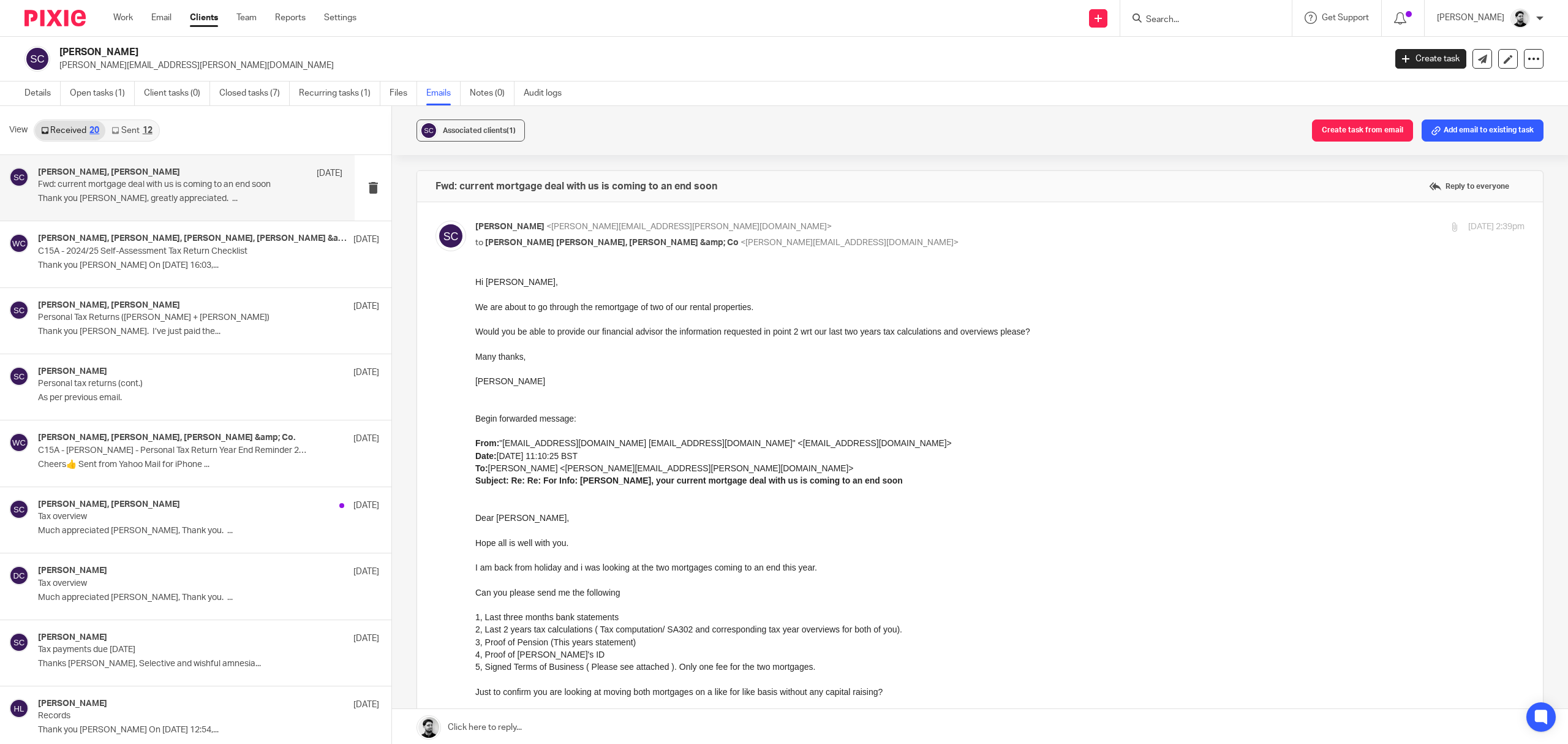
click at [741, 243] on span "<[PERSON_NAME][EMAIL_ADDRESS][DOMAIN_NAME]>" at bounding box center [850, 243] width 218 height 9
checkbox input "false"
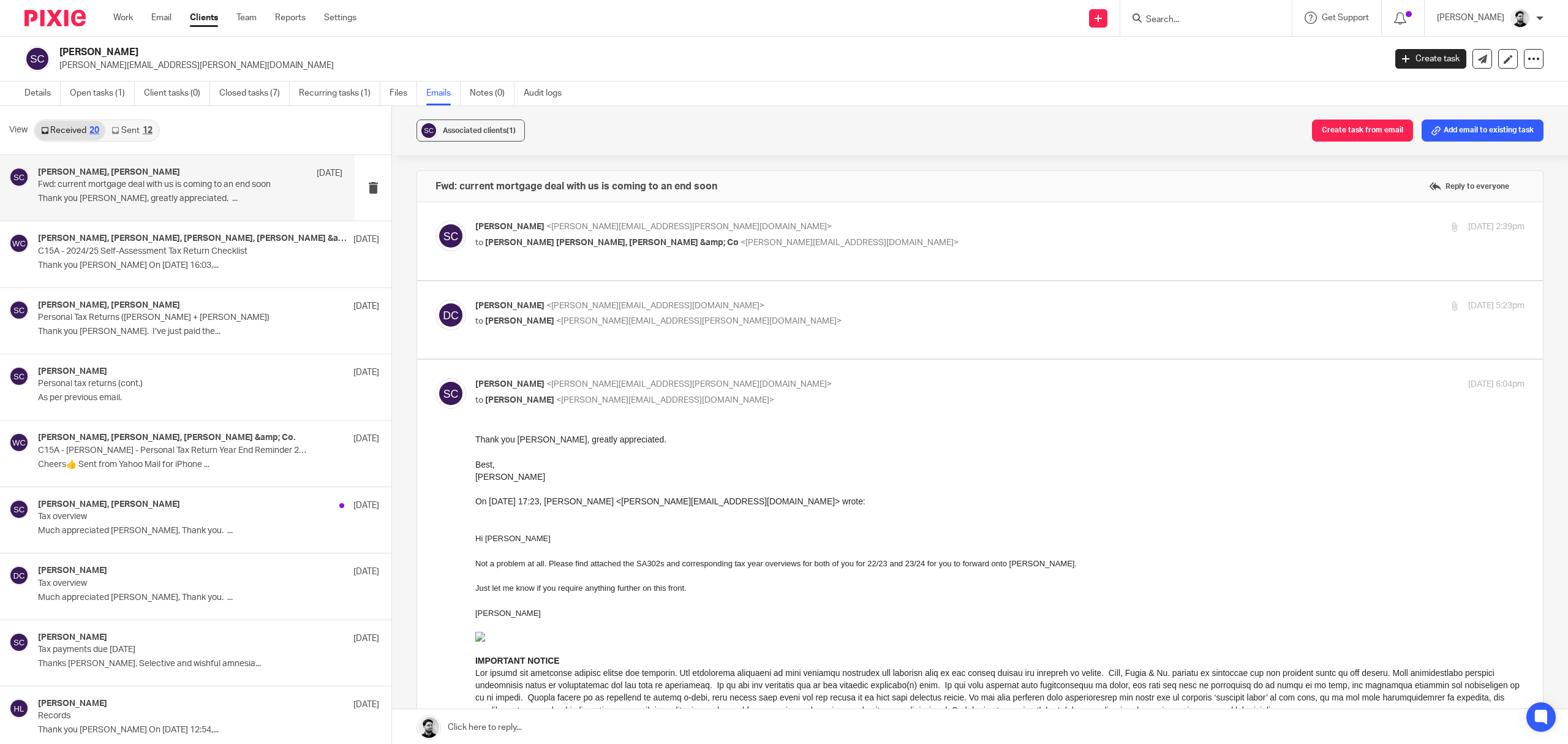
click at [654, 302] on p "[PERSON_NAME] <[PERSON_NAME][EMAIL_ADDRESS][DOMAIN_NAME]>" at bounding box center [826, 306] width 700 height 13
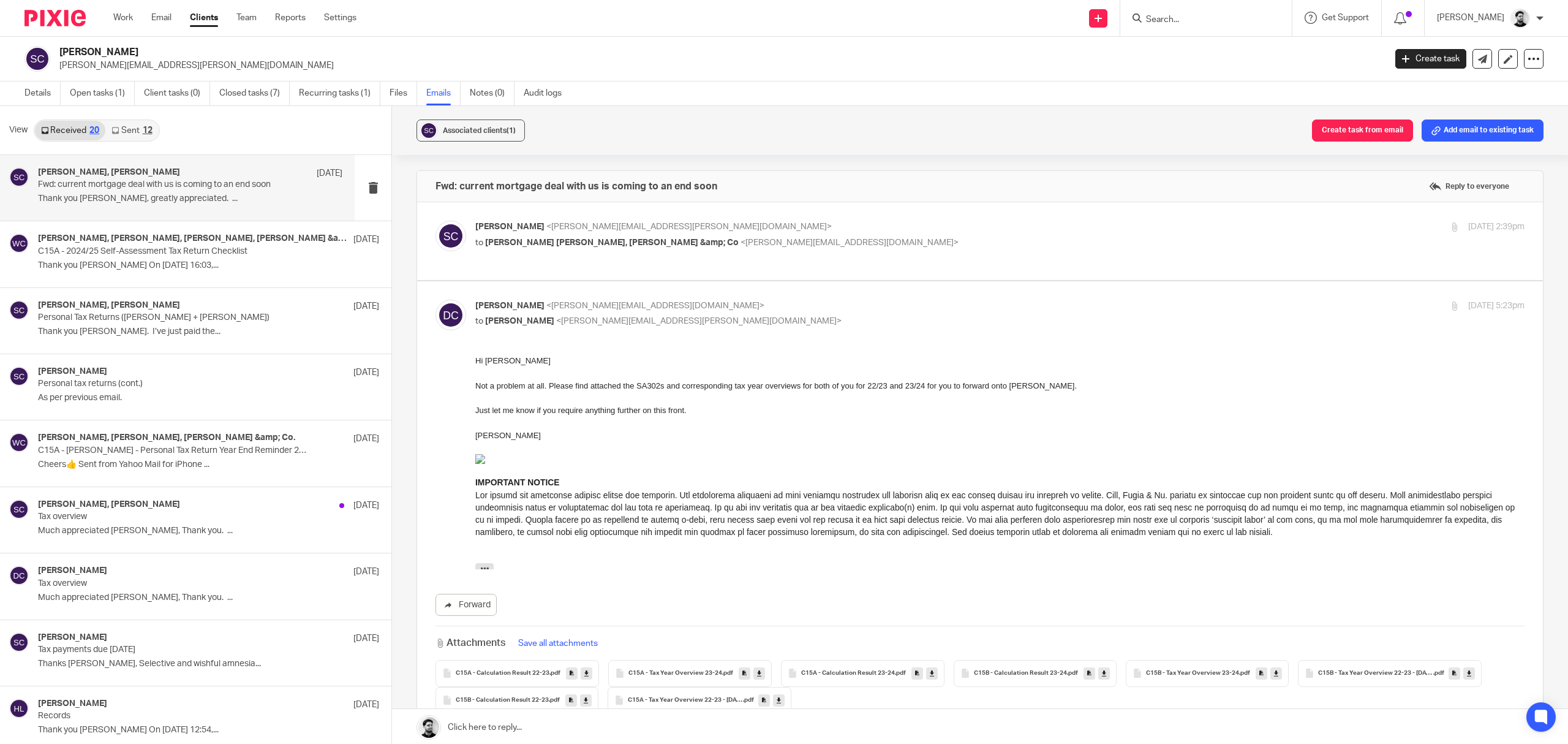
click at [688, 316] on p "to [PERSON_NAME] <[PERSON_NAME][EMAIL_ADDRESS][PERSON_NAME][DOMAIN_NAME]>" at bounding box center [826, 321] width 700 height 13
checkbox input "false"
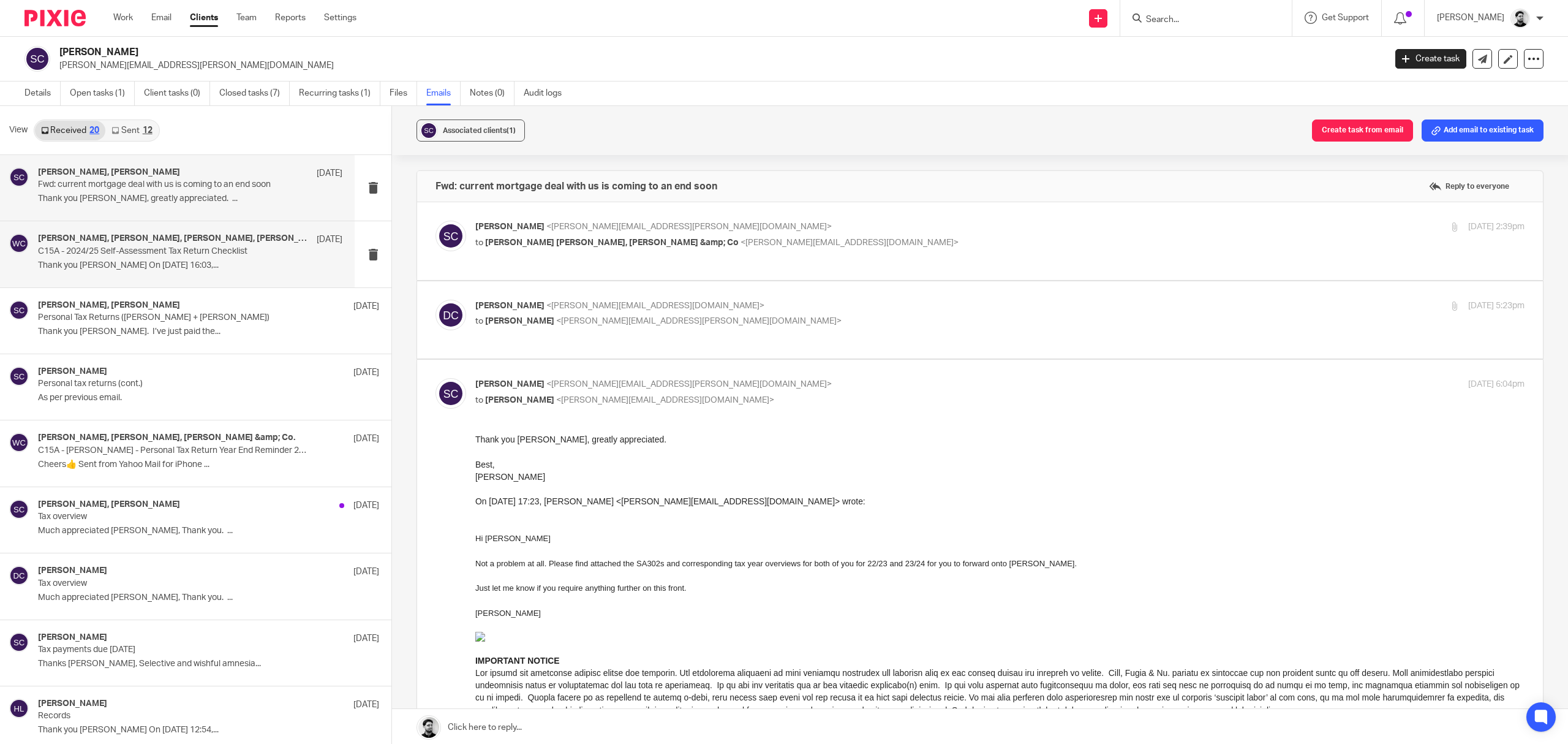
click at [243, 255] on p "C15A - 2024/25 Self-Assessment Tax Return Checklist" at bounding box center [159, 251] width 243 height 10
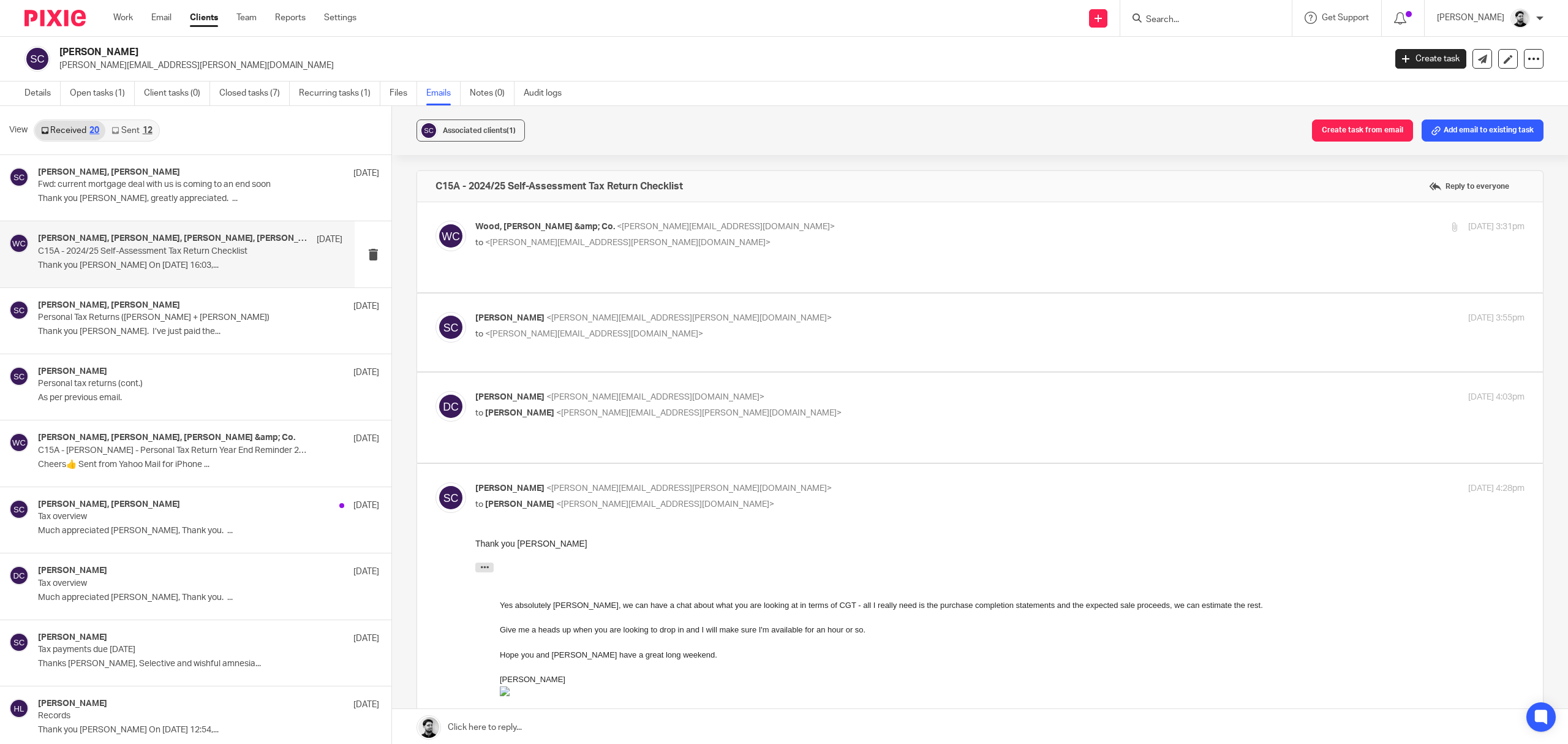
click at [662, 233] on p "Wood, [PERSON_NAME] &amp; Co. <[PERSON_NAME][EMAIL_ADDRESS][DOMAIN_NAME]>" at bounding box center [826, 227] width 700 height 13
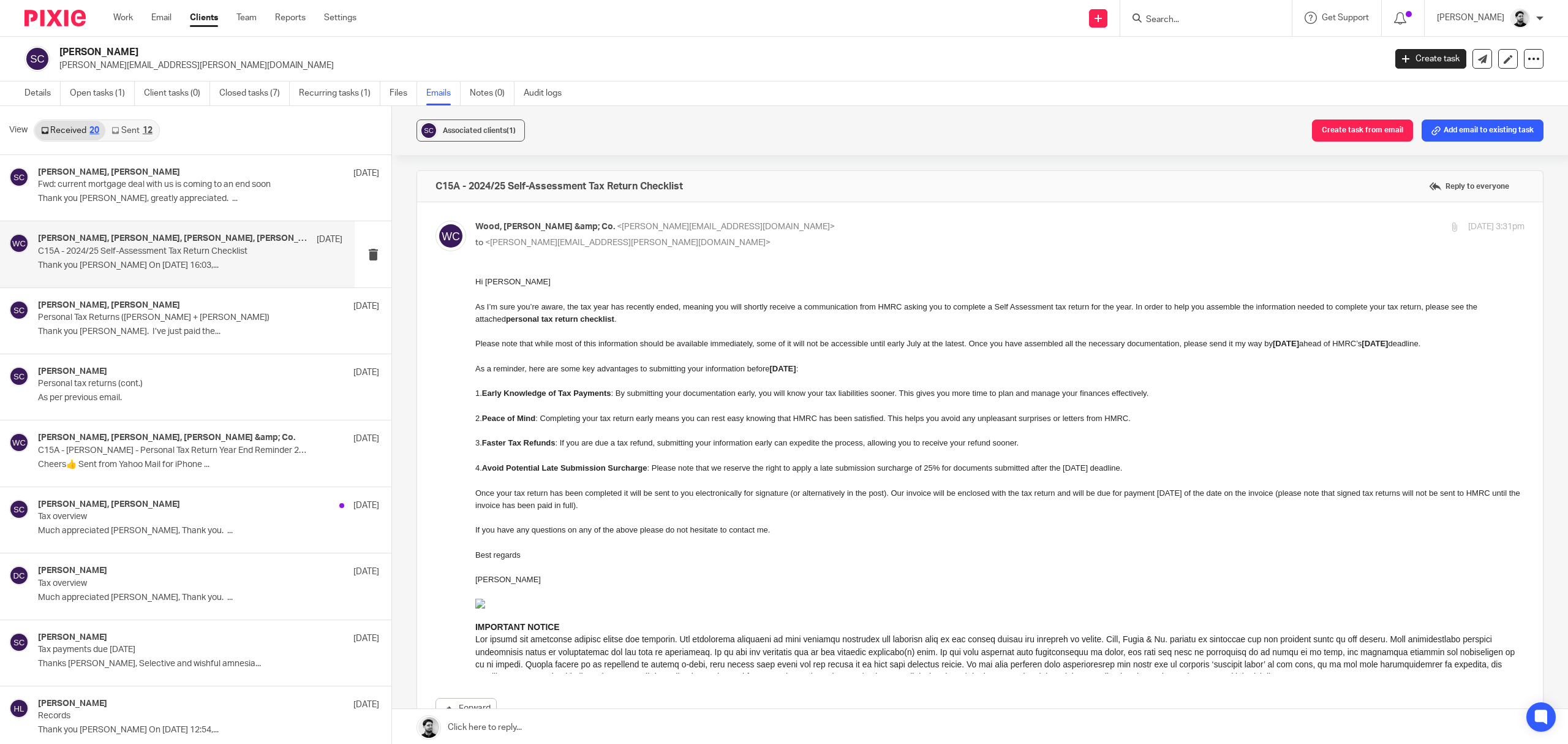
click at [707, 223] on p "Wood, [PERSON_NAME] &amp; Co. <[PERSON_NAME][EMAIL_ADDRESS][DOMAIN_NAME]>" at bounding box center [826, 227] width 700 height 13
checkbox input "false"
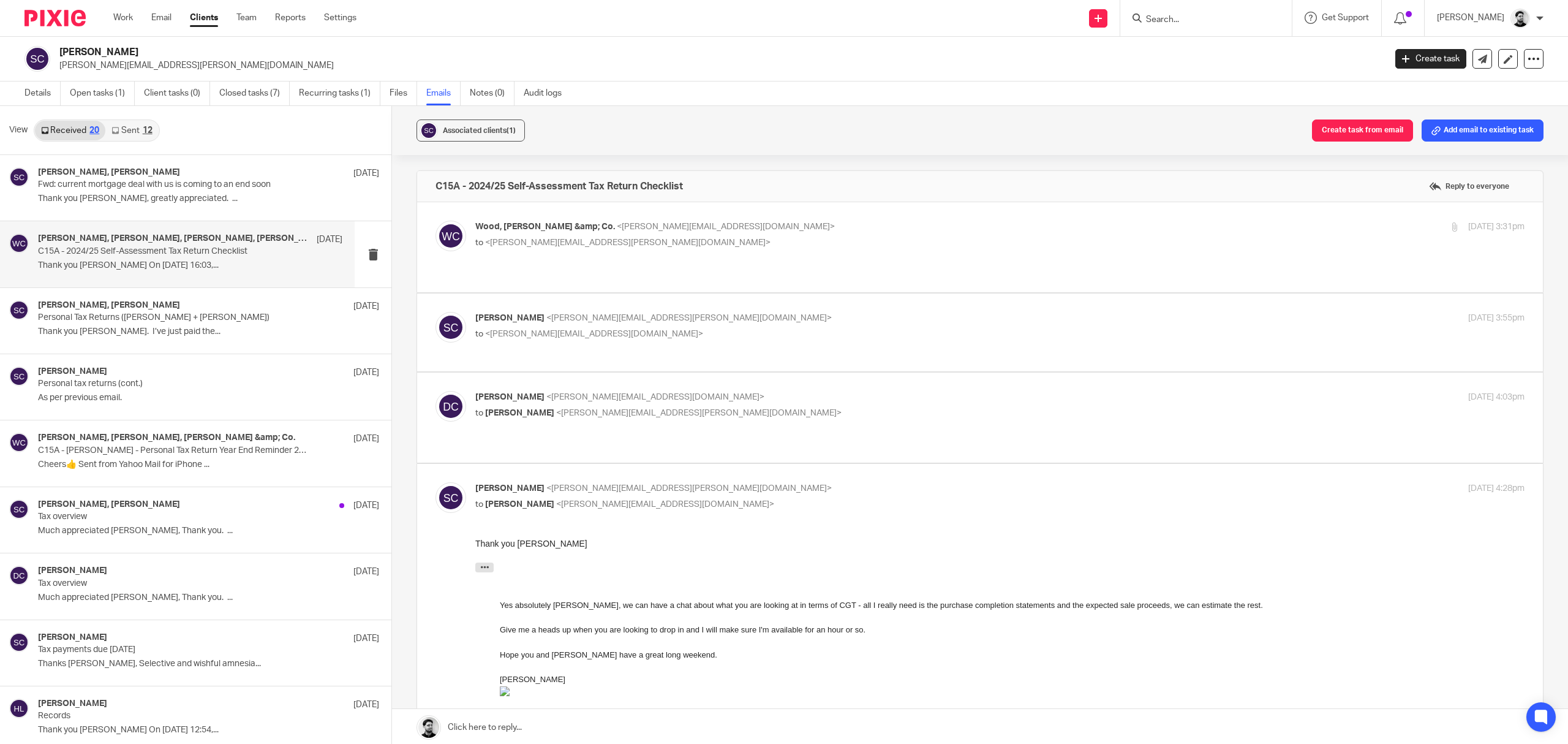
click at [677, 296] on label at bounding box center [981, 333] width 1126 height 78
click at [436, 311] on input "checkbox" at bounding box center [435, 311] width 1 height 1
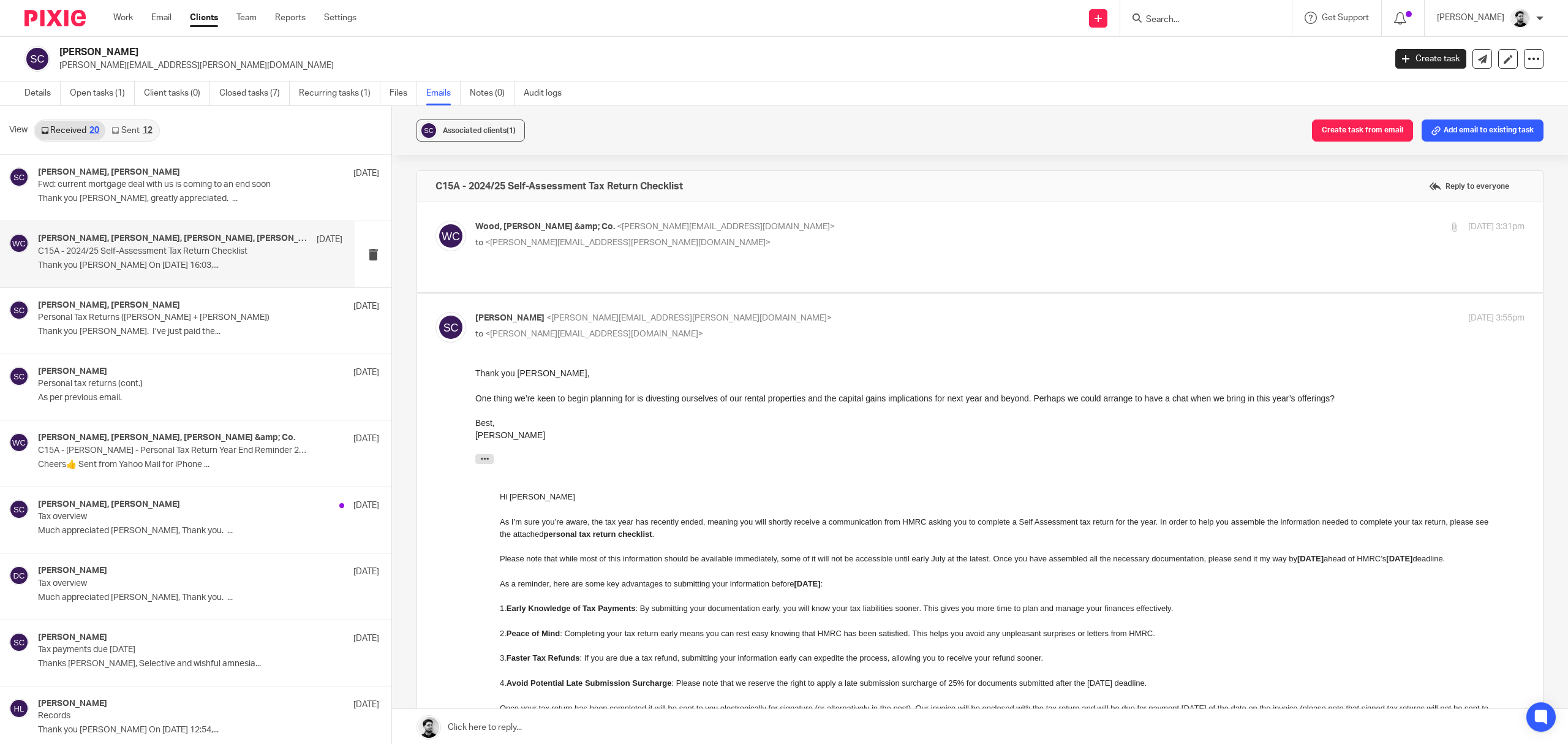
click at [691, 312] on p "[PERSON_NAME] <[PERSON_NAME][EMAIL_ADDRESS][PERSON_NAME][DOMAIN_NAME]>" at bounding box center [826, 318] width 700 height 13
checkbox input "false"
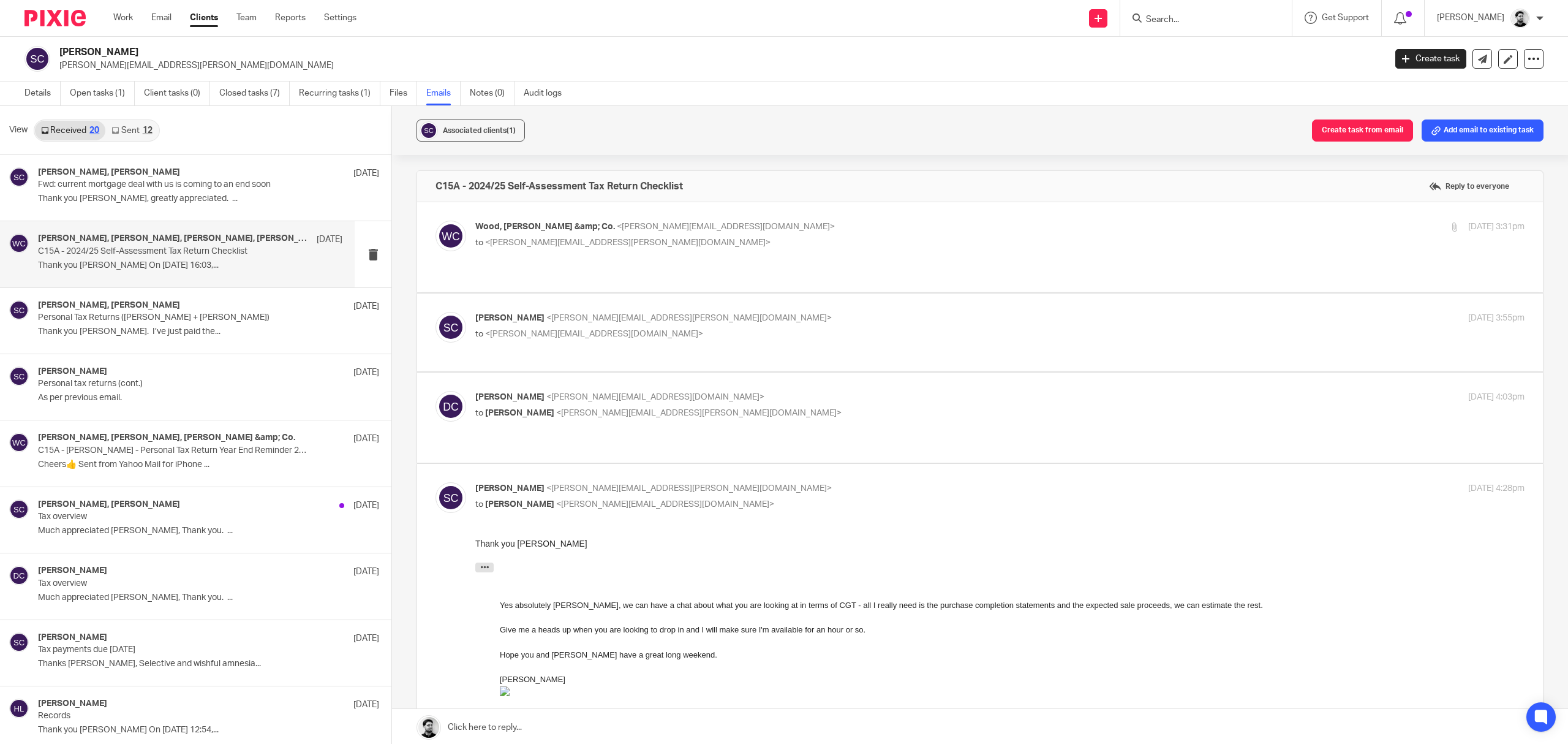
click at [663, 376] on label at bounding box center [981, 417] width 1126 height 90
click at [436, 391] on input "checkbox" at bounding box center [435, 391] width 1 height 1
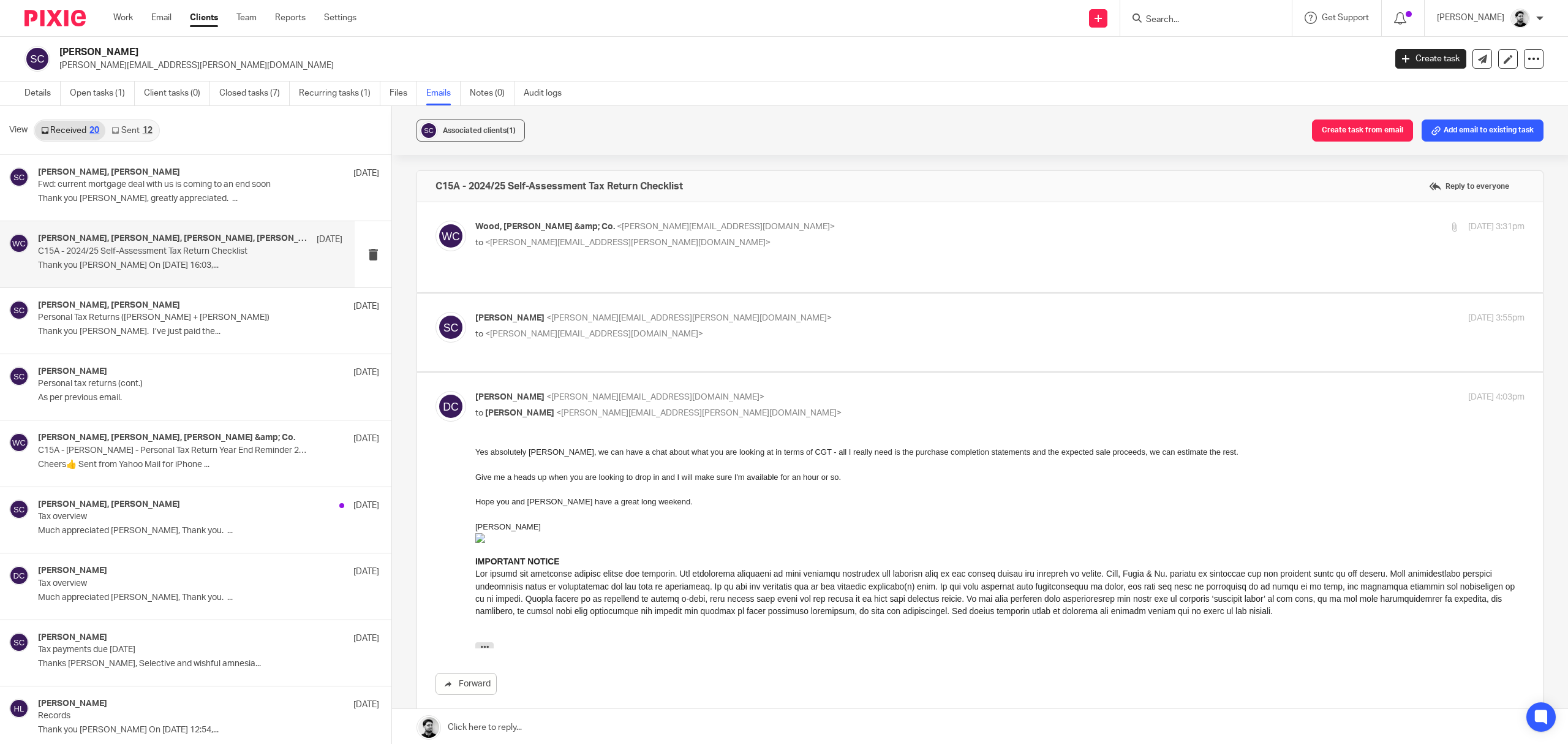
click at [679, 392] on p "[PERSON_NAME] <[PERSON_NAME][EMAIL_ADDRESS][DOMAIN_NAME]>" at bounding box center [826, 397] width 700 height 13
checkbox input "false"
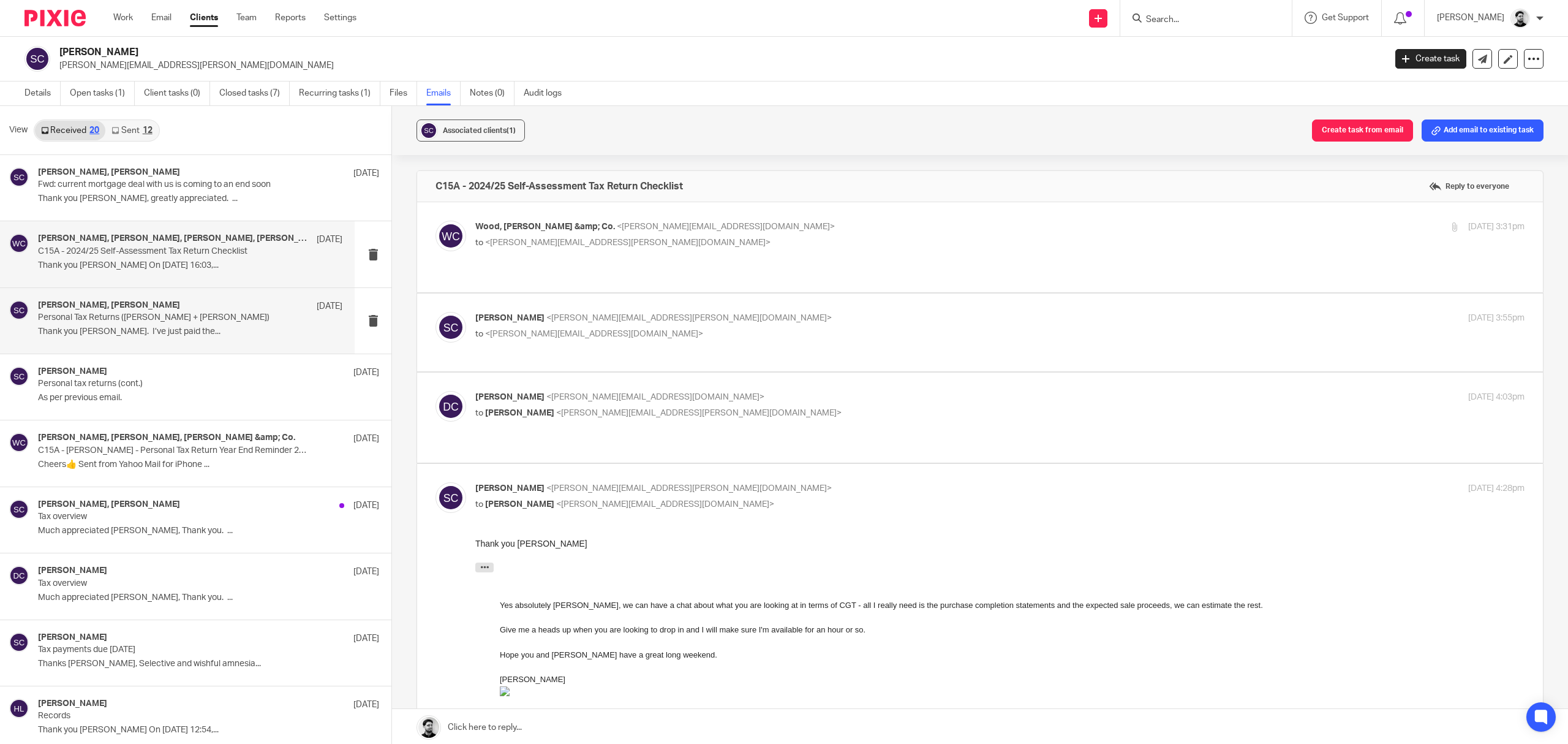
click at [236, 311] on div "[PERSON_NAME], [PERSON_NAME] [DATE]" at bounding box center [190, 307] width 304 height 12
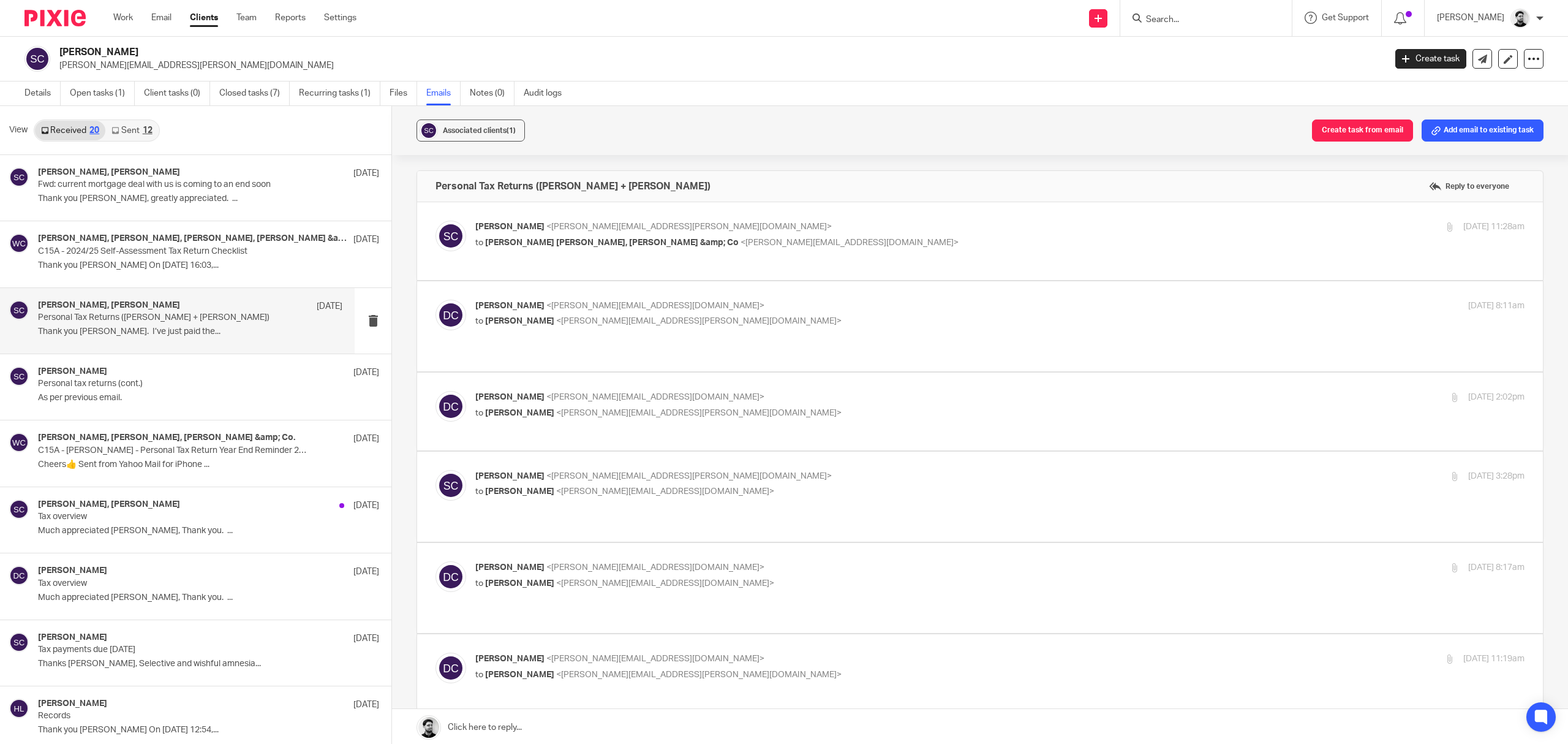
click at [690, 228] on p "[PERSON_NAME] <[PERSON_NAME][EMAIL_ADDRESS][PERSON_NAME][DOMAIN_NAME]>" at bounding box center [826, 227] width 700 height 13
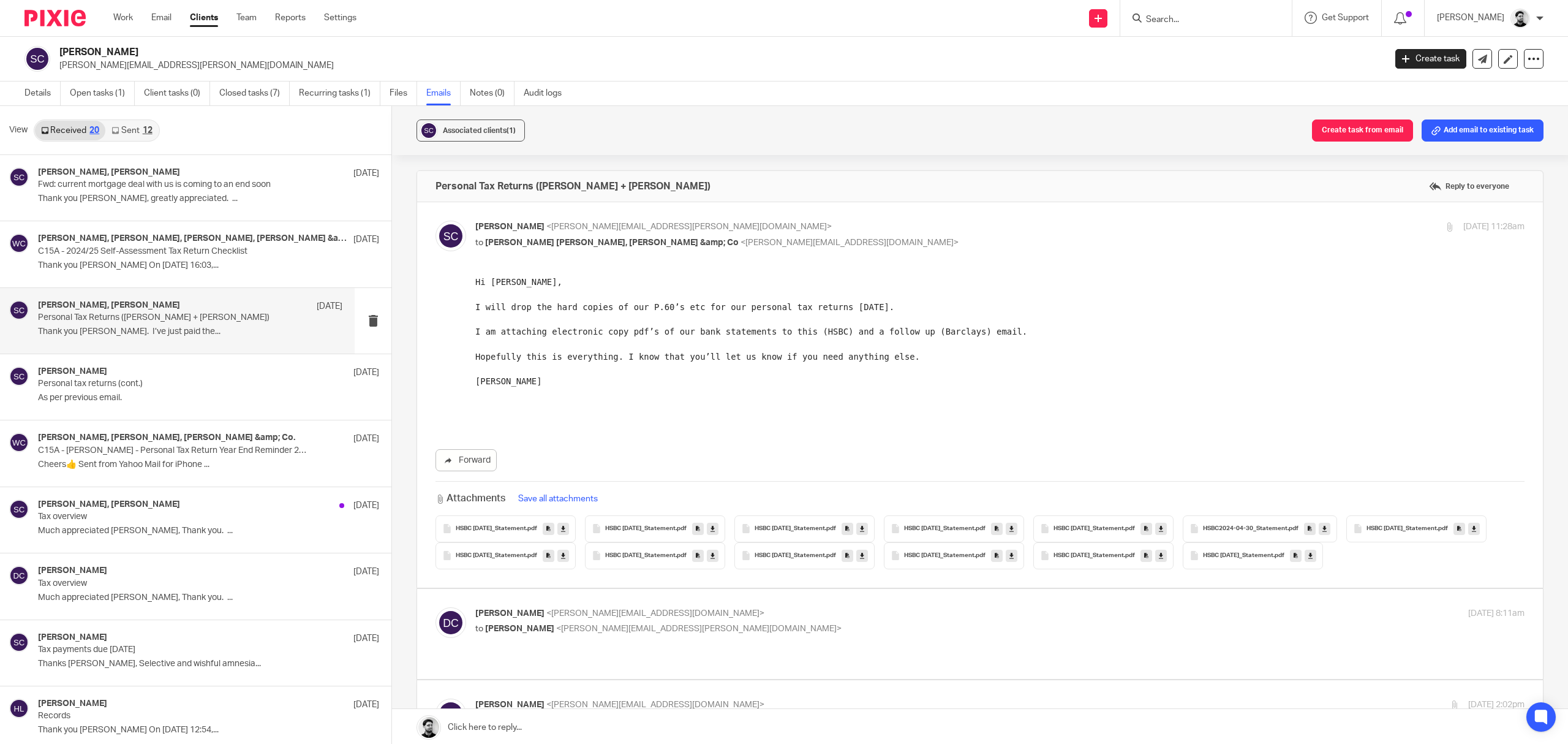
click at [702, 229] on p "[PERSON_NAME] <[PERSON_NAME][EMAIL_ADDRESS][PERSON_NAME][DOMAIN_NAME]>" at bounding box center [826, 227] width 700 height 13
checkbox input "false"
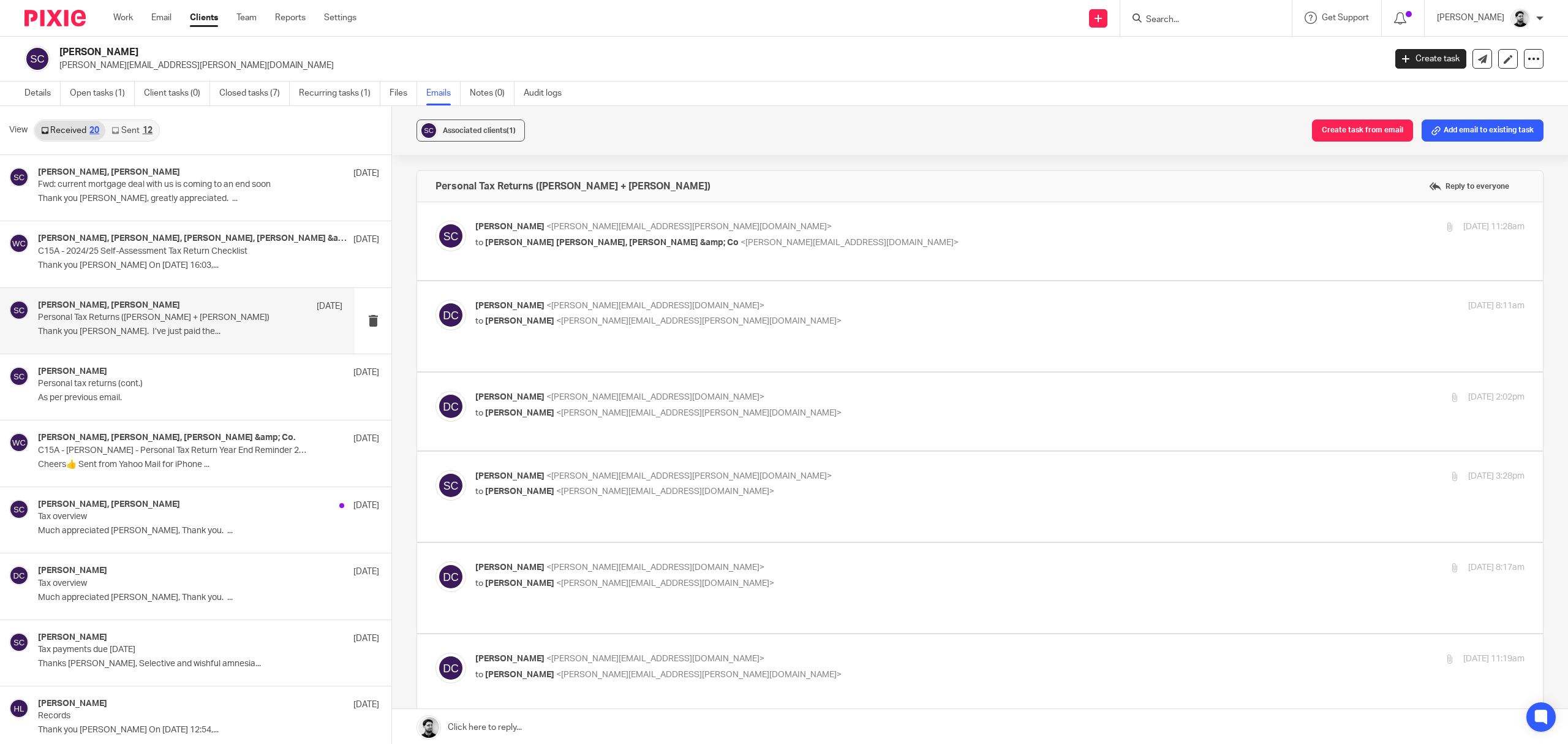
click at [697, 317] on p "to [PERSON_NAME] <[PERSON_NAME][EMAIL_ADDRESS][PERSON_NAME][DOMAIN_NAME]>" at bounding box center [826, 321] width 700 height 13
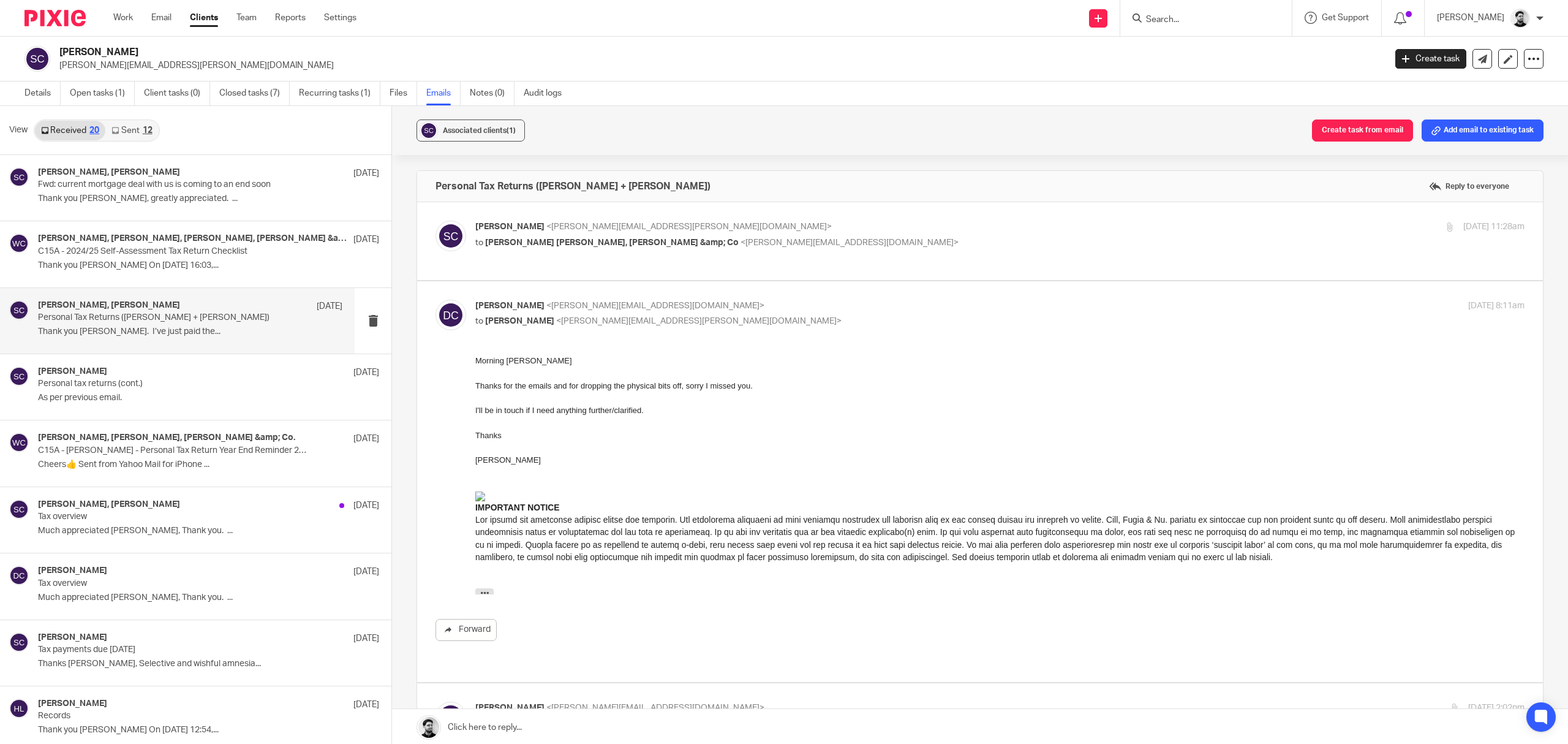
click at [681, 315] on p "to [PERSON_NAME] <[PERSON_NAME][EMAIL_ADDRESS][PERSON_NAME][DOMAIN_NAME]>" at bounding box center [826, 321] width 700 height 13
checkbox input "false"
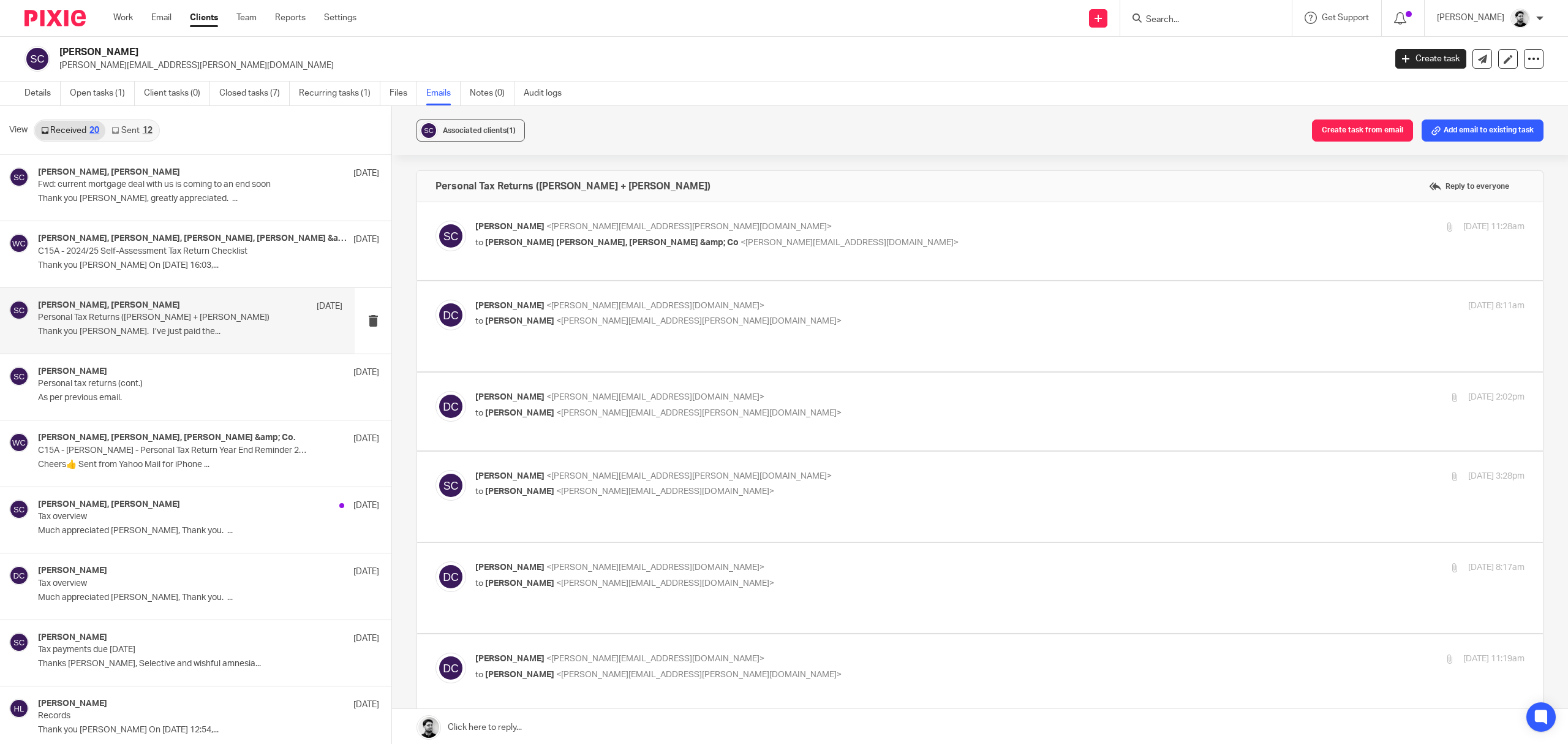
click at [669, 388] on label at bounding box center [981, 411] width 1126 height 78
click at [436, 391] on input "checkbox" at bounding box center [435, 391] width 1 height 1
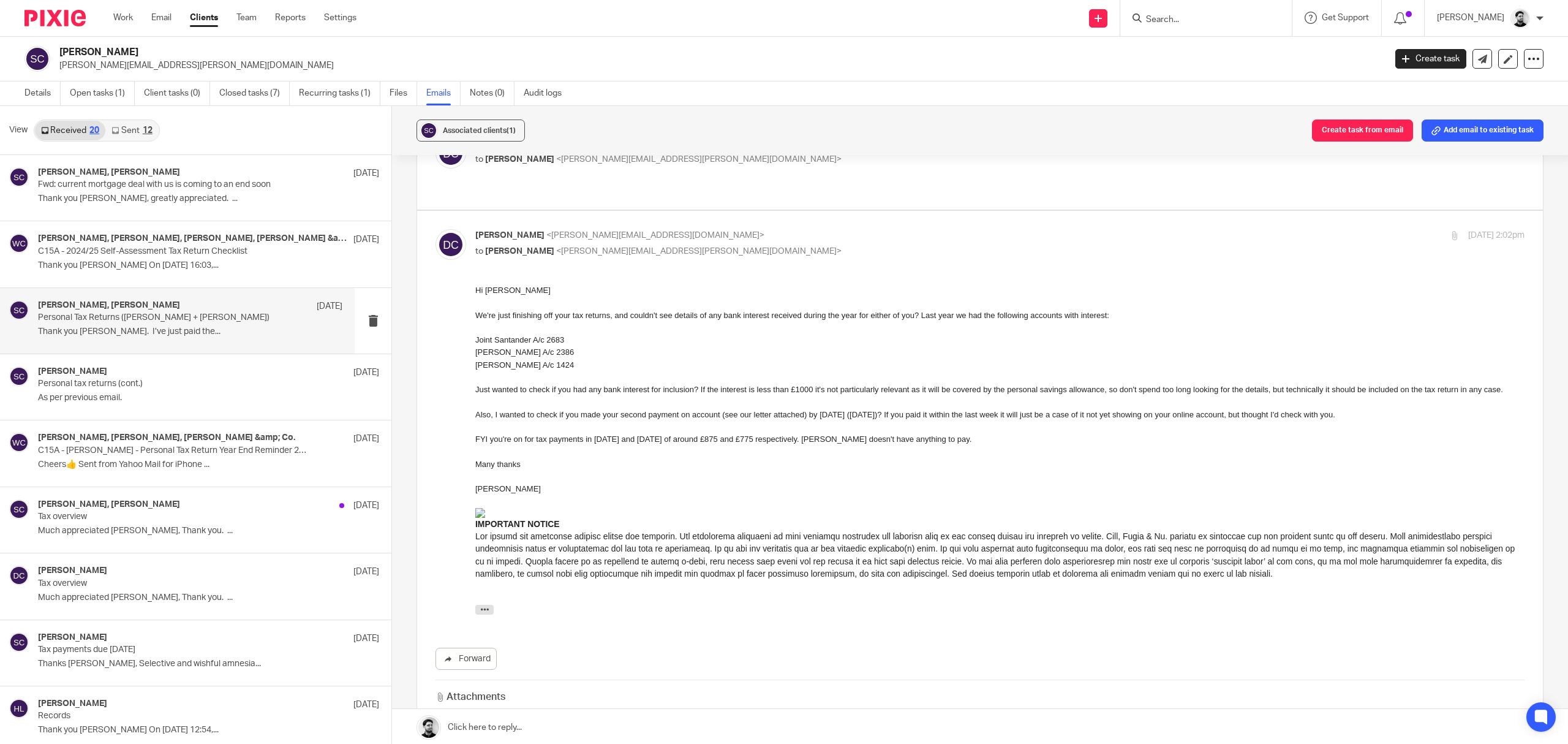
scroll to position [163, 0]
click at [601, 252] on span "<[PERSON_NAME][EMAIL_ADDRESS][PERSON_NAME][DOMAIN_NAME]>" at bounding box center [699, 250] width 286 height 9
checkbox input "false"
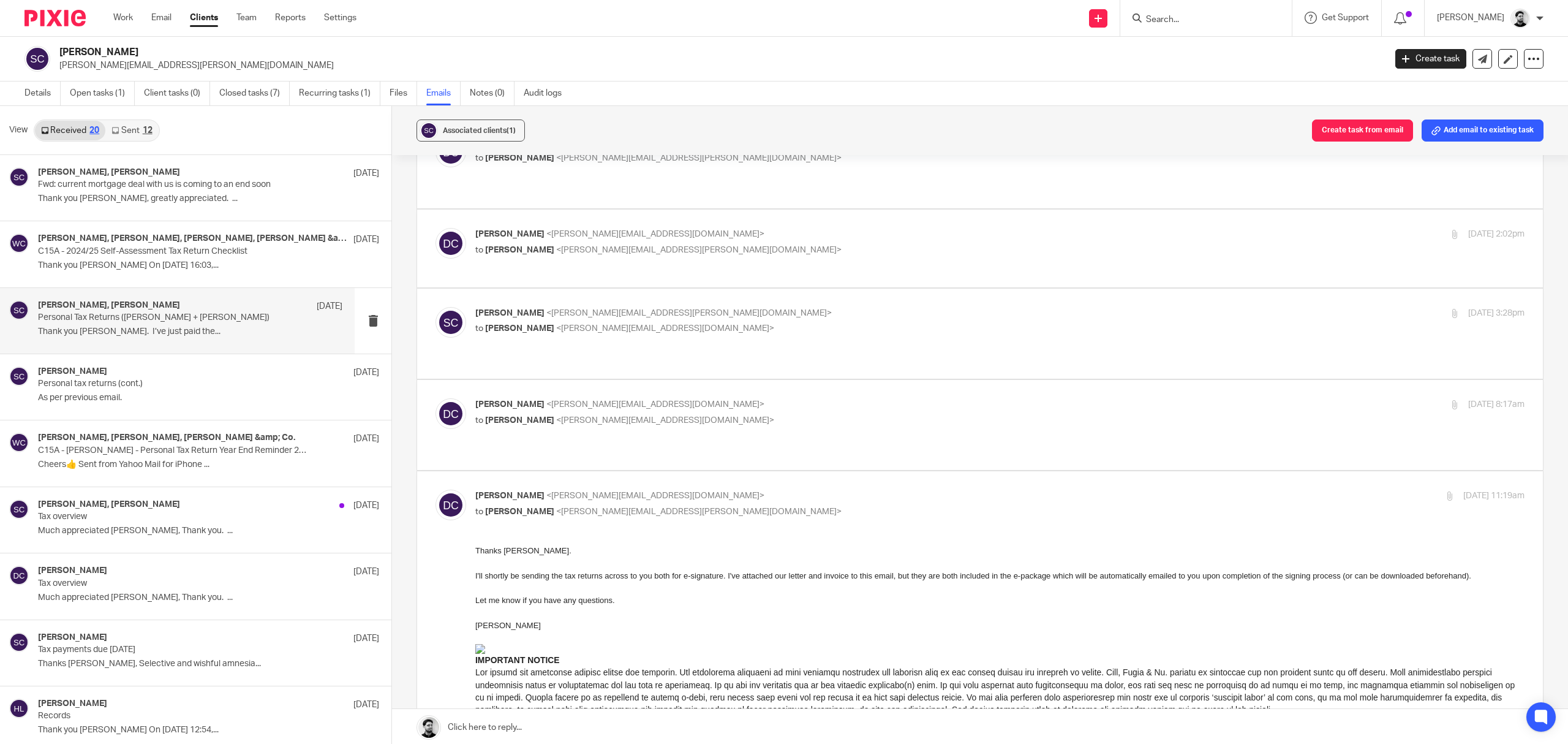
click at [601, 309] on p "[PERSON_NAME] <[PERSON_NAME][EMAIL_ADDRESS][PERSON_NAME][DOMAIN_NAME]>" at bounding box center [826, 313] width 700 height 13
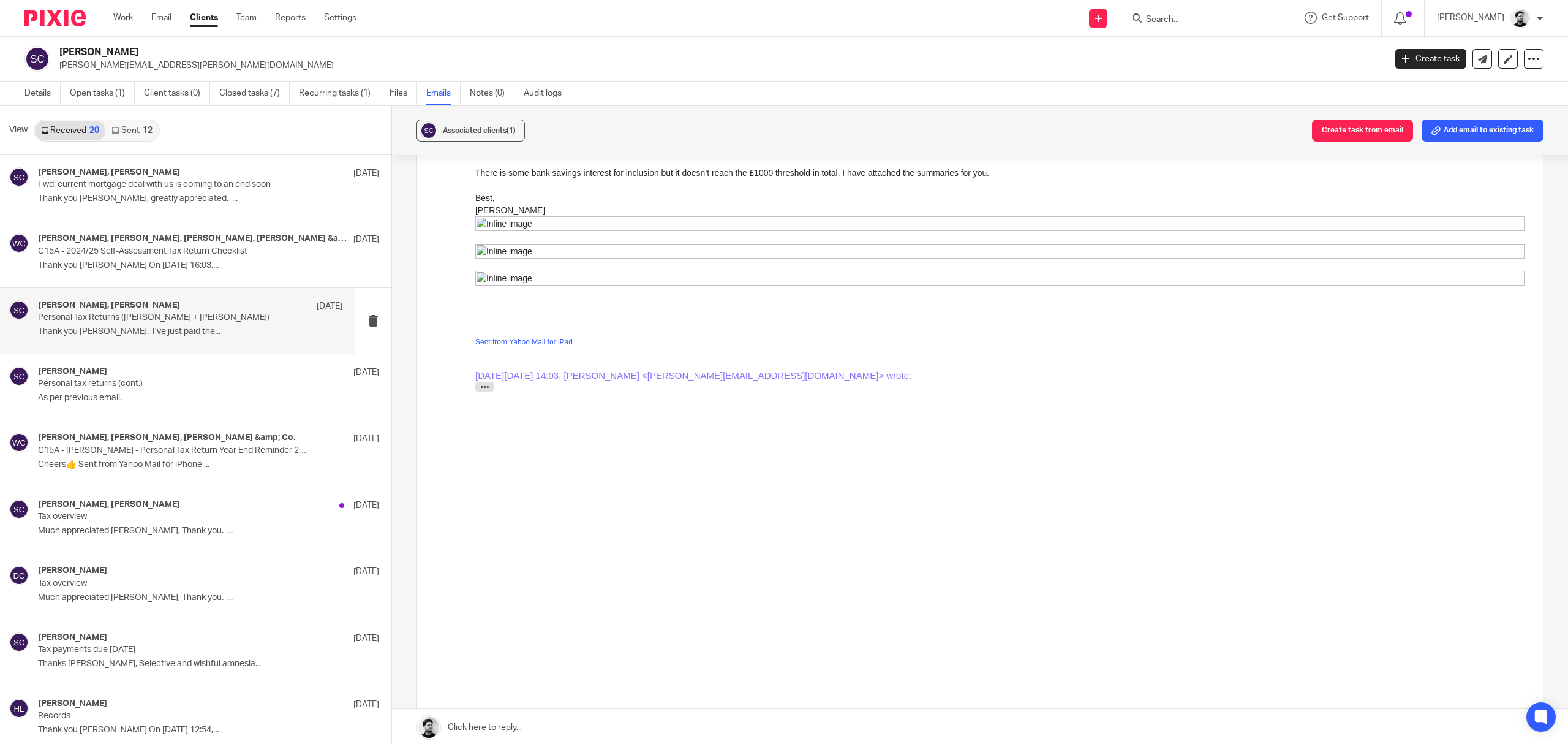
scroll to position [245, 0]
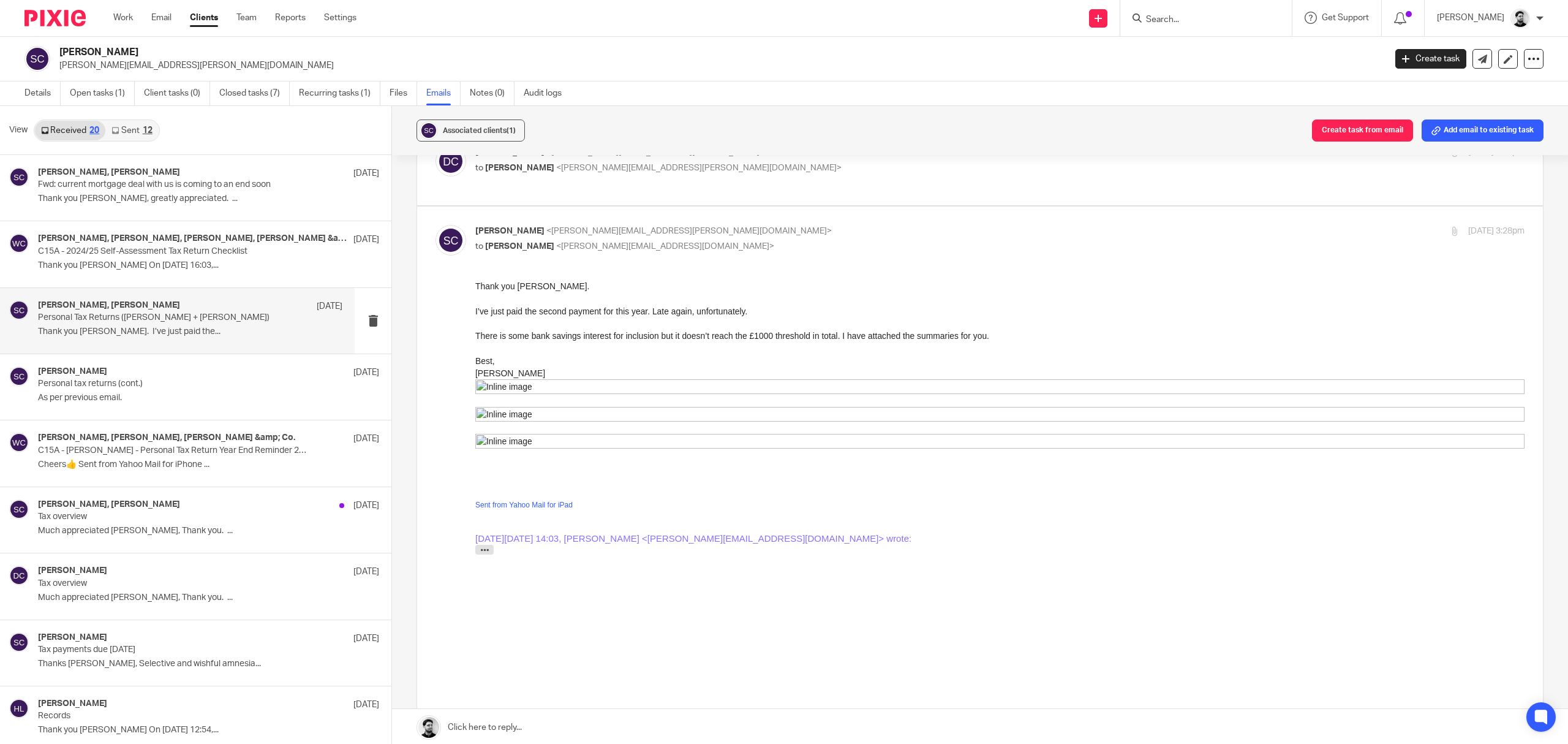
click at [700, 226] on p "[PERSON_NAME] <[PERSON_NAME][EMAIL_ADDRESS][PERSON_NAME][DOMAIN_NAME]>" at bounding box center [826, 231] width 700 height 13
checkbox input "false"
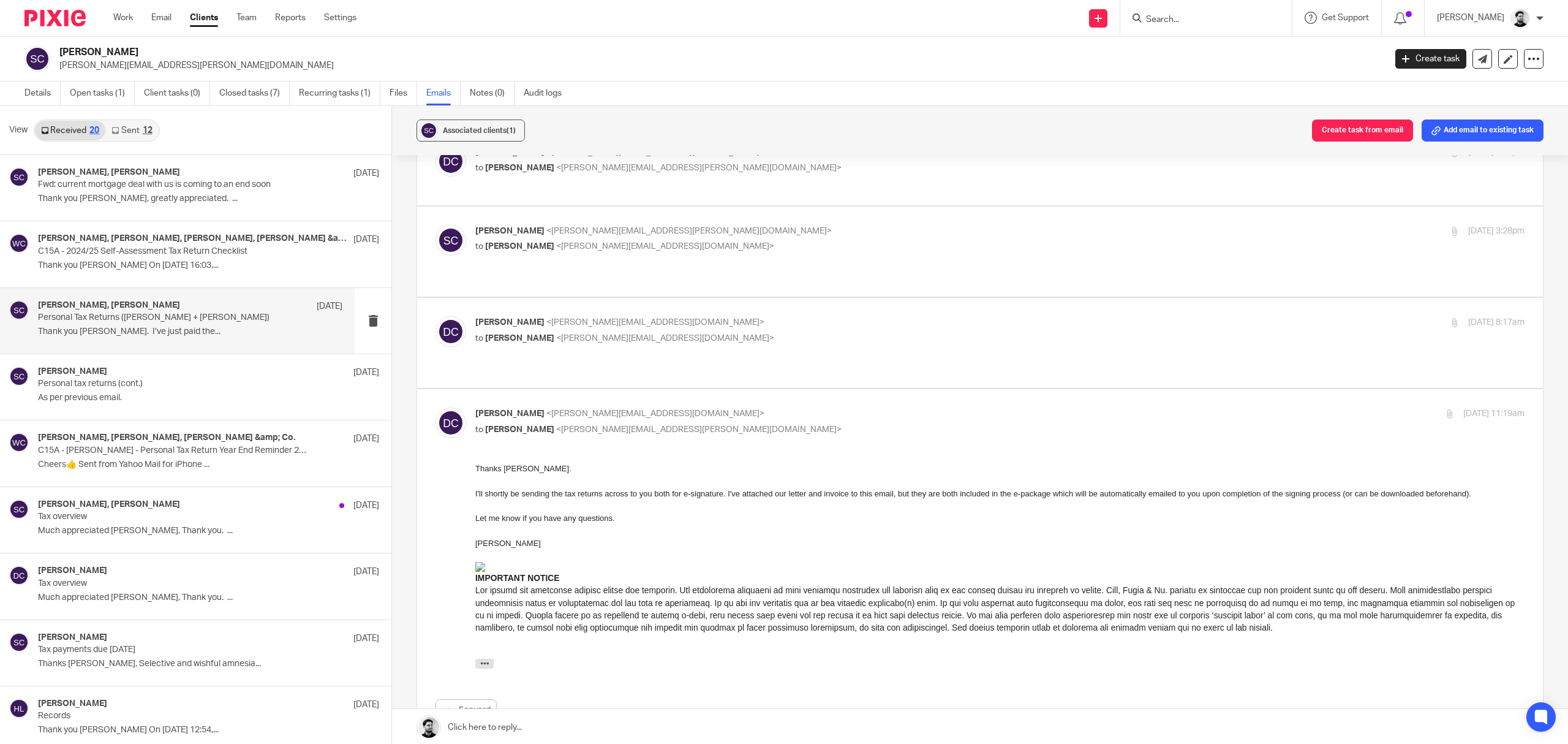
click at [689, 316] on p "[PERSON_NAME] <[PERSON_NAME][EMAIL_ADDRESS][DOMAIN_NAME]>" at bounding box center [826, 322] width 700 height 13
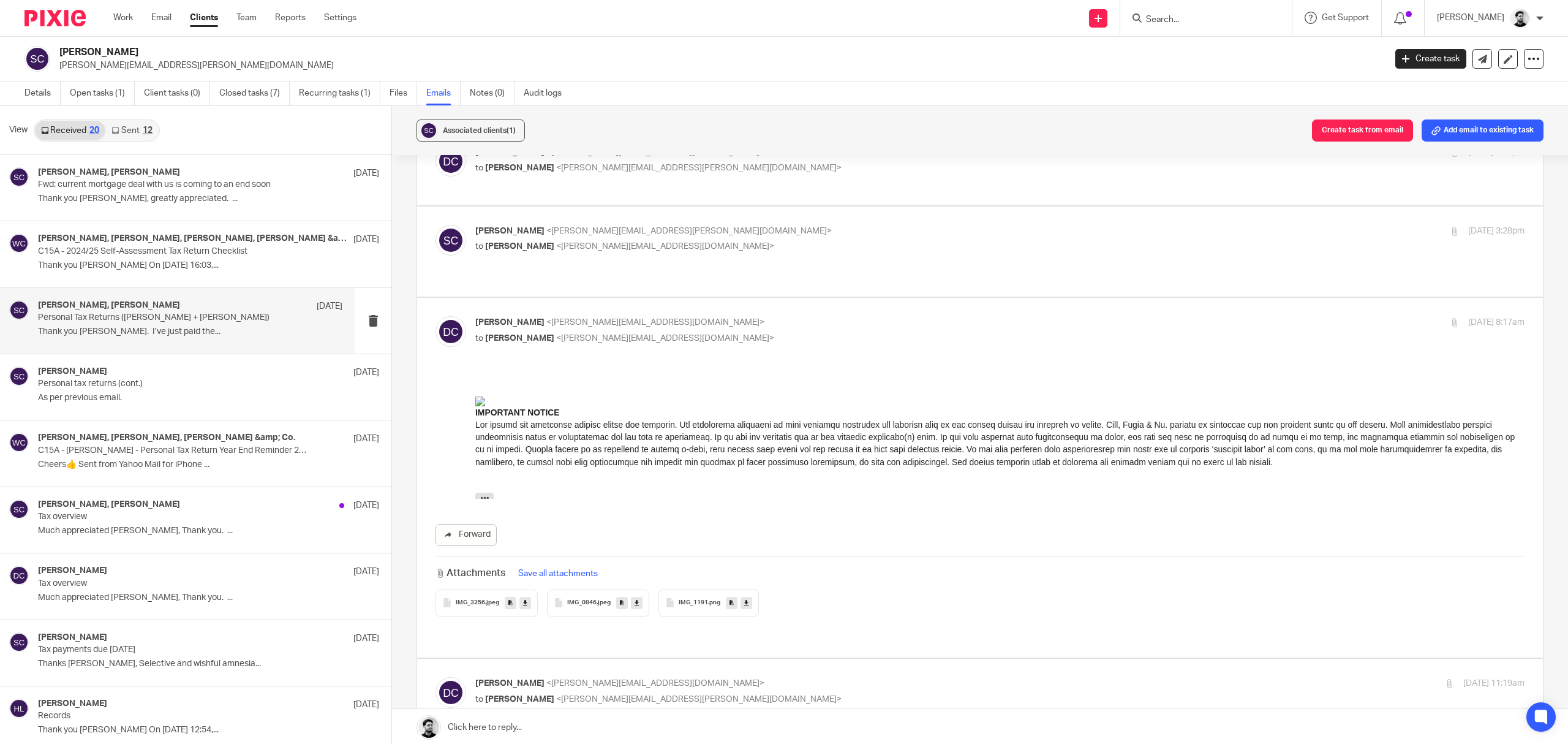
scroll to position [0, 0]
click at [707, 316] on p "[PERSON_NAME] <[PERSON_NAME][EMAIL_ADDRESS][DOMAIN_NAME]>" at bounding box center [826, 322] width 700 height 13
checkbox input "false"
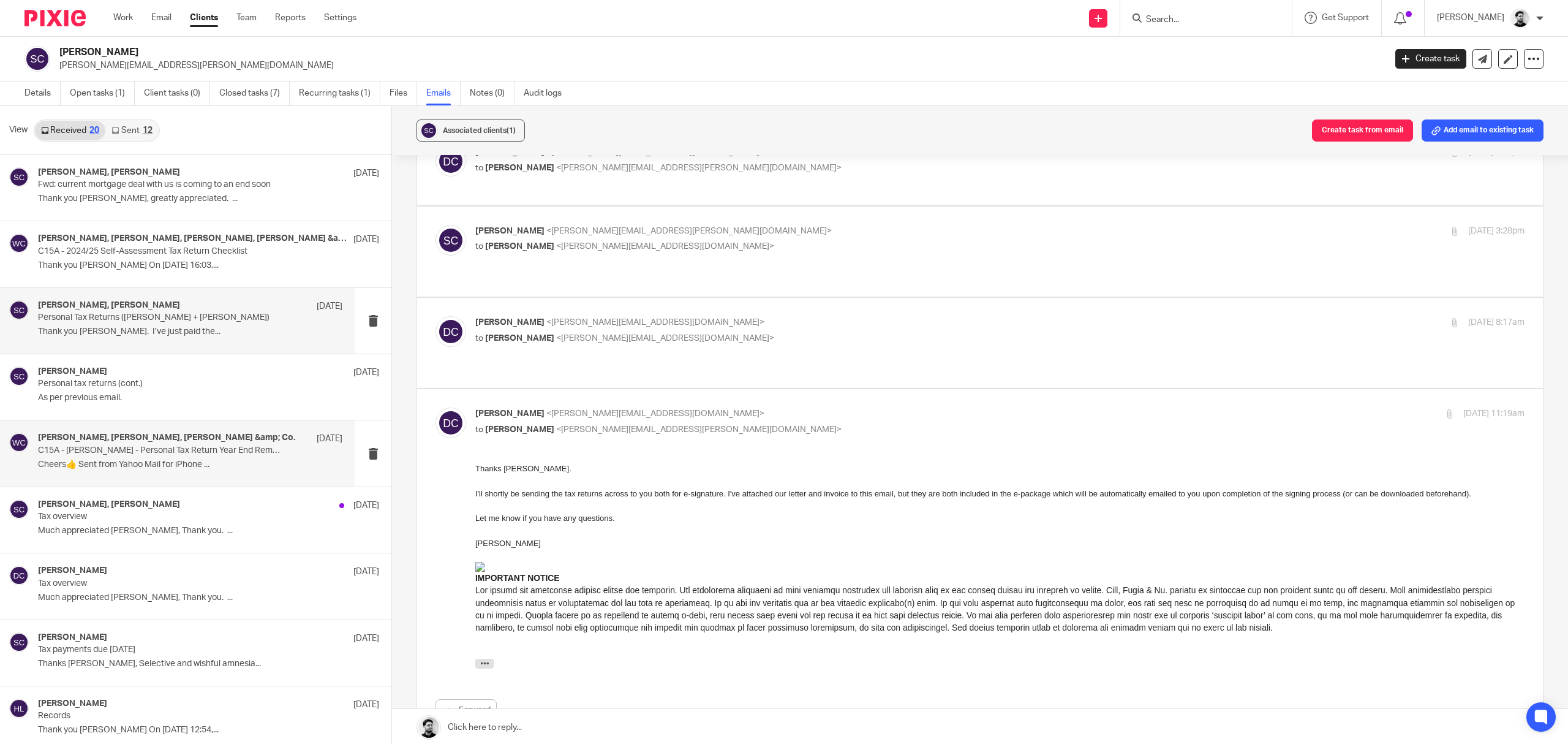
click at [213, 437] on div "[PERSON_NAME], [PERSON_NAME], [PERSON_NAME] &amp; Co. [DATE]" at bounding box center [190, 438] width 304 height 12
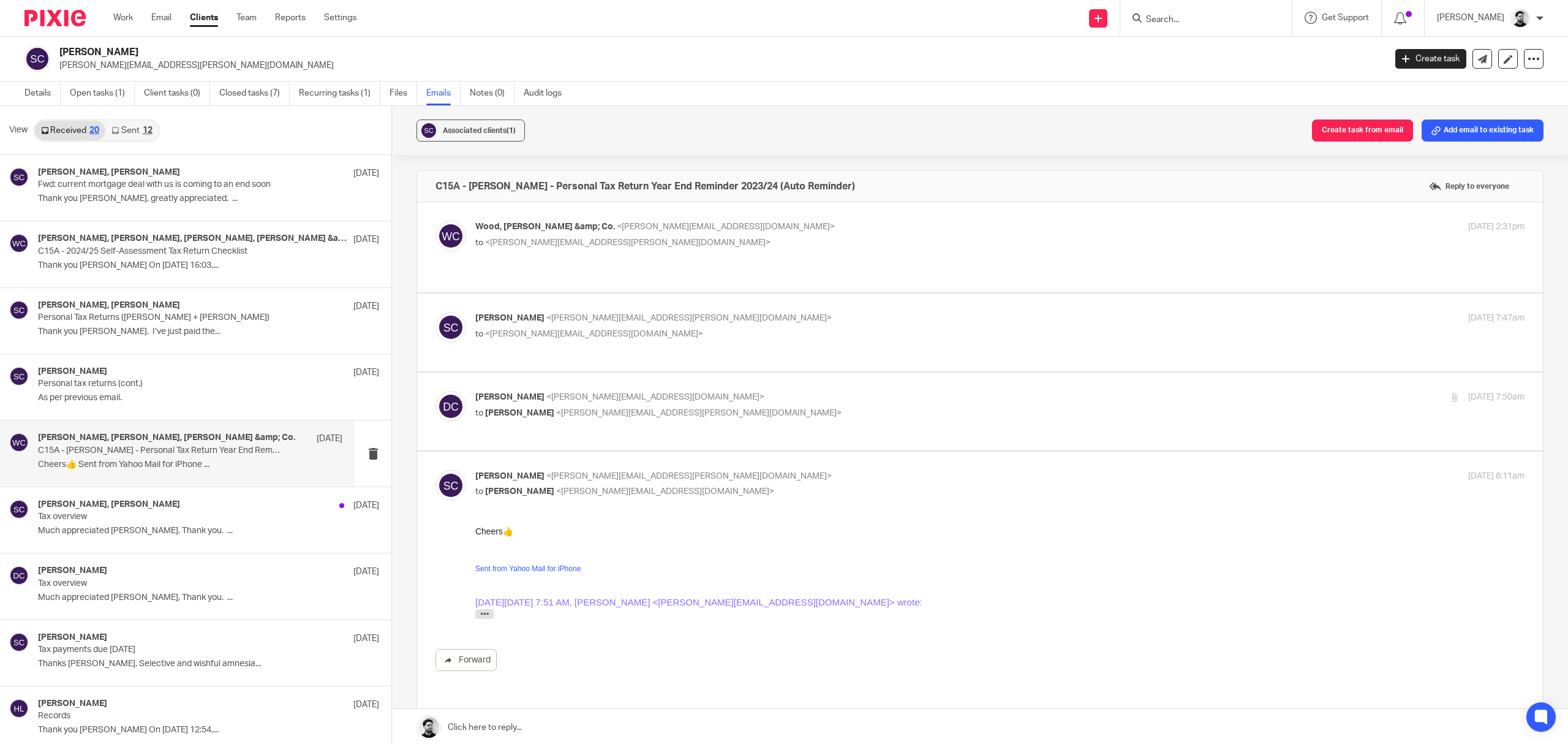
click at [690, 240] on p "to <[PERSON_NAME][EMAIL_ADDRESS][PERSON_NAME][DOMAIN_NAME]>" at bounding box center [826, 243] width 700 height 13
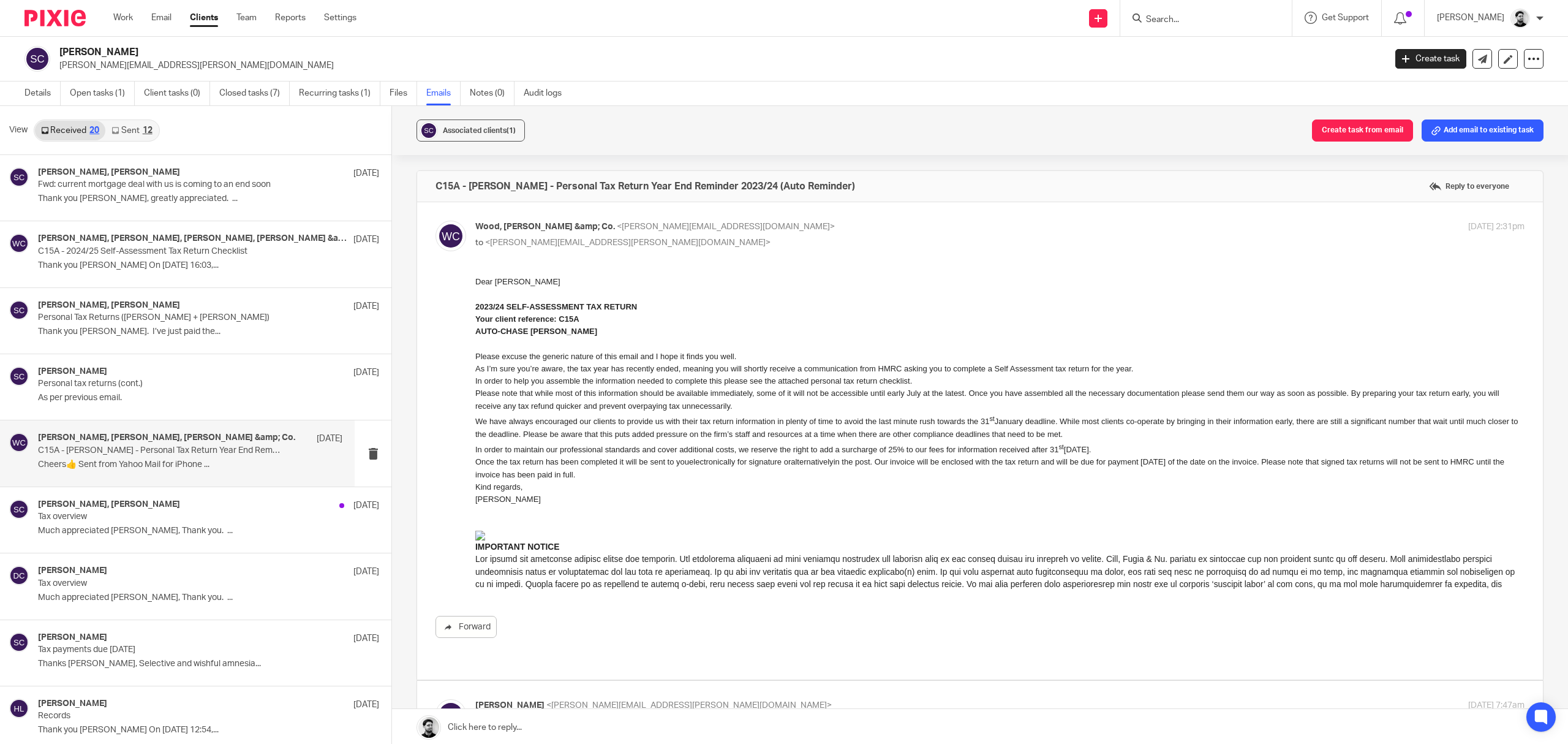
click at [706, 236] on div "Wood, [PERSON_NAME] &amp; Co. <[PERSON_NAME][EMAIL_ADDRESS][DOMAIN_NAME]> to <[…" at bounding box center [826, 235] width 700 height 29
checkbox input "false"
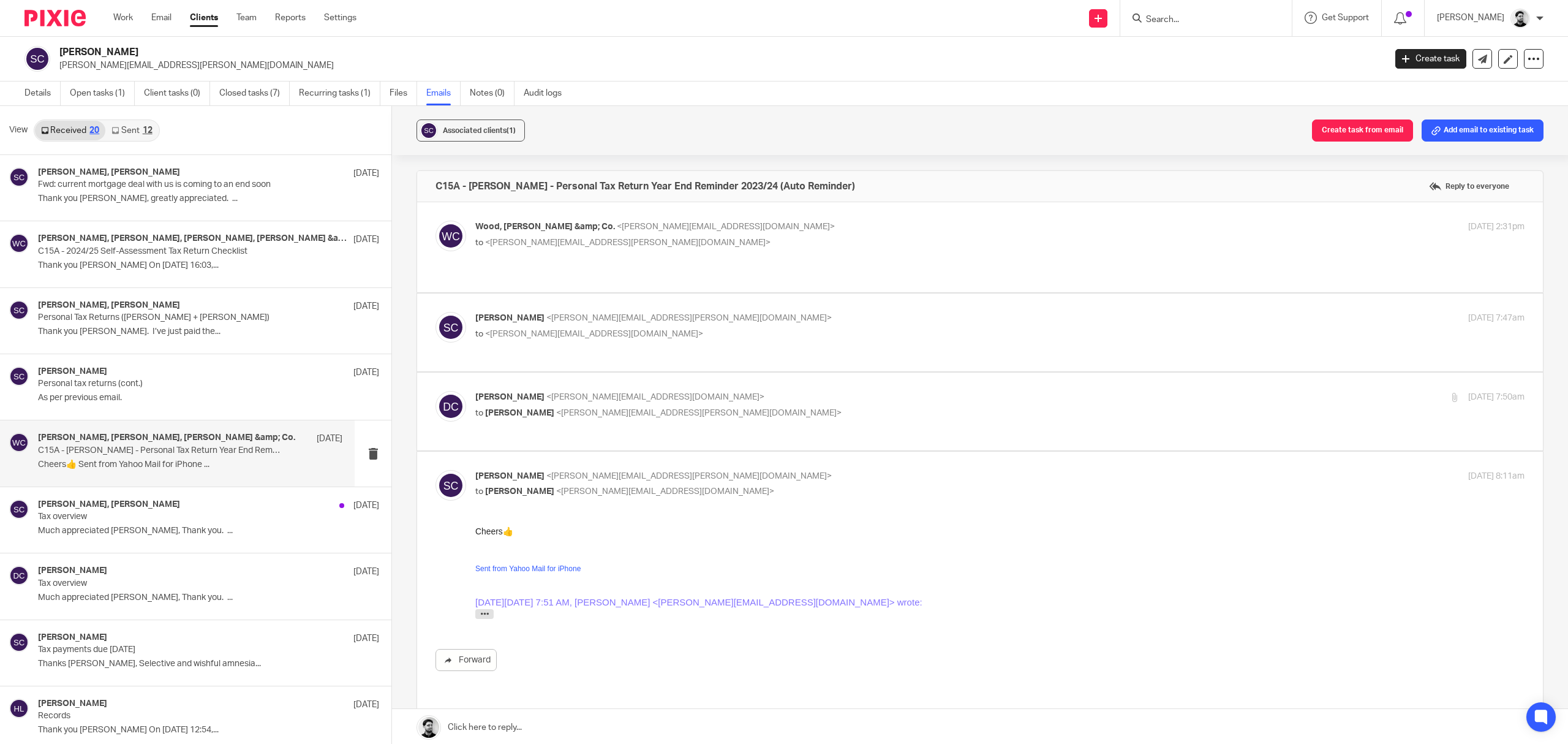
click at [681, 314] on div "[PERSON_NAME] <[PERSON_NAME][EMAIL_ADDRESS][PERSON_NAME][DOMAIN_NAME]> to <[PER…" at bounding box center [826, 326] width 700 height 29
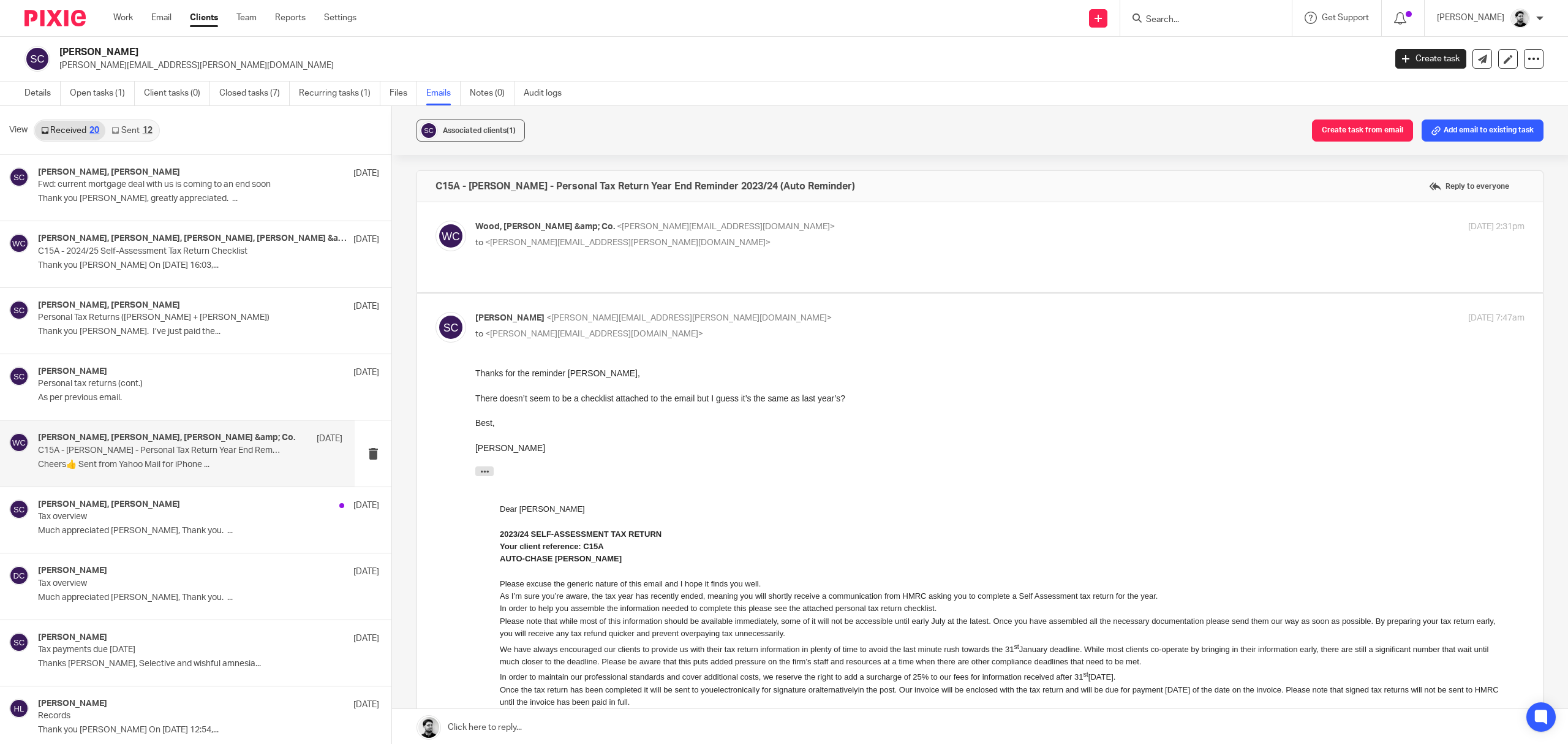
click at [704, 312] on p "[PERSON_NAME] <[PERSON_NAME][EMAIL_ADDRESS][PERSON_NAME][DOMAIN_NAME]>" at bounding box center [826, 318] width 700 height 13
checkbox input "false"
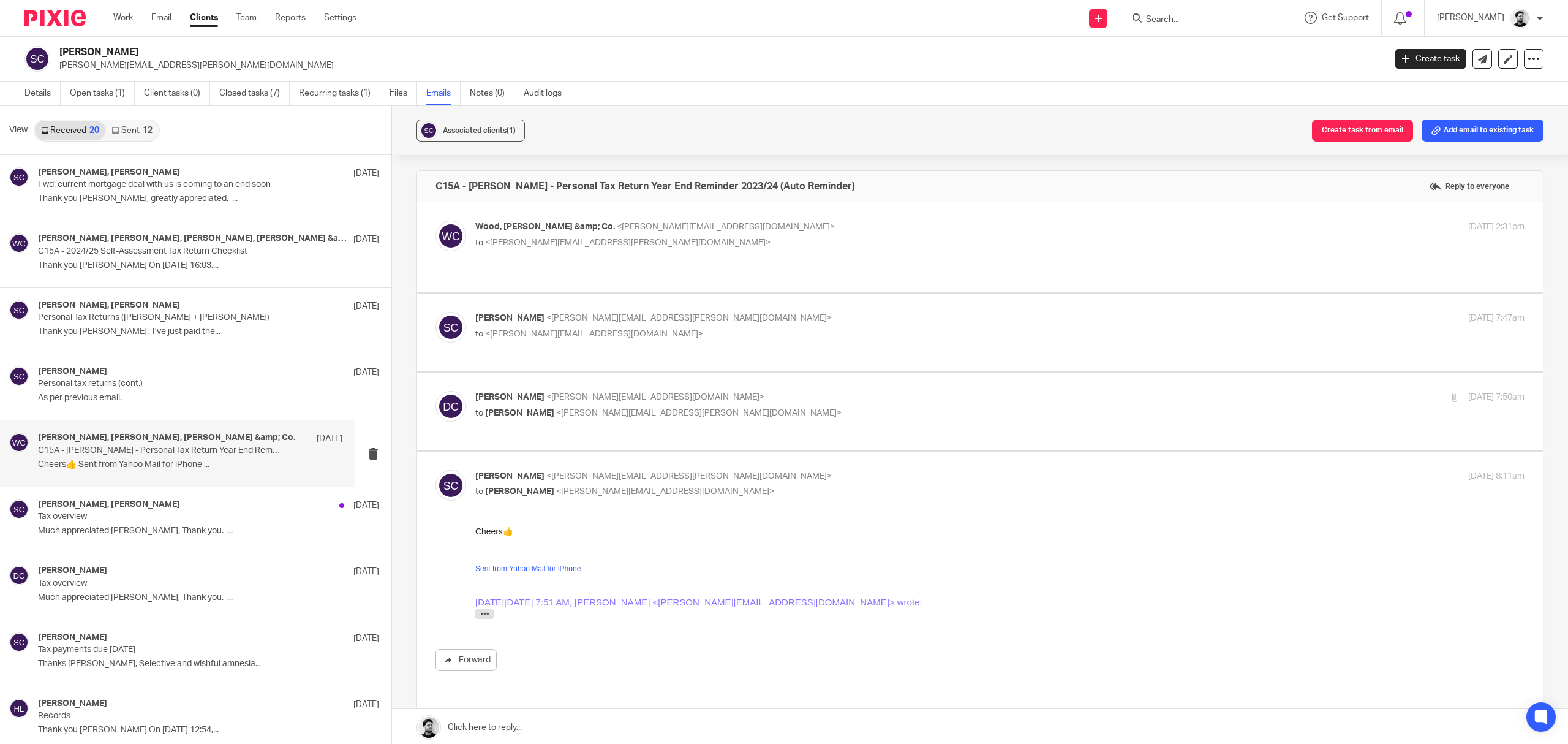
click at [687, 404] on label at bounding box center [981, 411] width 1126 height 78
click at [436, 391] on input "checkbox" at bounding box center [435, 391] width 1 height 1
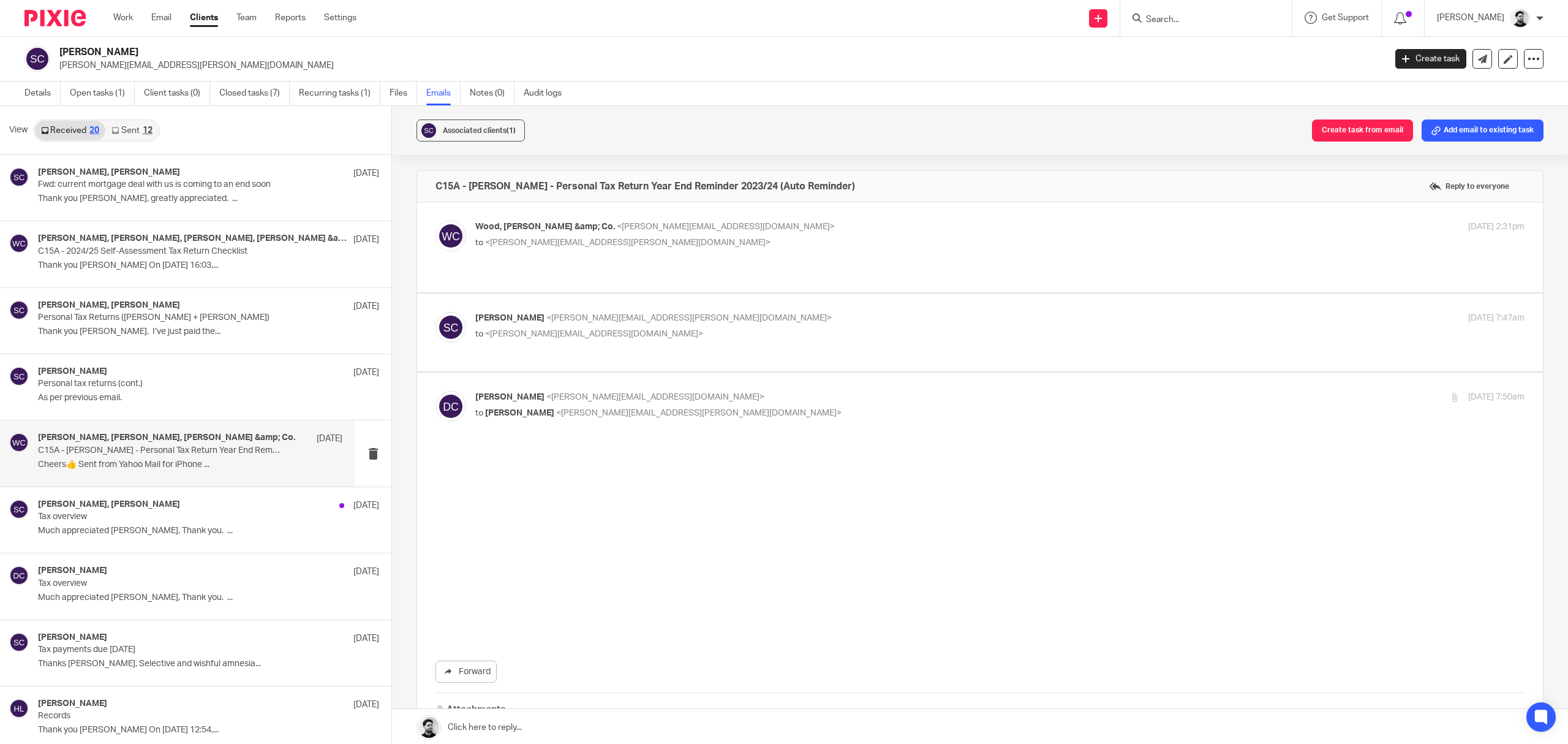
click at [688, 391] on p "[PERSON_NAME] <[PERSON_NAME][EMAIL_ADDRESS][DOMAIN_NAME]>" at bounding box center [826, 397] width 700 height 13
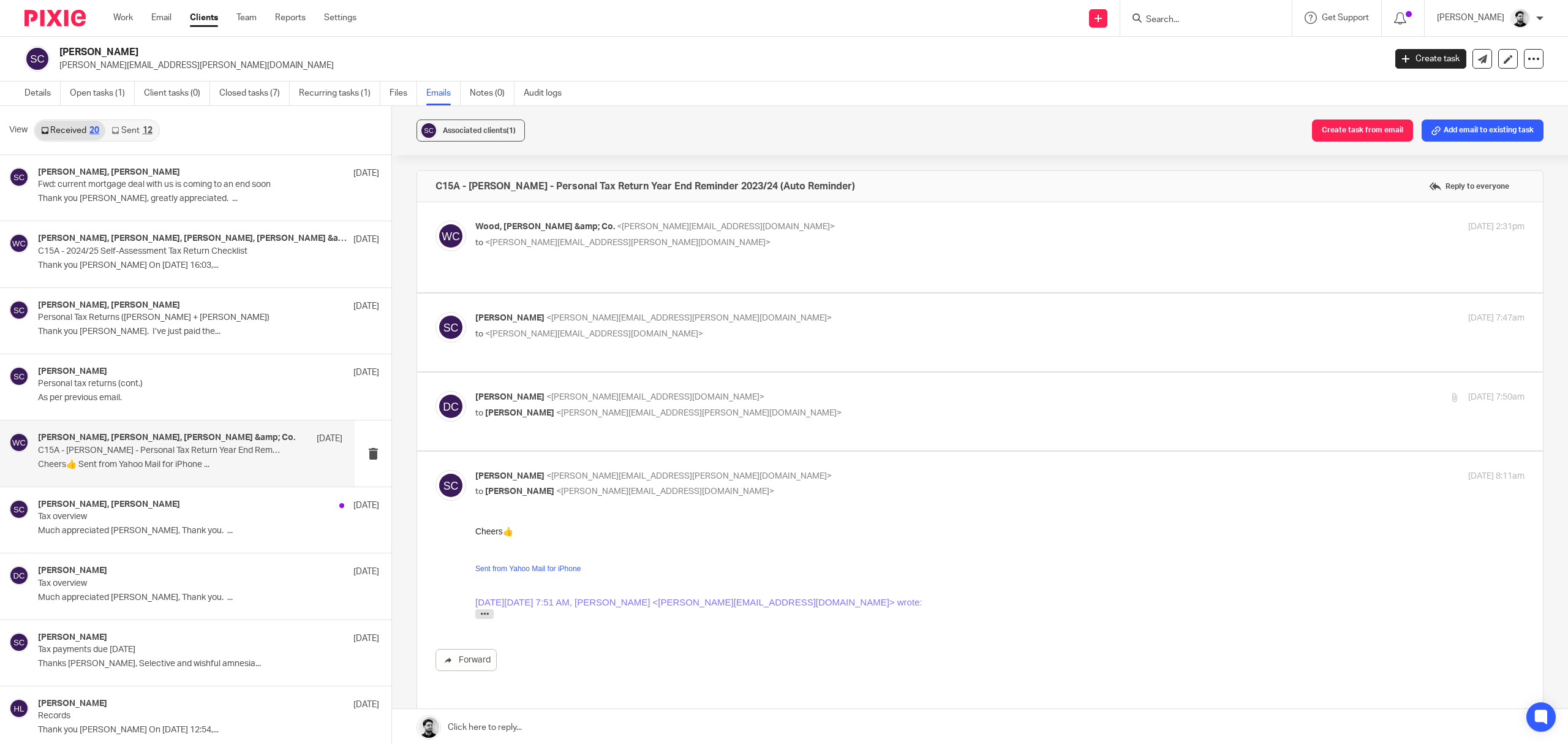
click at [686, 407] on p "to [PERSON_NAME] <[PERSON_NAME][EMAIL_ADDRESS][PERSON_NAME][DOMAIN_NAME]>" at bounding box center [826, 413] width 700 height 13
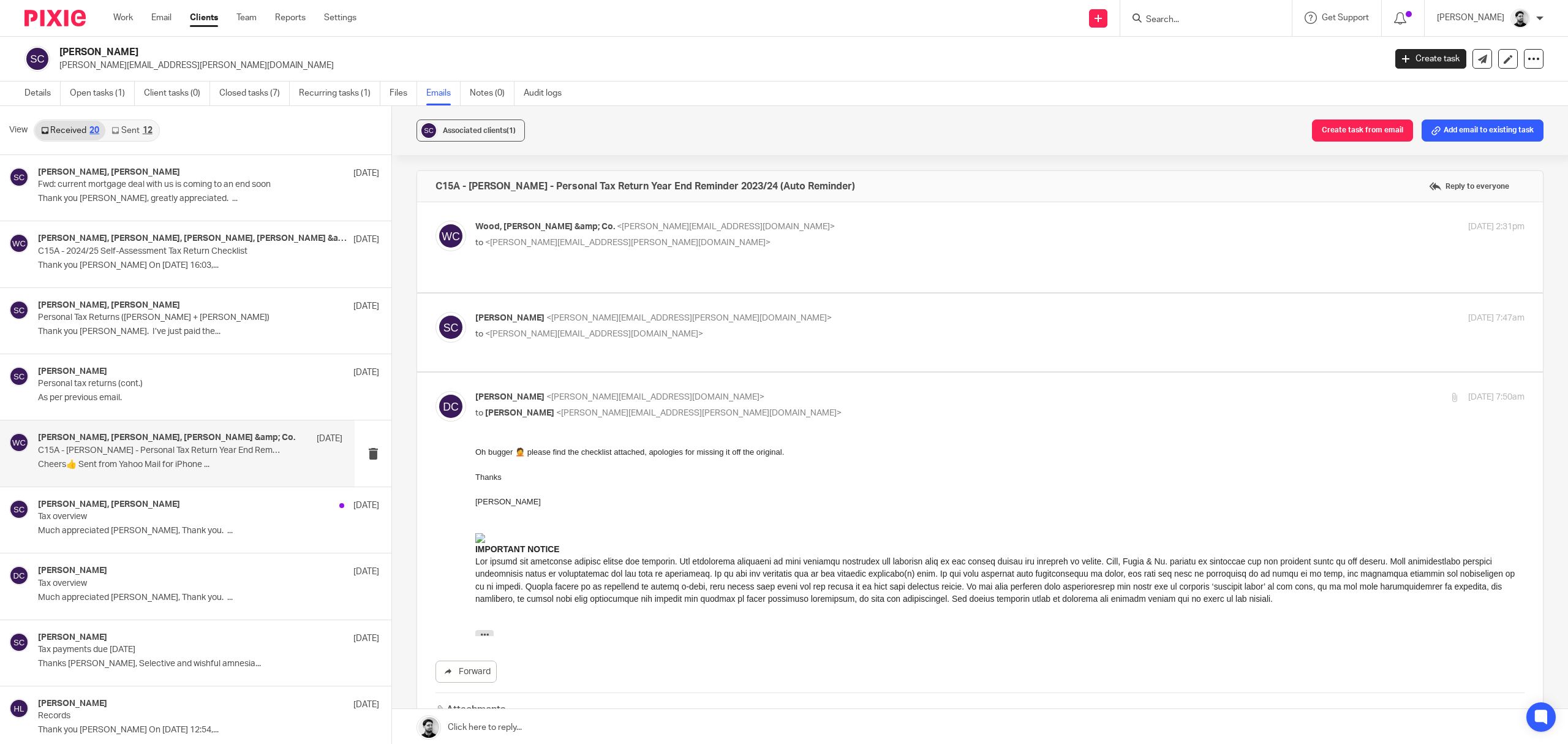
click at [686, 407] on p "to [PERSON_NAME] <[PERSON_NAME][EMAIL_ADDRESS][PERSON_NAME][DOMAIN_NAME]>" at bounding box center [826, 413] width 700 height 13
checkbox input "false"
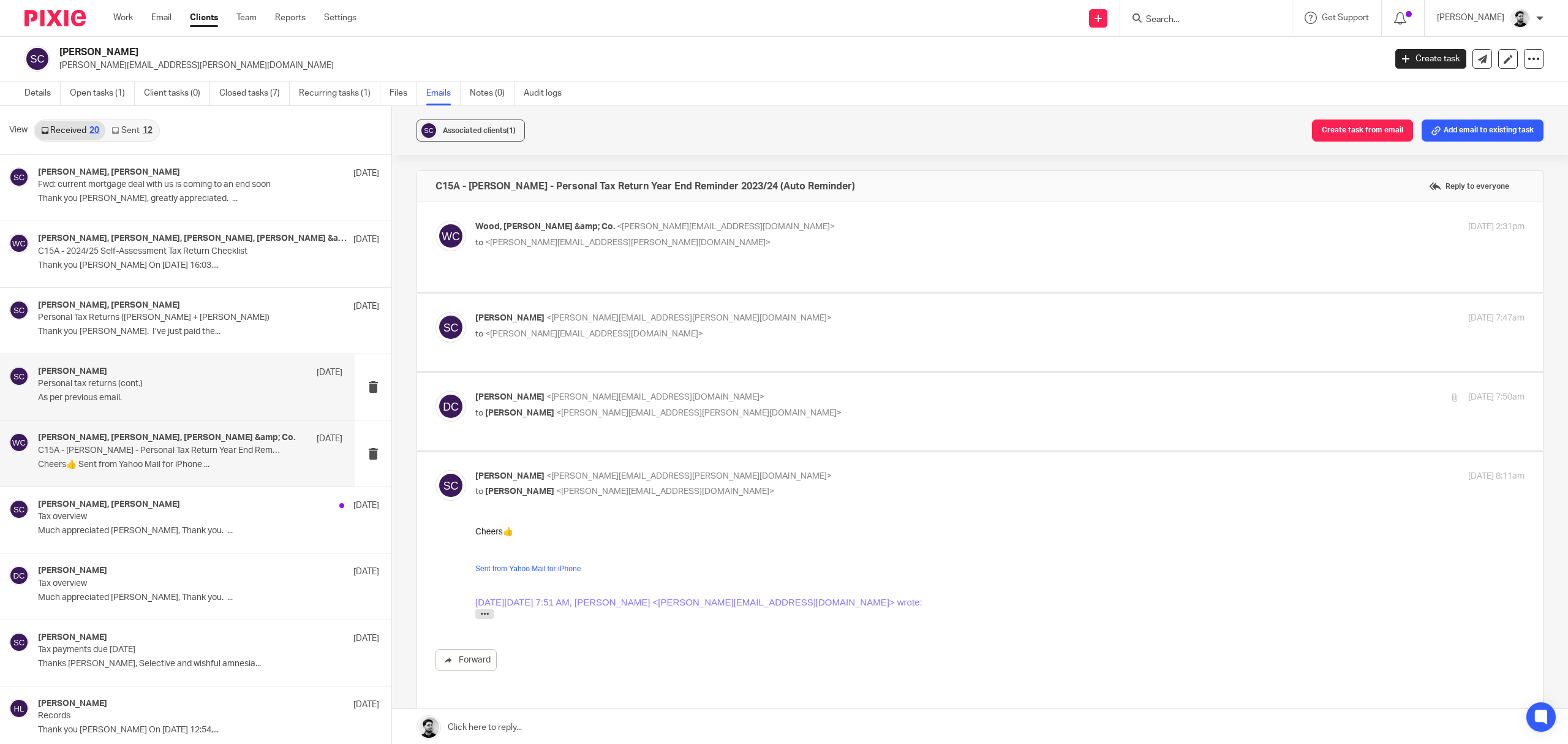
click at [266, 396] on p "As per previous email." at bounding box center [190, 398] width 304 height 10
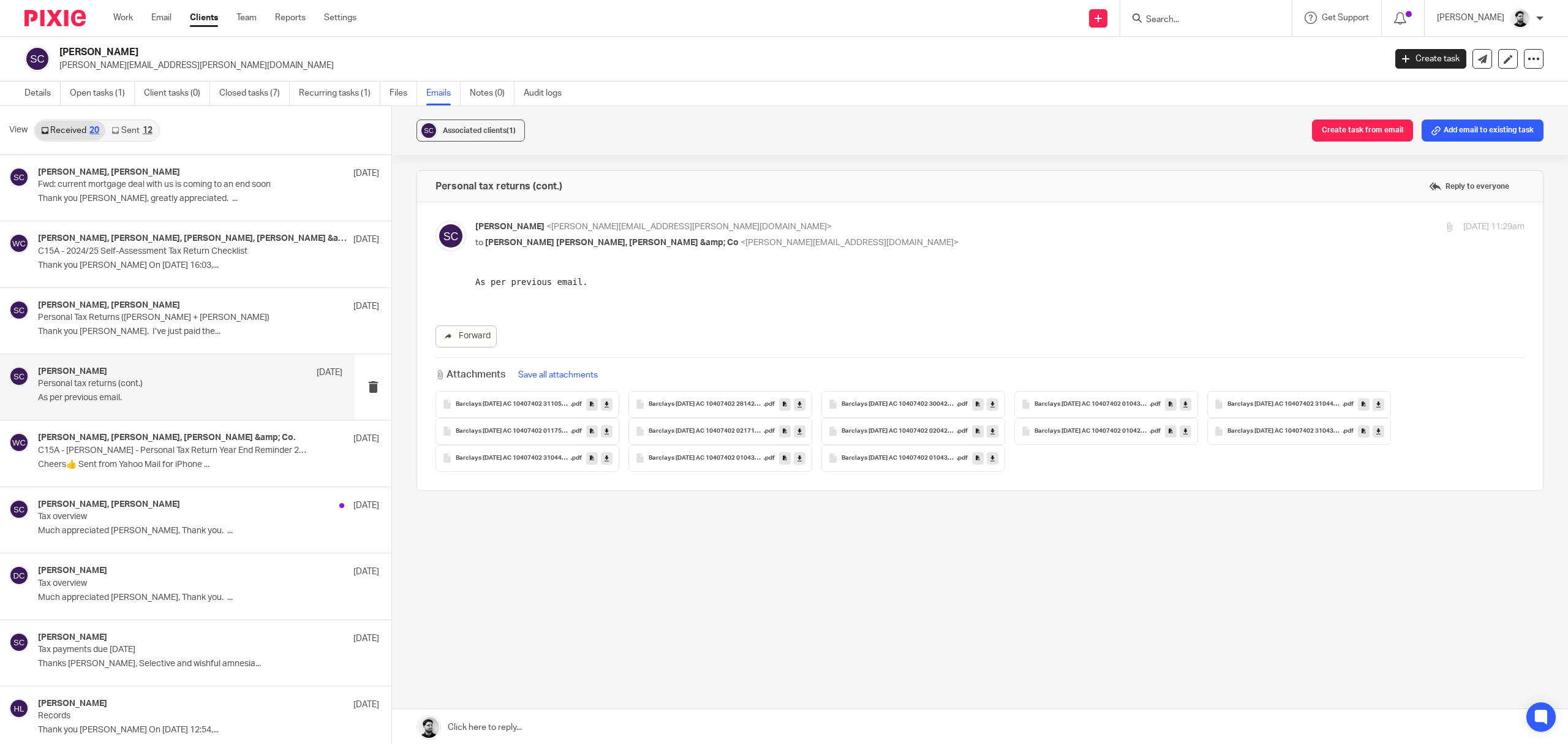
click at [128, 126] on link "Sent 12" at bounding box center [132, 130] width 53 height 20
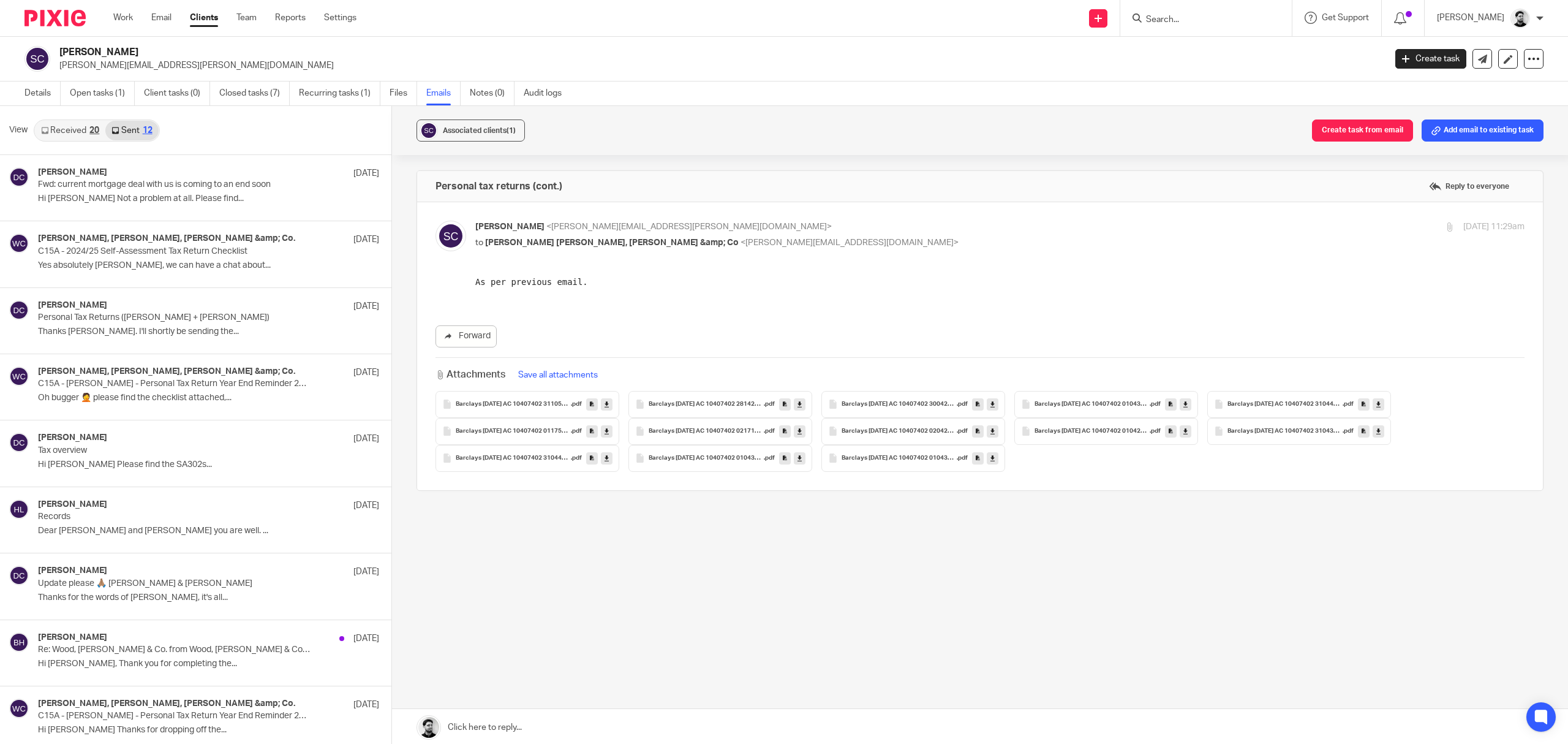
scroll to position [3, 0]
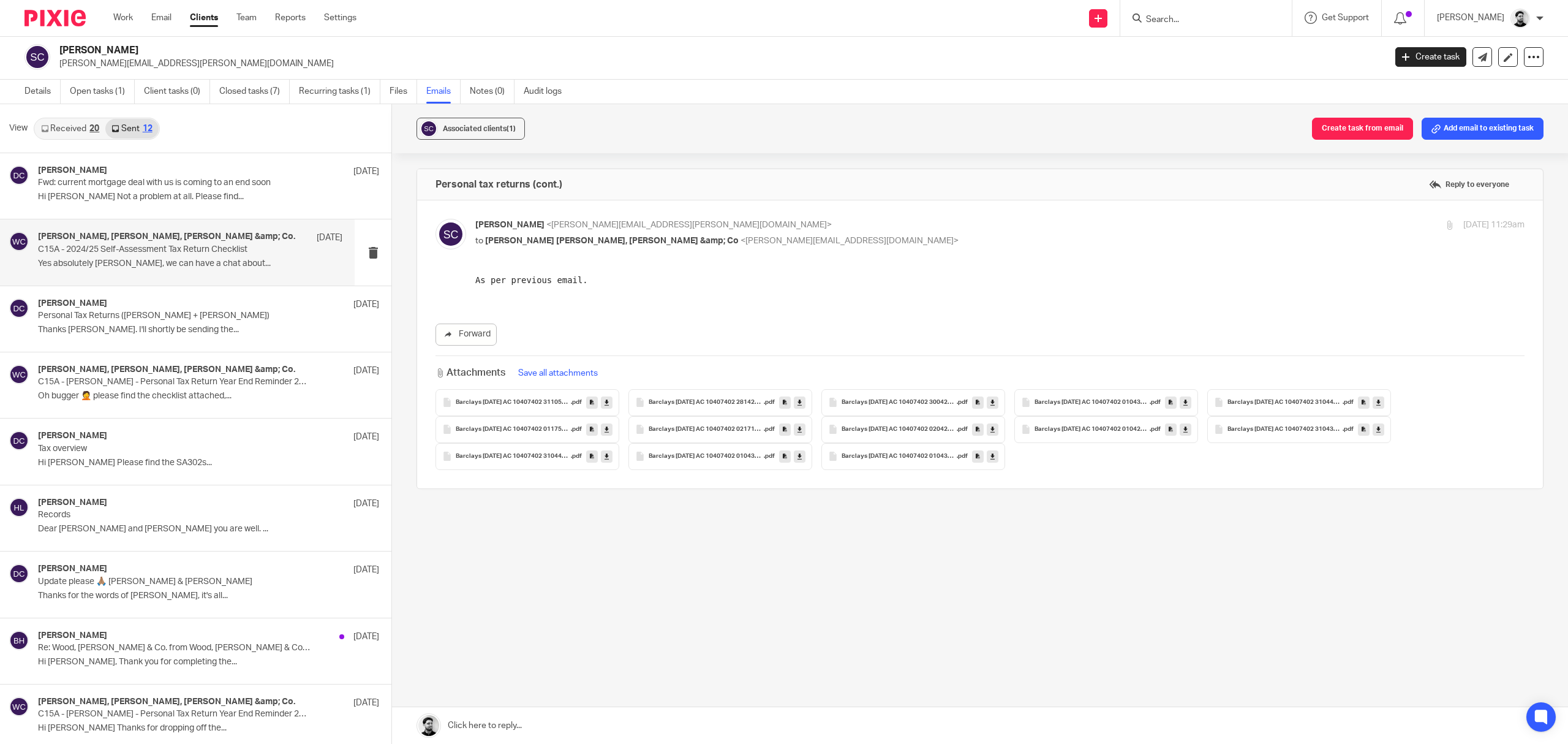
click at [150, 248] on p "C15A - 2024/25 Self-Assessment Tax Return Checklist" at bounding box center [159, 249] width 243 height 10
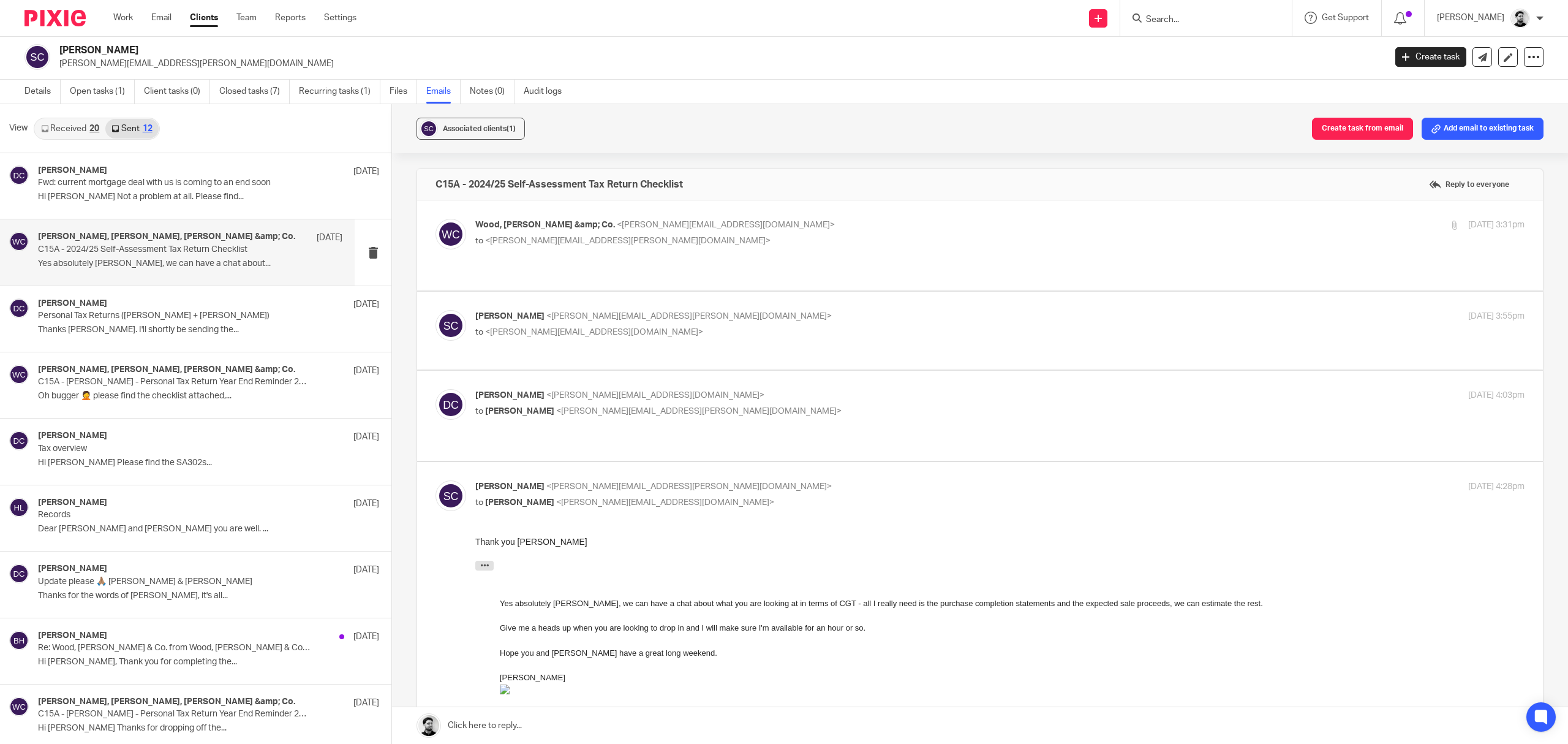
scroll to position [0, 0]
click at [165, 319] on p "Personal Tax Returns ([PERSON_NAME] + [PERSON_NAME])" at bounding box center [159, 316] width 243 height 10
